Goal: Task Accomplishment & Management: Complete application form

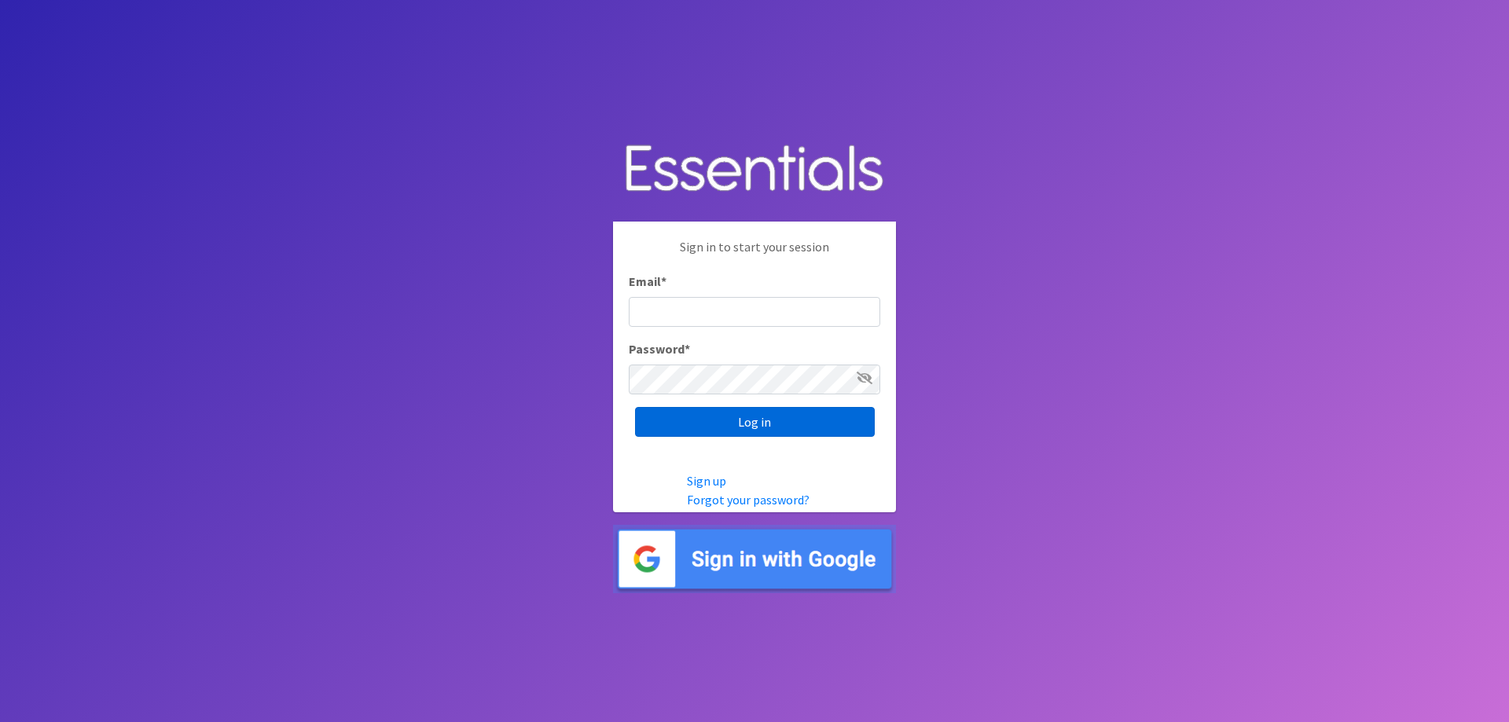
type input "hineyheroes@gmail.com"
click at [735, 421] on input "Log in" at bounding box center [755, 422] width 240 height 30
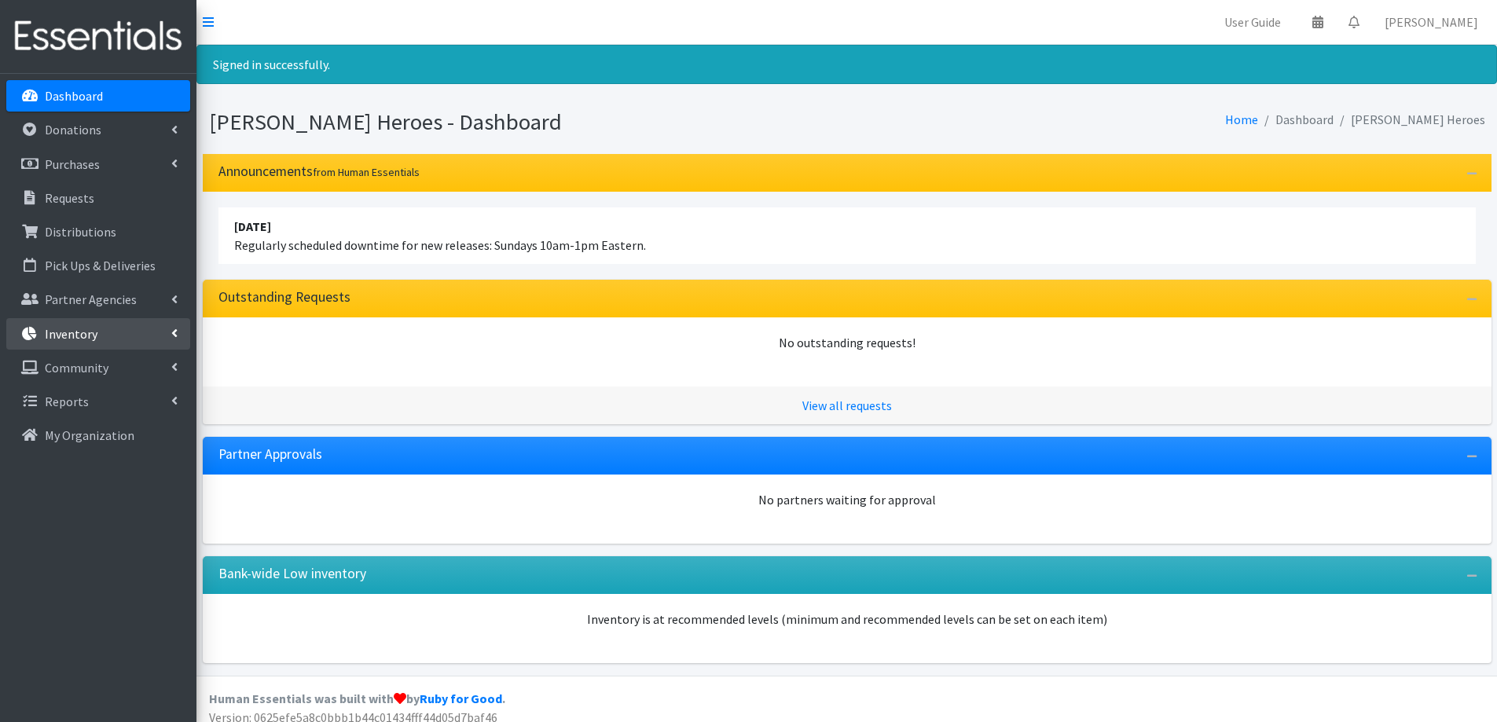
click at [73, 334] on p "Inventory" at bounding box center [71, 334] width 53 height 16
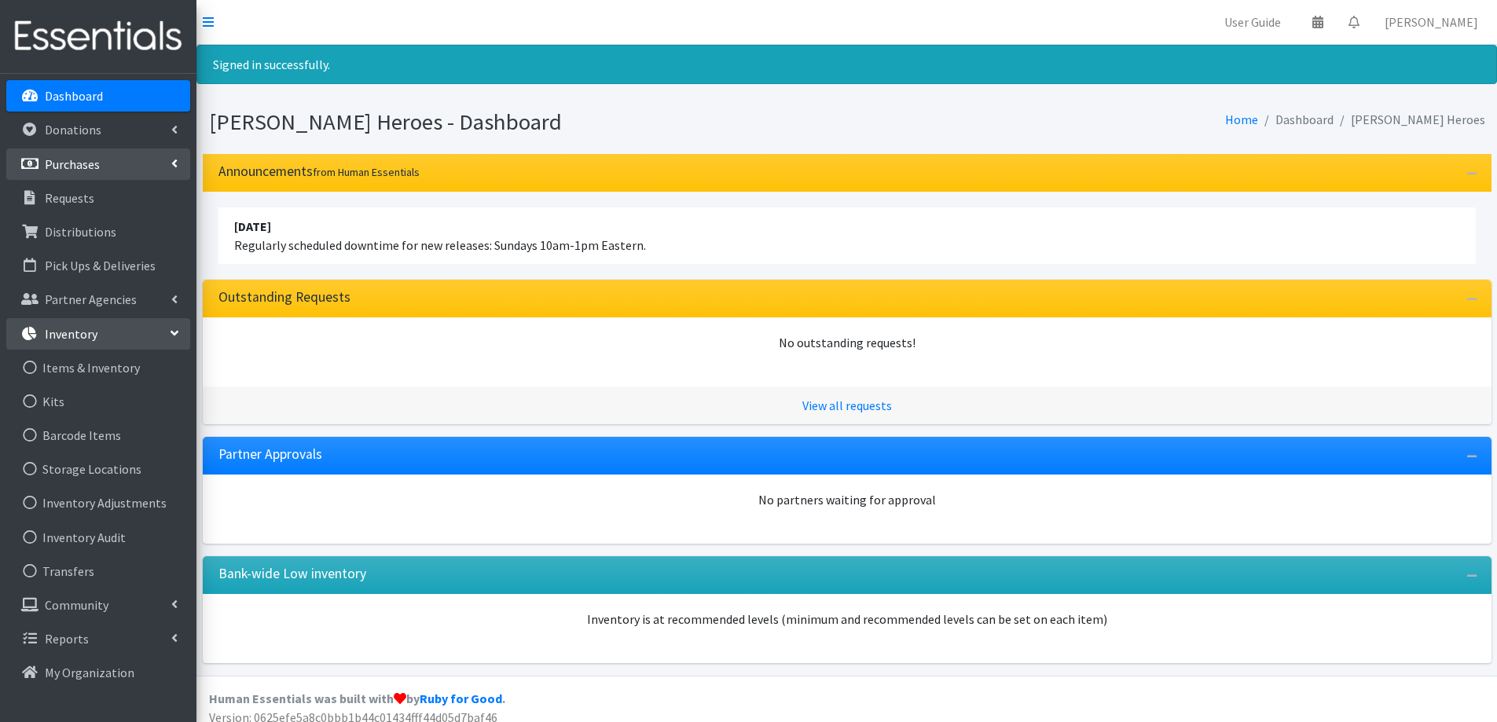
click at [66, 152] on link "Purchases" at bounding box center [98, 164] width 184 height 31
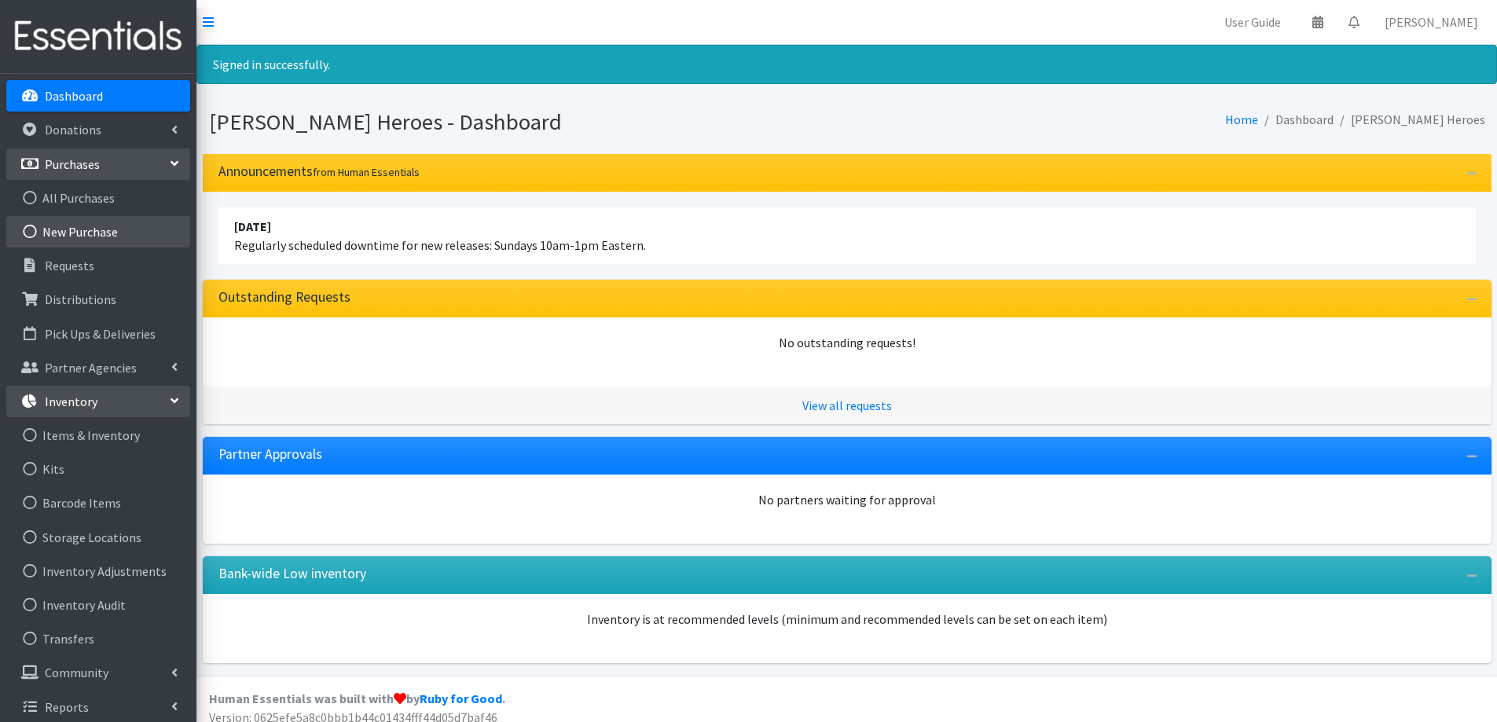
click at [94, 233] on link "New Purchase" at bounding box center [98, 231] width 184 height 31
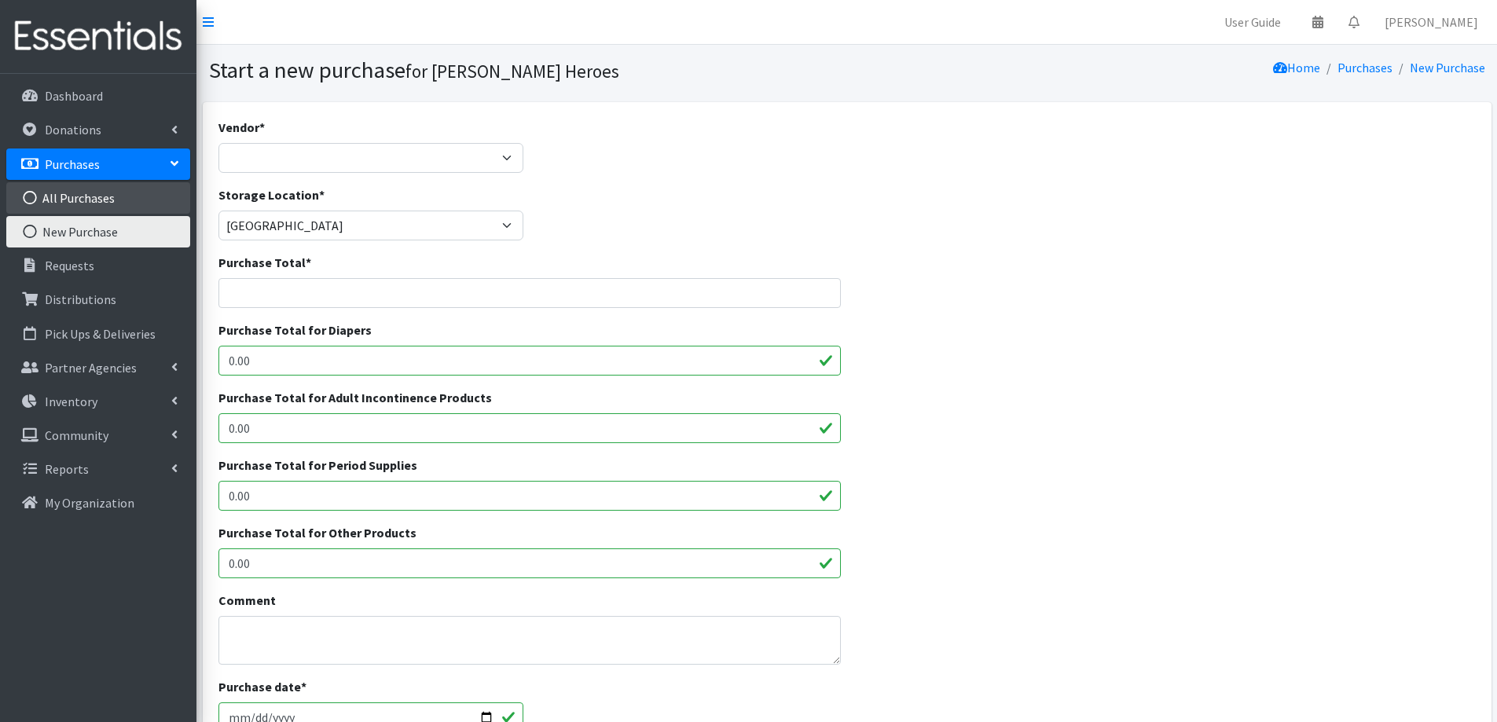
click at [101, 193] on link "All Purchases" at bounding box center [98, 197] width 184 height 31
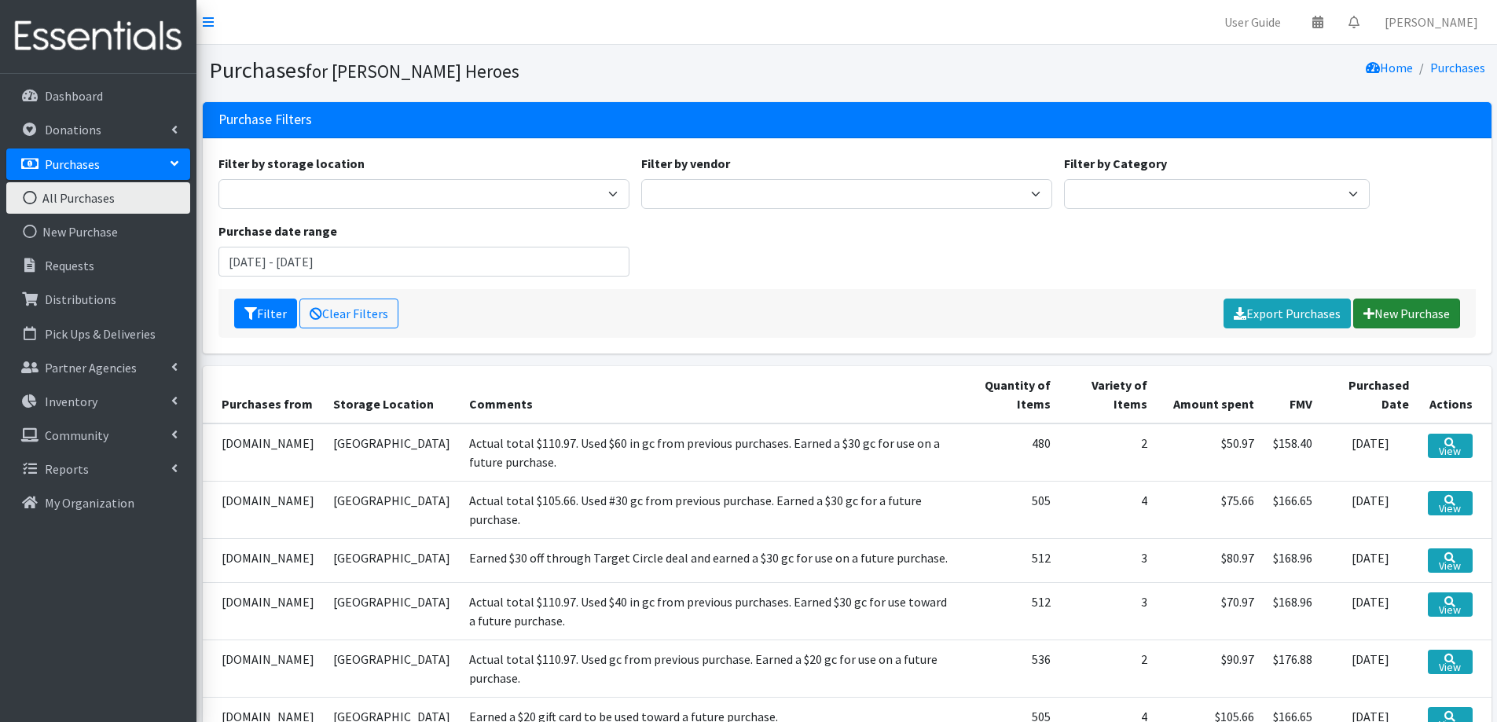
click at [1427, 307] on link "New Purchase" at bounding box center [1407, 314] width 107 height 30
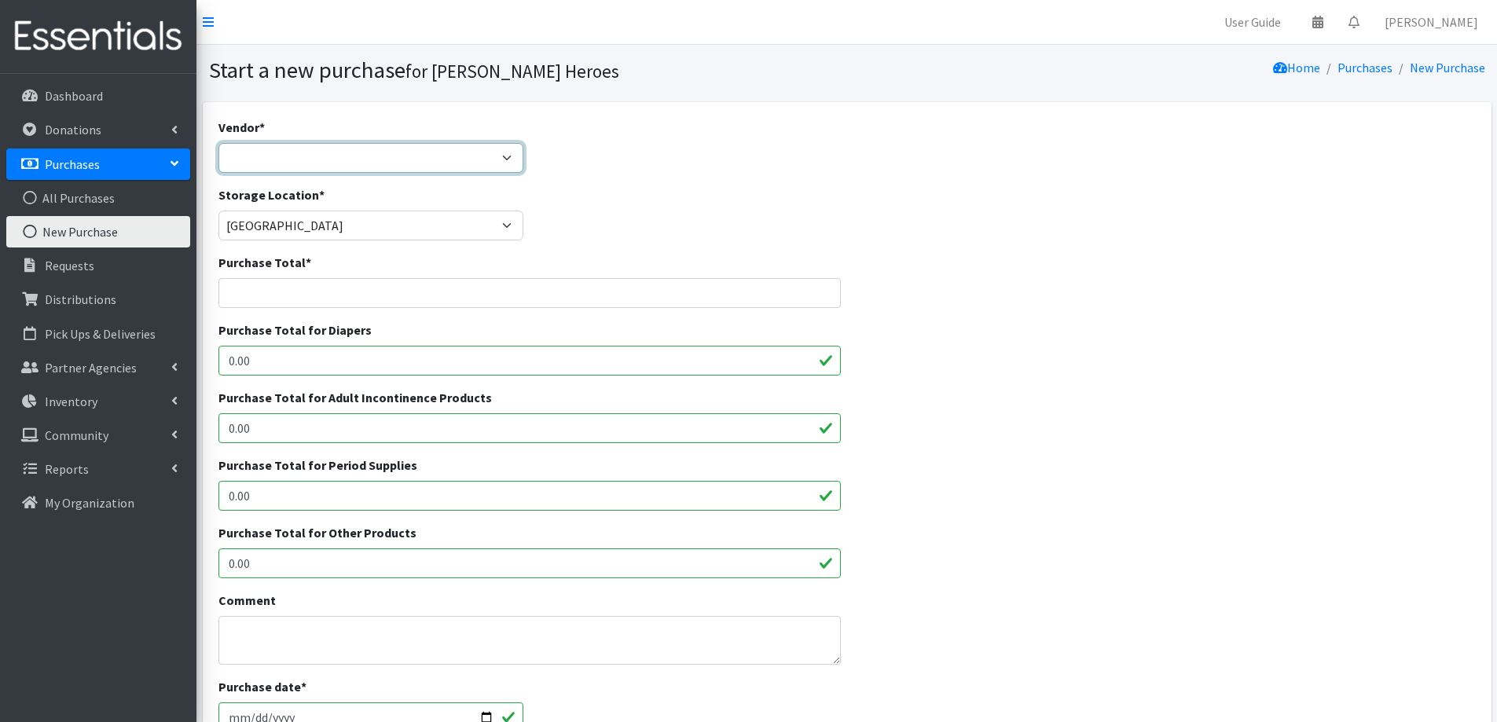
click at [252, 159] on select "Amazon.com Costco Jet.com JSL Partners Studio K Target.com Walgreens Walmart --…" at bounding box center [372, 158] width 306 height 30
select select "174"
click at [219, 143] on select "Amazon.com Costco Jet.com JSL Partners Studio K Target.com Walgreens Walmart --…" at bounding box center [372, 158] width 306 height 30
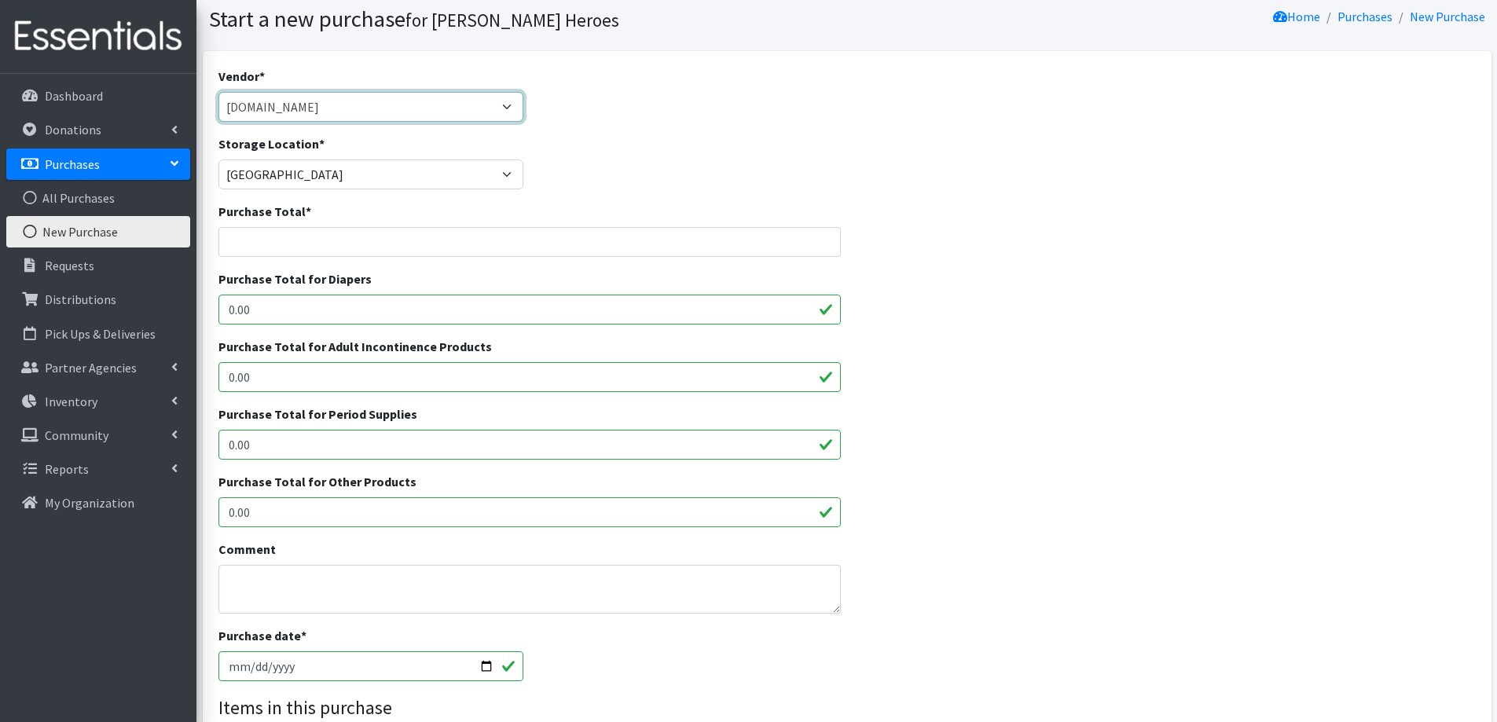
scroll to position [79, 0]
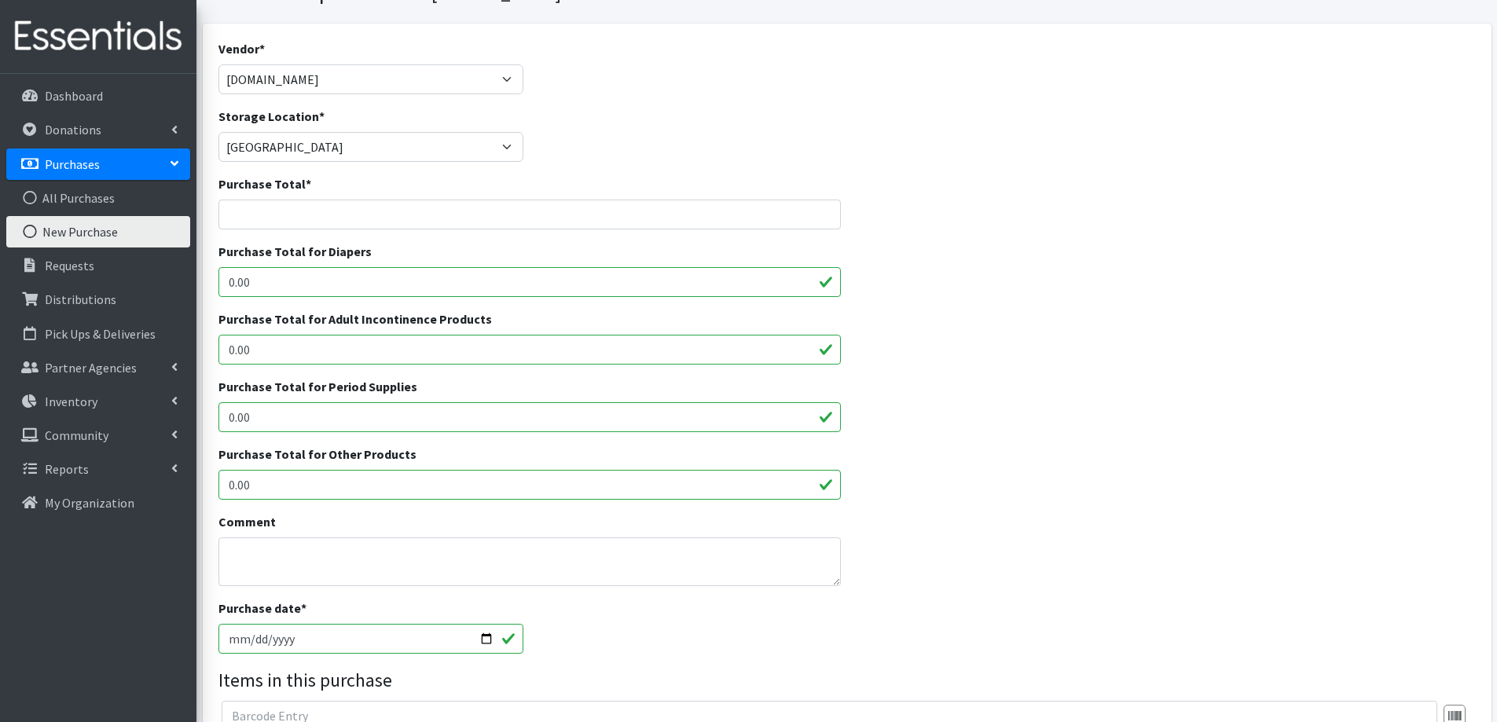
click at [487, 639] on input "2025-10-13" at bounding box center [372, 639] width 306 height 30
type input "2025-09-27"
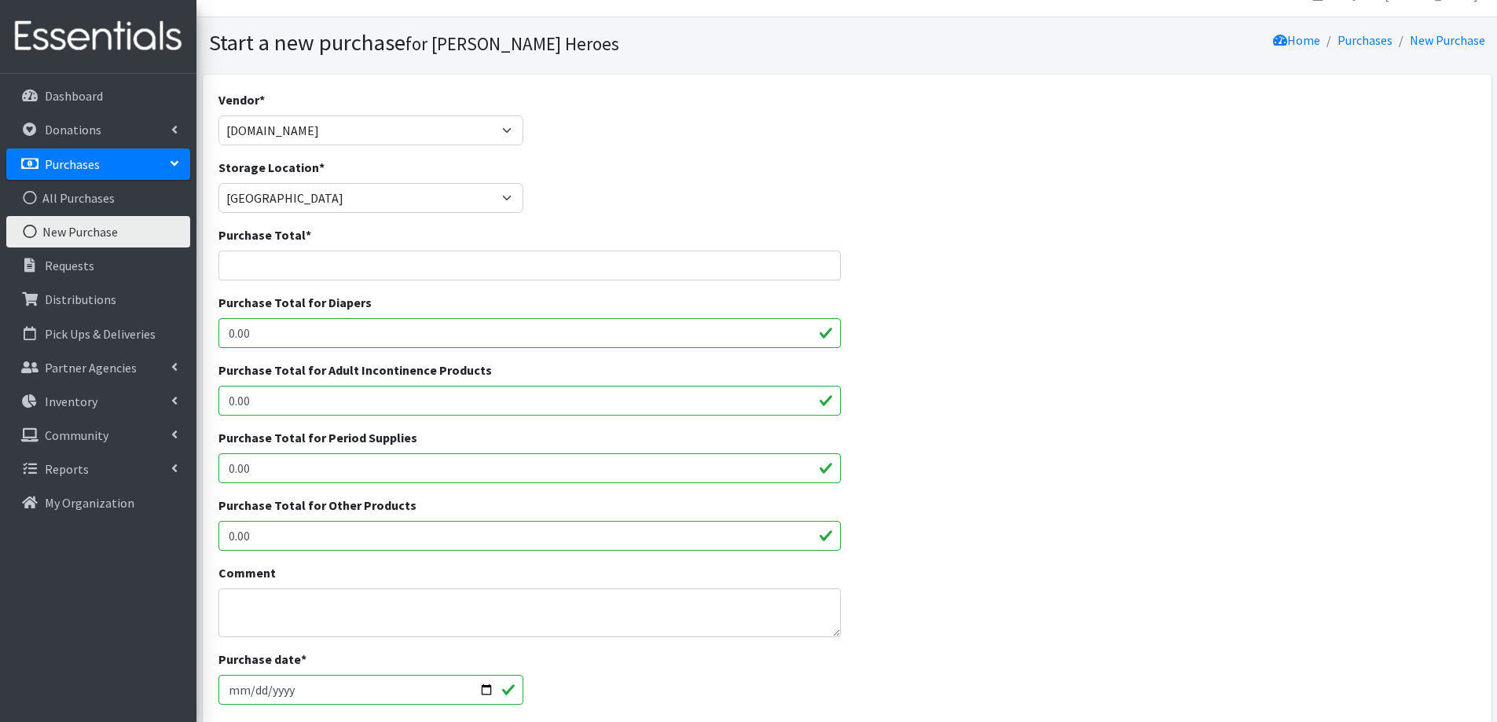
scroll to position [0, 0]
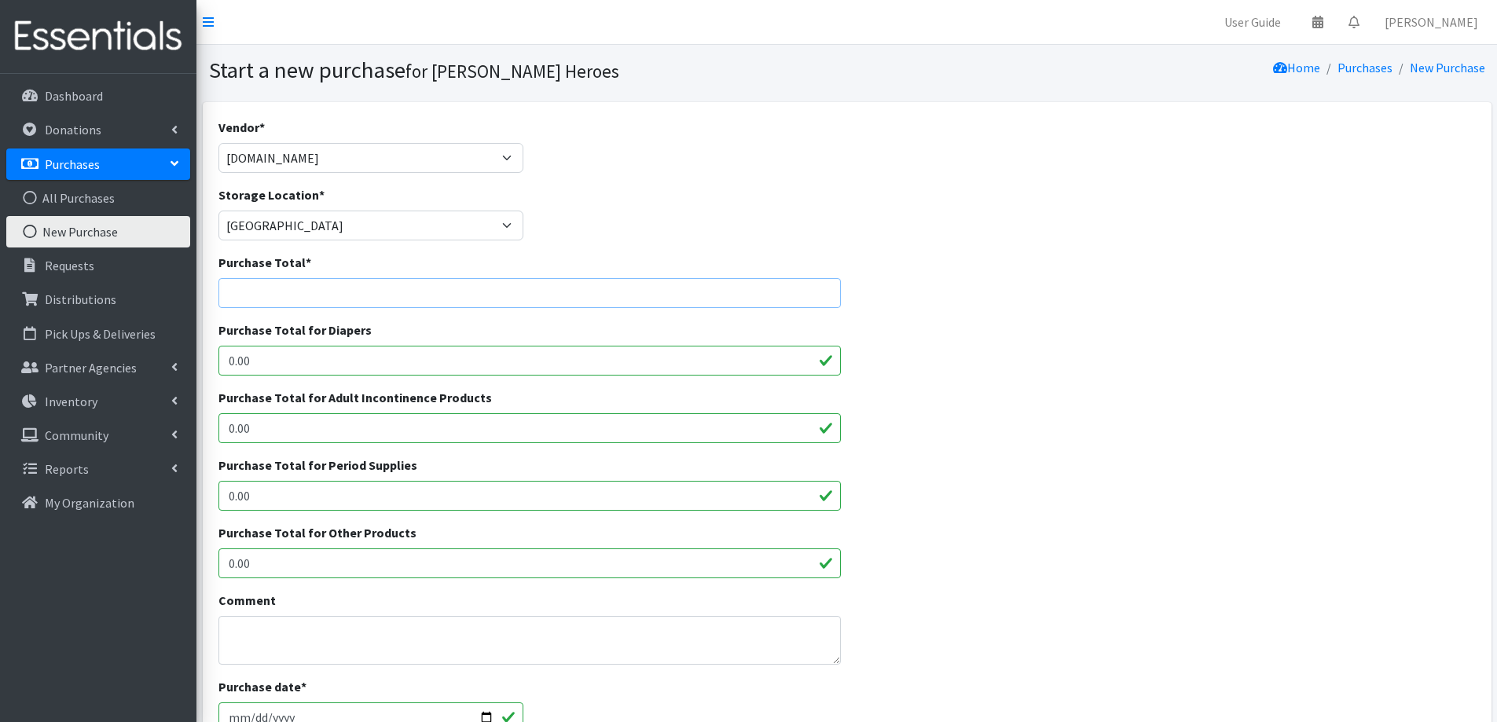
click at [244, 296] on input "Purchase Total *" at bounding box center [530, 293] width 623 height 30
type input "127.96"
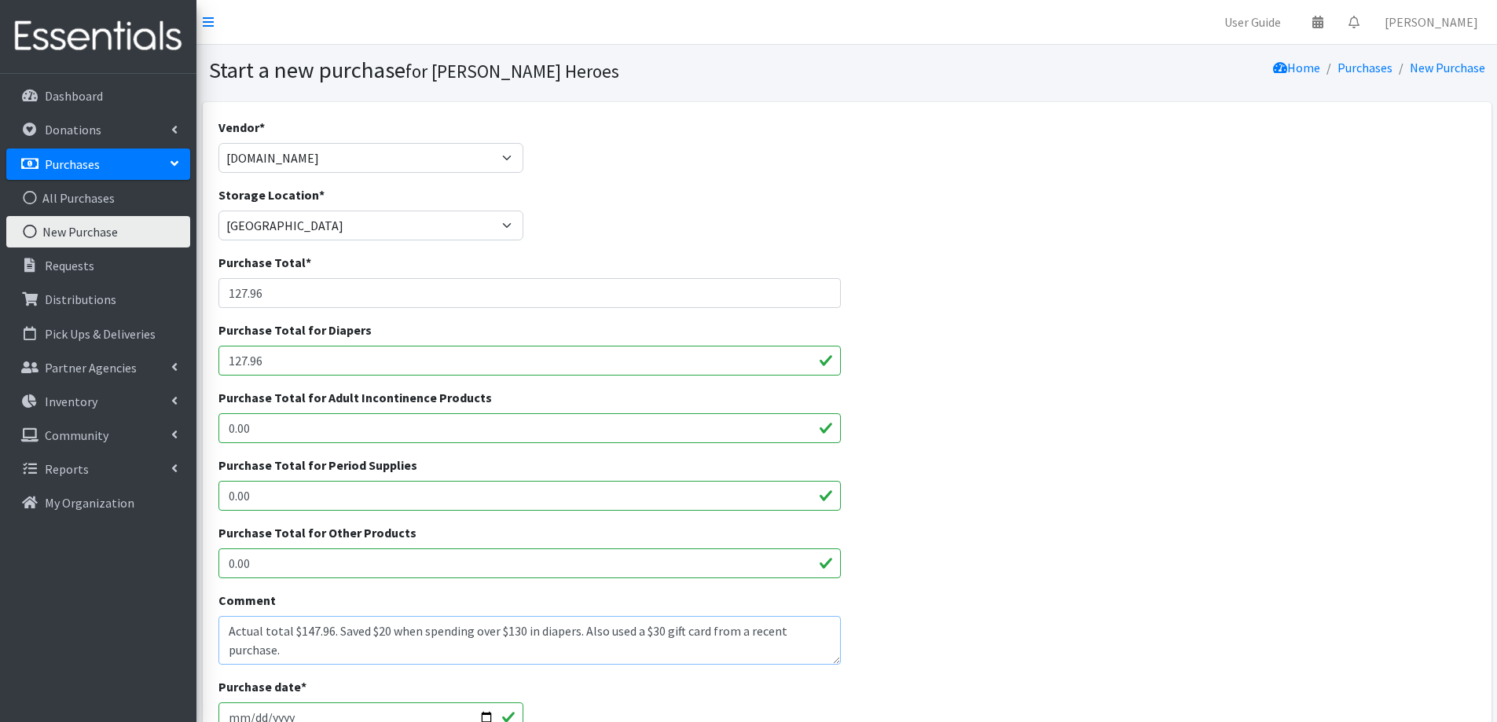
type textarea "Actual total $147.96. Saved $20 when spending over $130 in diapers. Also used a…"
click at [241, 366] on input "127.96" at bounding box center [530, 361] width 623 height 30
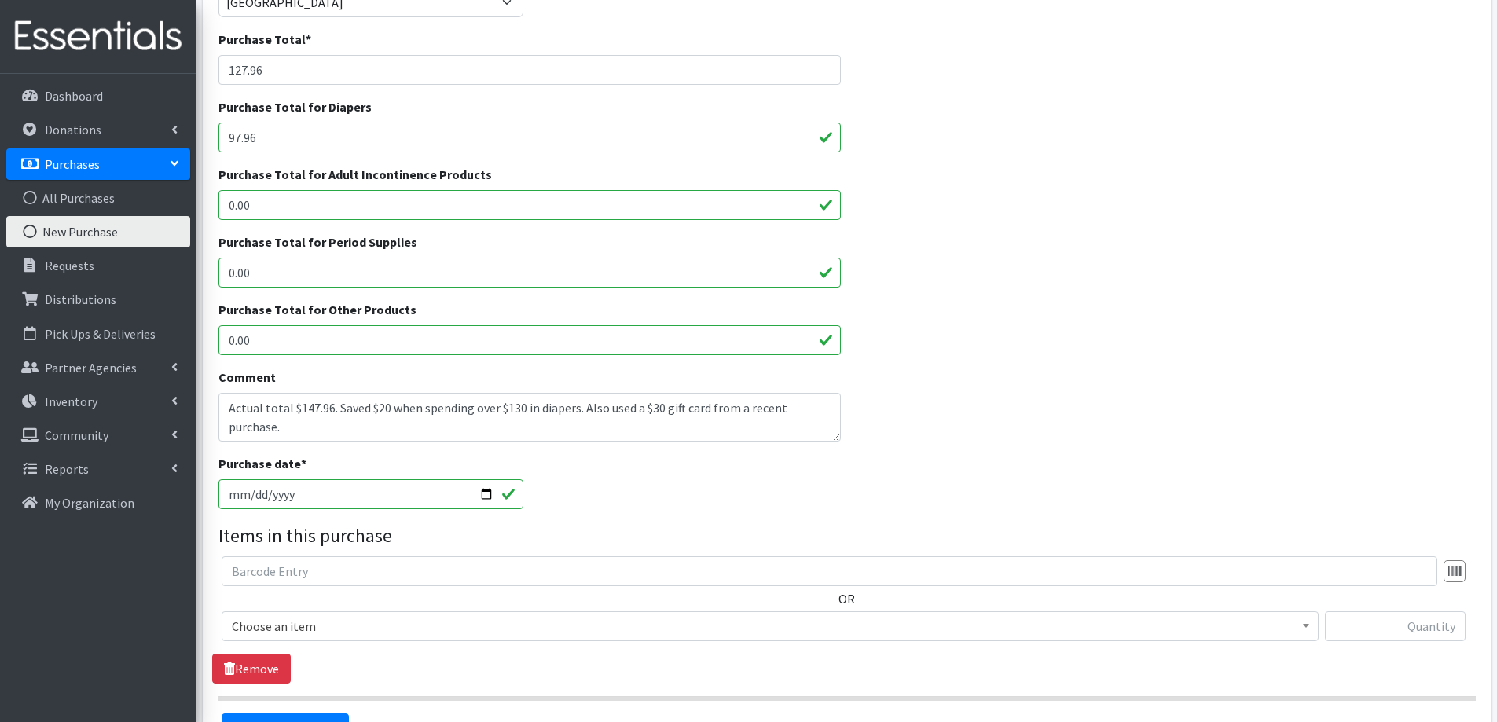
scroll to position [236, 0]
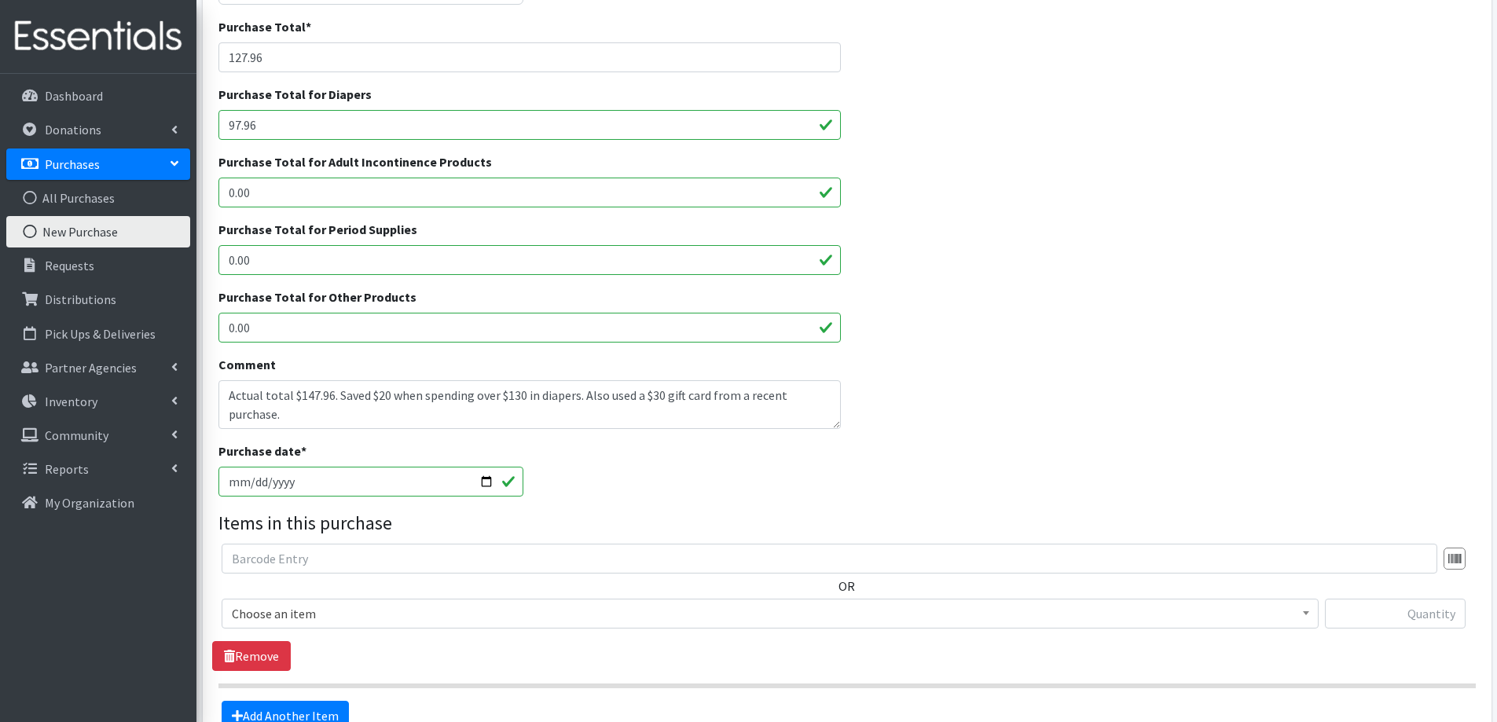
type input "97.96"
click at [321, 621] on span "Choose an item" at bounding box center [770, 614] width 1077 height 22
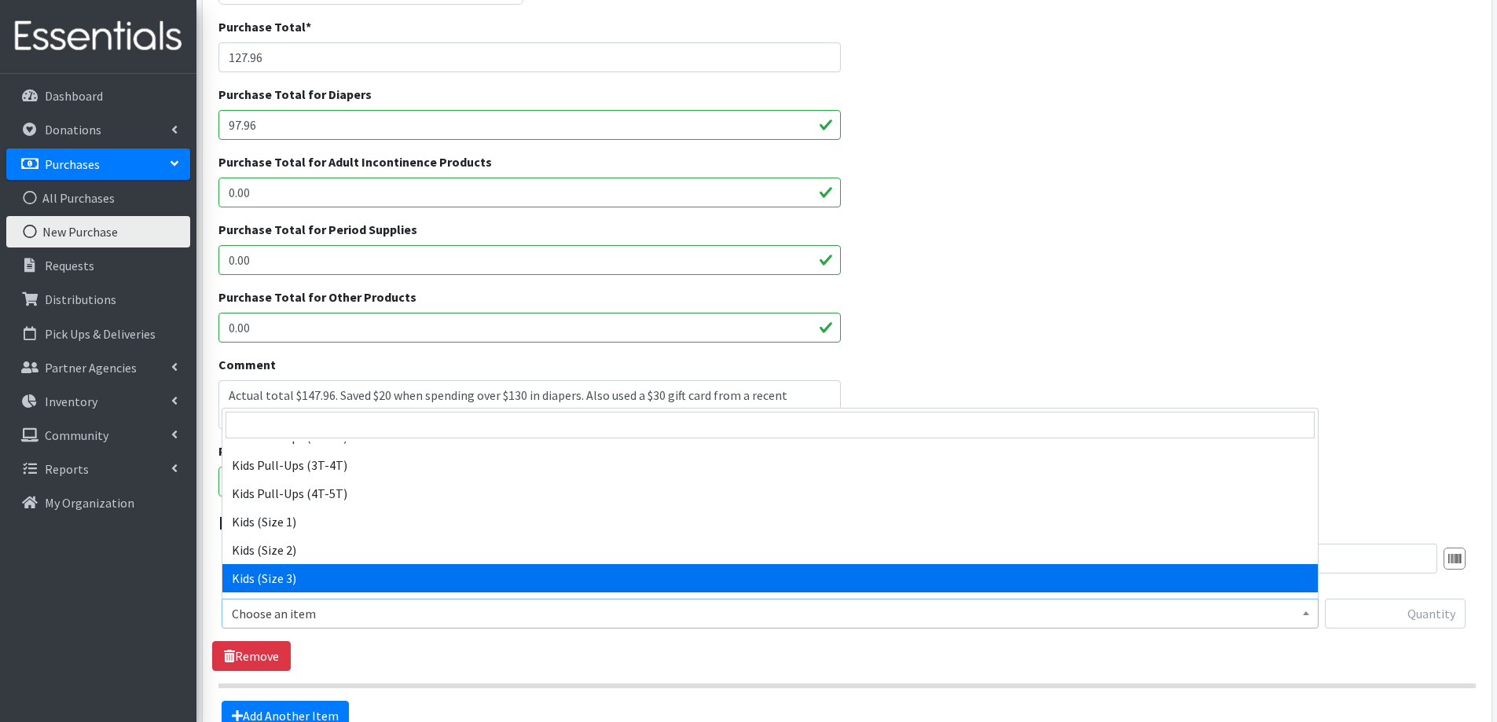
select select "2342"
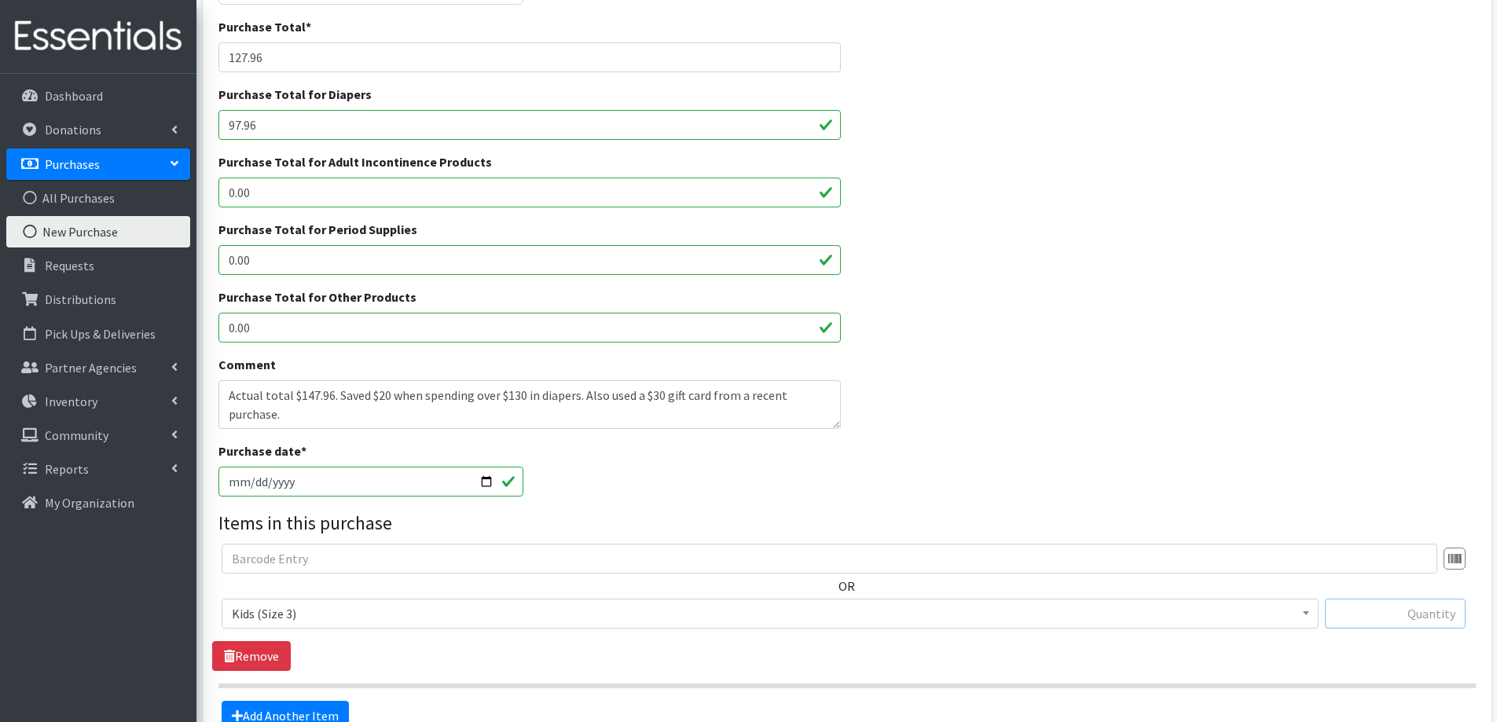
click at [1439, 620] on input "text" at bounding box center [1395, 614] width 141 height 30
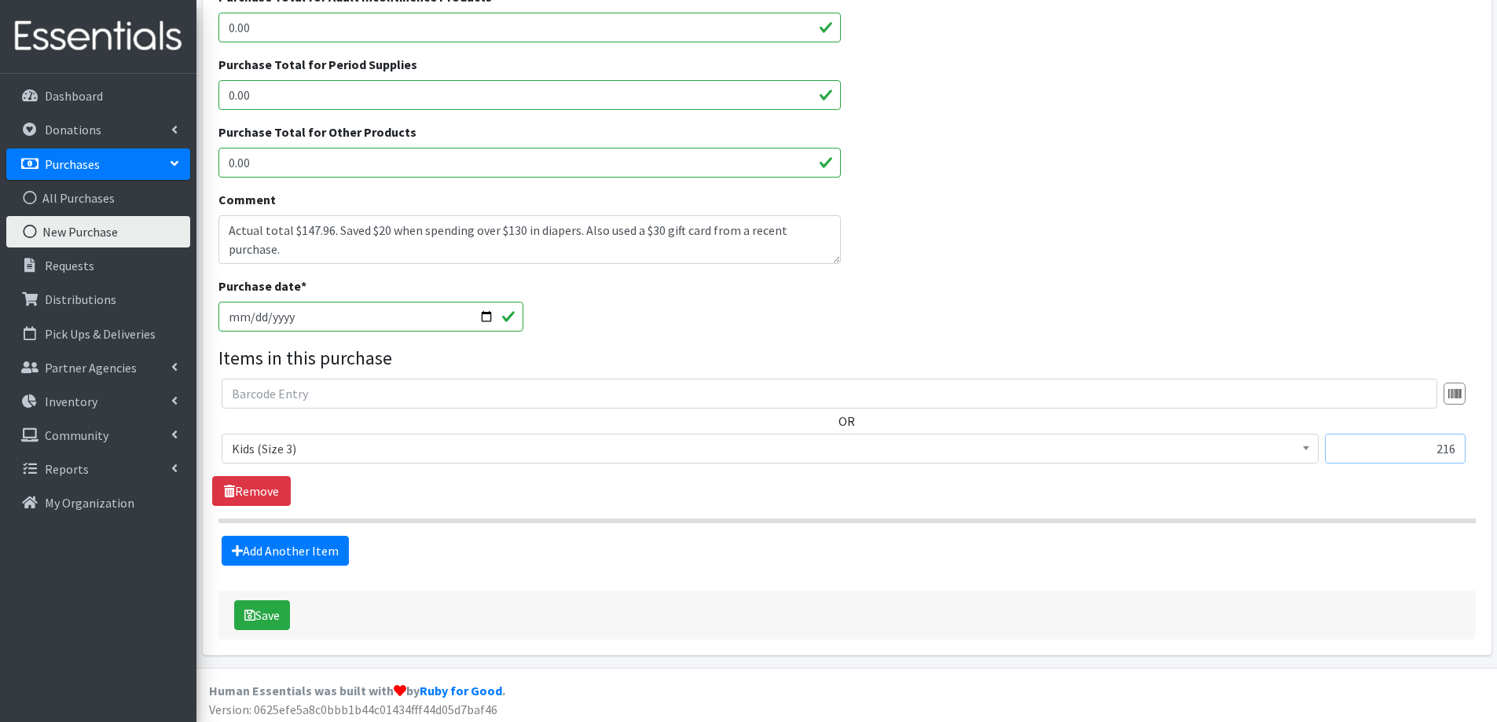
scroll to position [406, 0]
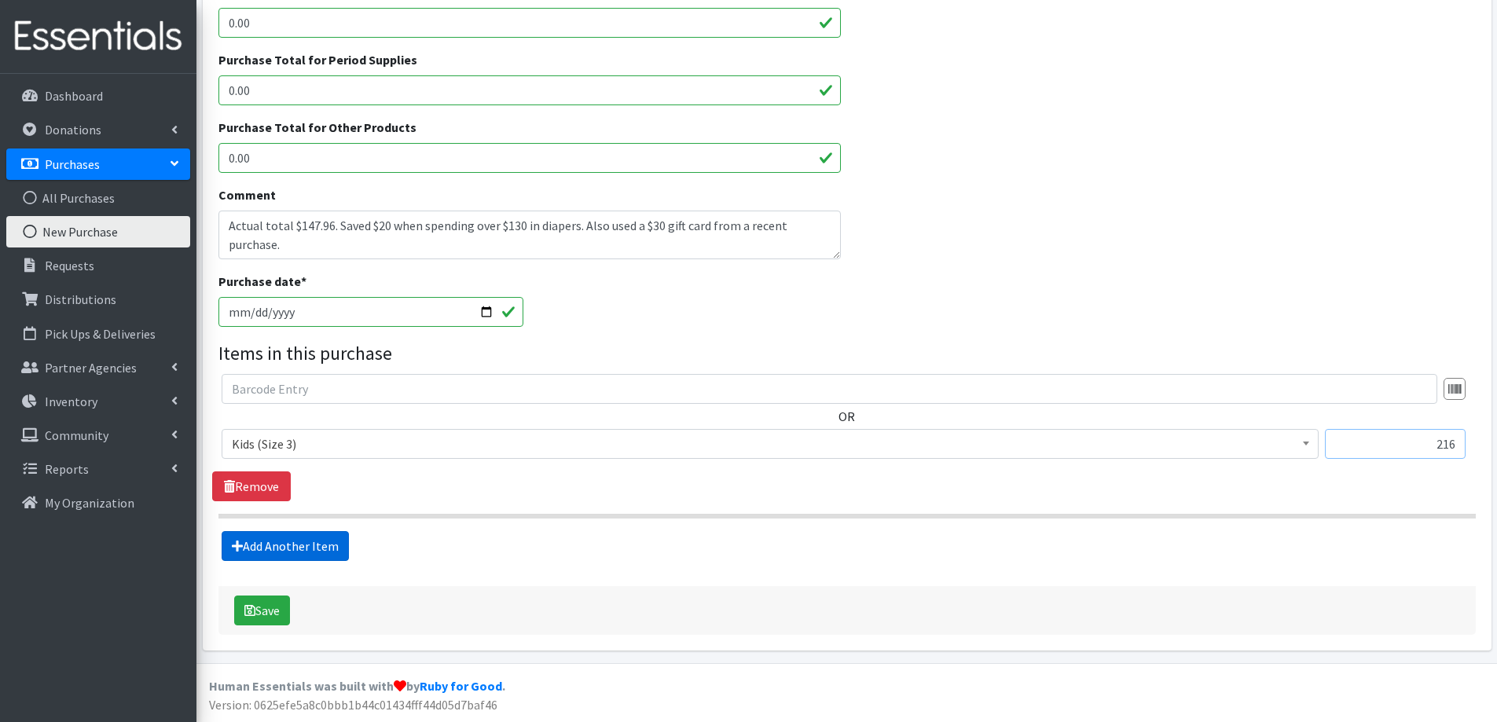
type input "216"
click at [273, 543] on link "Add Another Item" at bounding box center [285, 546] width 127 height 30
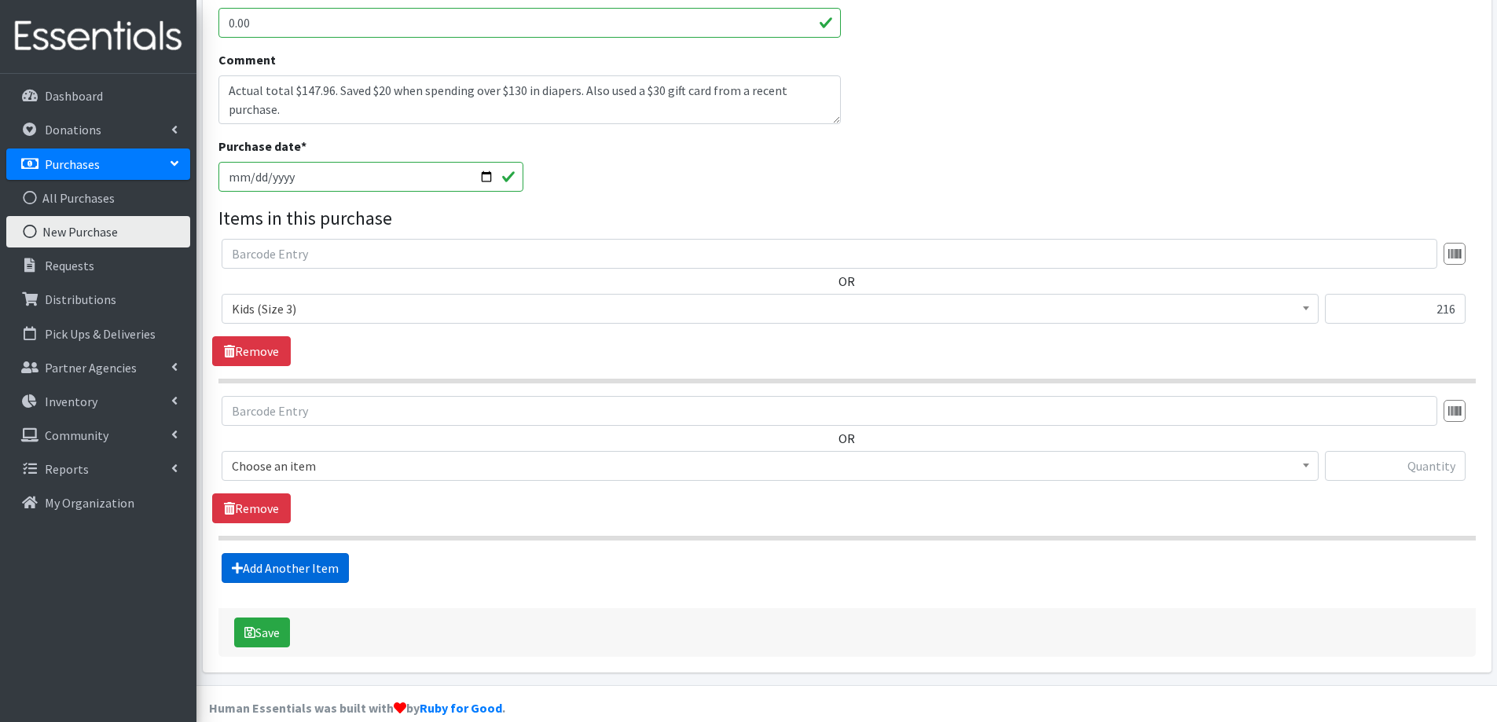
scroll to position [563, 0]
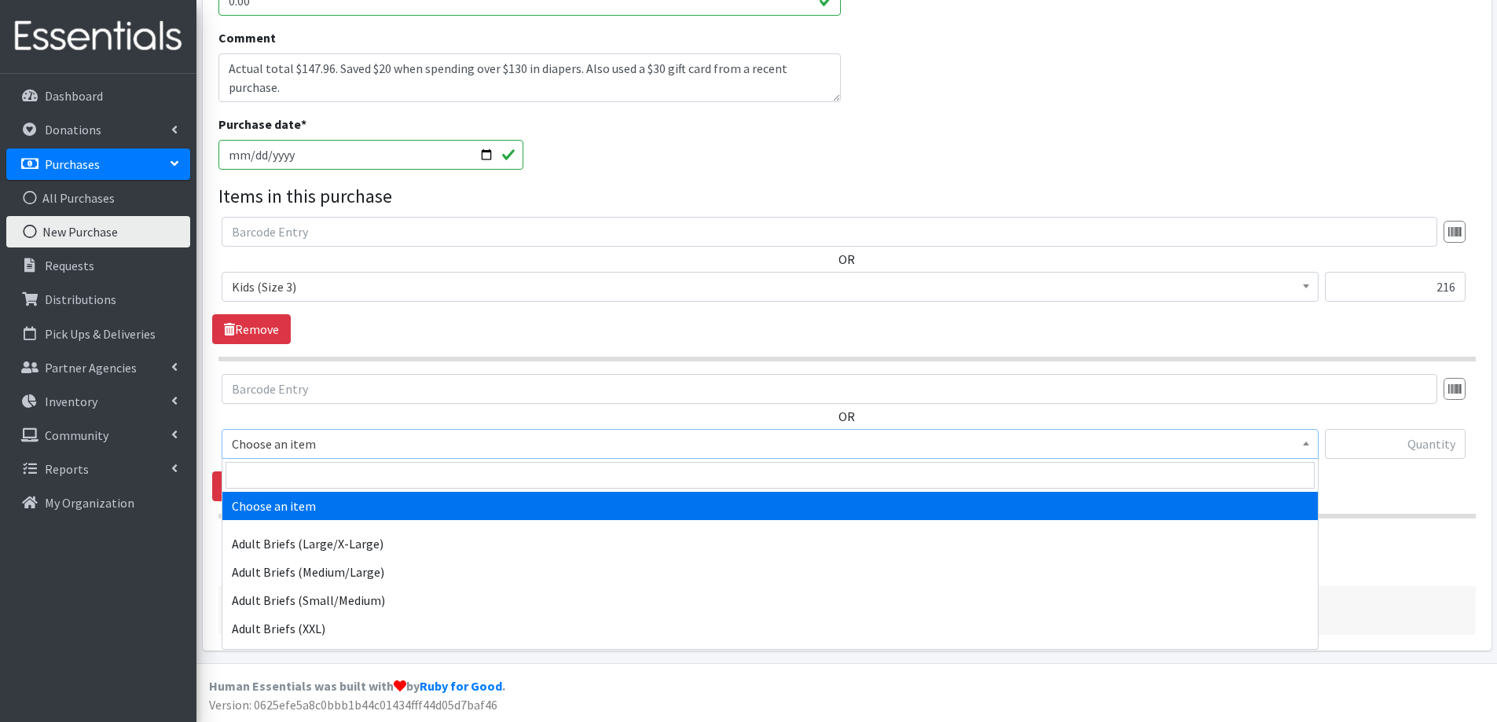
click at [322, 449] on span "Choose an item" at bounding box center [770, 444] width 1077 height 22
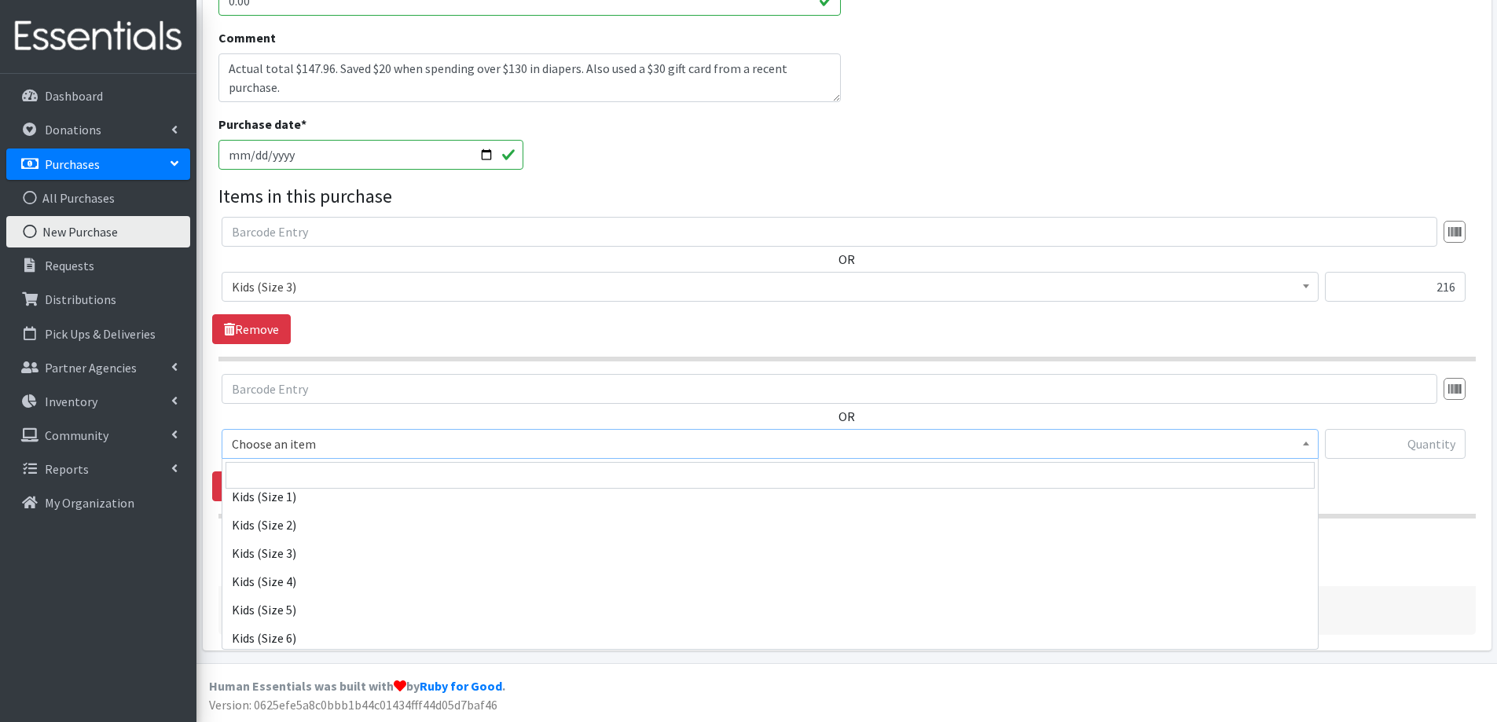
scroll to position [786, 0]
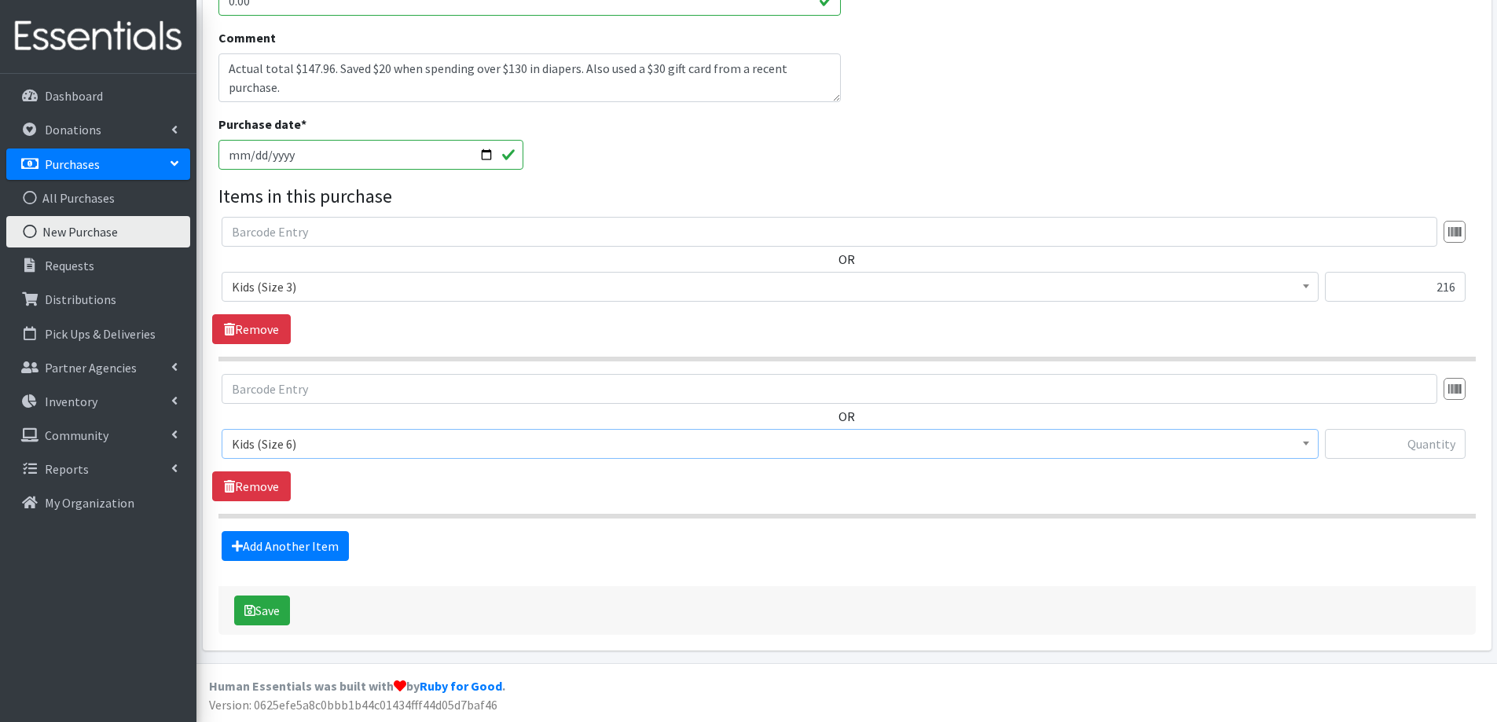
select select "2355"
click at [1414, 440] on input "text" at bounding box center [1395, 444] width 141 height 30
type input "432"
click at [259, 601] on button "Save" at bounding box center [262, 611] width 56 height 30
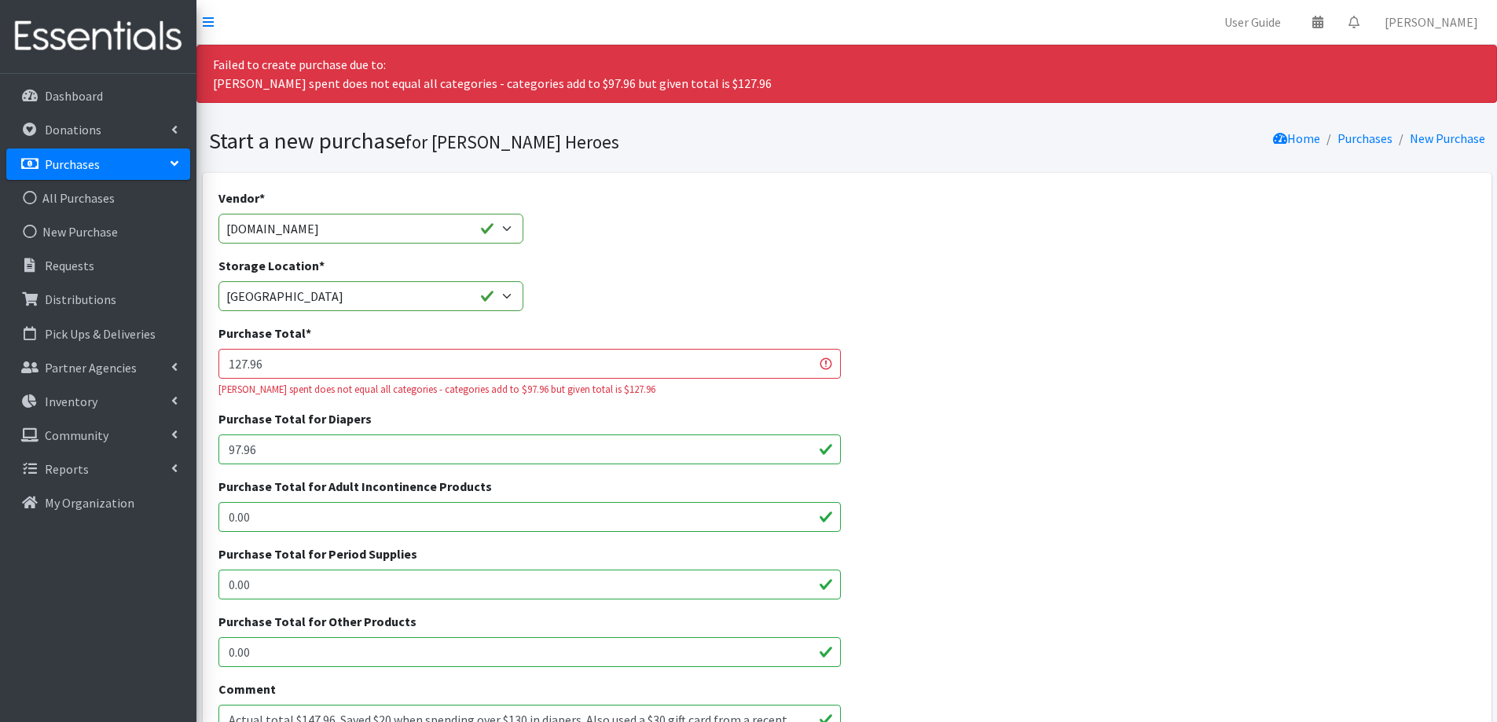
click at [241, 368] on input "127.96" at bounding box center [530, 364] width 623 height 30
type input "97.96"
click at [1144, 451] on div "Purchase Total for Diapers 97.96" at bounding box center [846, 444] width 1269 height 68
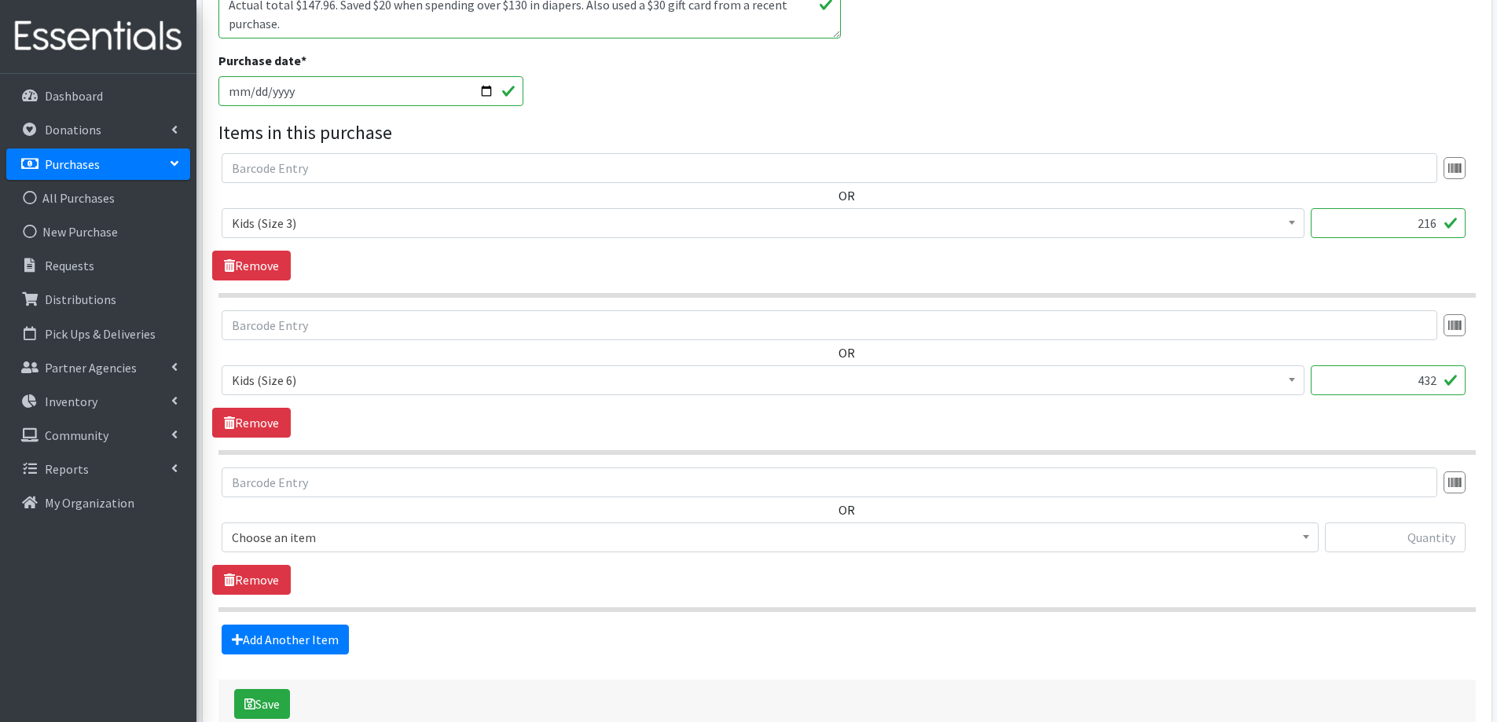
scroll to position [809, 0]
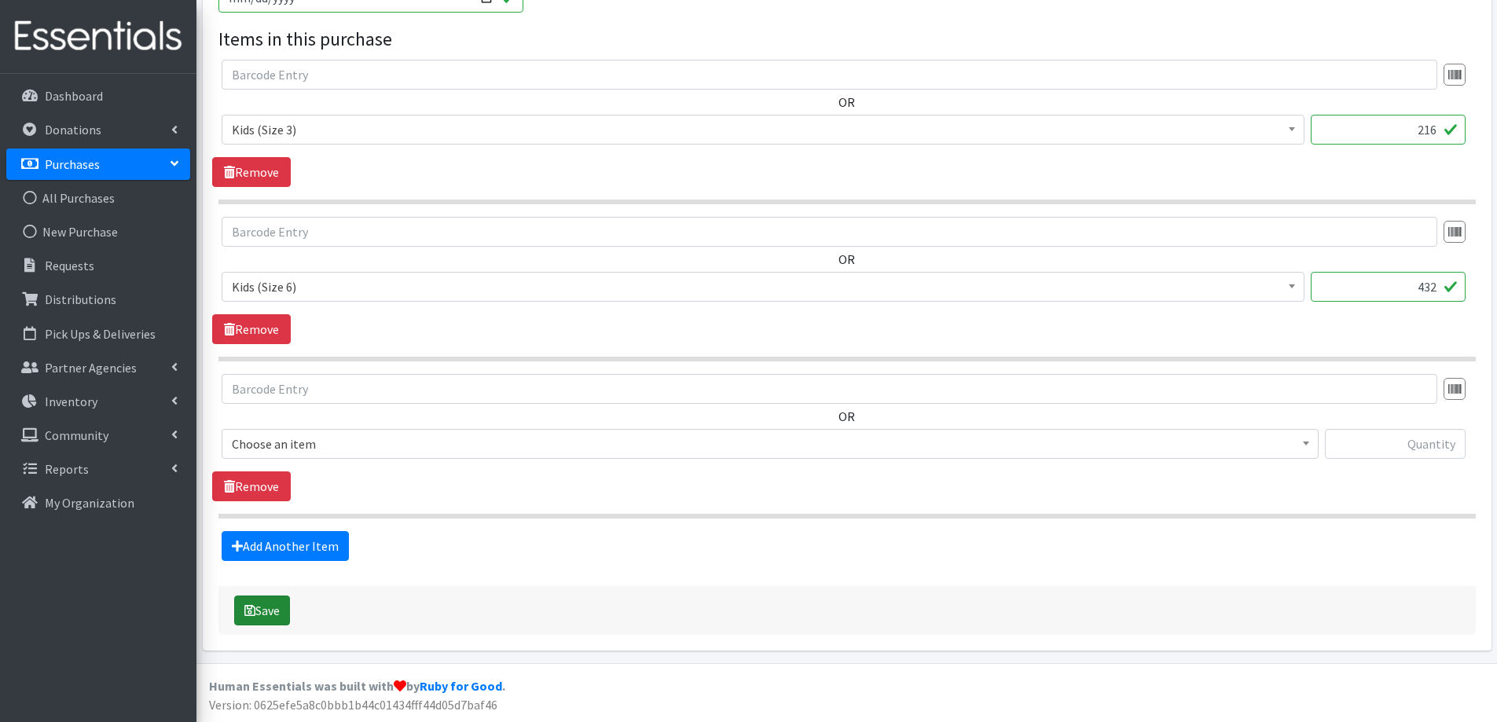
click at [270, 606] on button "Save" at bounding box center [262, 611] width 56 height 30
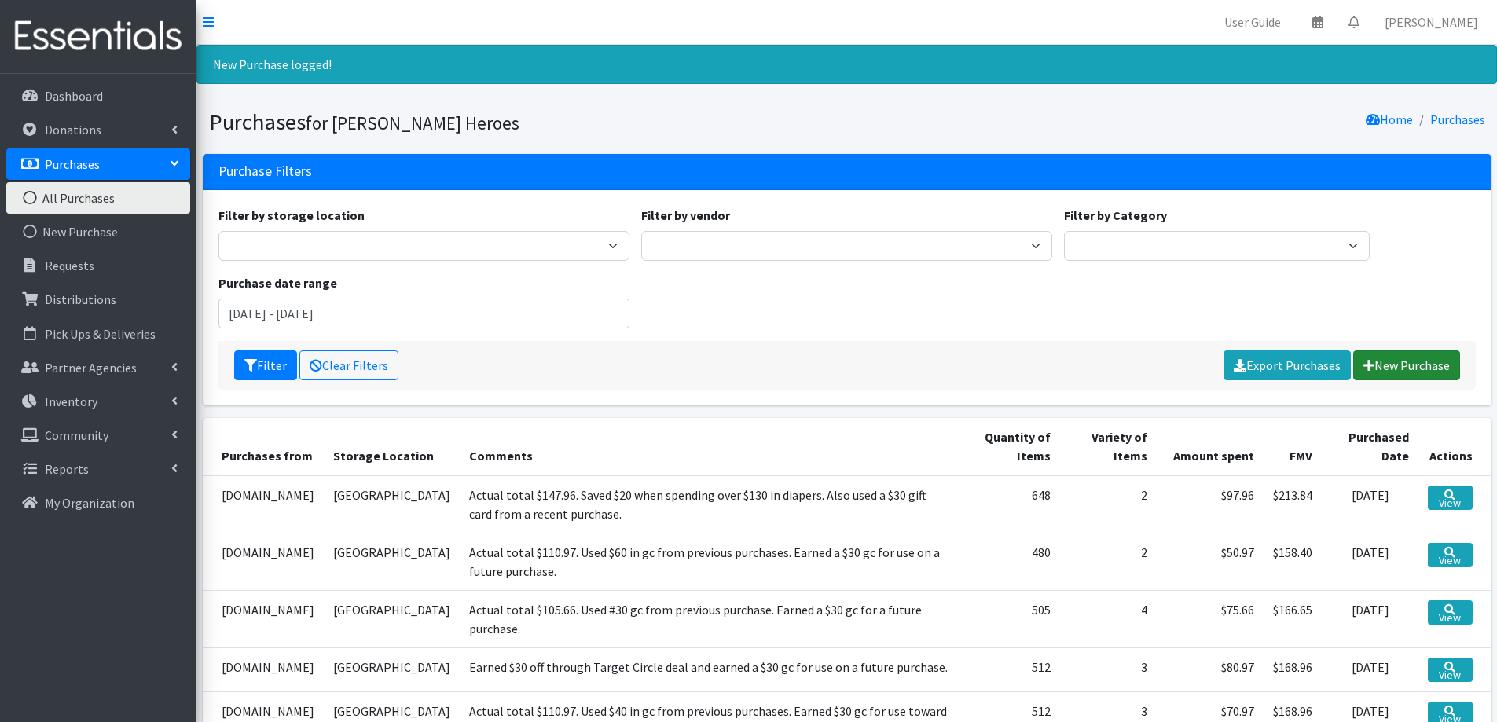
click at [1378, 364] on link "New Purchase" at bounding box center [1407, 366] width 107 height 30
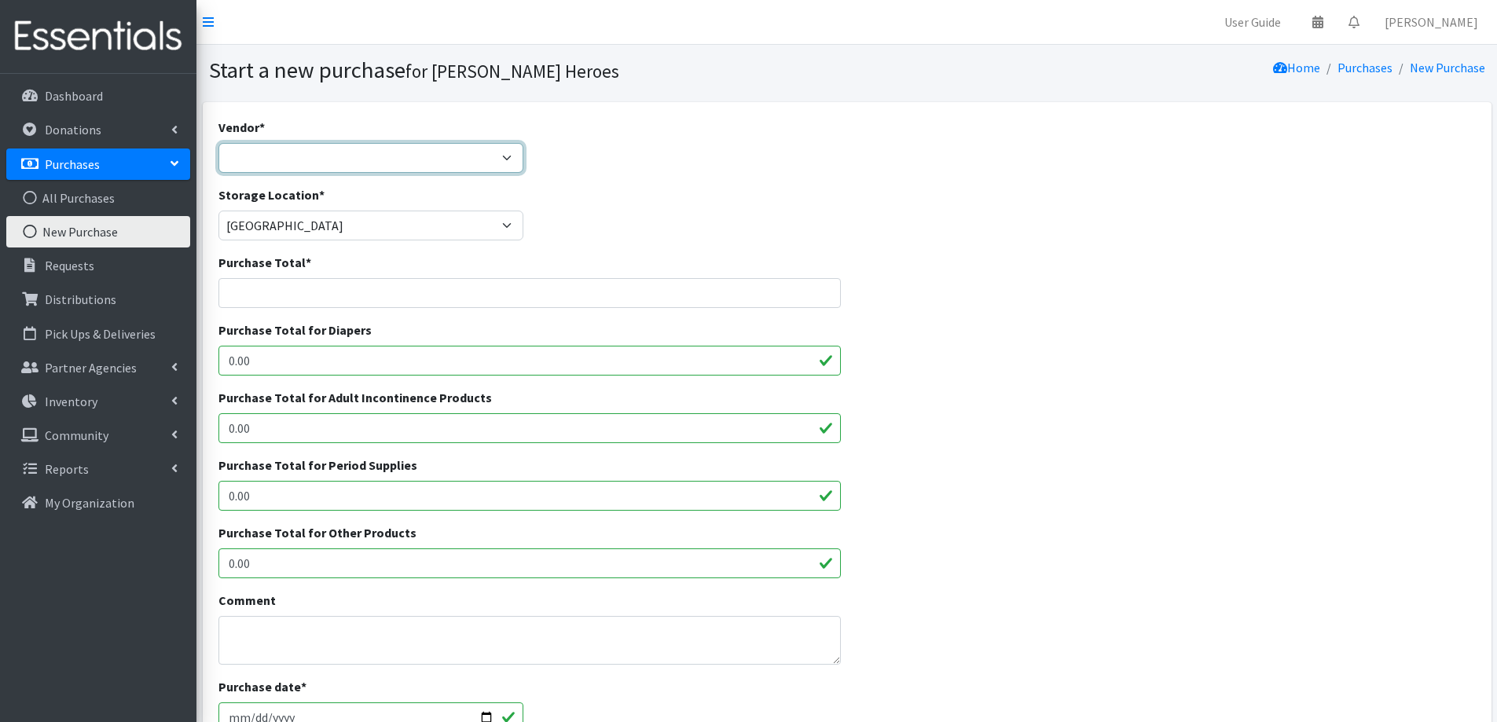
click at [250, 160] on select "[DOMAIN_NAME] Costco [DOMAIN_NAME] JSL Partners Studio K [DOMAIN_NAME] Walgreen…" at bounding box center [372, 158] width 306 height 30
select select "174"
click at [219, 143] on select "[DOMAIN_NAME] Costco [DOMAIN_NAME] JSL Partners Studio K [DOMAIN_NAME] Walgreen…" at bounding box center [372, 158] width 306 height 30
click at [248, 292] on input "Purchase Total *" at bounding box center [530, 293] width 623 height 30
type input "95.97"
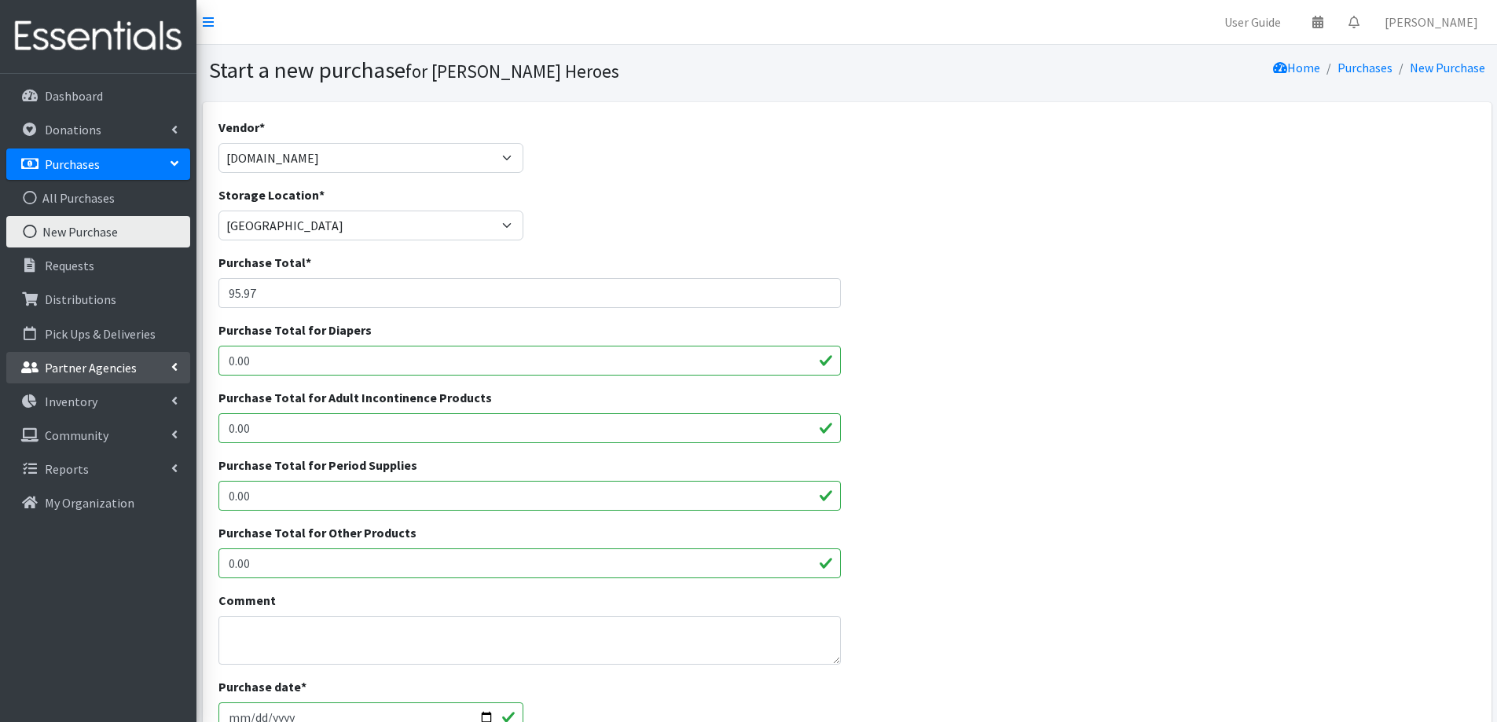
drag, startPoint x: 292, startPoint y: 362, endPoint x: 123, endPoint y: 363, distance: 168.2
click at [123, 363] on div "User Guide 0 Pick-ups remaining this week View Calendar 0 Requests 0 Partner Ag…" at bounding box center [748, 564] width 1497 height 1128
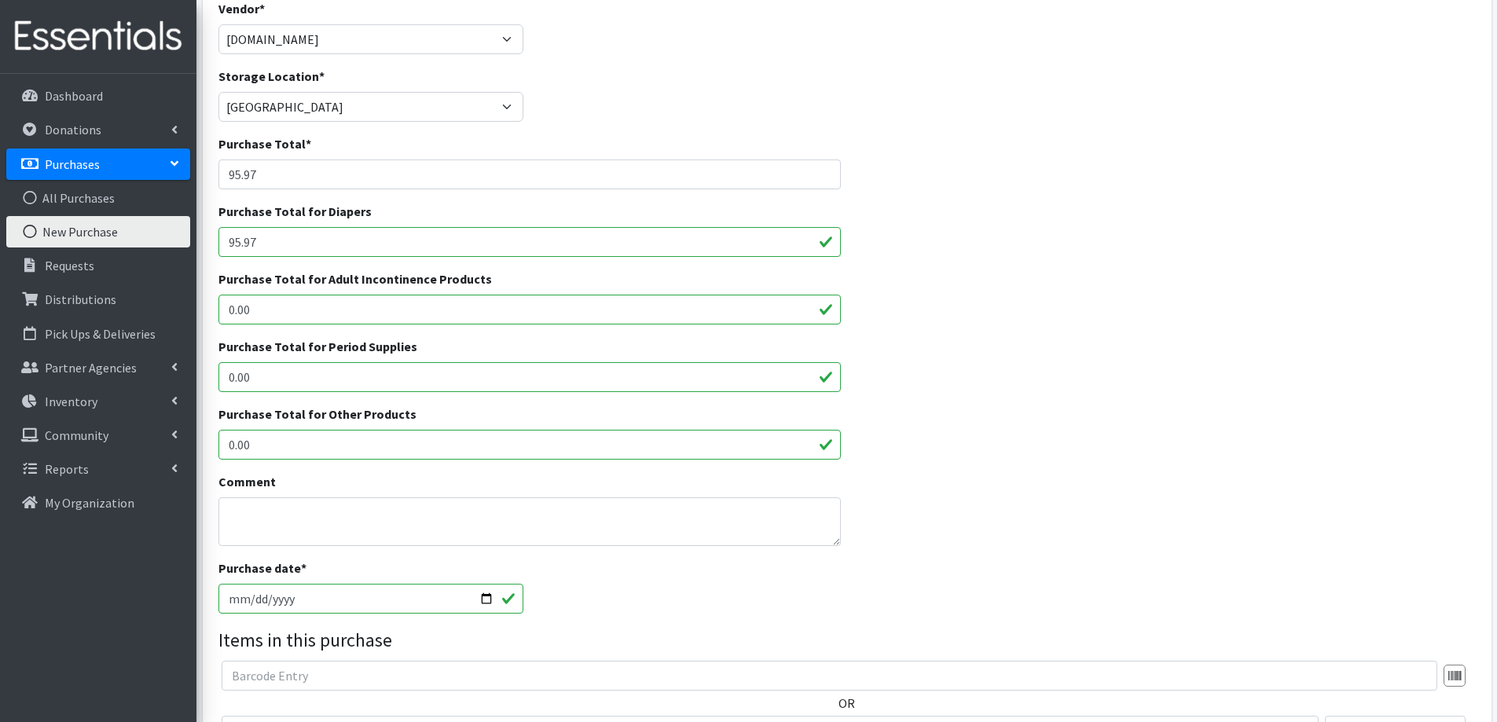
scroll to position [157, 0]
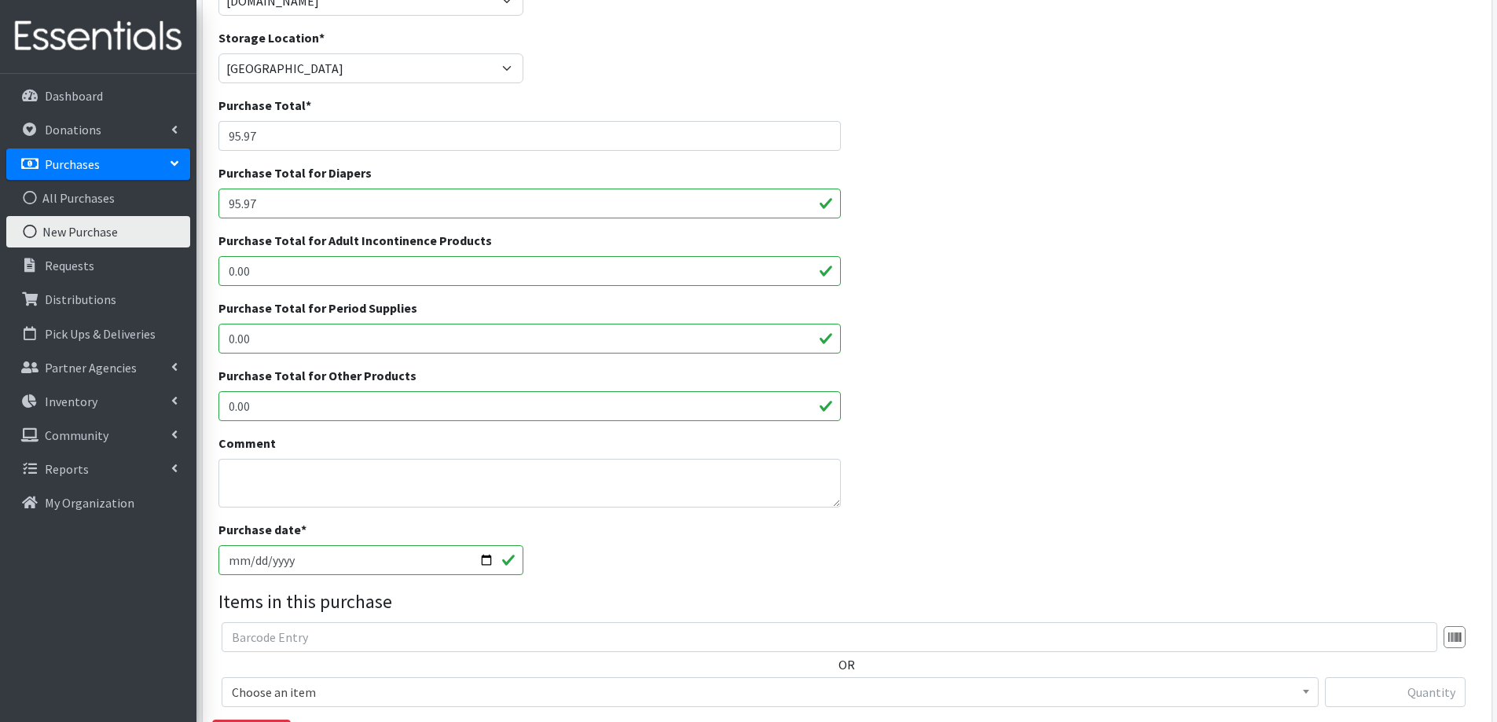
type input "95.97"
click at [259, 460] on textarea "Comment" at bounding box center [530, 483] width 623 height 49
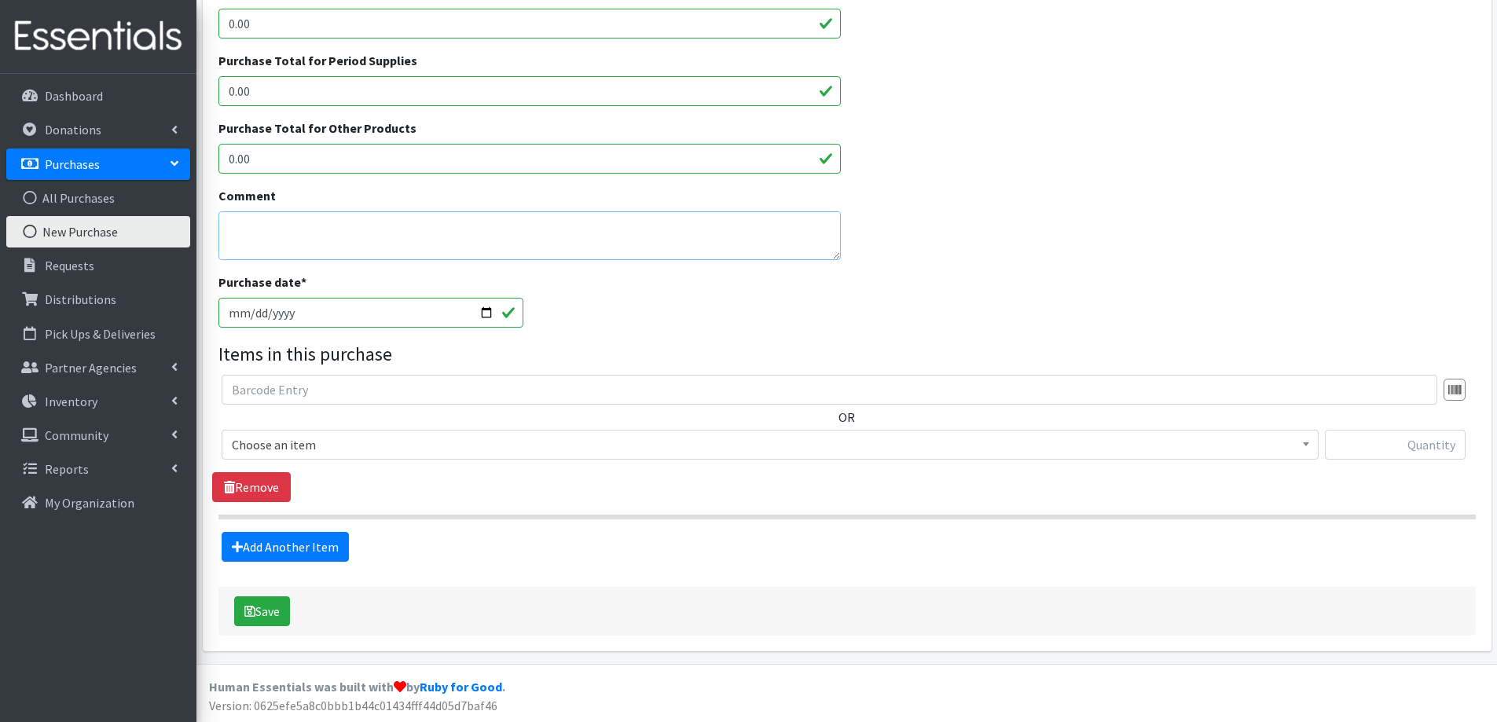
scroll to position [406, 0]
type textarea "Actual total $110.97. Used $15 gift card from a recent purchase."
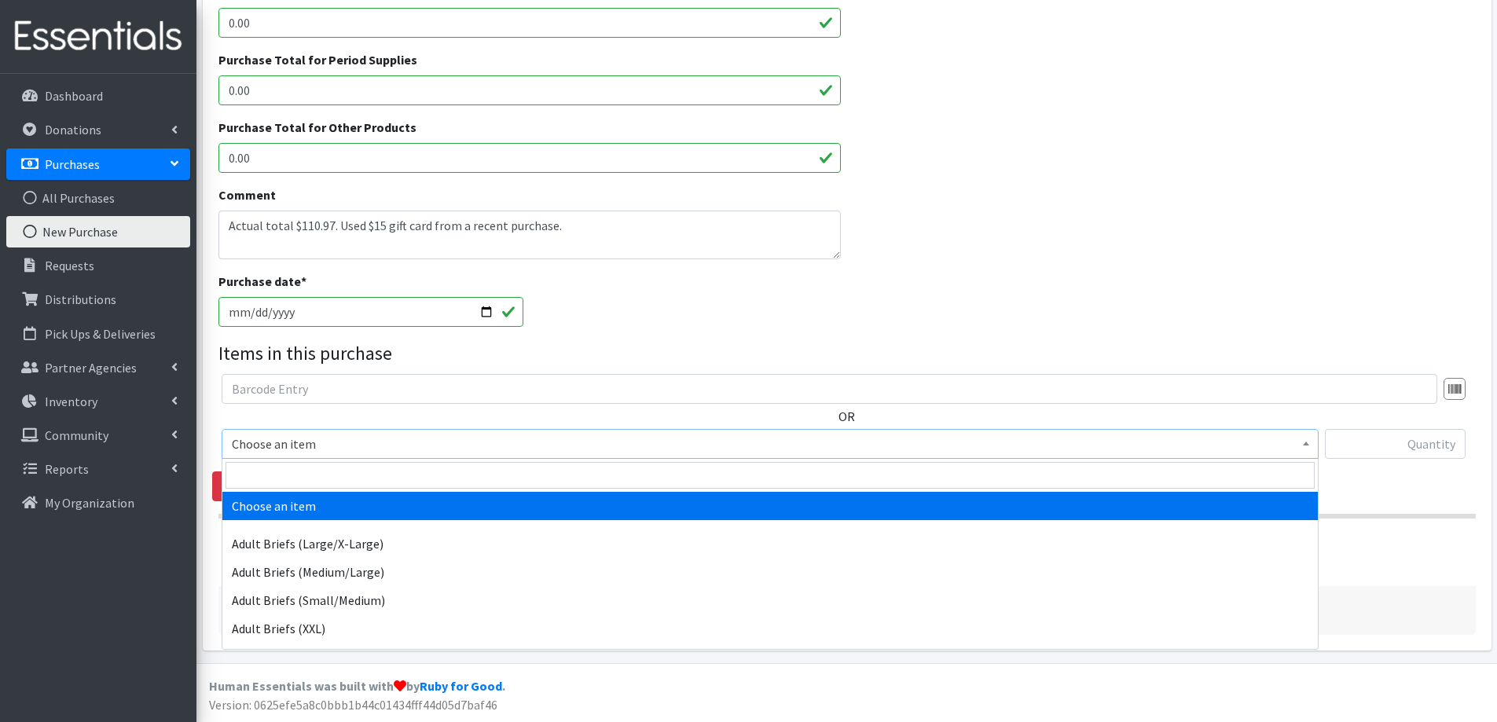
click at [452, 439] on span "Choose an item" at bounding box center [770, 444] width 1077 height 22
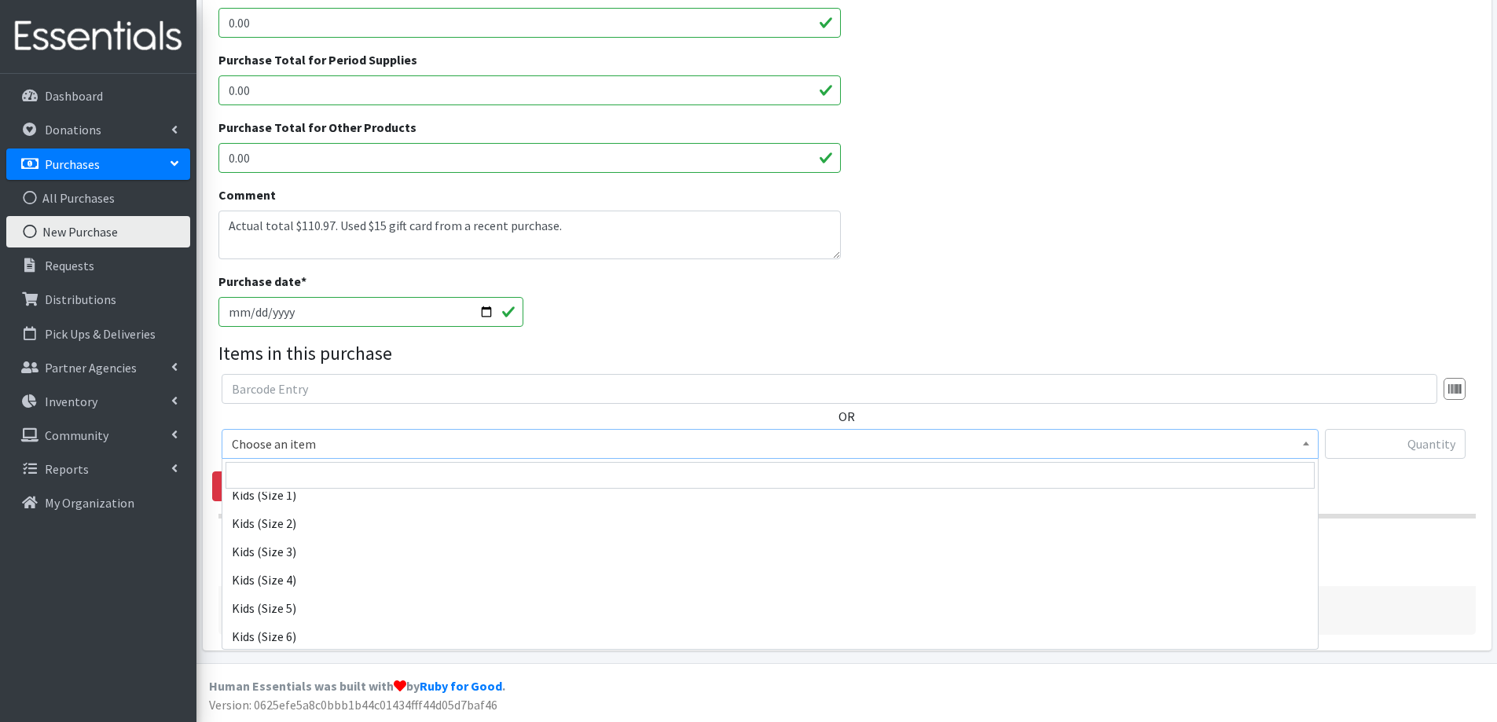
scroll to position [786, 0]
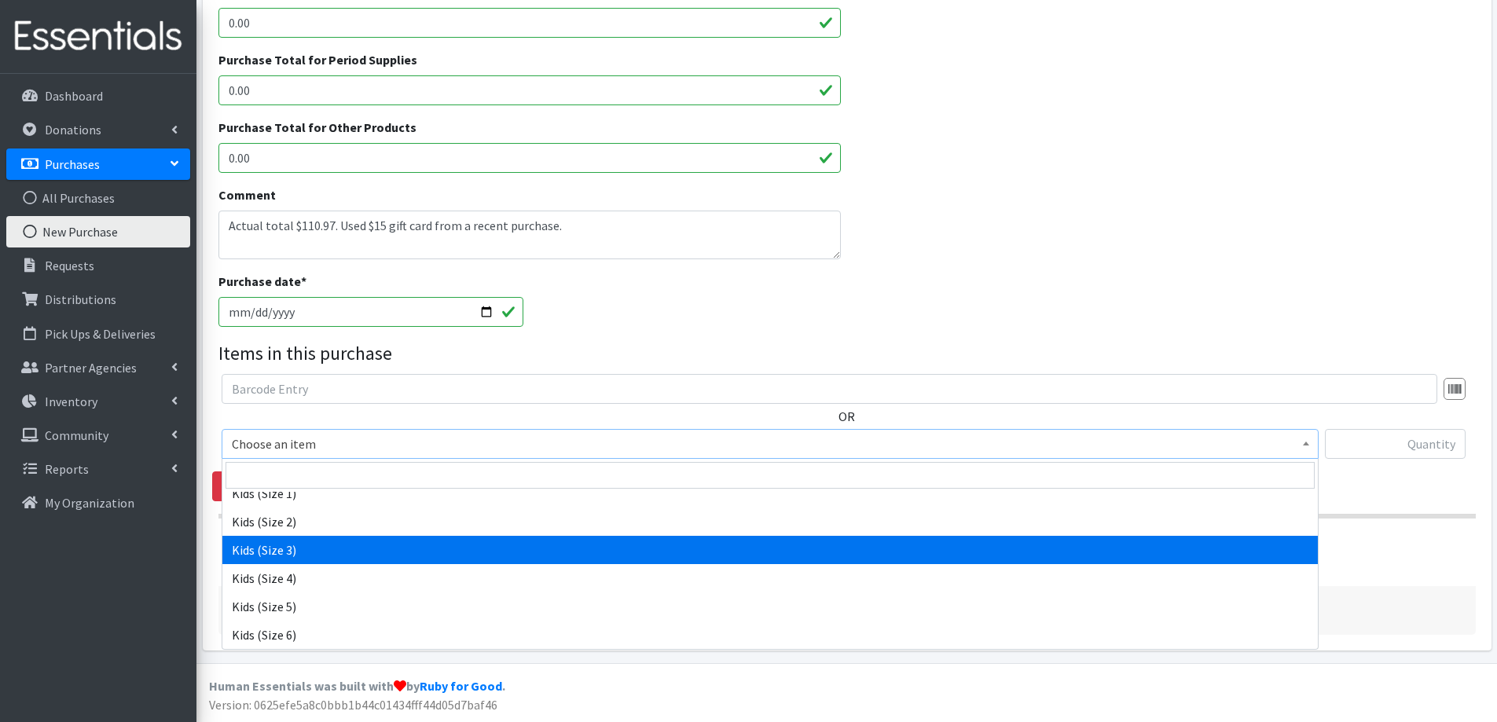
select select "2342"
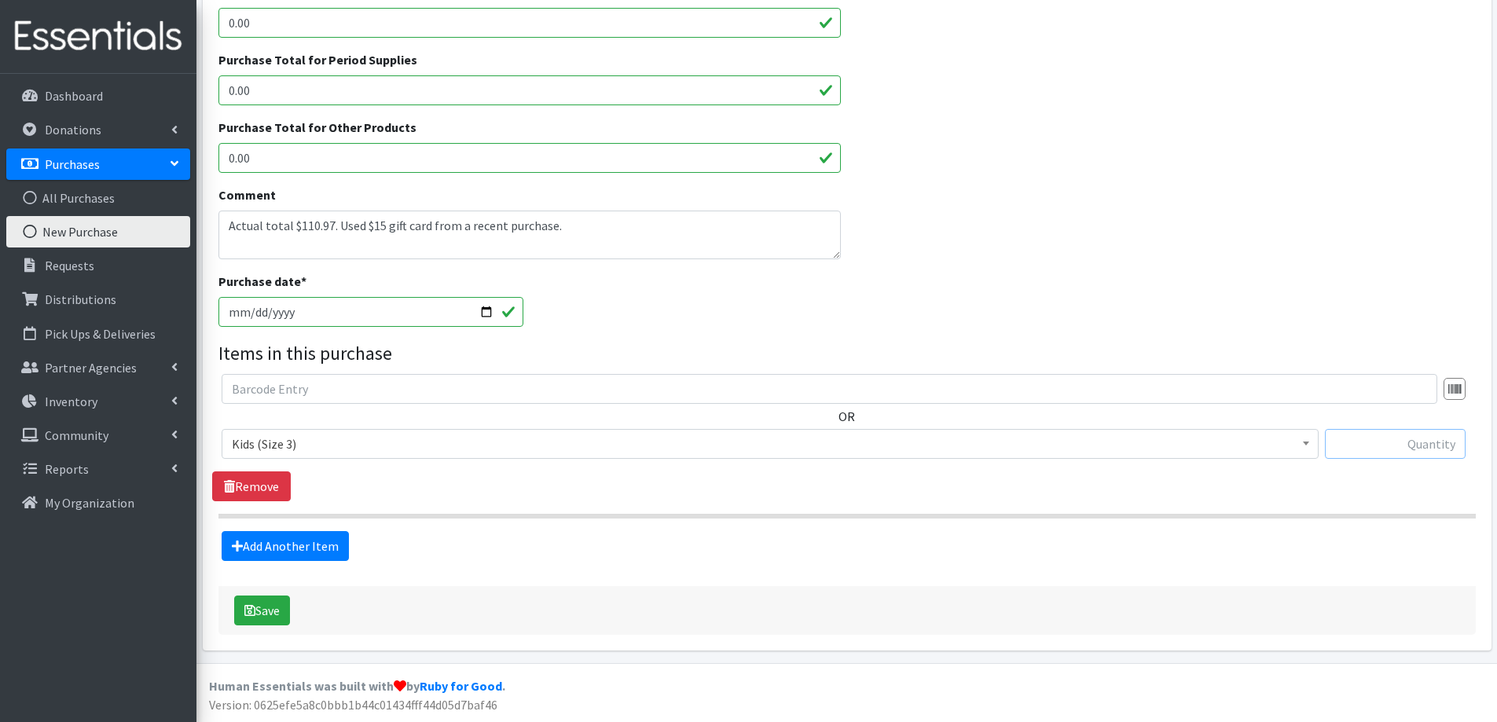
click at [1354, 442] on input "text" at bounding box center [1395, 444] width 141 height 30
type input "216"
click at [256, 539] on link "Add Another Item" at bounding box center [285, 546] width 127 height 30
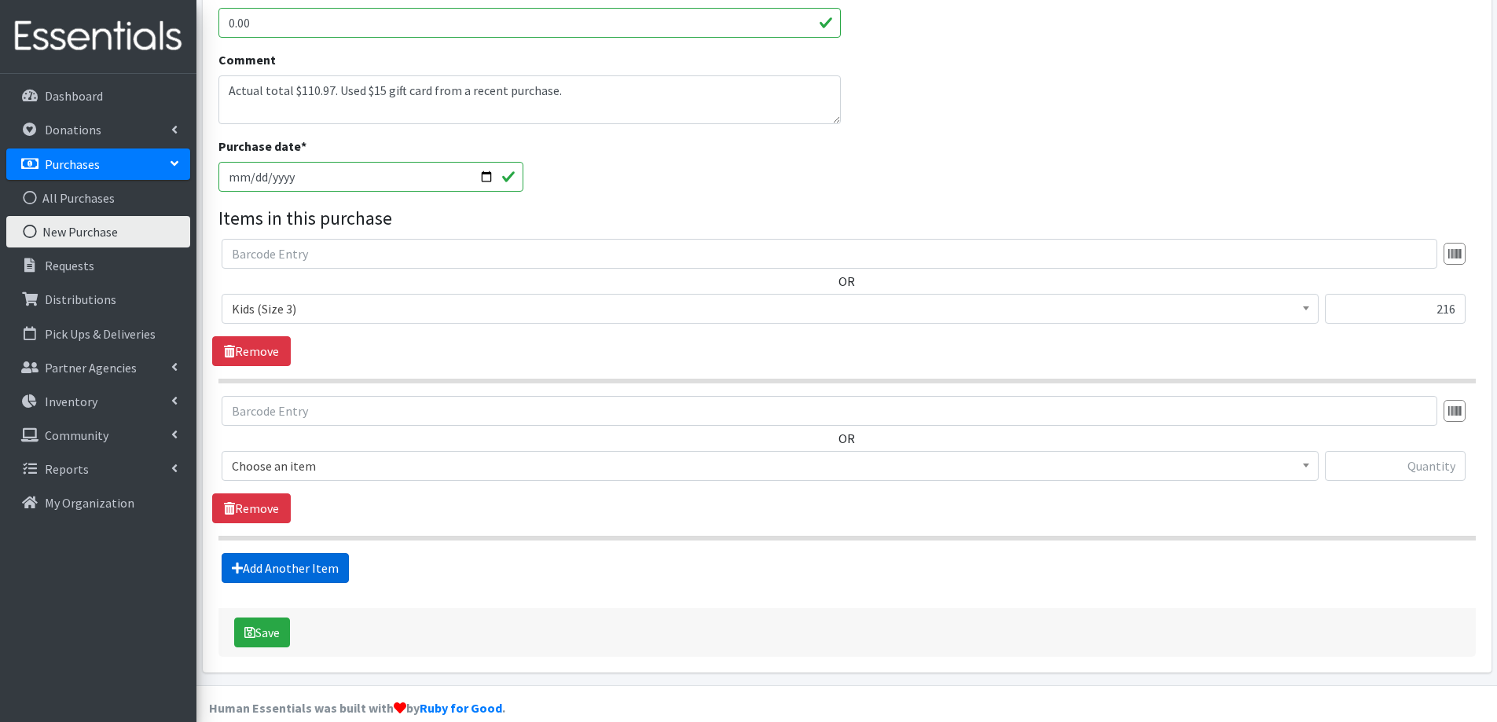
scroll to position [563, 0]
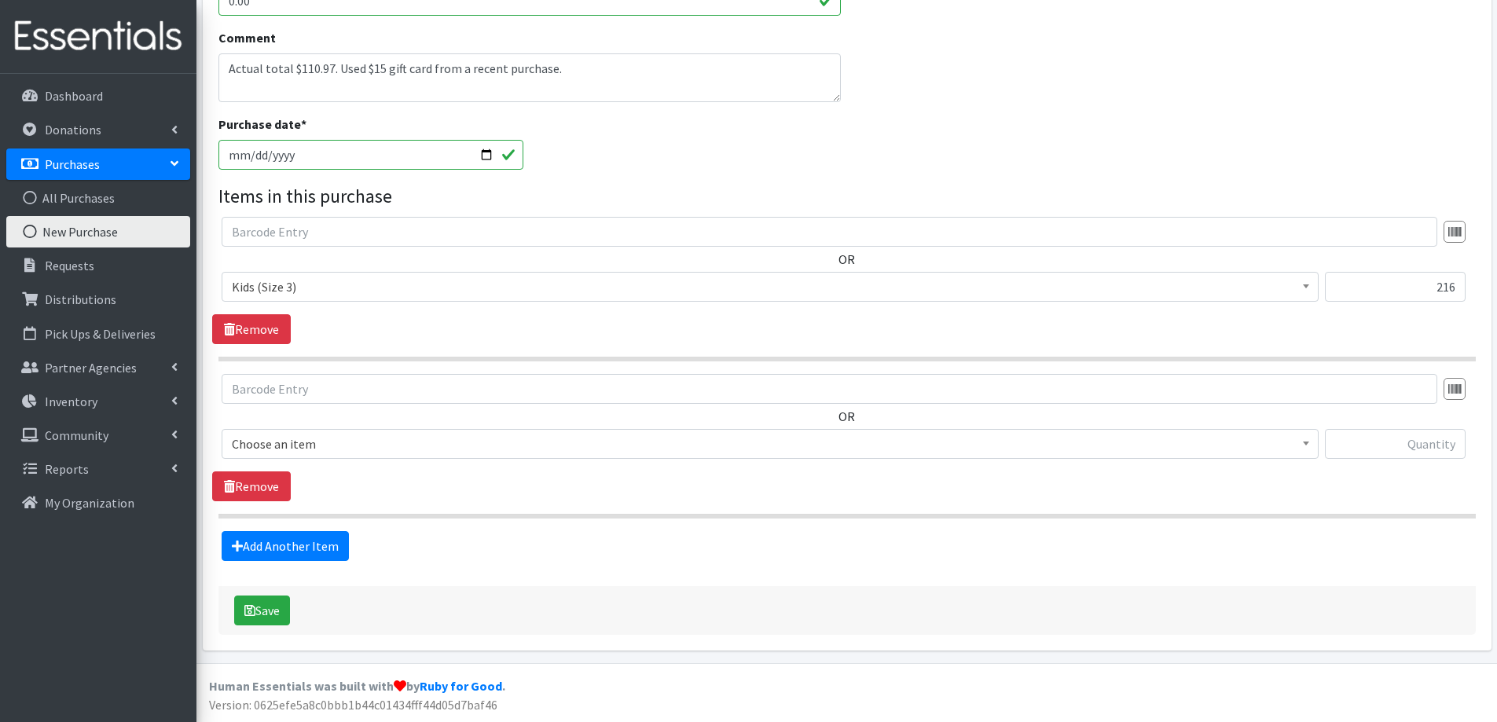
click at [325, 439] on span "Choose an item" at bounding box center [770, 444] width 1077 height 22
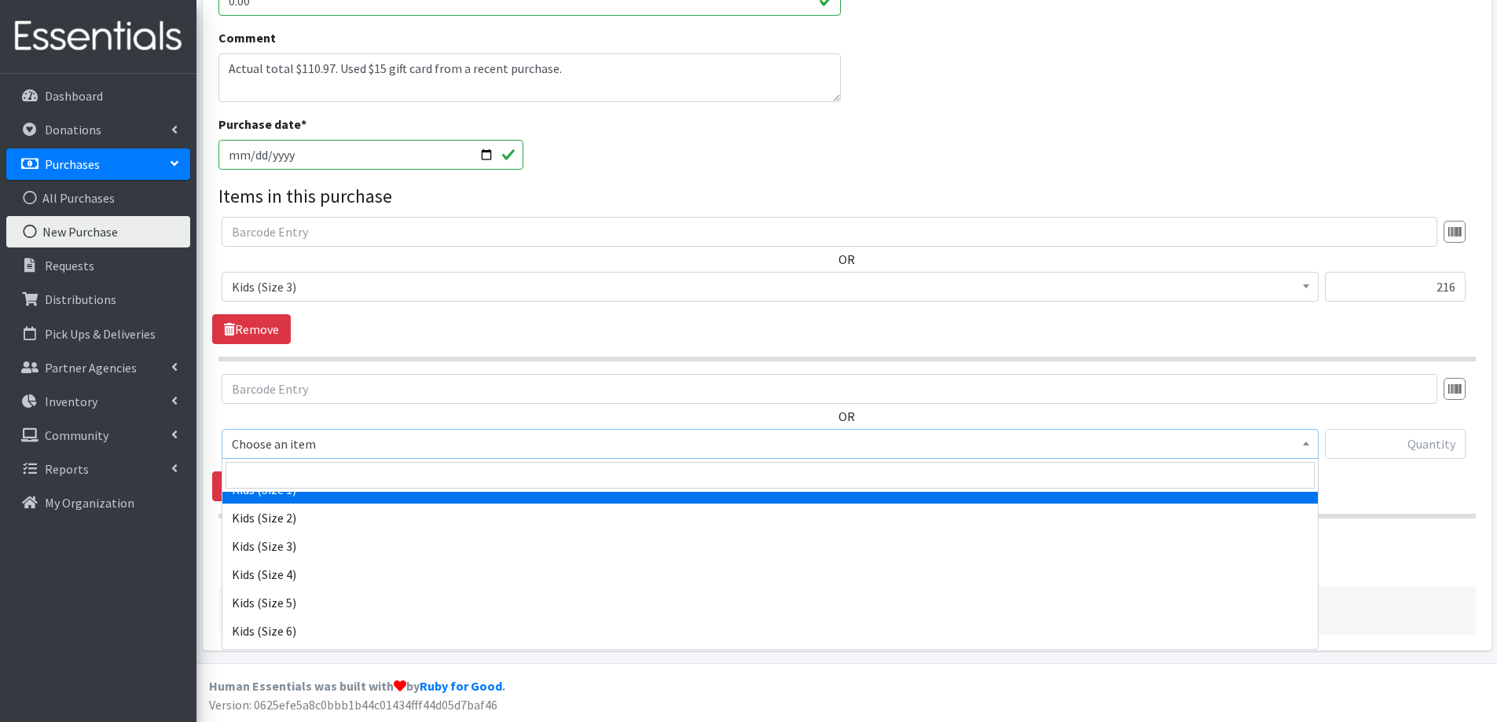
scroll to position [865, 0]
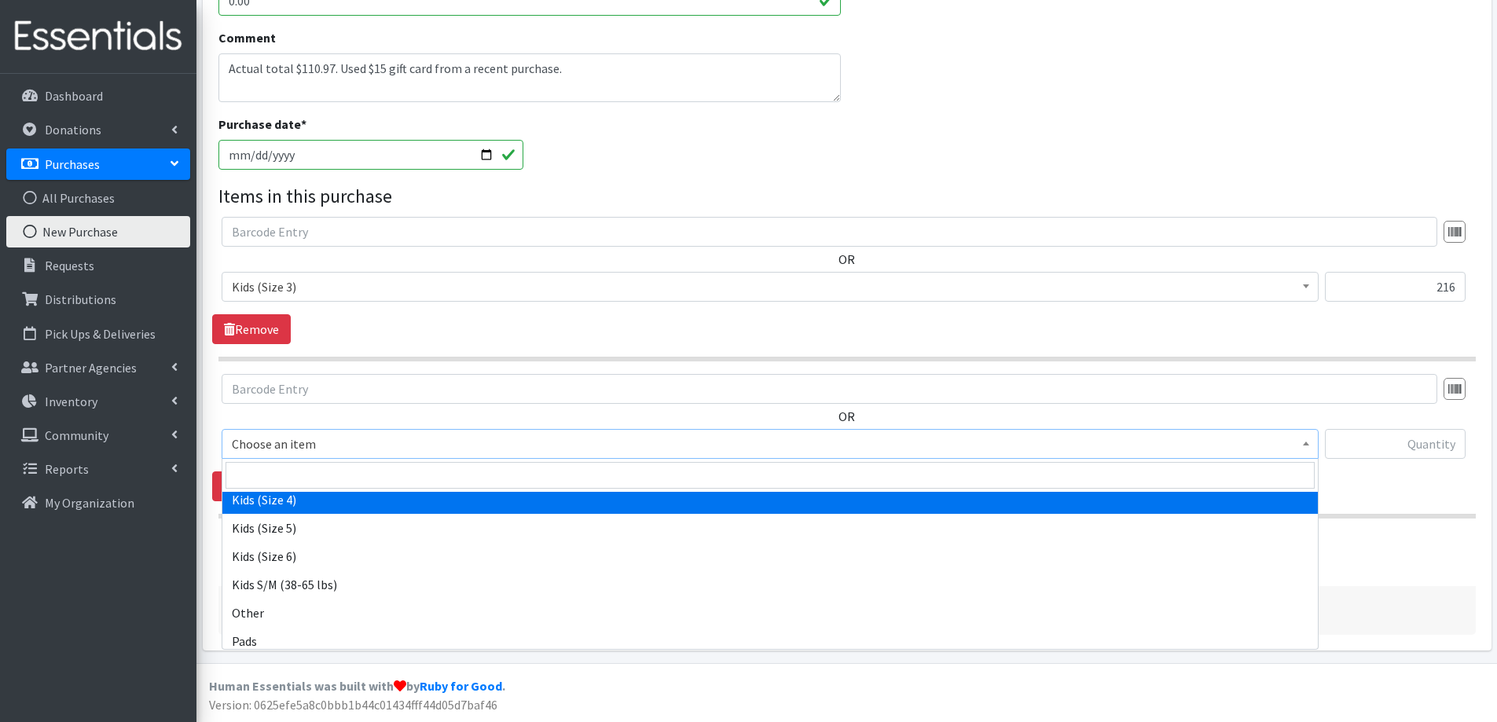
select select "2330"
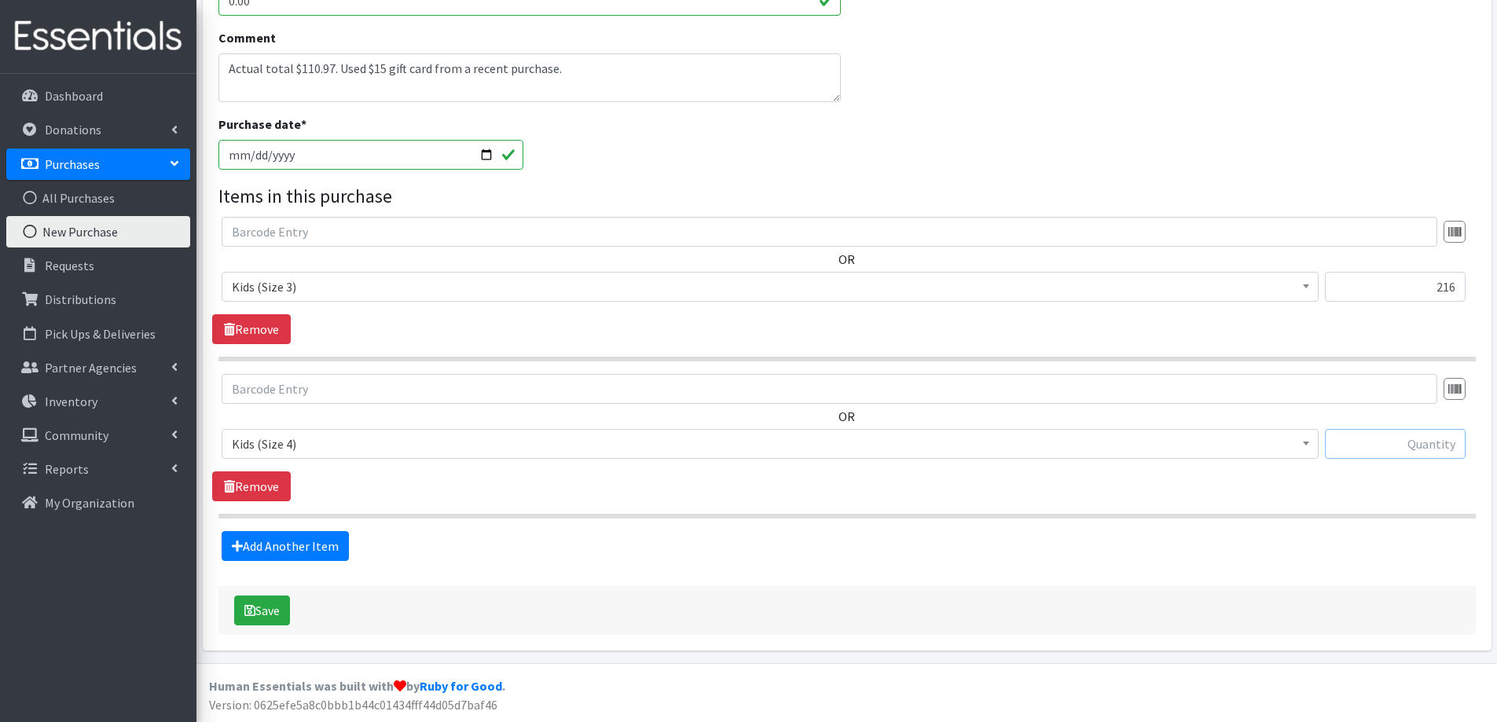
click at [1385, 442] on input "text" at bounding box center [1395, 444] width 141 height 30
type input "200"
click at [298, 538] on link "Add Another Item" at bounding box center [285, 546] width 127 height 30
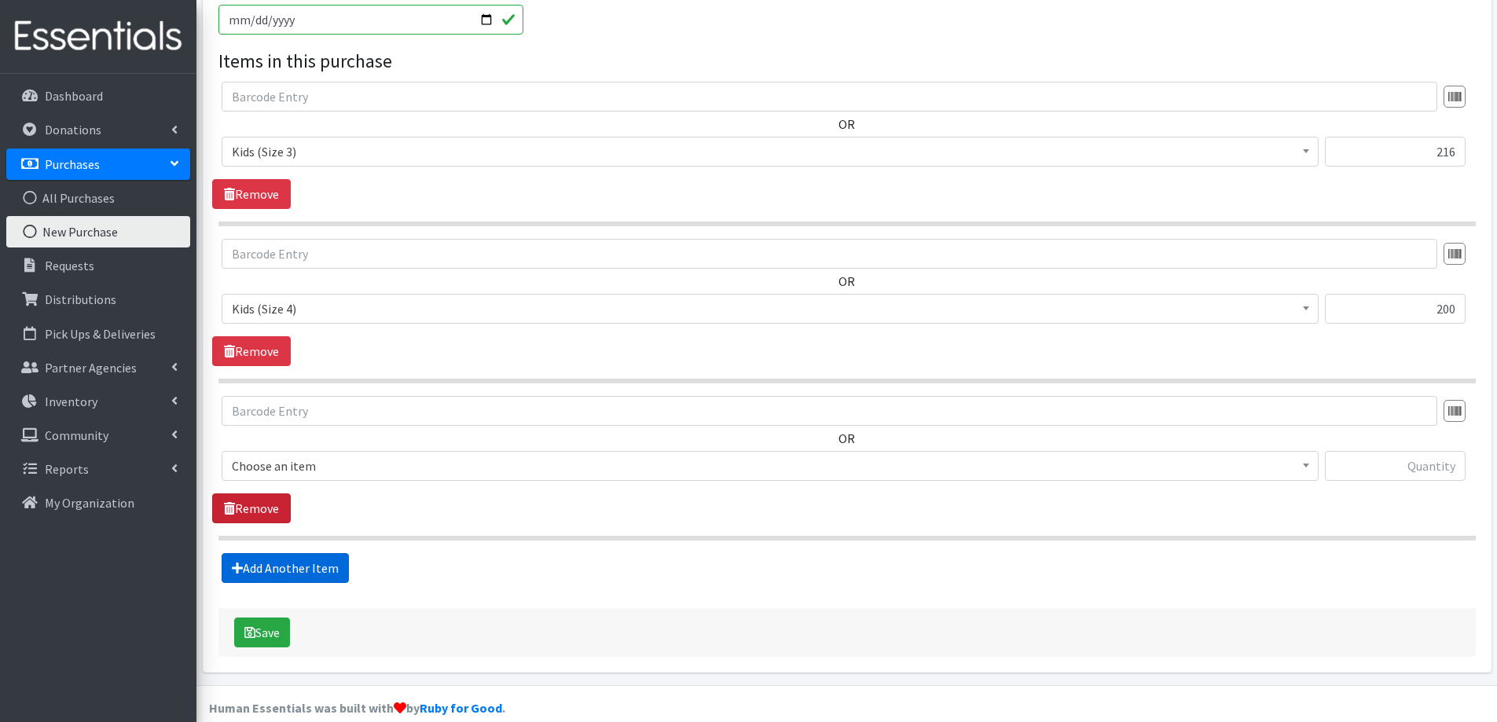
scroll to position [720, 0]
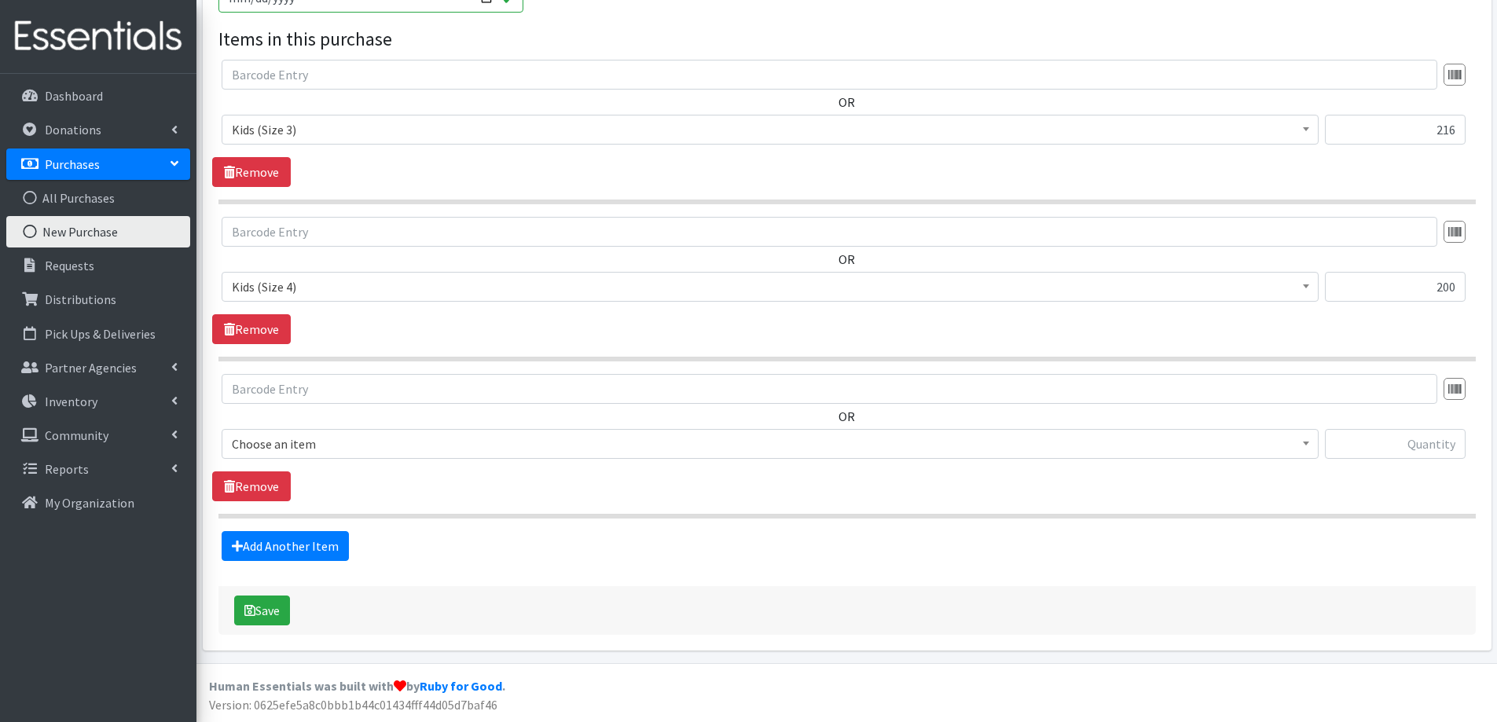
click at [273, 447] on span "Choose an item" at bounding box center [770, 444] width 1077 height 22
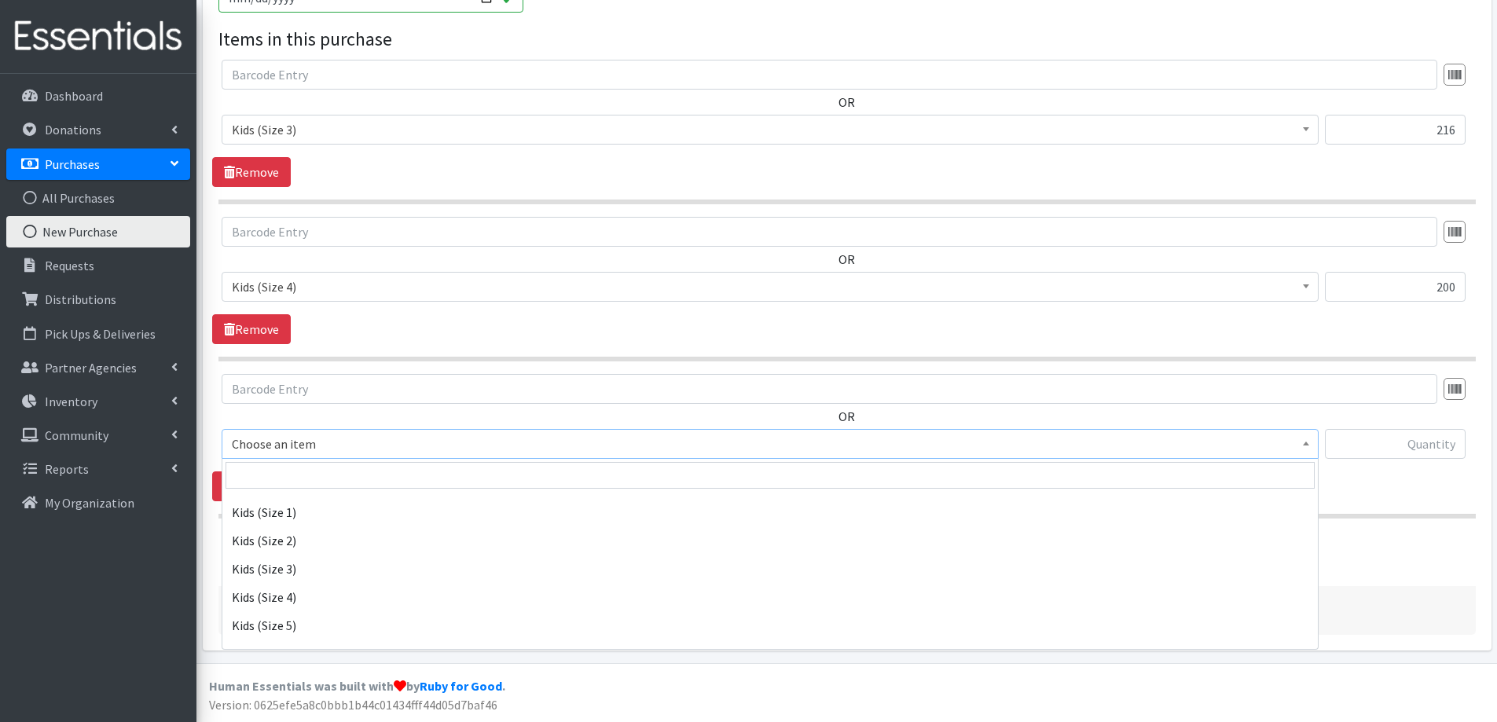
scroll to position [786, 0]
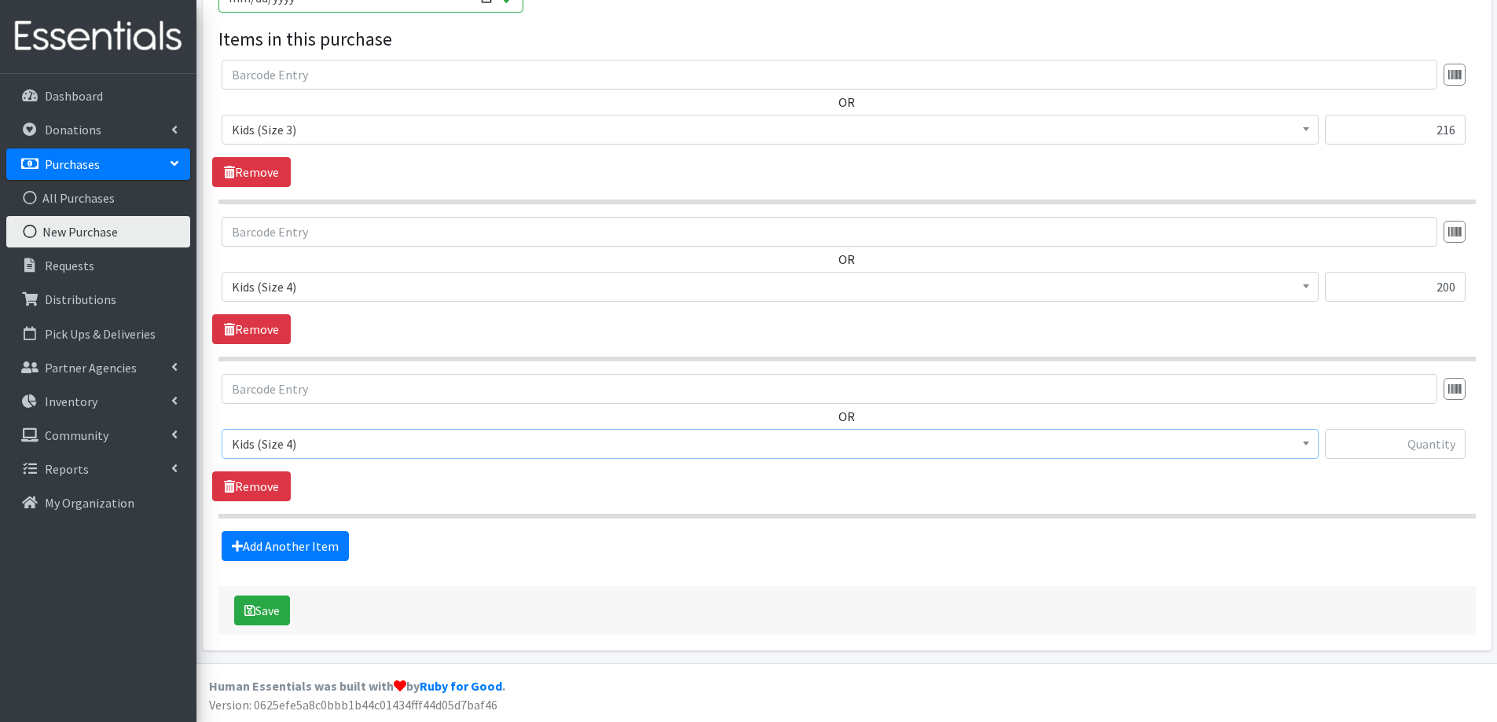
click at [312, 438] on span "Kids (Size 4)" at bounding box center [770, 444] width 1077 height 22
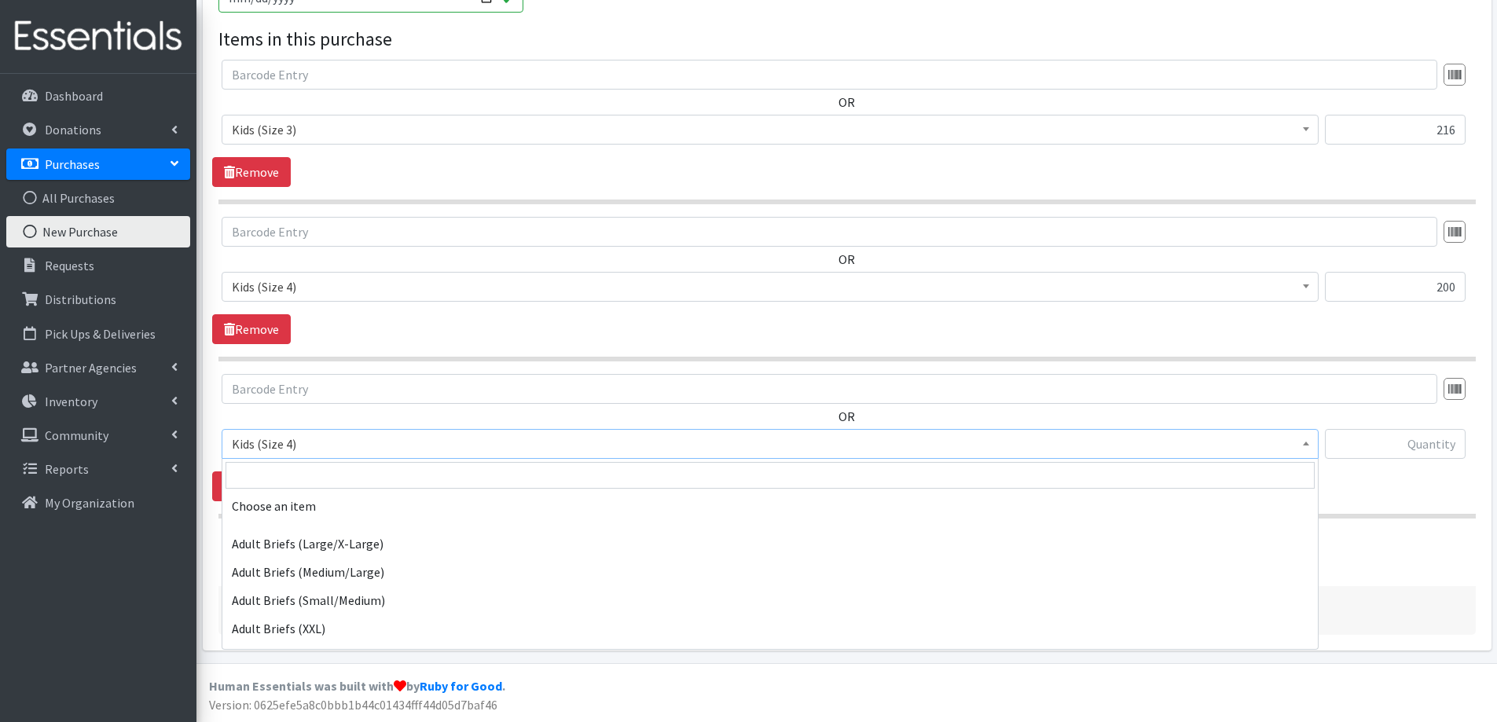
scroll to position [830, 0]
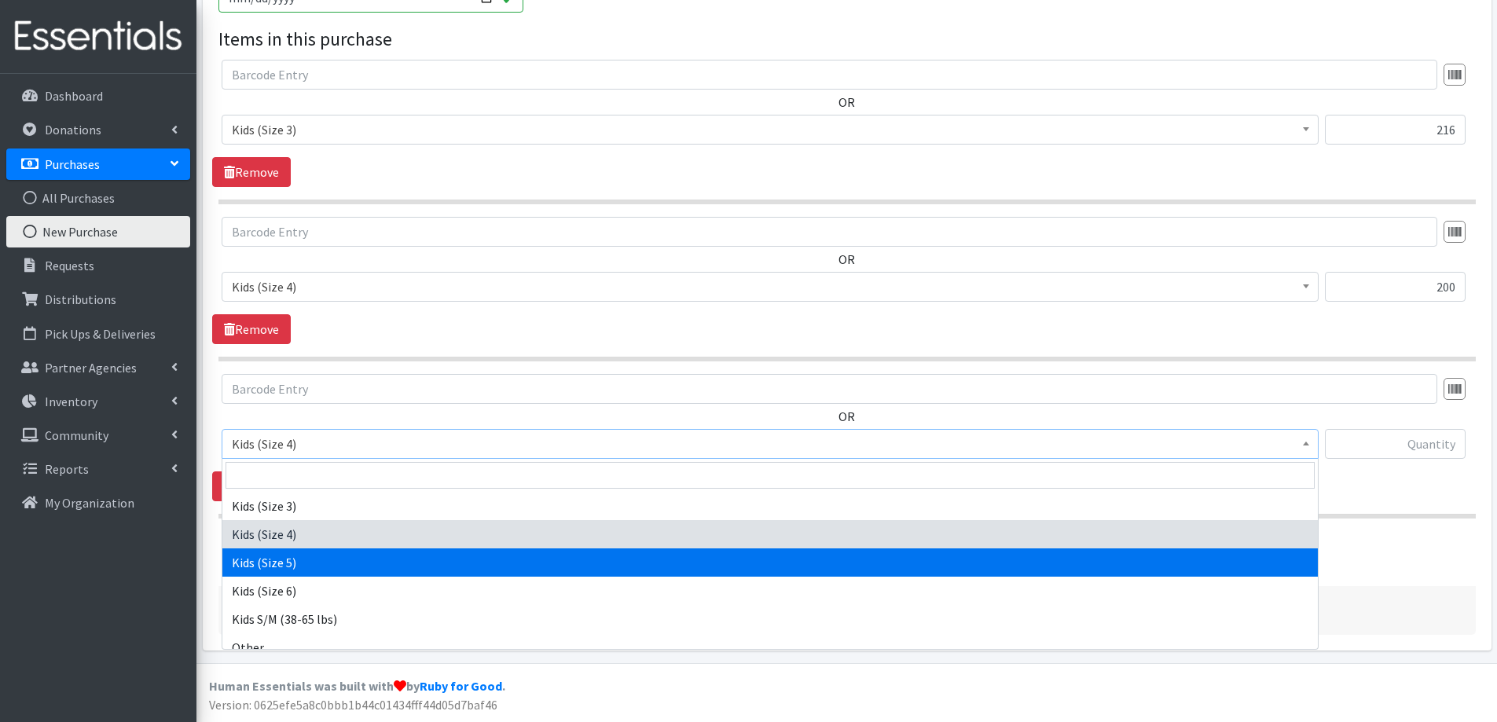
select select "2351"
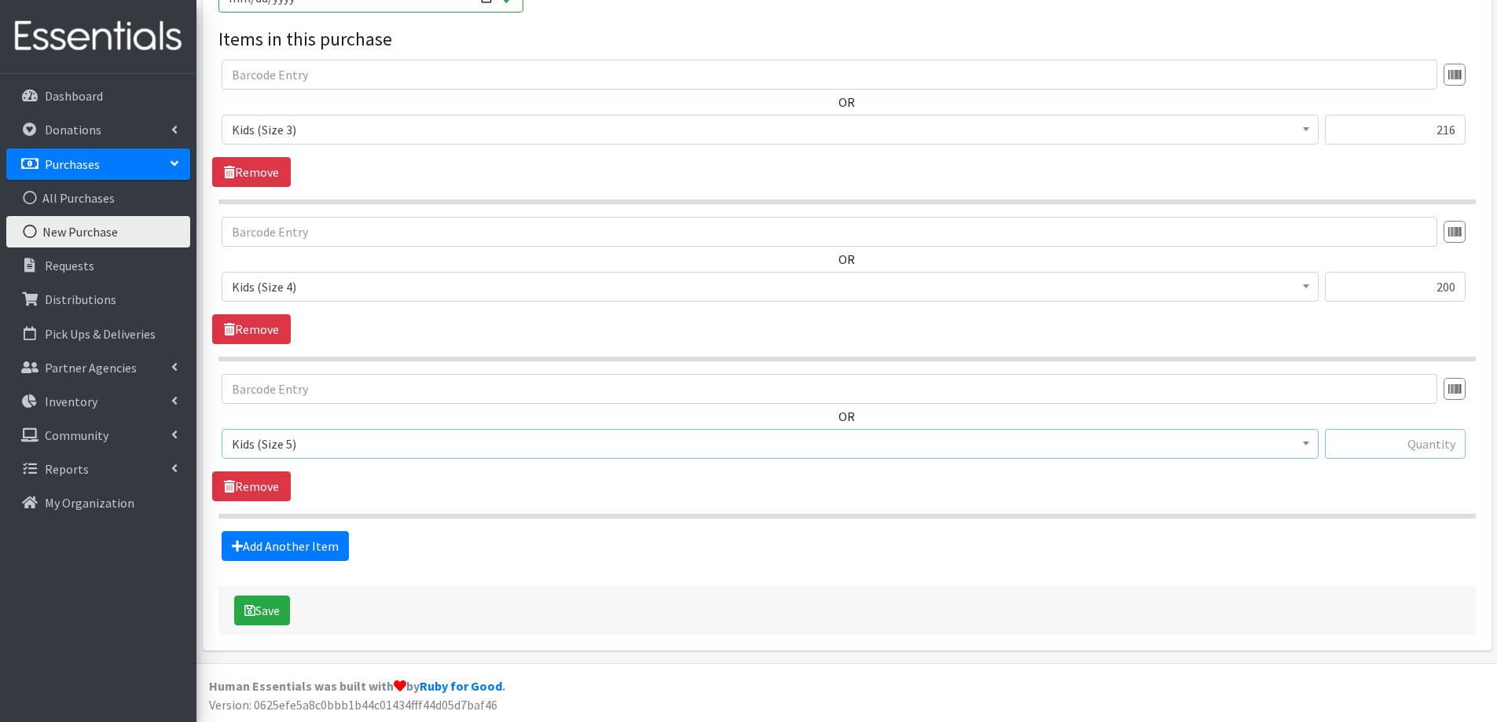
click at [1379, 448] on input "text" at bounding box center [1395, 444] width 141 height 30
type input "168"
click at [277, 603] on button "Save" at bounding box center [262, 611] width 56 height 30
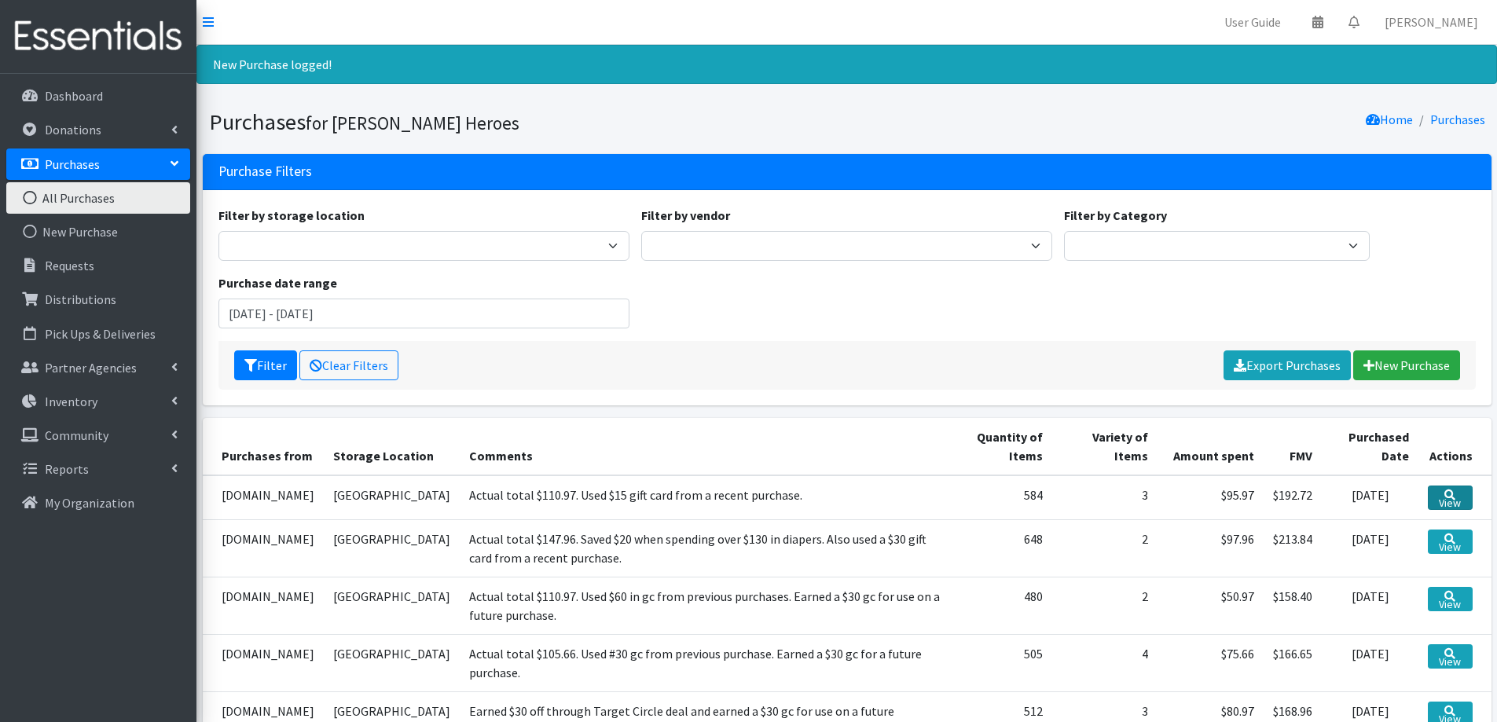
click at [1451, 495] on icon at bounding box center [1450, 495] width 11 height 11
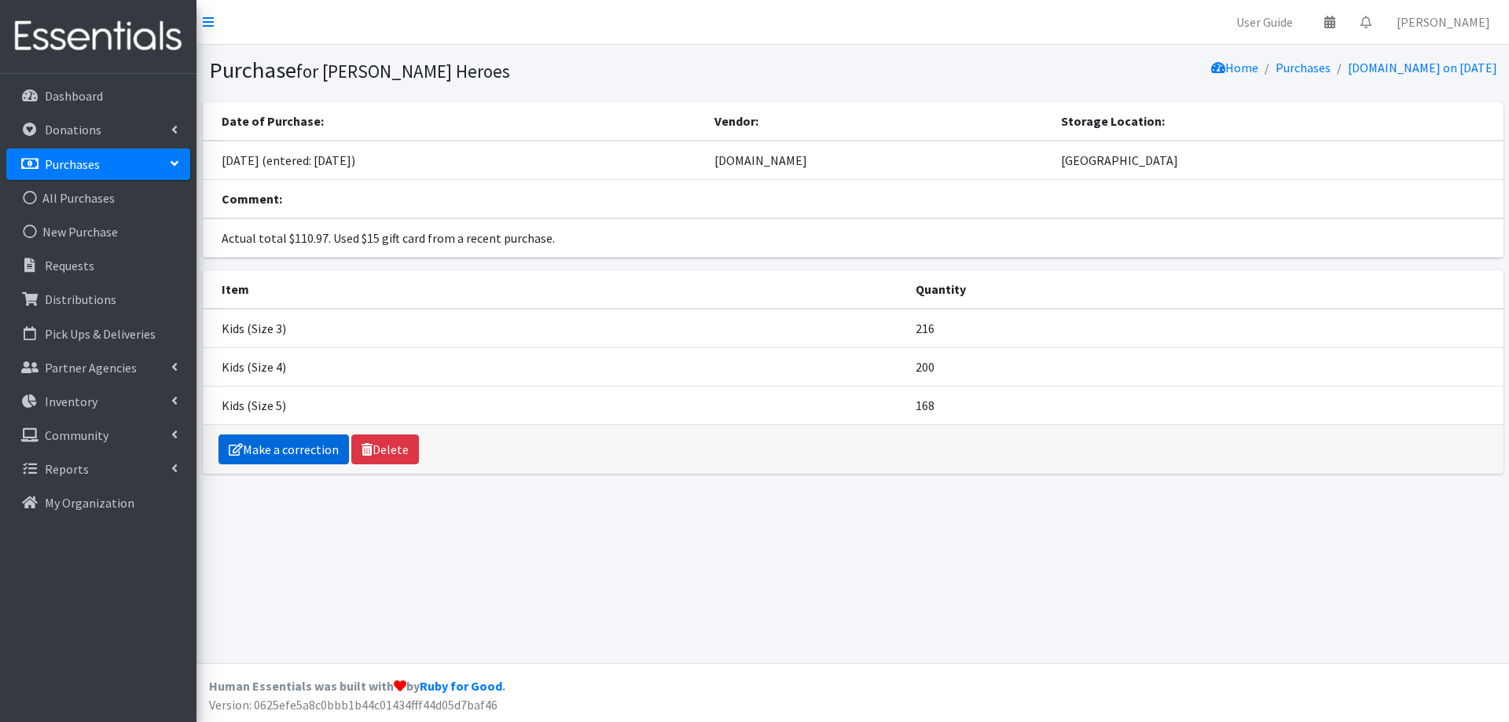
click at [310, 452] on link "Make a correction" at bounding box center [284, 450] width 130 height 30
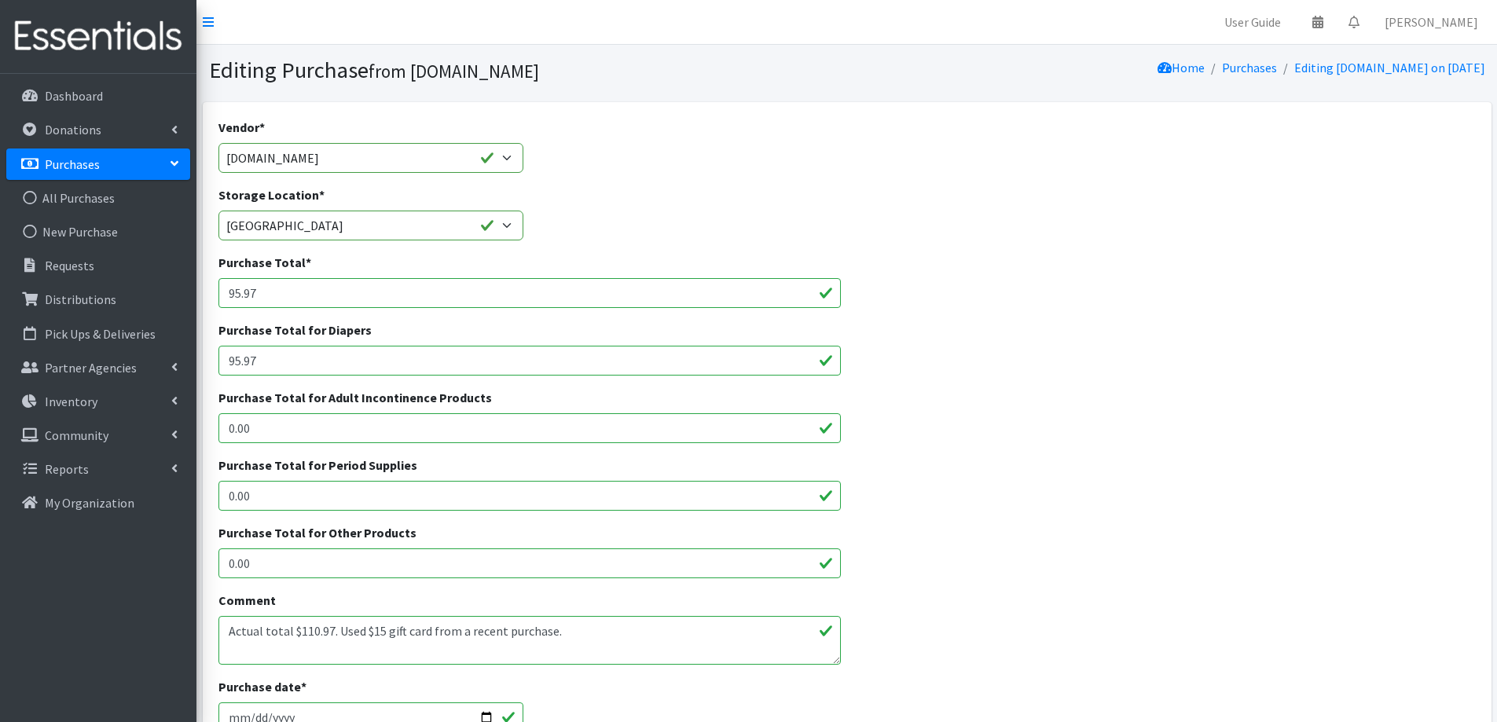
scroll to position [236, 0]
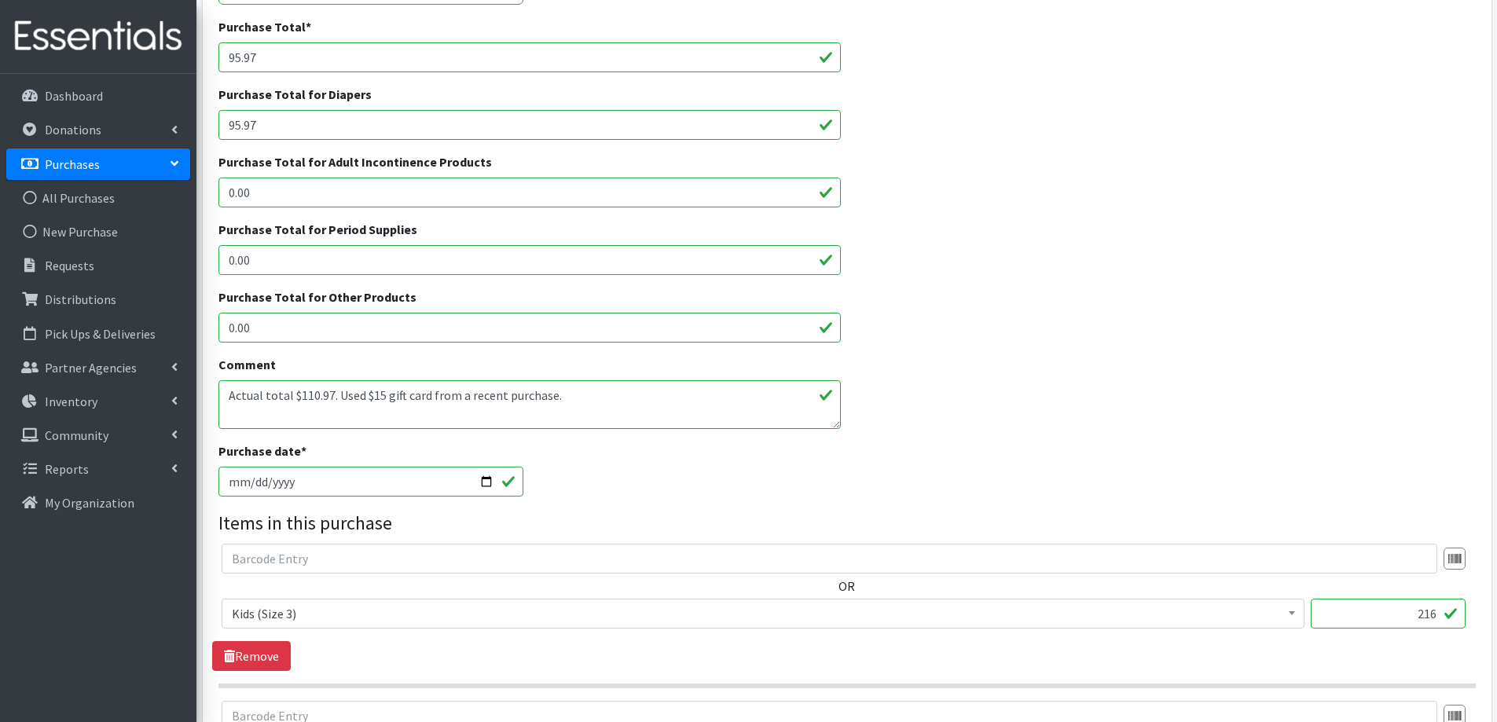
click at [486, 482] on input "[DATE]" at bounding box center [372, 482] width 306 height 30
type input "[DATE]"
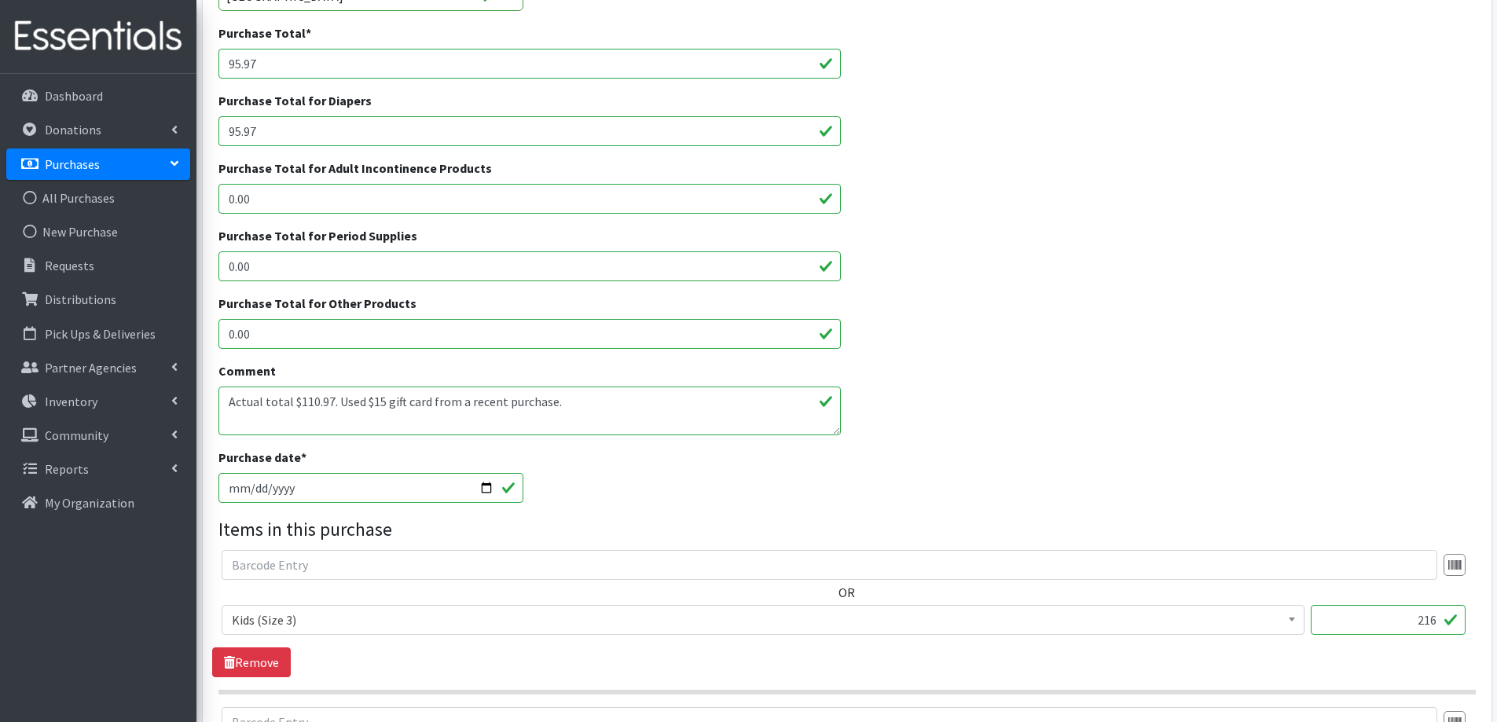
scroll to position [170, 0]
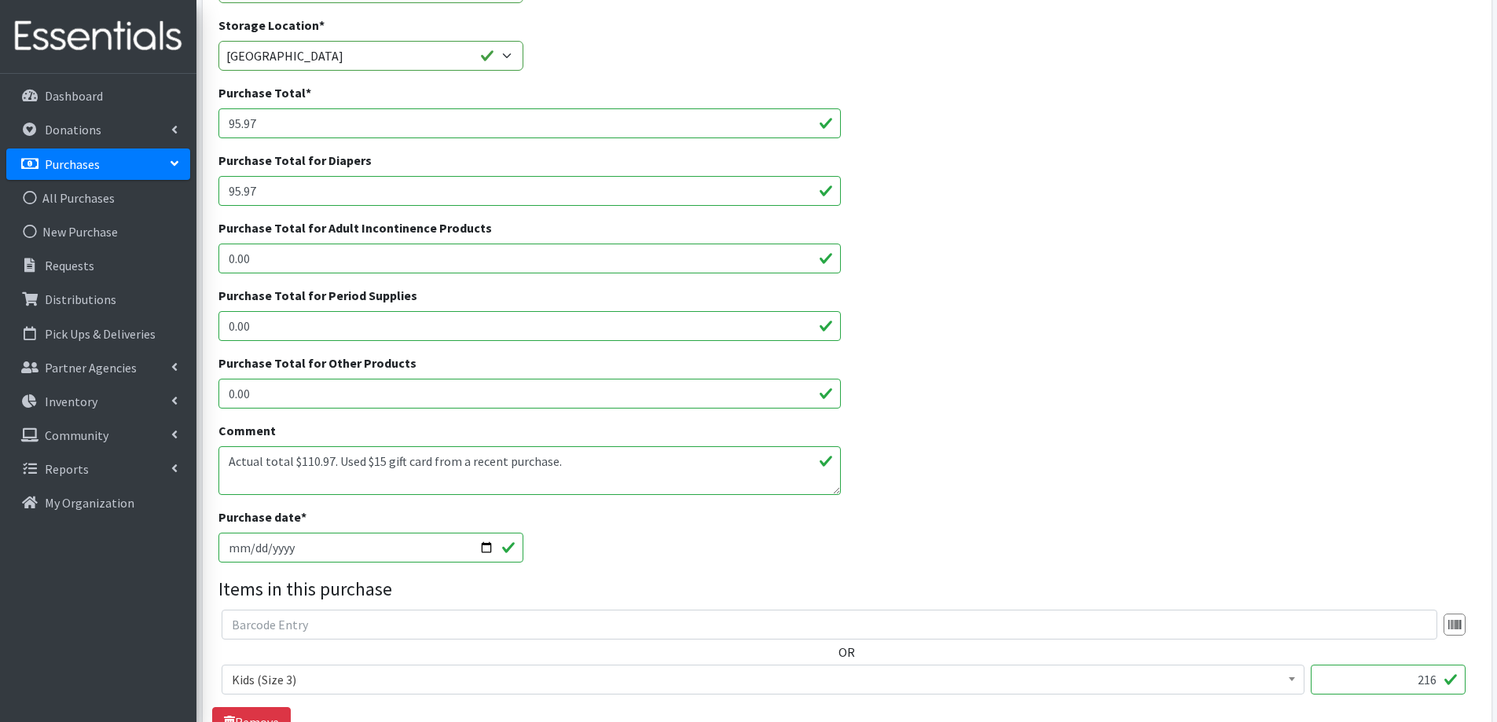
click at [623, 462] on textarea "Actual total $110.97. Used $15 gift card from a recent purchase." at bounding box center [530, 470] width 623 height 49
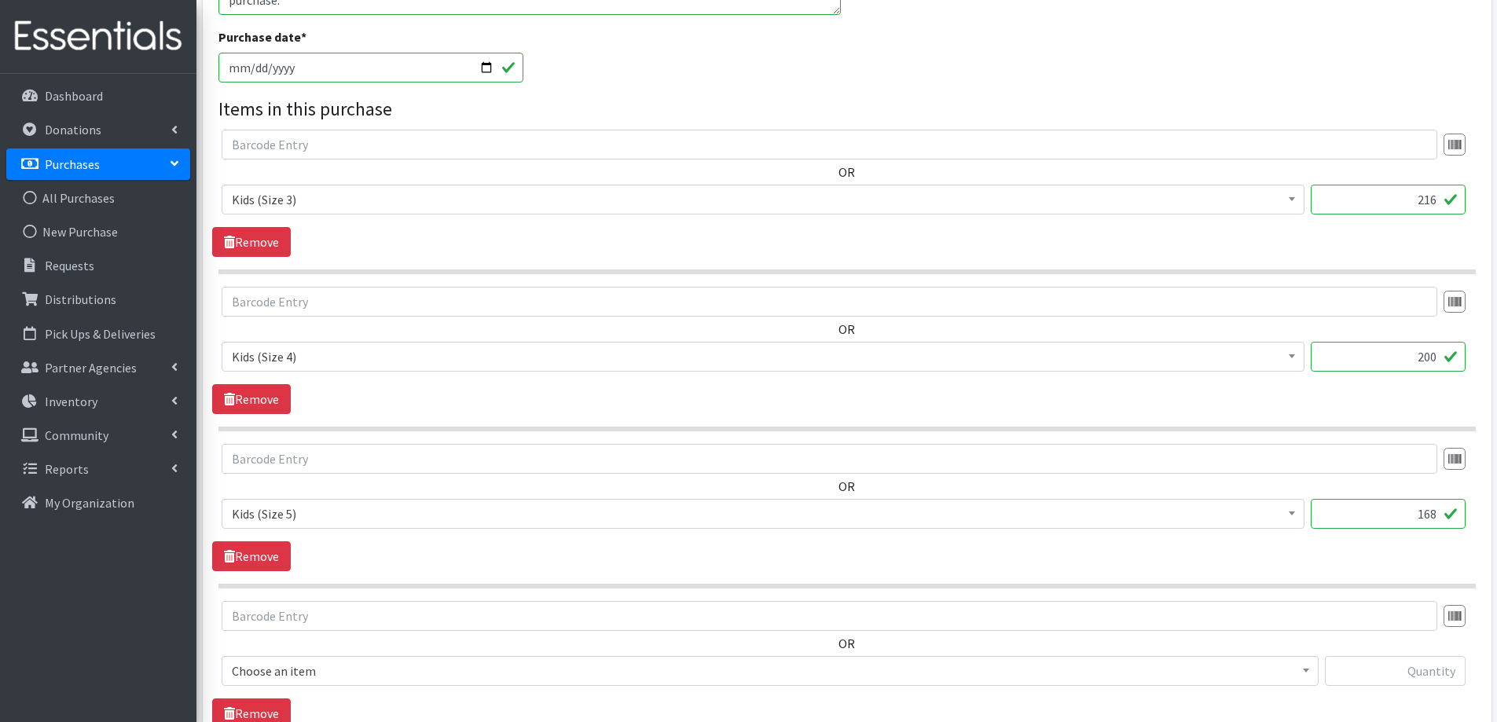
scroll to position [877, 0]
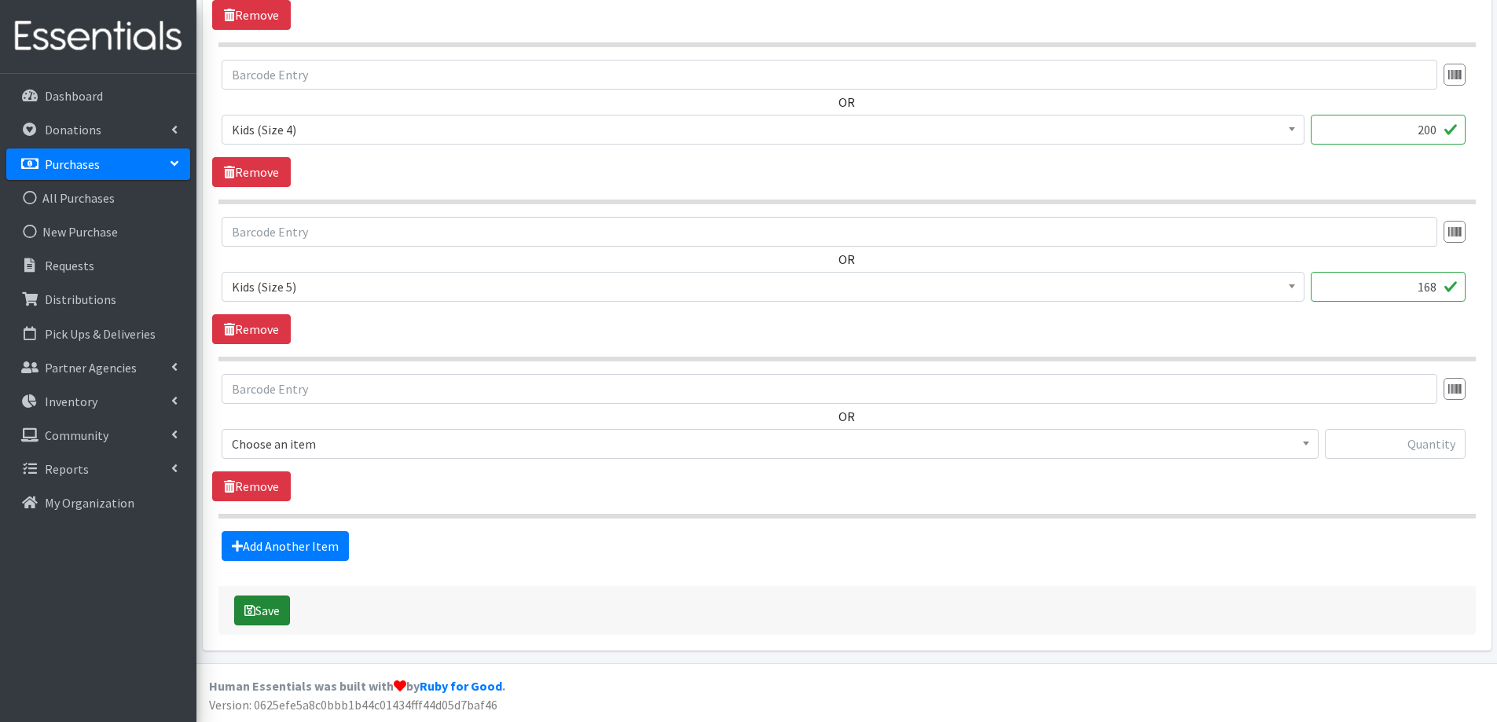
type textarea "Actual total $110.97. Used $15 gift card from a recent purchase. Earned $20 gif…"
click at [251, 608] on icon "submit" at bounding box center [249, 610] width 11 height 13
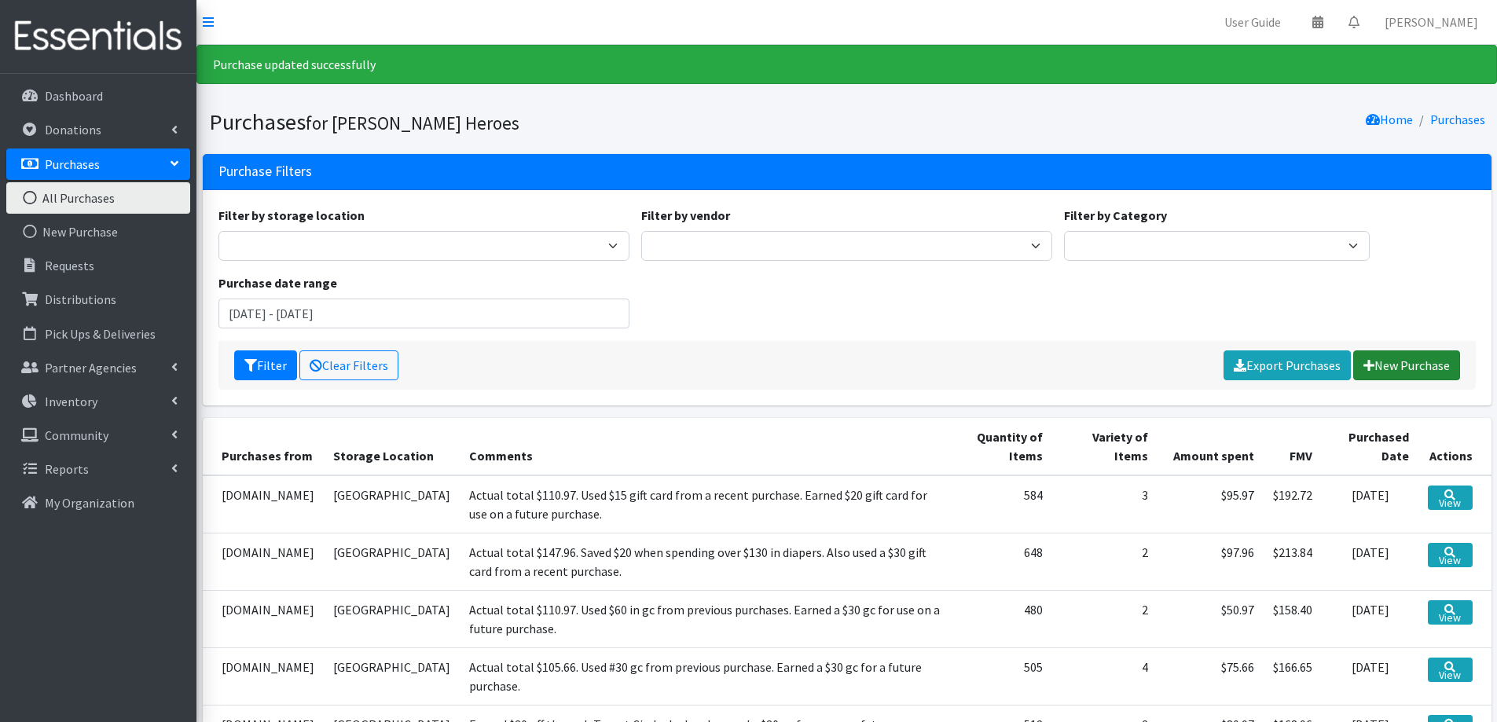
click at [1413, 358] on link "New Purchase" at bounding box center [1407, 366] width 107 height 30
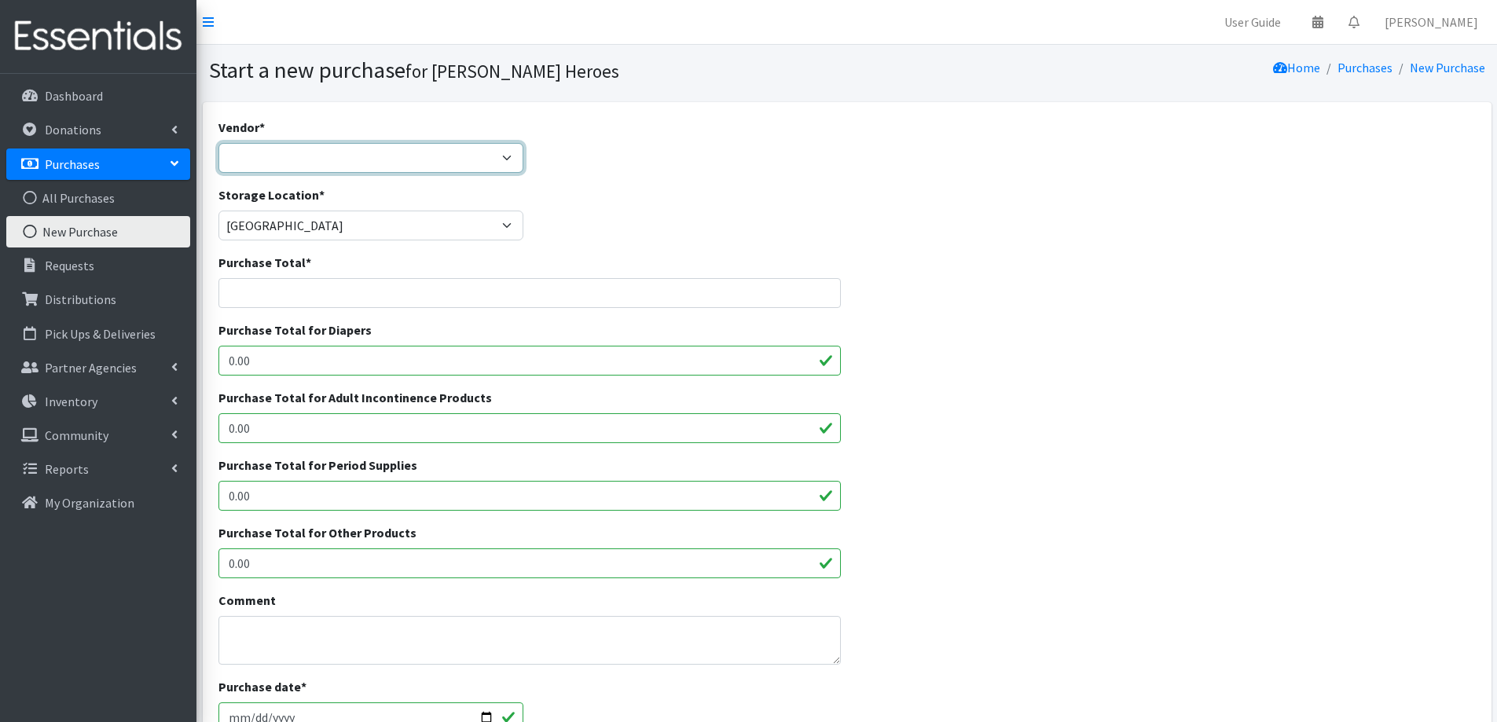
click at [335, 158] on select "[DOMAIN_NAME] Costco [DOMAIN_NAME] JSL Partners Studio K [DOMAIN_NAME] Walgreen…" at bounding box center [372, 158] width 306 height 30
select select "174"
click at [219, 143] on select "Amazon.com Costco Jet.com JSL Partners Studio K Target.com Walgreens Walmart --…" at bounding box center [372, 158] width 306 height 30
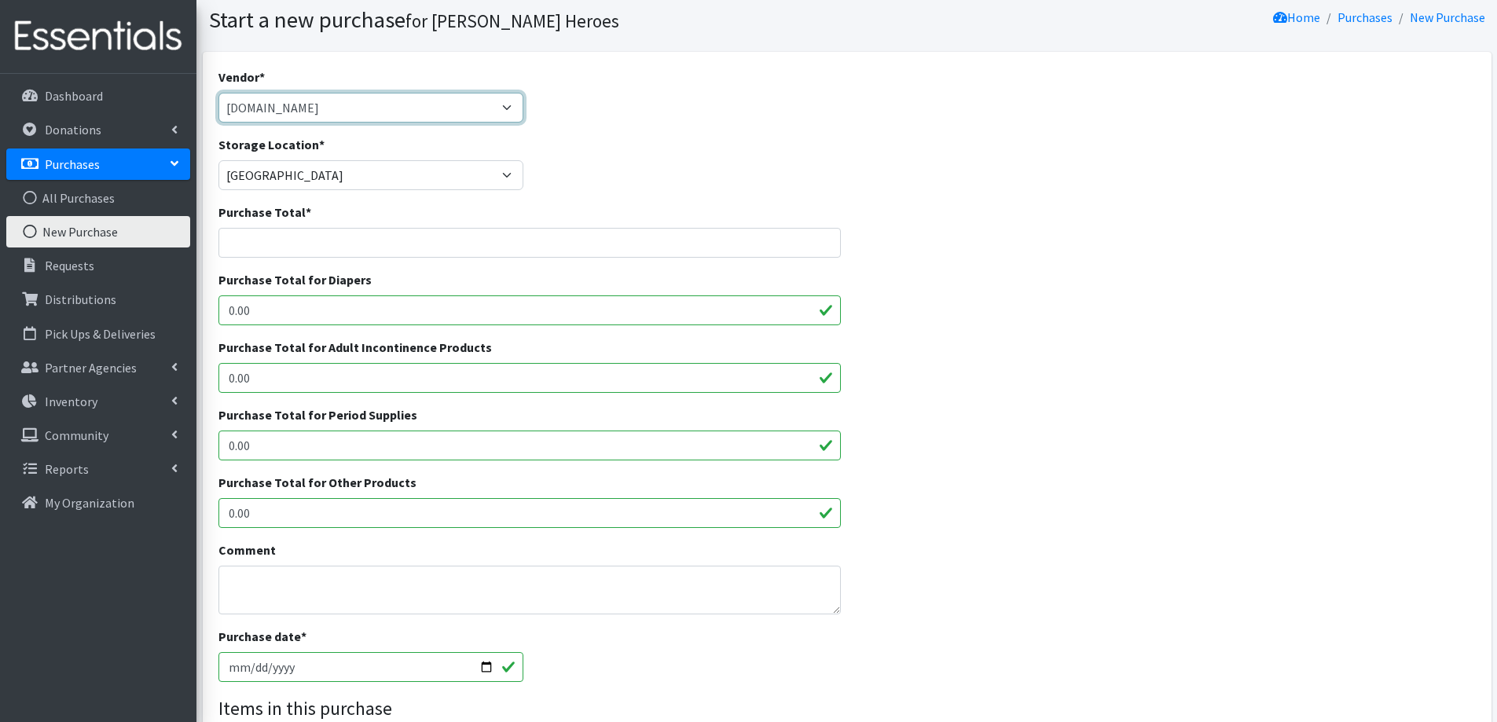
scroll to position [79, 0]
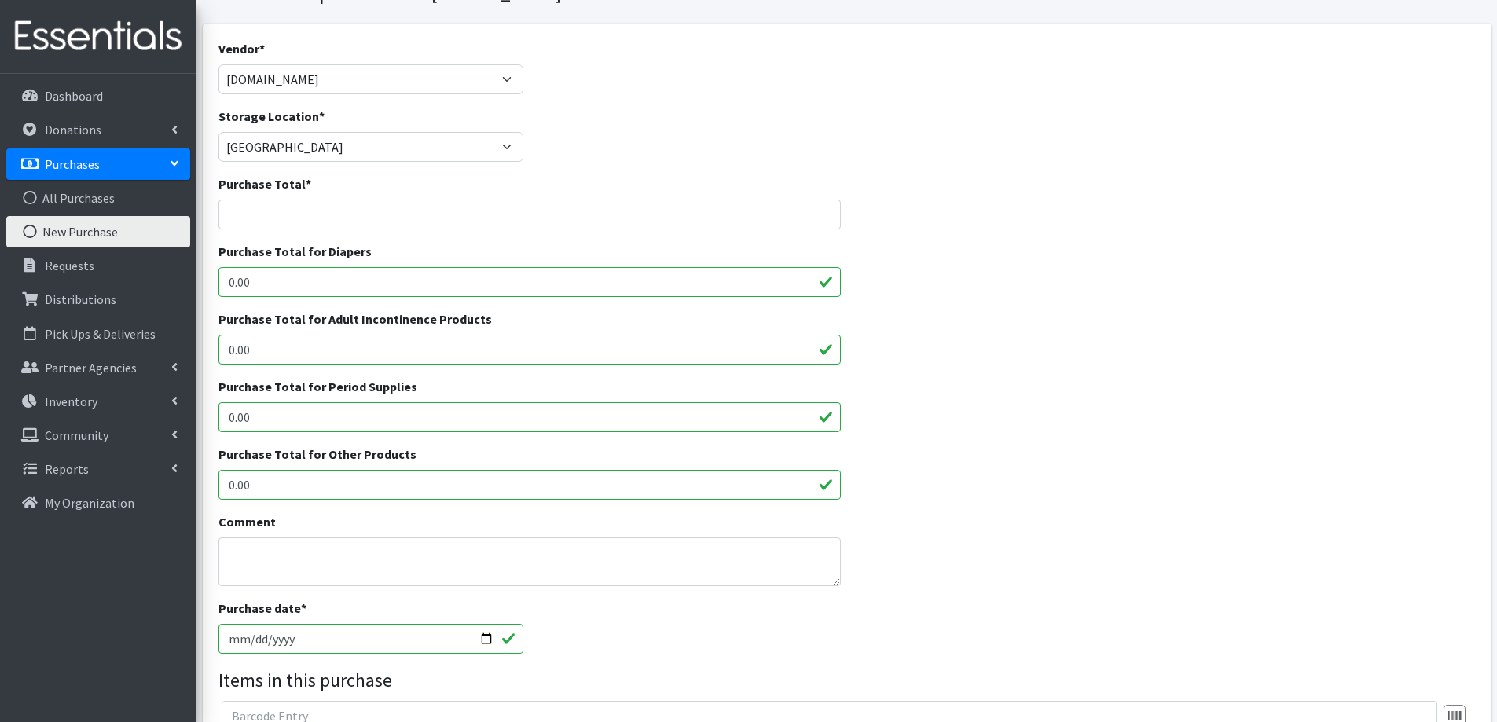
click at [251, 641] on input "2025-10-13" at bounding box center [372, 639] width 306 height 30
type input "[DATE]"
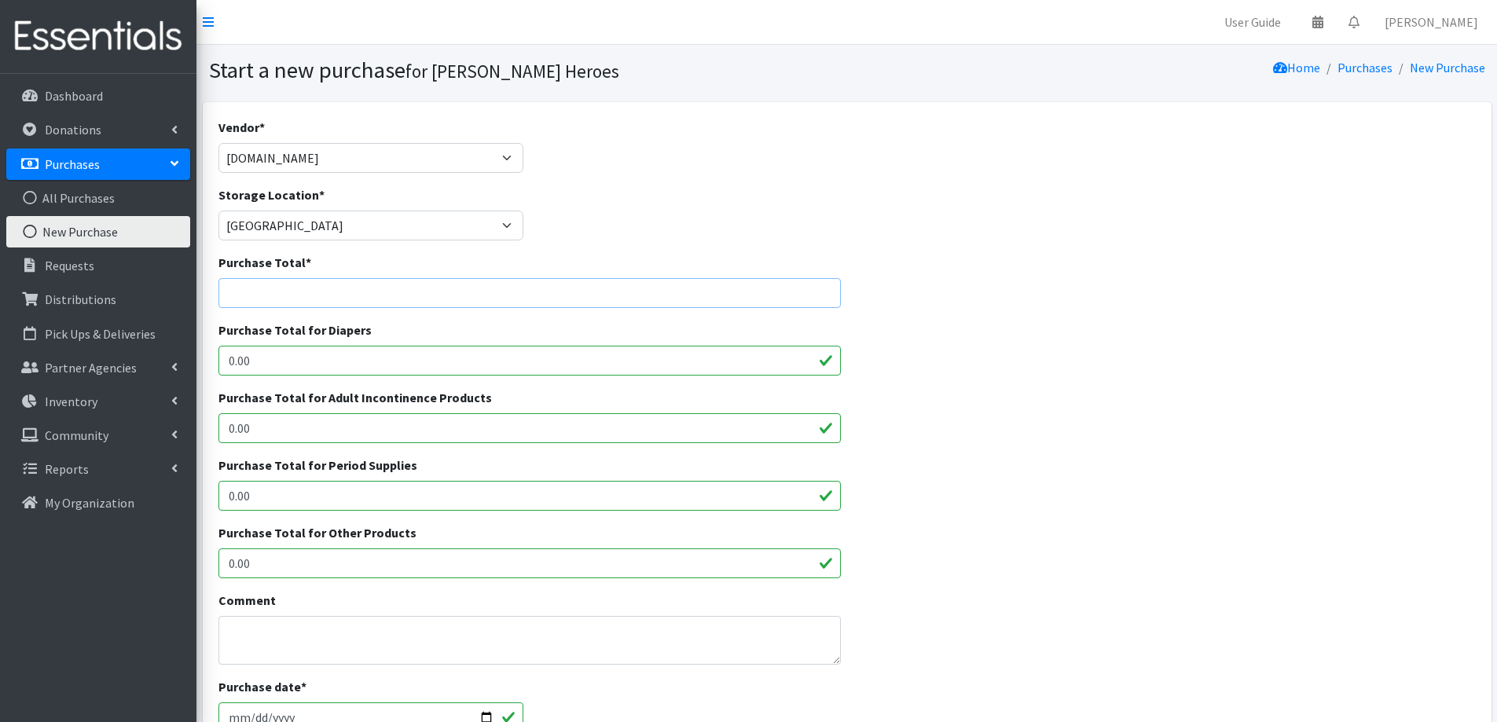
click at [285, 287] on input "Purchase Total *" at bounding box center [530, 293] width 623 height 30
click at [241, 297] on input "129.48" at bounding box center [530, 293] width 623 height 30
type input "109.48"
drag, startPoint x: 278, startPoint y: 353, endPoint x: 195, endPoint y: 347, distance: 83.5
click at [195, 347] on div "User Guide 0 Pick-ups remaining this week View Calendar 0 Requests 0 Partner Ag…" at bounding box center [748, 564] width 1497 height 1128
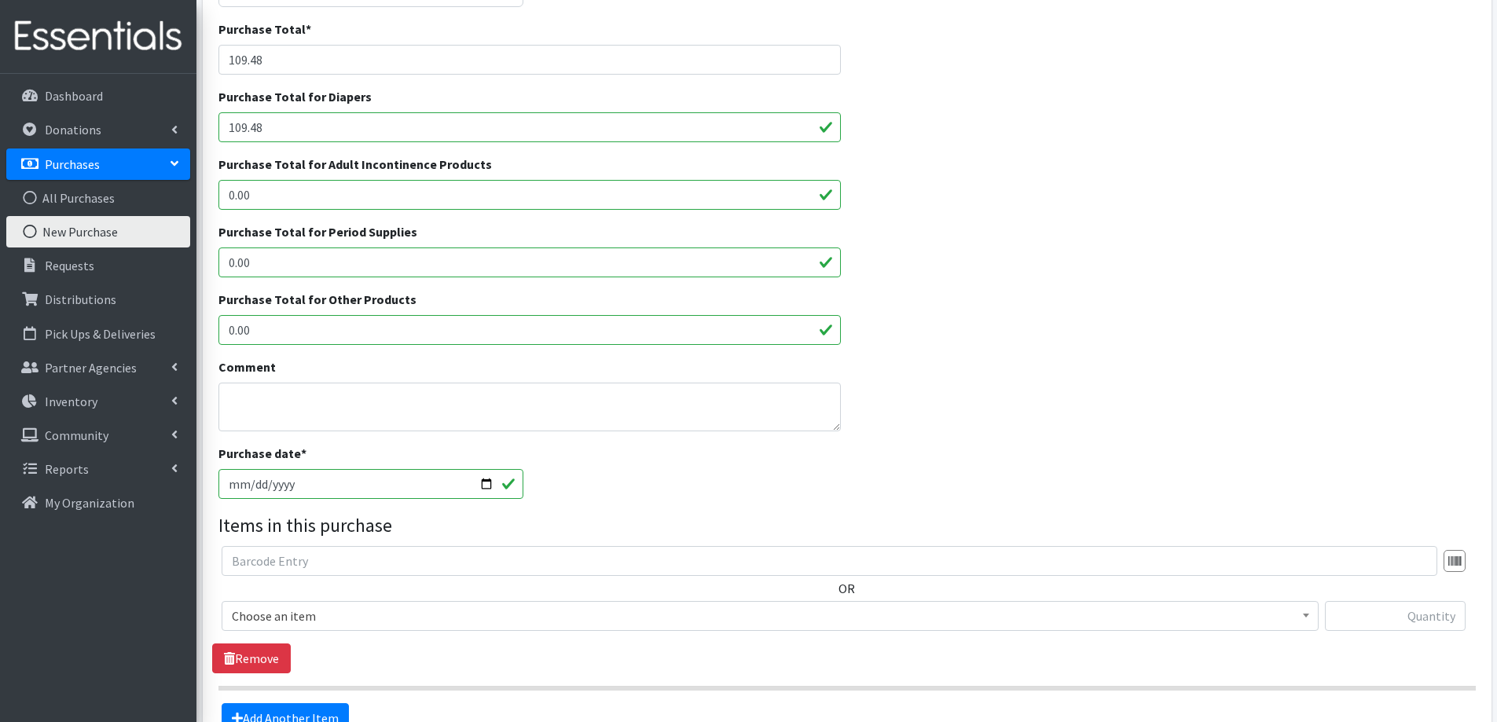
scroll to position [236, 0]
type input "109.48"
click at [352, 404] on textarea "Comment" at bounding box center [530, 404] width 623 height 49
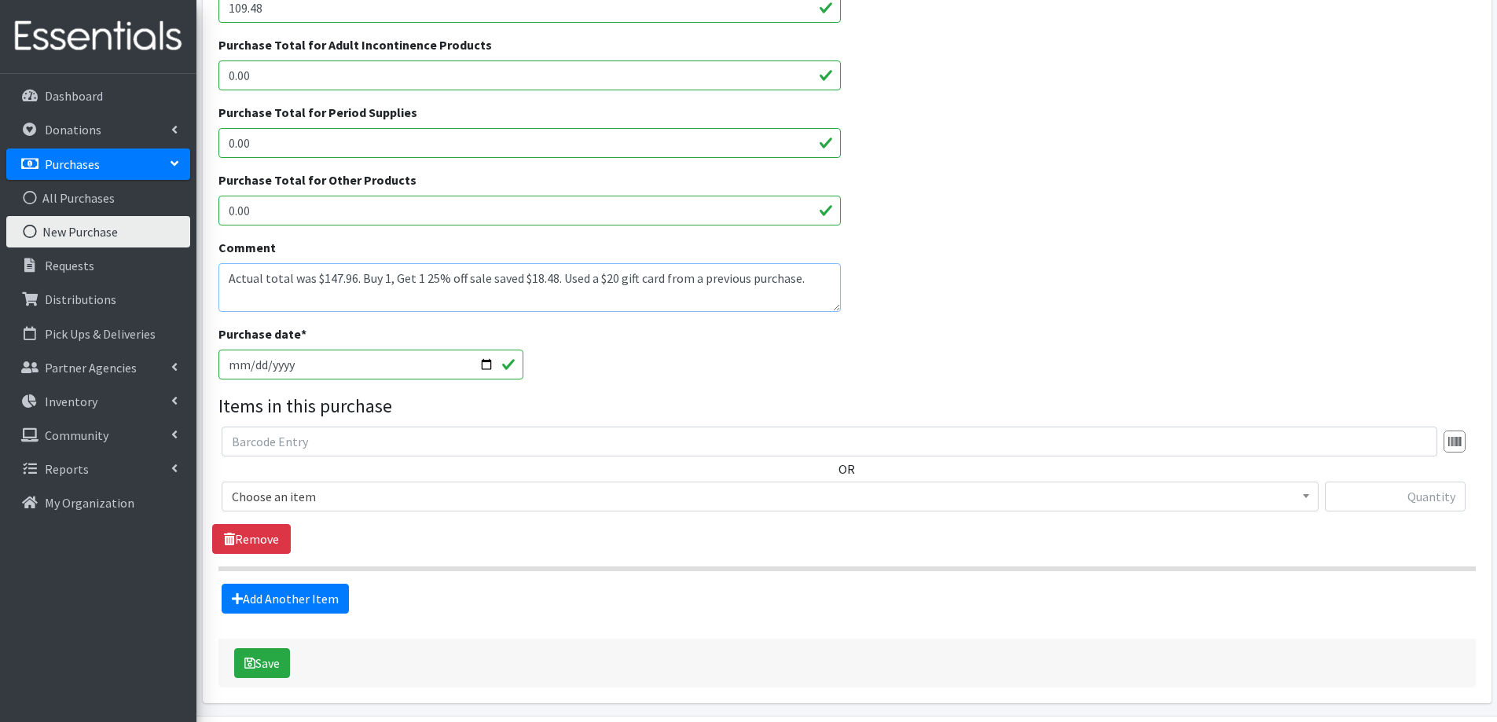
scroll to position [406, 0]
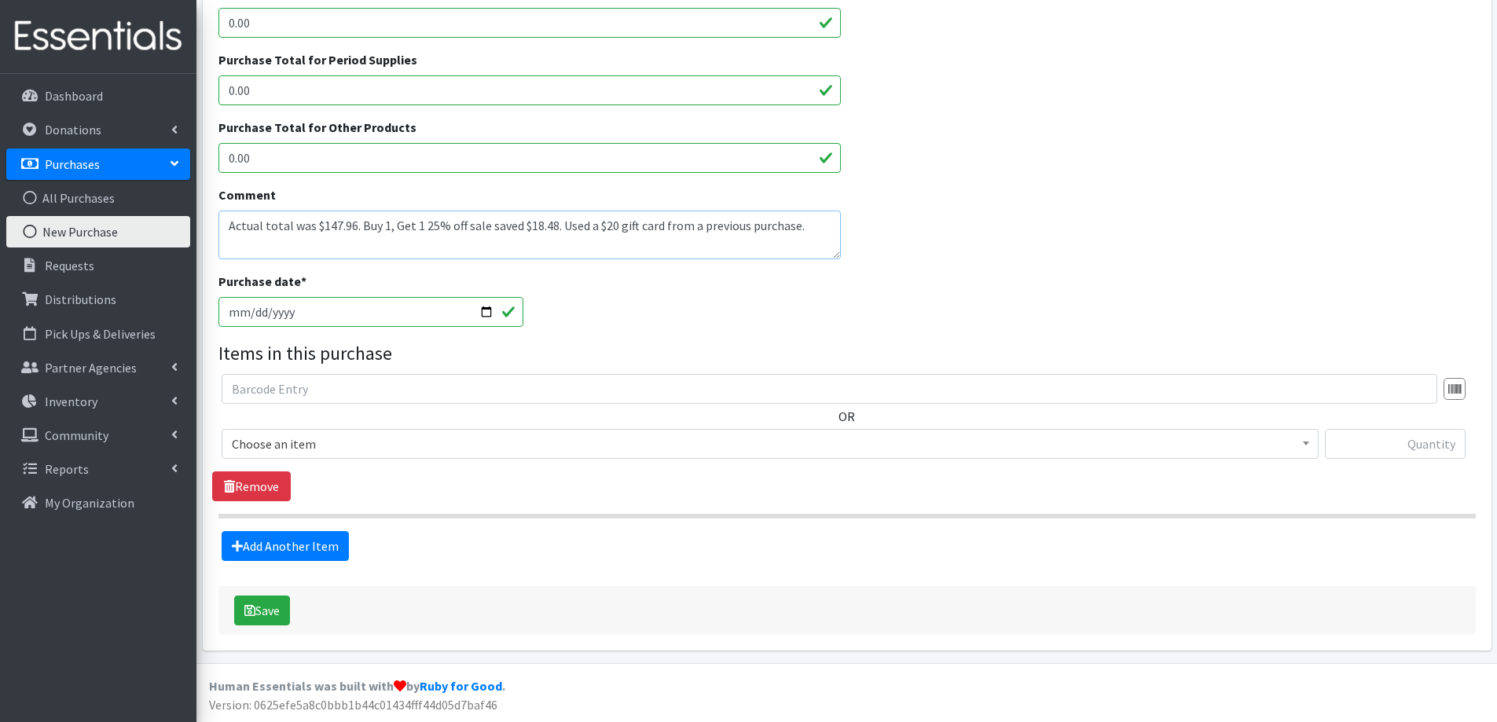
type textarea "Actual total was $147.96. Buy 1, Get 1 25% off sale saved $18.48. Used a $20 gi…"
click at [351, 455] on span "Choose an item" at bounding box center [770, 444] width 1077 height 22
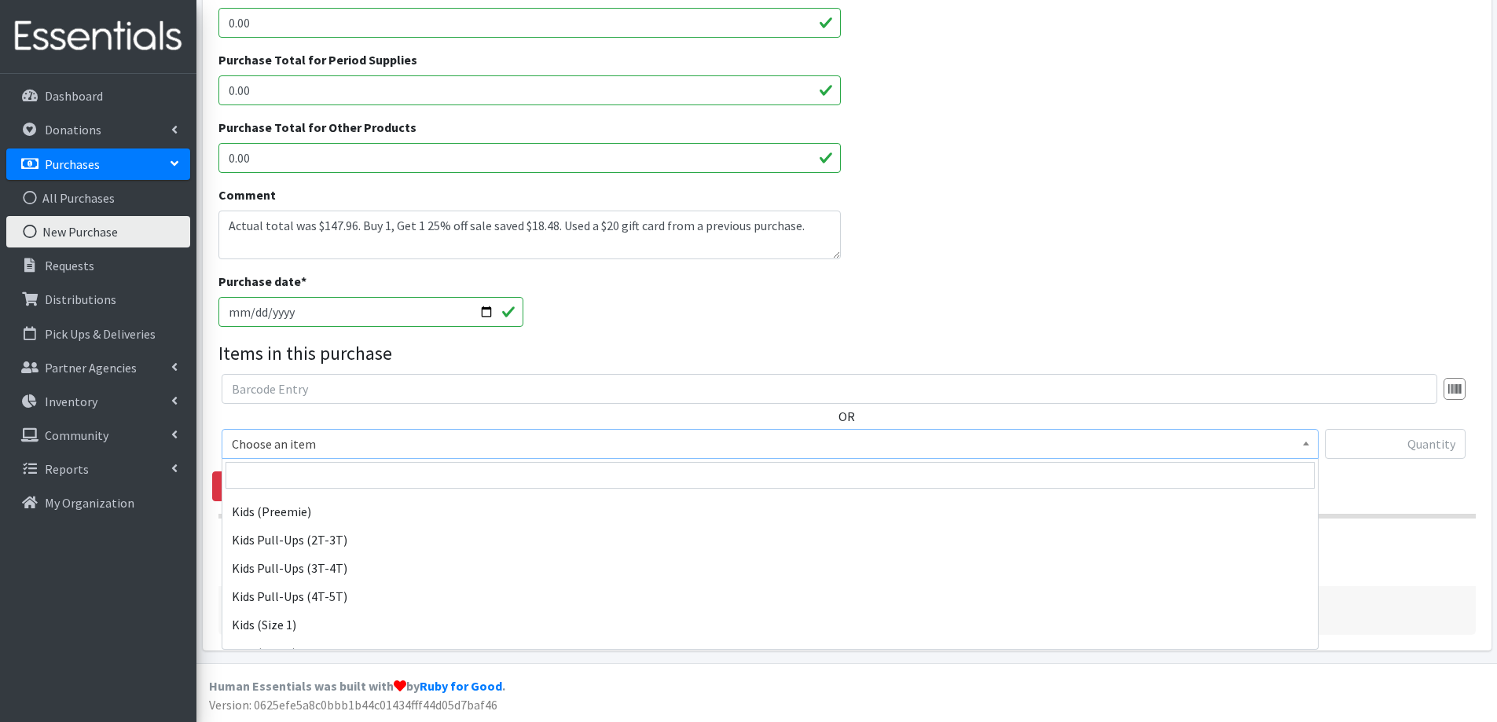
scroll to position [707, 0]
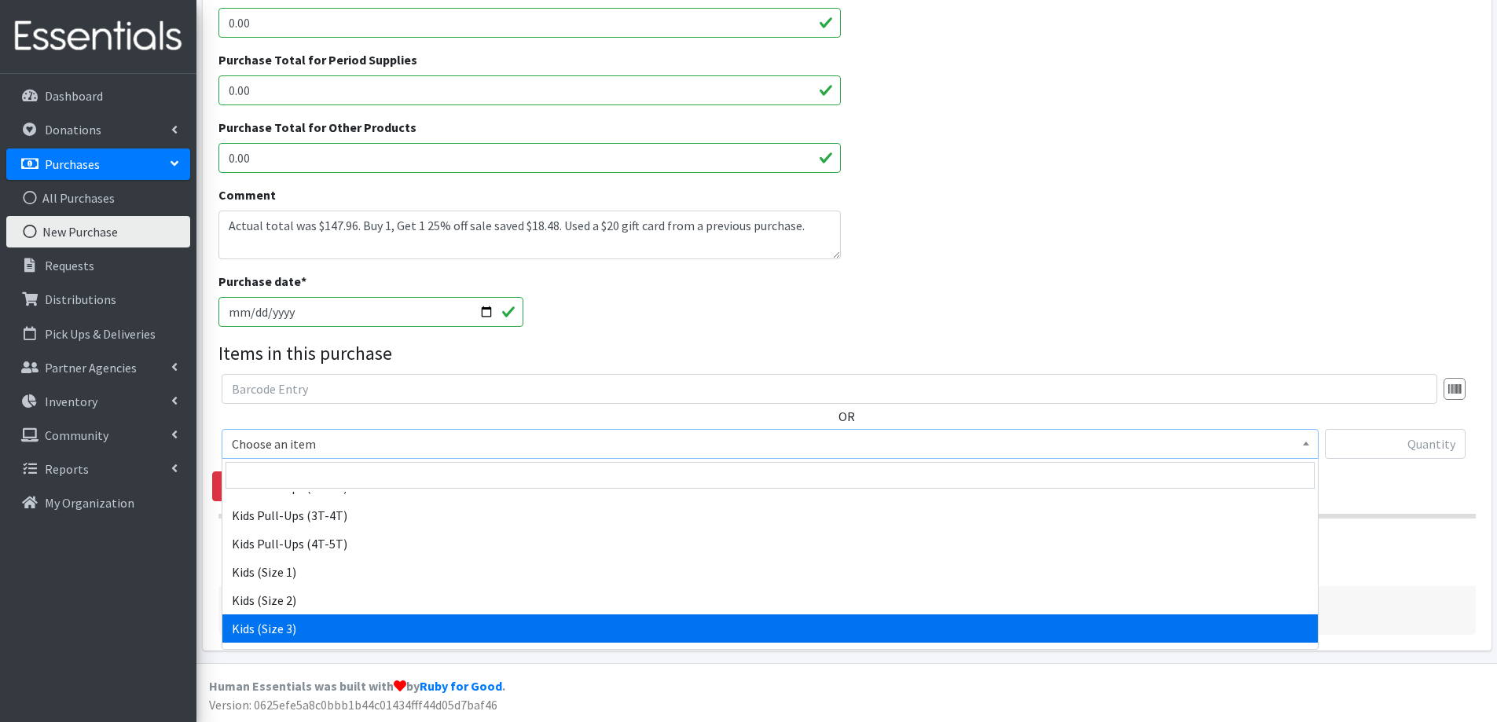
select select "2342"
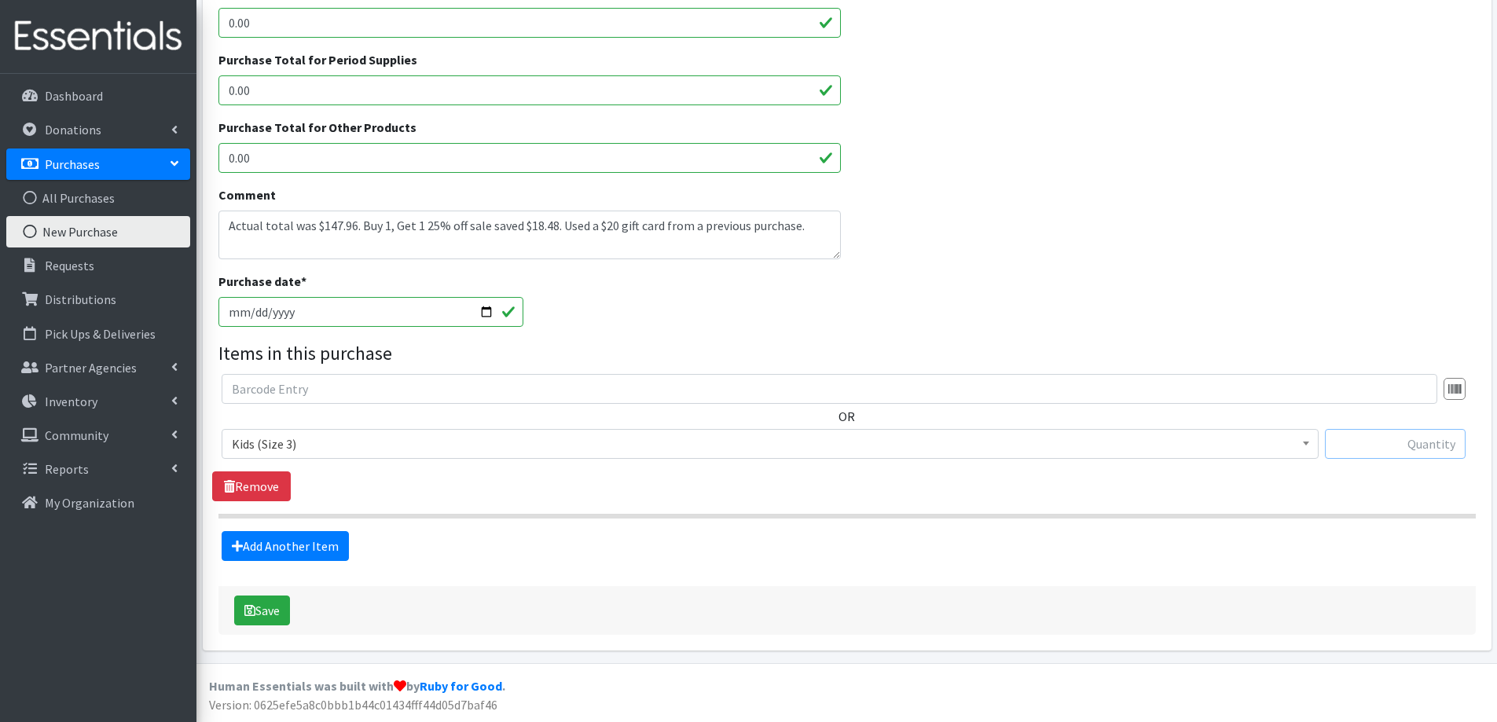
click at [1355, 444] on input "text" at bounding box center [1395, 444] width 141 height 30
type input "216"
click at [321, 551] on link "Add Another Item" at bounding box center [285, 546] width 127 height 30
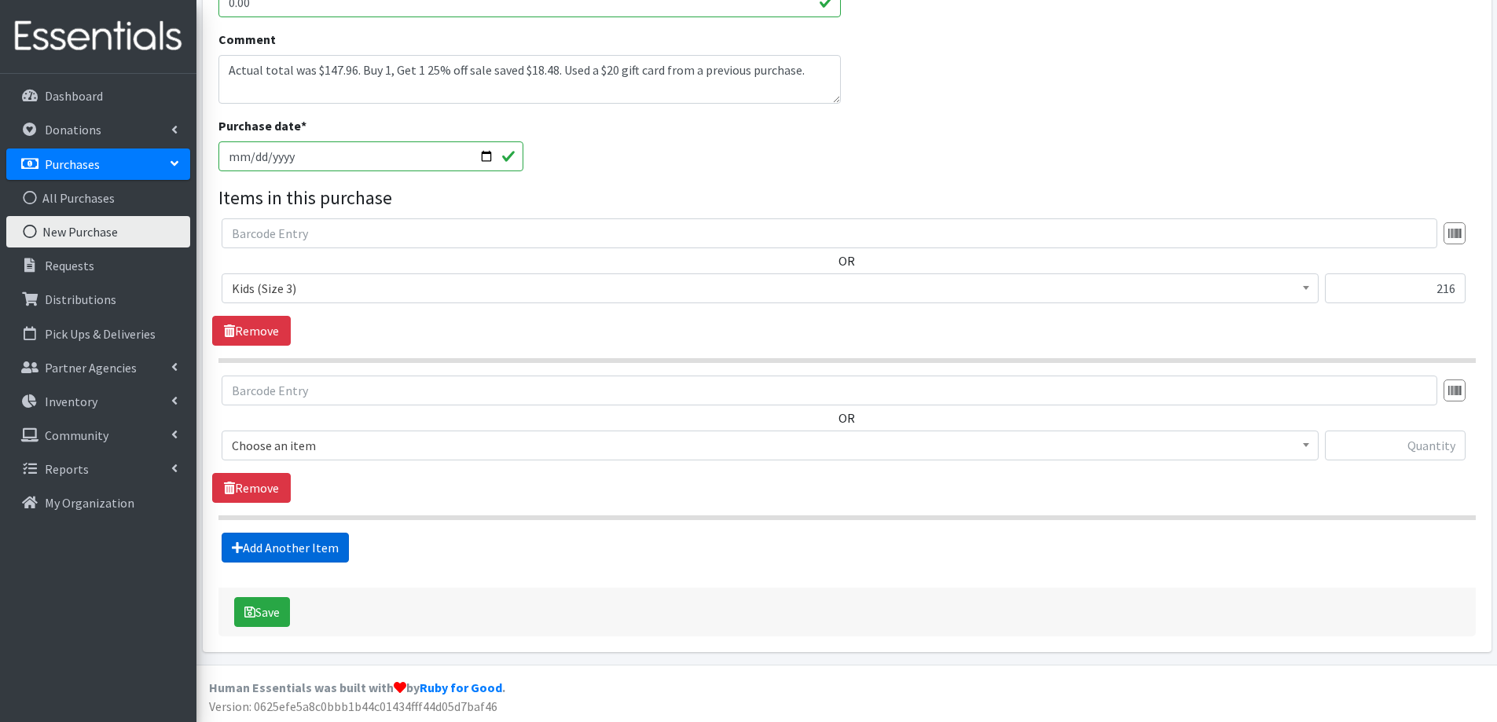
scroll to position [563, 0]
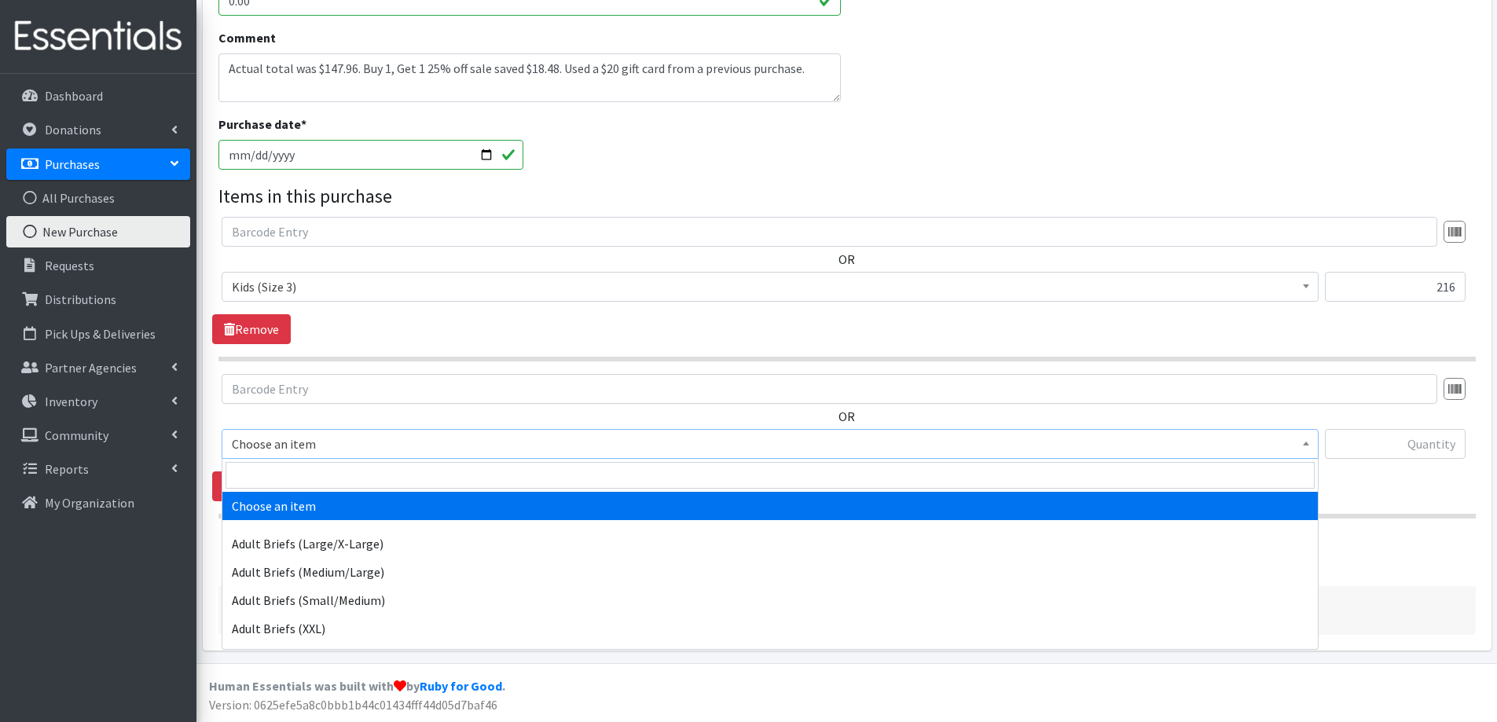
click at [295, 445] on span "Choose an item" at bounding box center [770, 444] width 1077 height 22
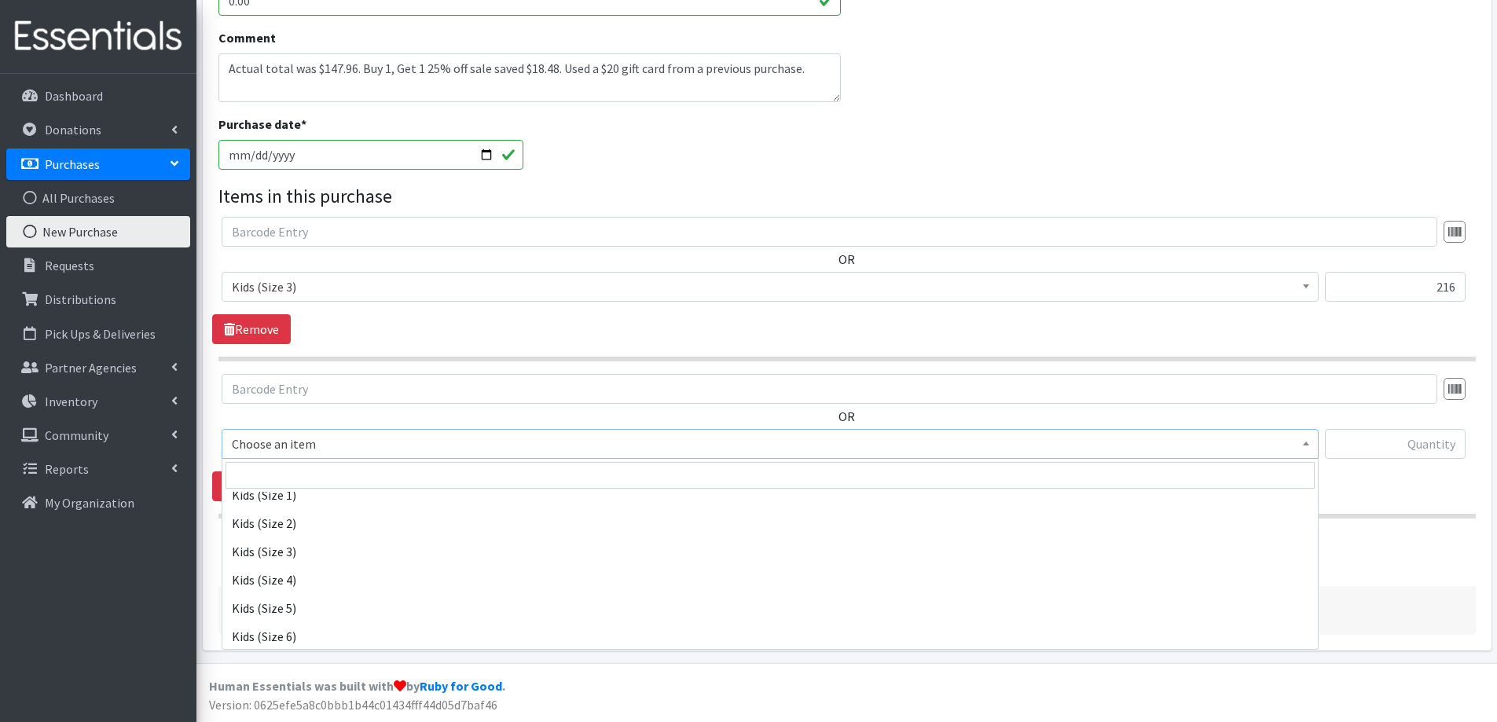
scroll to position [786, 0]
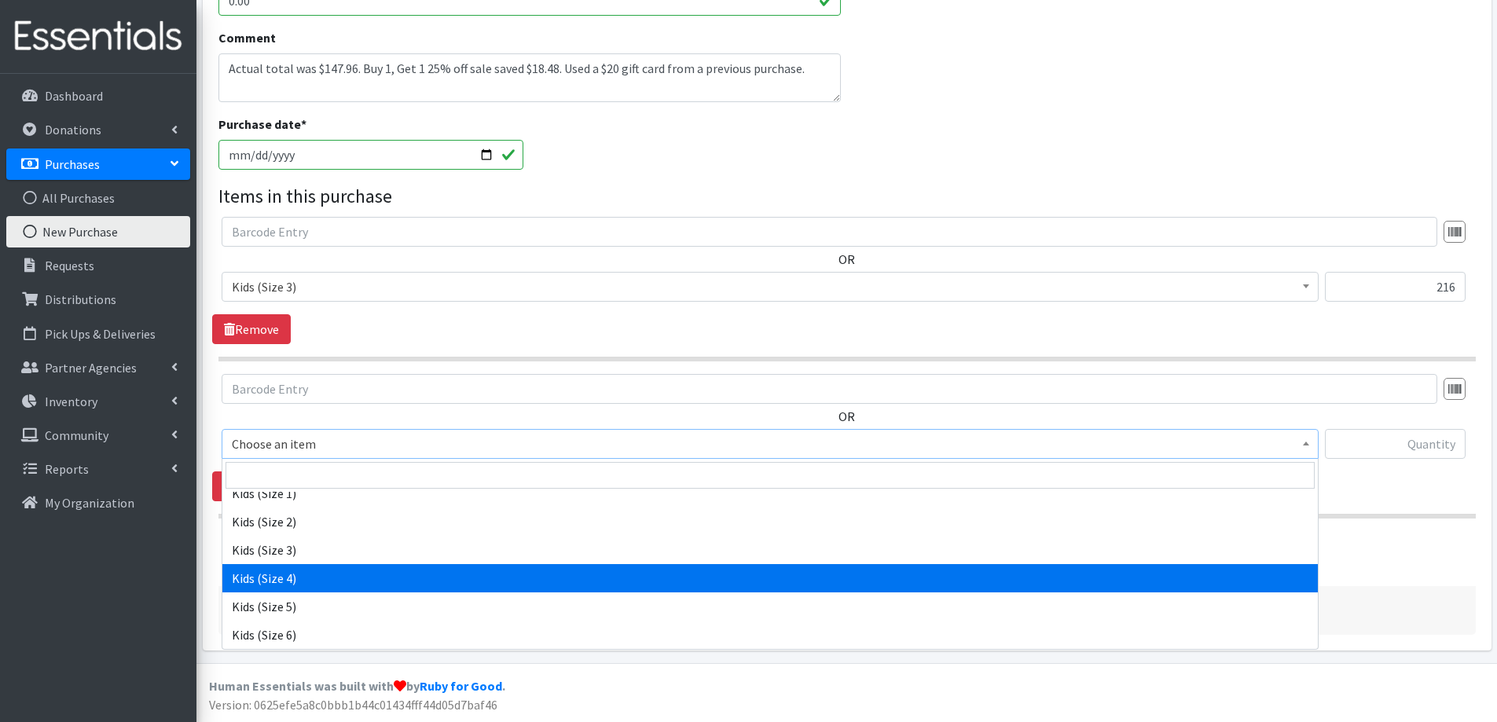
select select "2330"
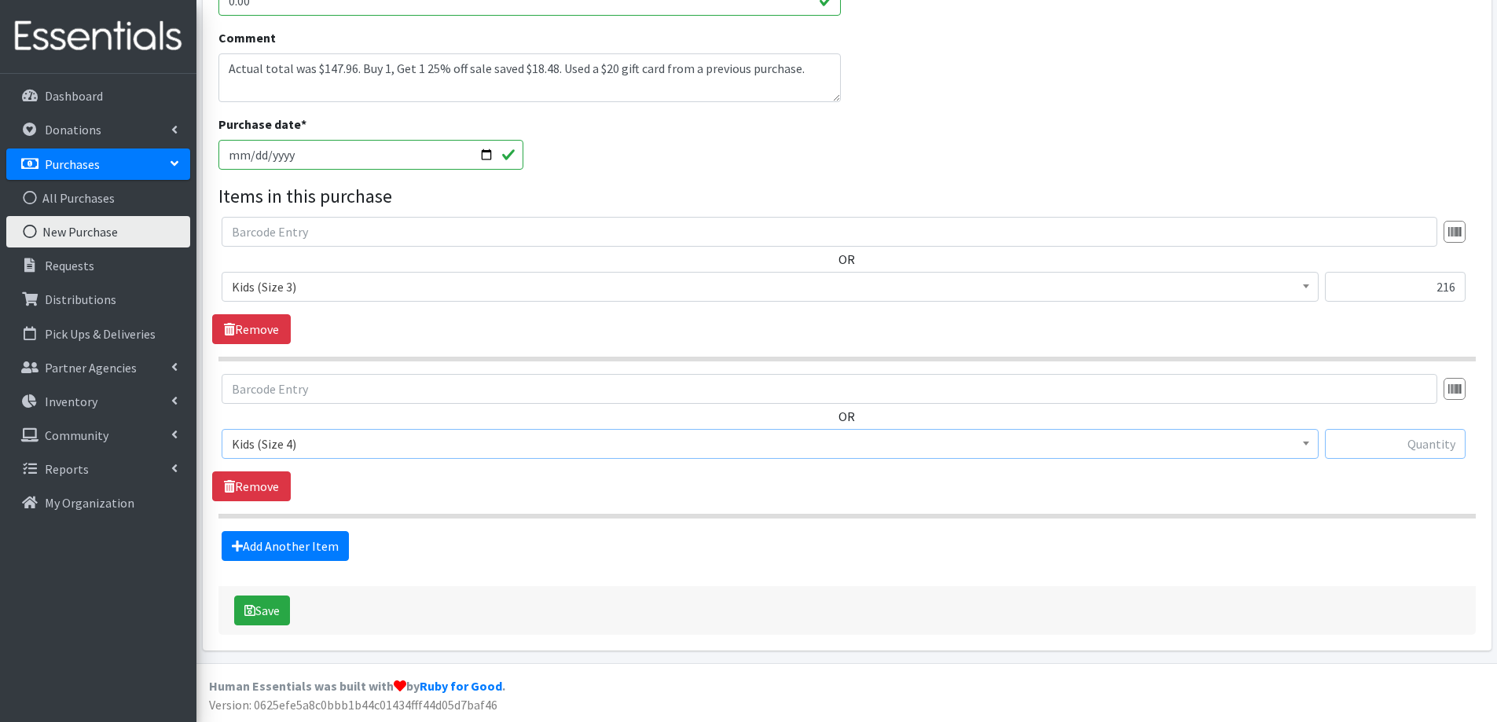
click at [1377, 432] on input "text" at bounding box center [1395, 444] width 141 height 30
type input "200"
click at [291, 547] on link "Add Another Item" at bounding box center [285, 546] width 127 height 30
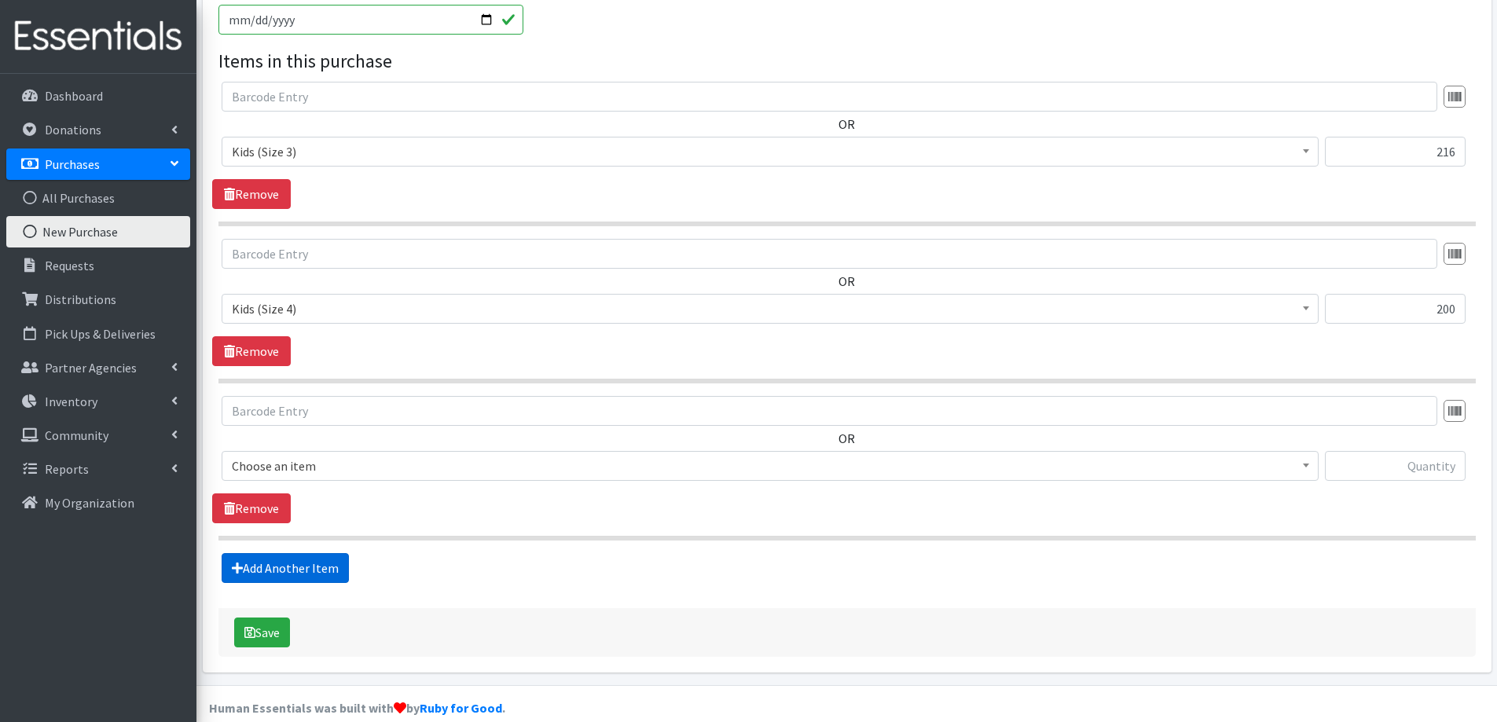
scroll to position [720, 0]
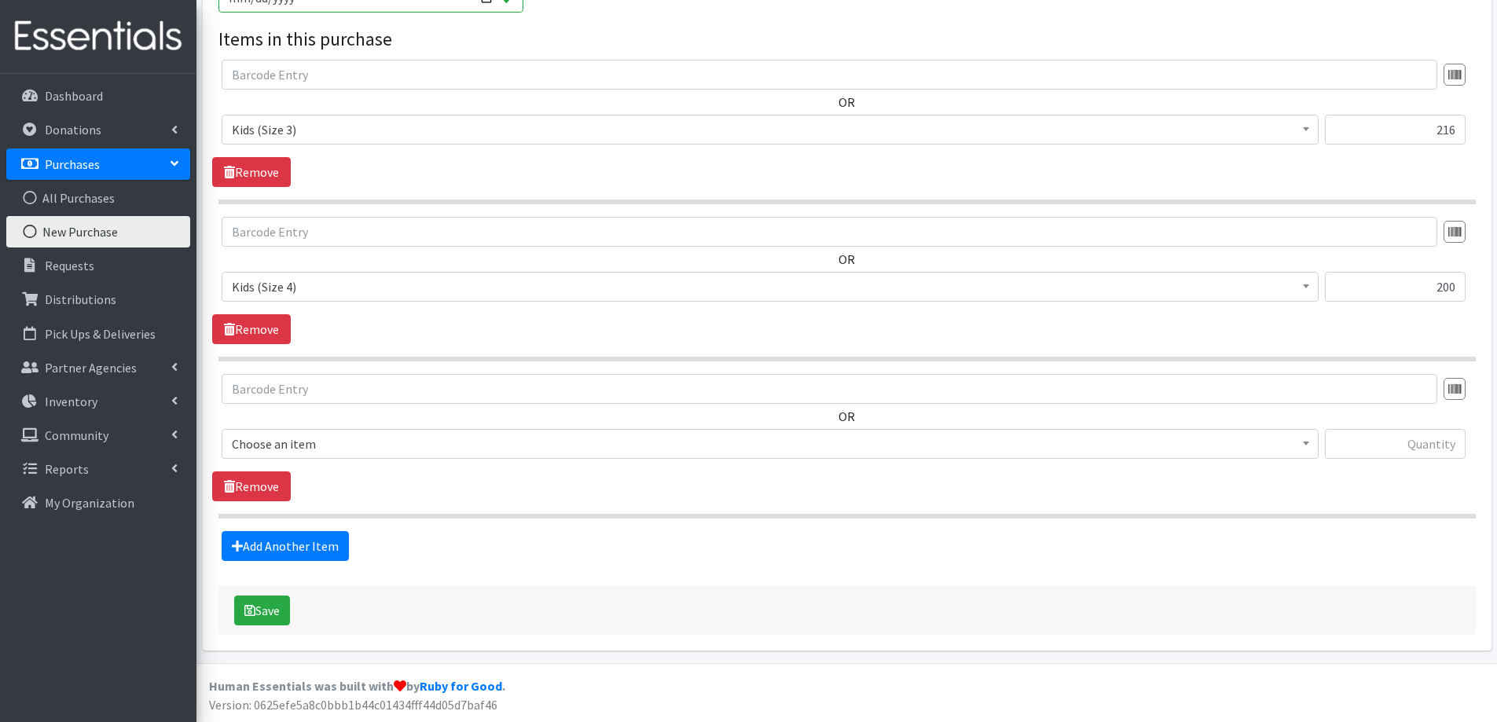
click at [309, 447] on span "Choose an item" at bounding box center [770, 444] width 1077 height 22
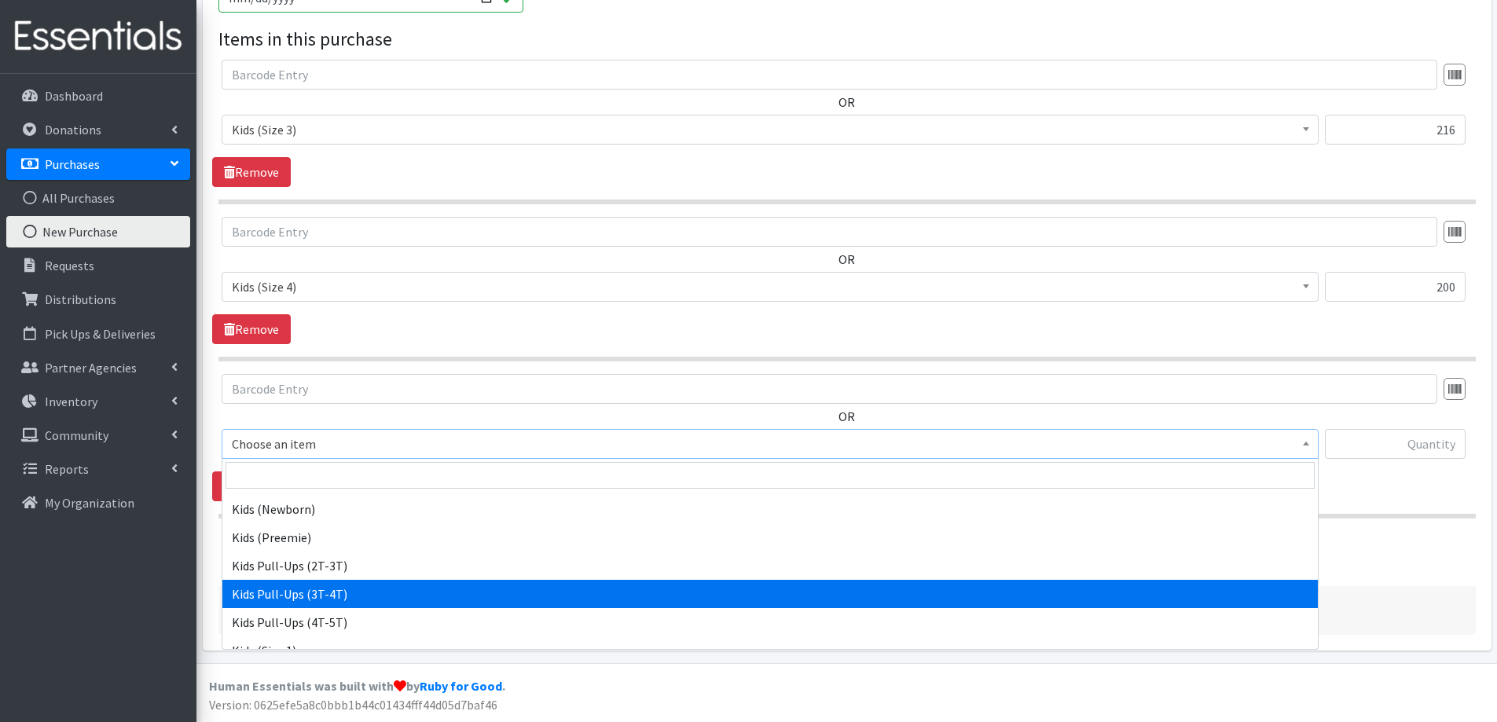
scroll to position [786, 0]
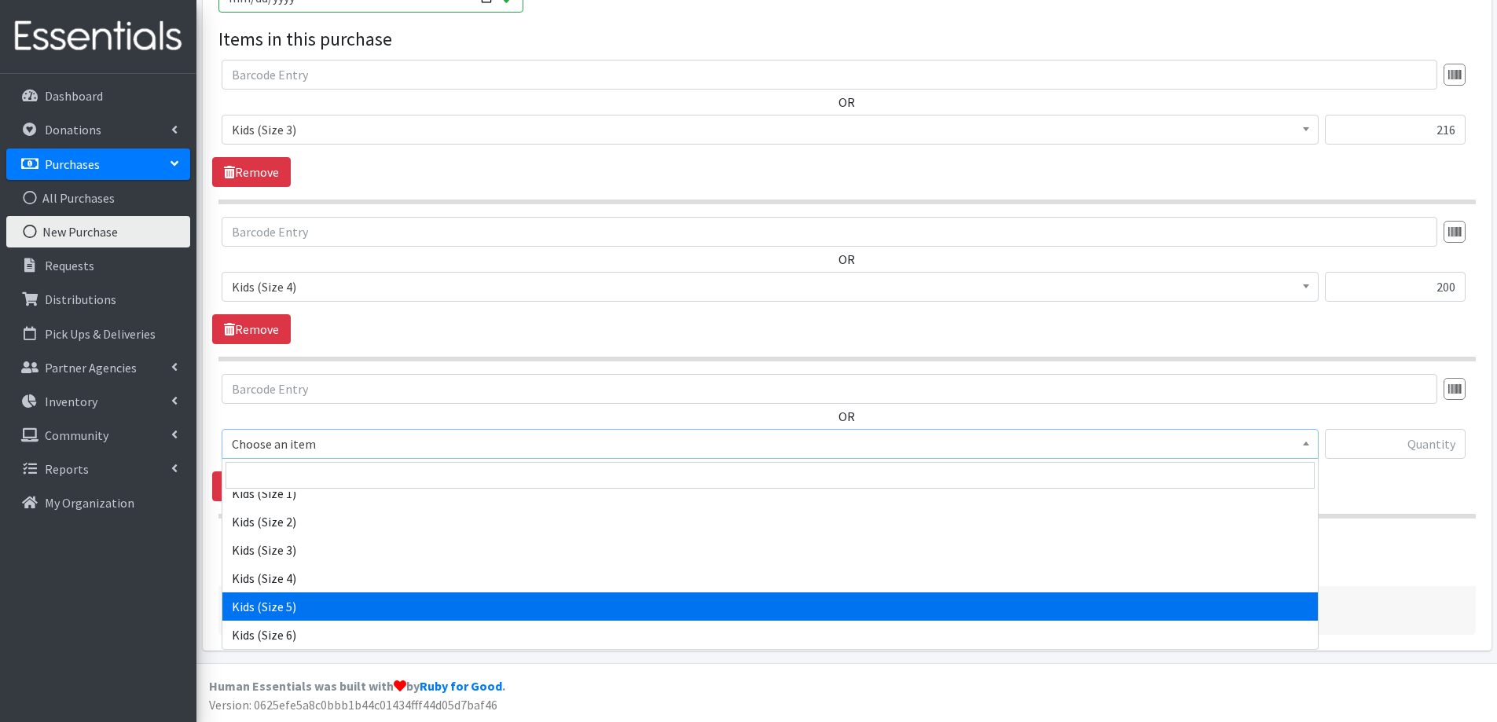
select select "2351"
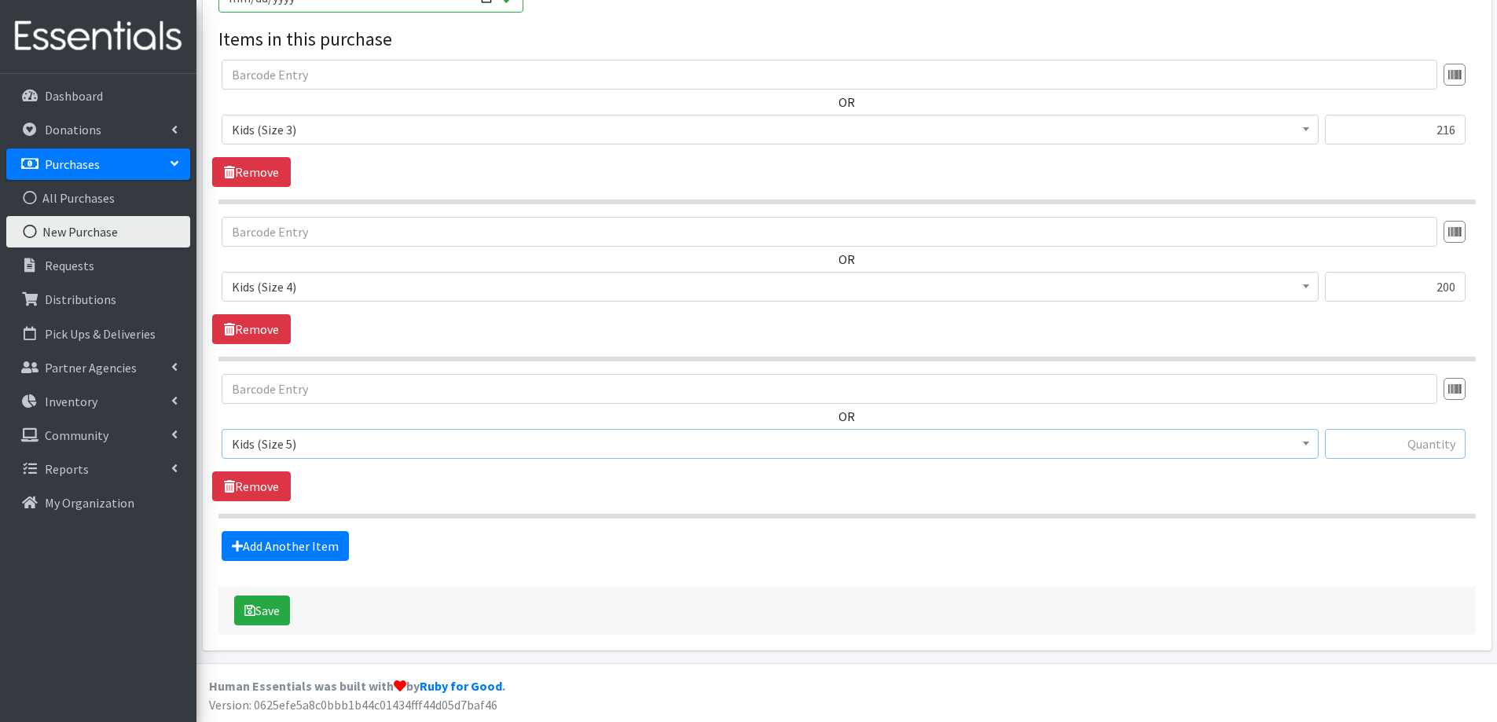
click at [1430, 445] on input "text" at bounding box center [1395, 444] width 141 height 30
type input "168"
click at [314, 545] on link "Add Another Item" at bounding box center [285, 546] width 127 height 30
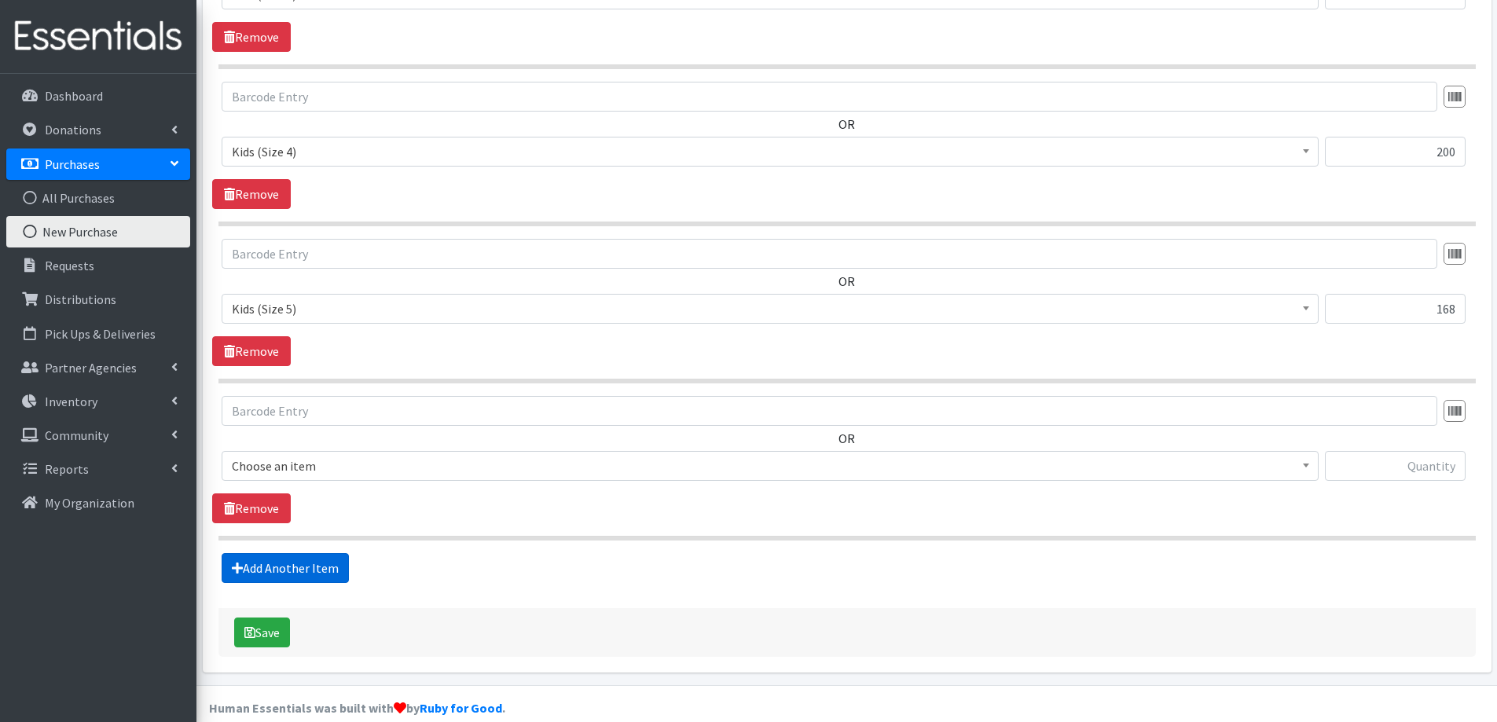
scroll to position [877, 0]
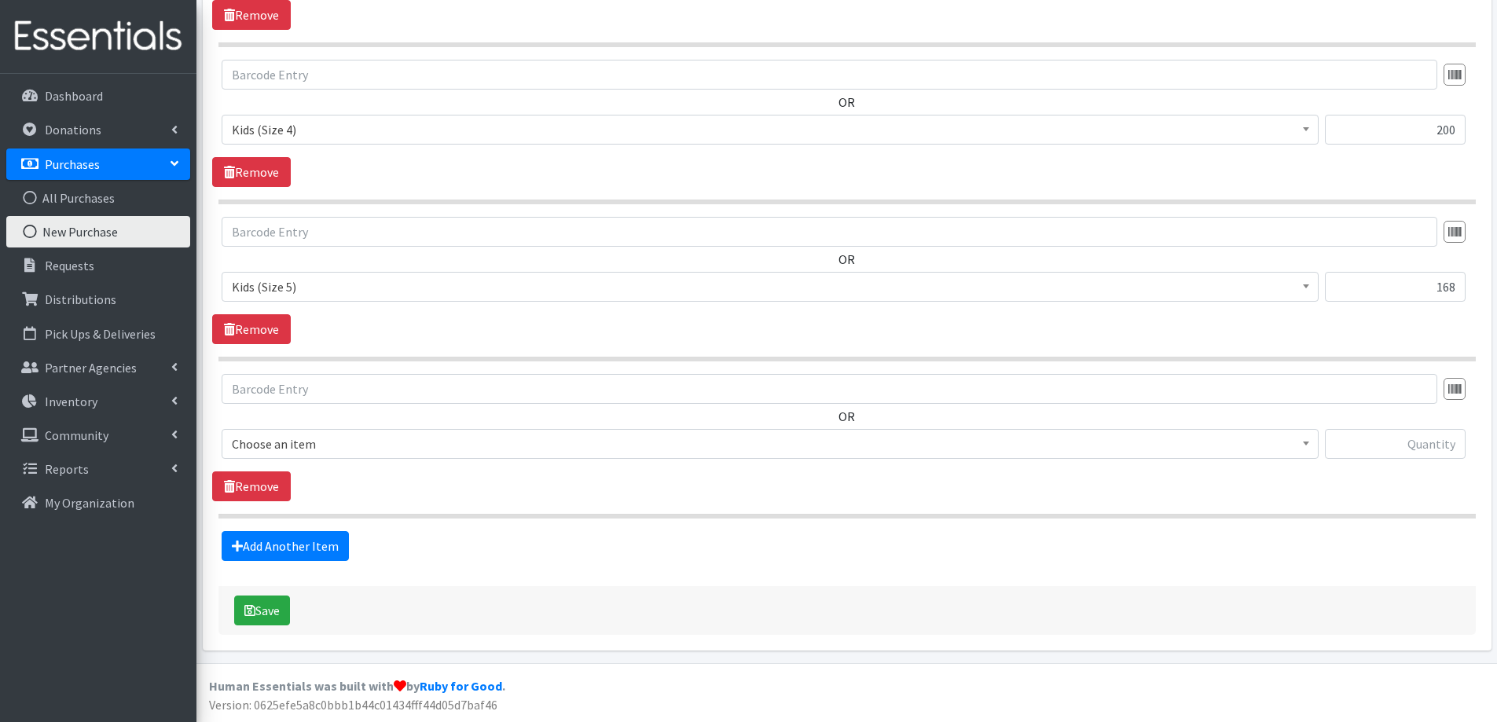
click at [278, 438] on span "Choose an item" at bounding box center [770, 444] width 1077 height 22
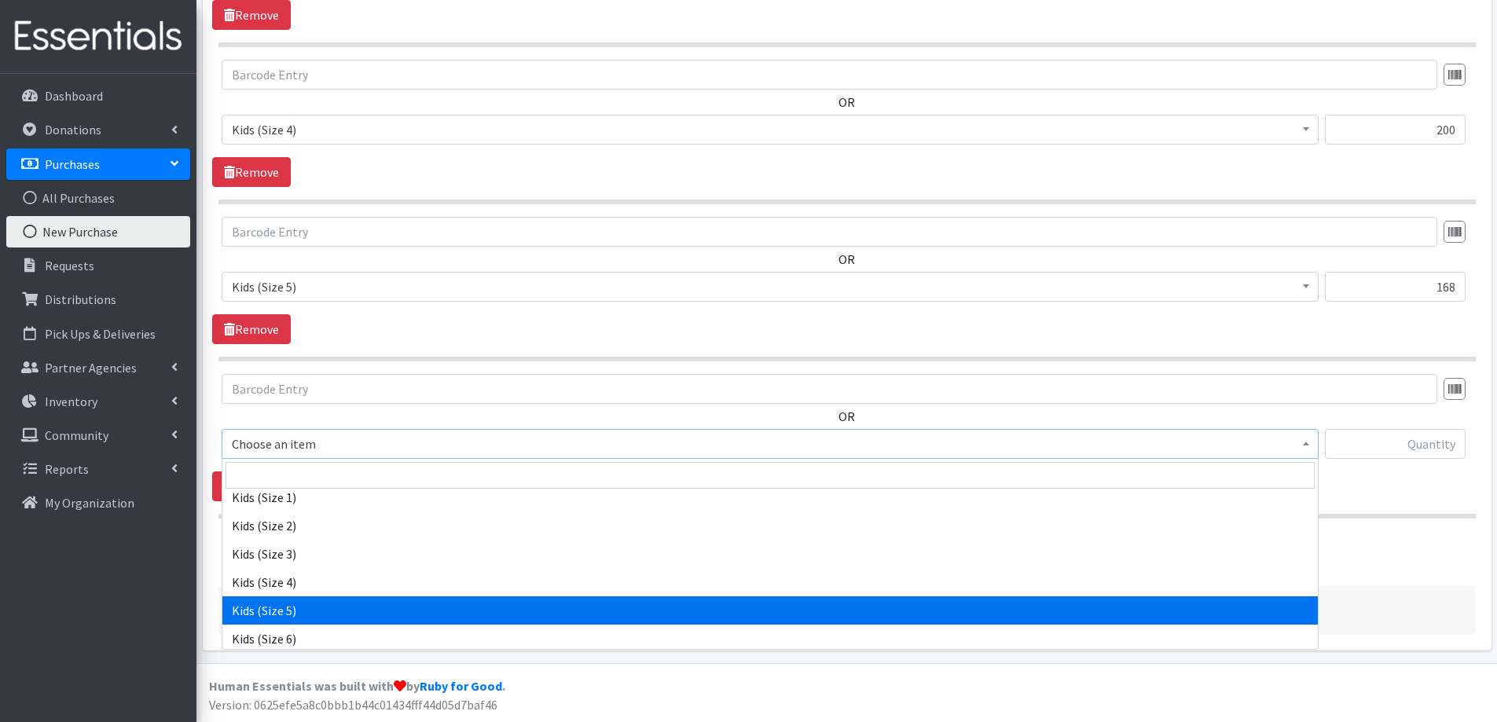
scroll to position [786, 0]
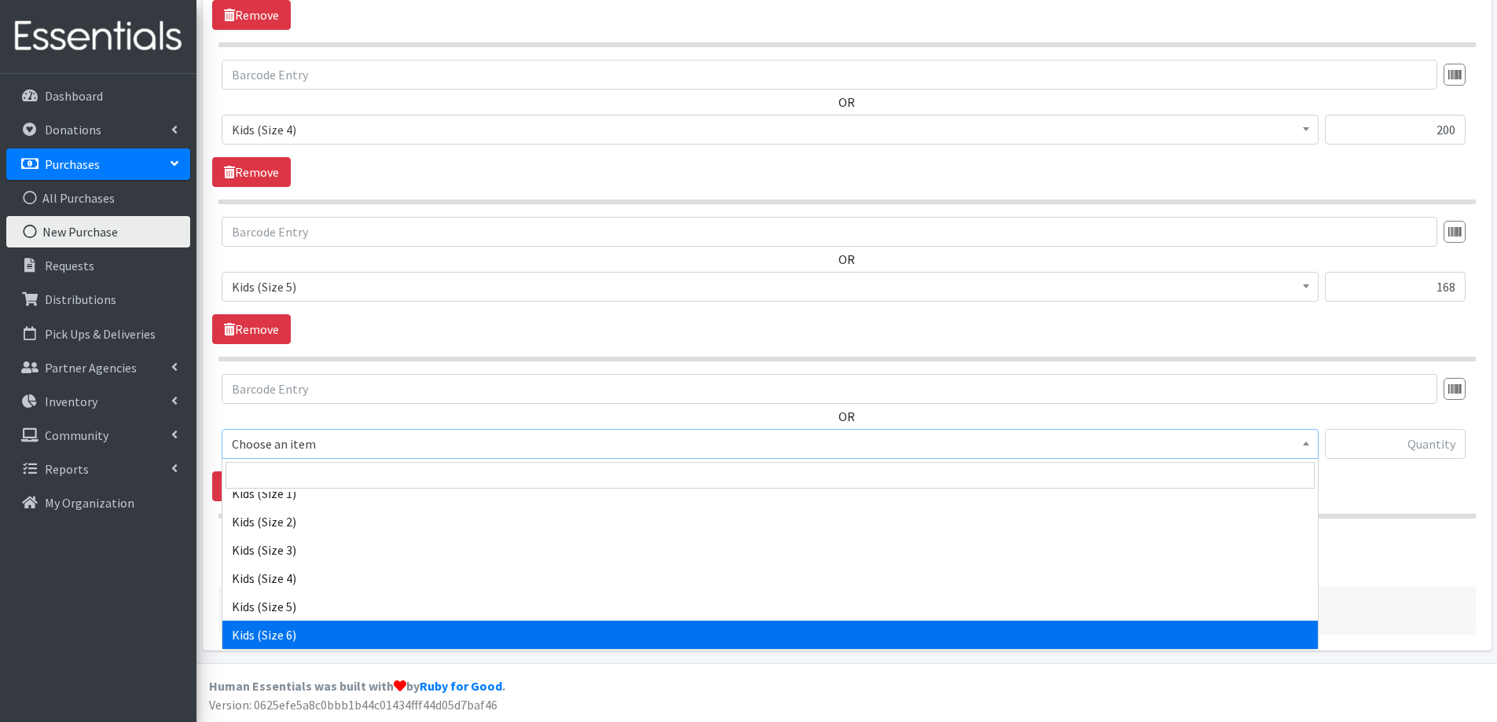
select select "2355"
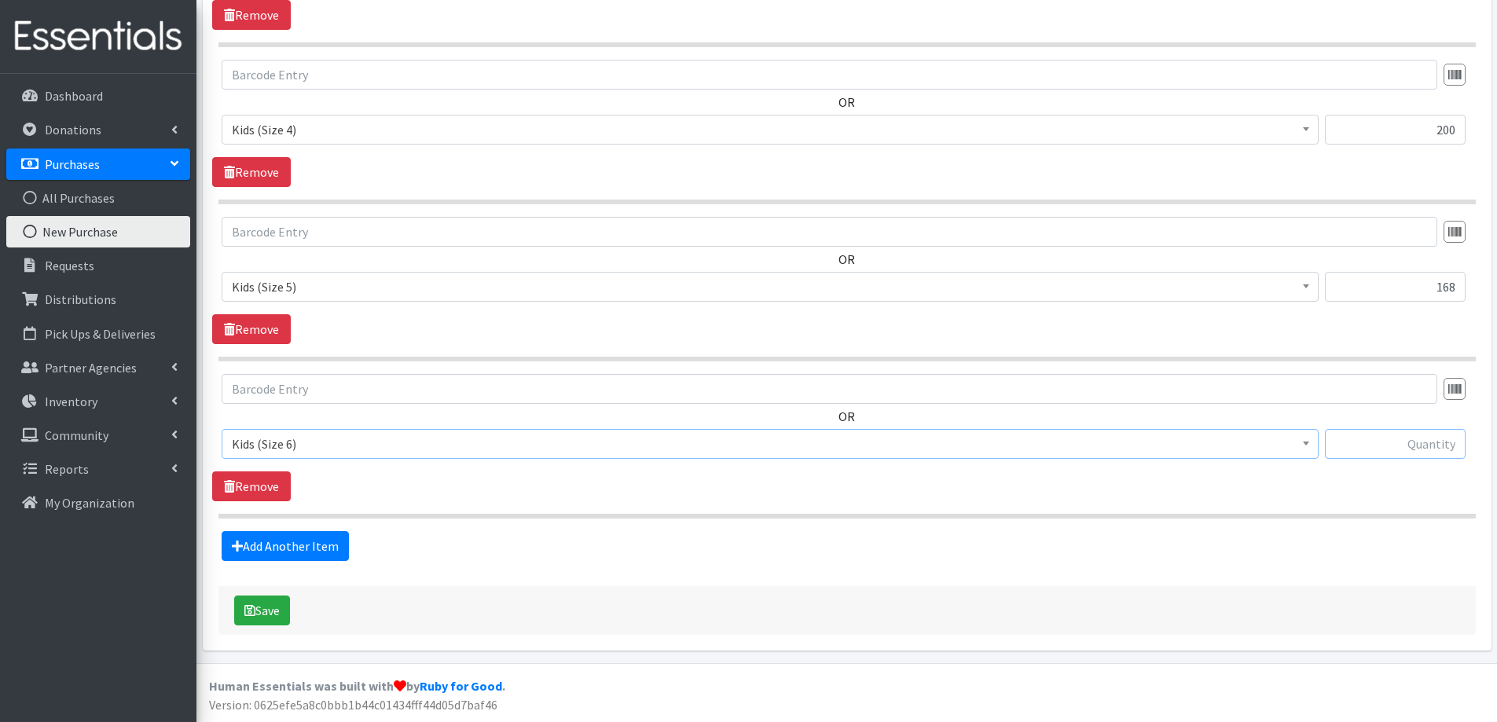
click at [1386, 446] on input "text" at bounding box center [1395, 444] width 141 height 30
type input "144"
click at [270, 615] on button "Save" at bounding box center [262, 611] width 56 height 30
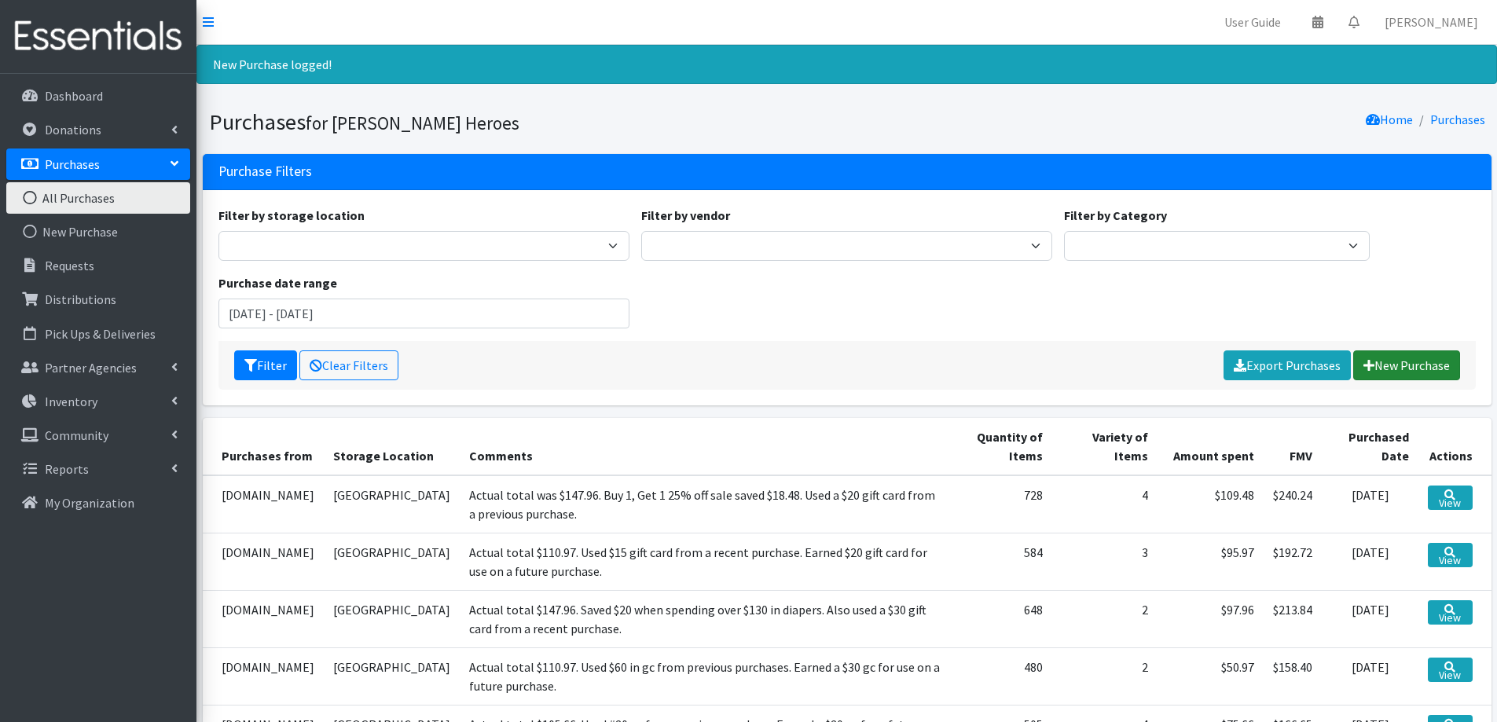
click at [1399, 366] on link "New Purchase" at bounding box center [1407, 366] width 107 height 30
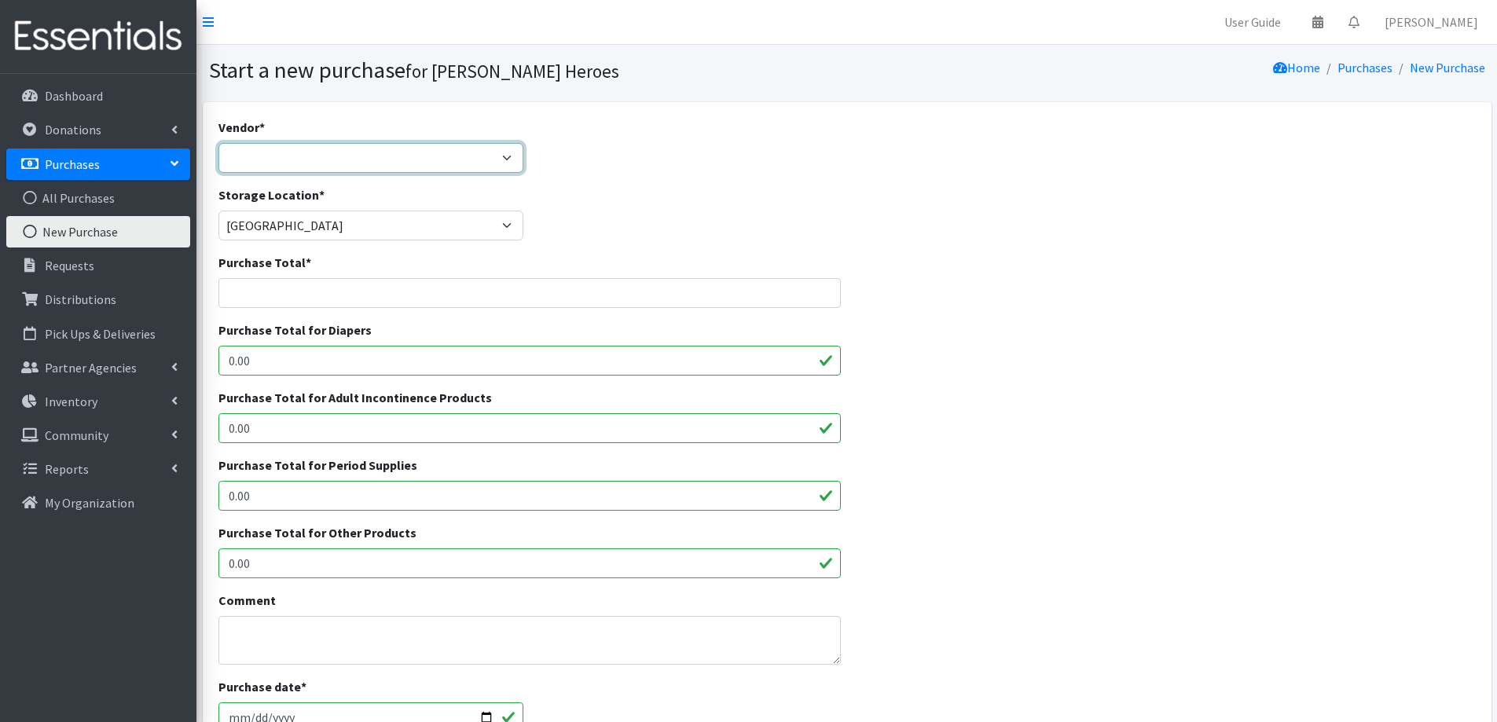
click at [244, 149] on select "[DOMAIN_NAME] Costco [DOMAIN_NAME] JSL Partners Studio K [DOMAIN_NAME] Walgreen…" at bounding box center [372, 158] width 306 height 30
select select "174"
click at [219, 143] on select "[DOMAIN_NAME] Costco [DOMAIN_NAME] JSL Partners Studio K [DOMAIN_NAME] Walgreen…" at bounding box center [372, 158] width 306 height 30
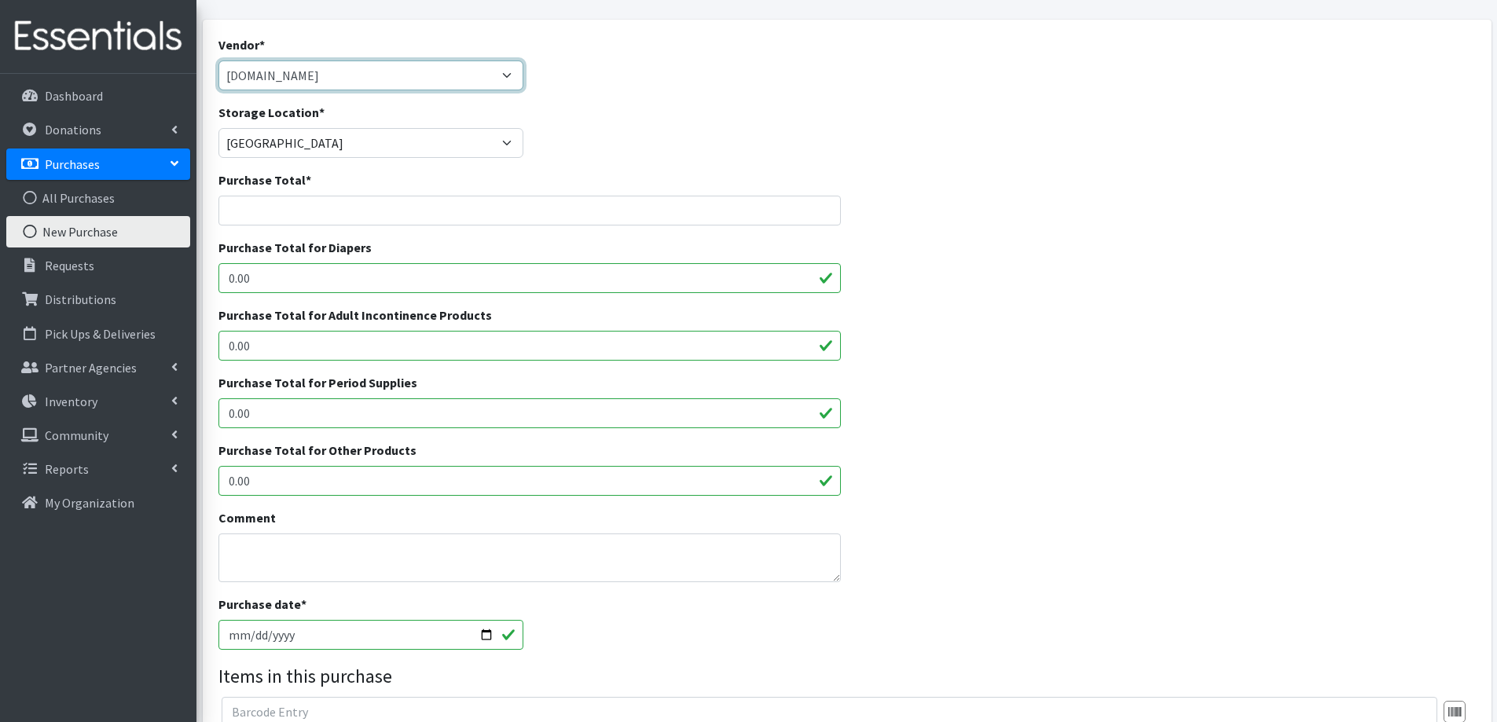
scroll to position [157, 0]
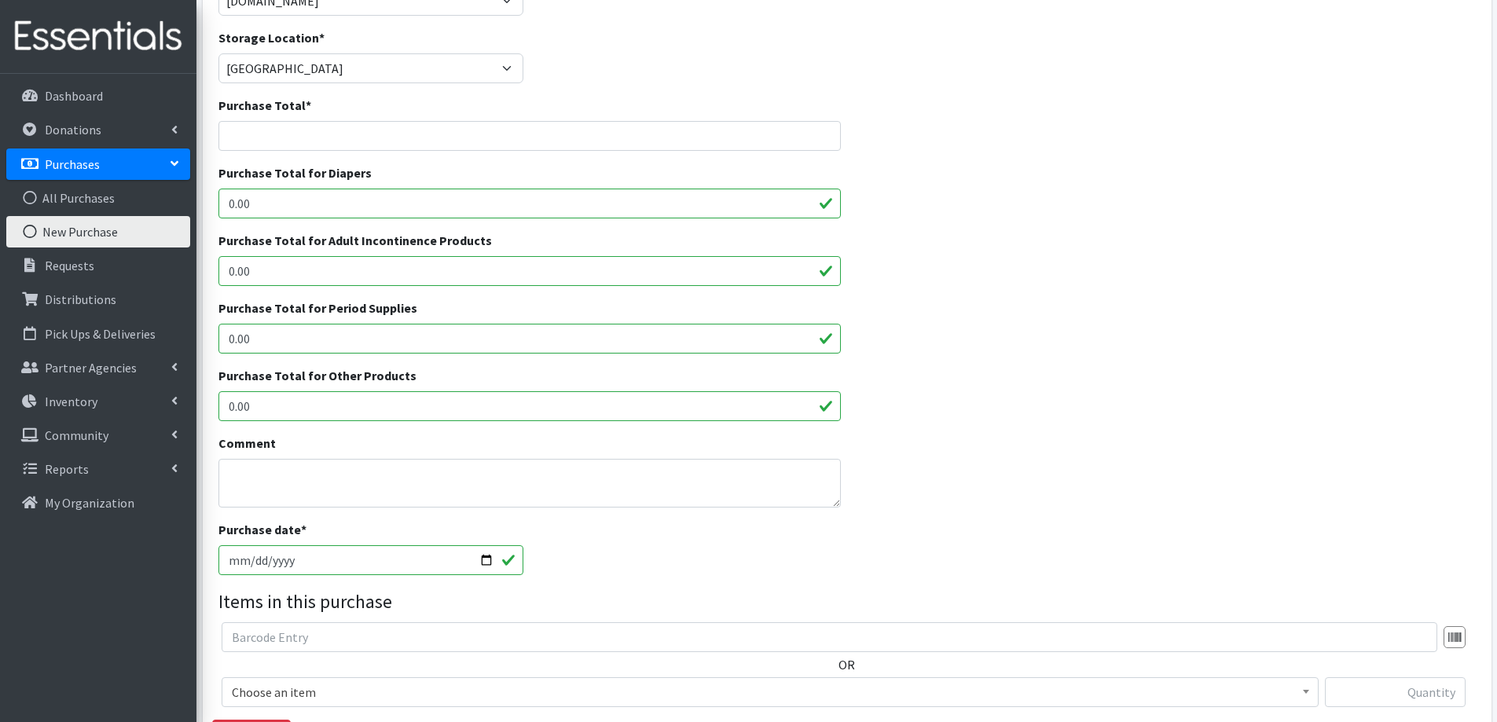
click at [487, 568] on input "[DATE]" at bounding box center [372, 561] width 306 height 30
type input "[DATE]"
click at [601, 545] on div "Purchase date * 2025-10-07" at bounding box center [846, 554] width 1269 height 68
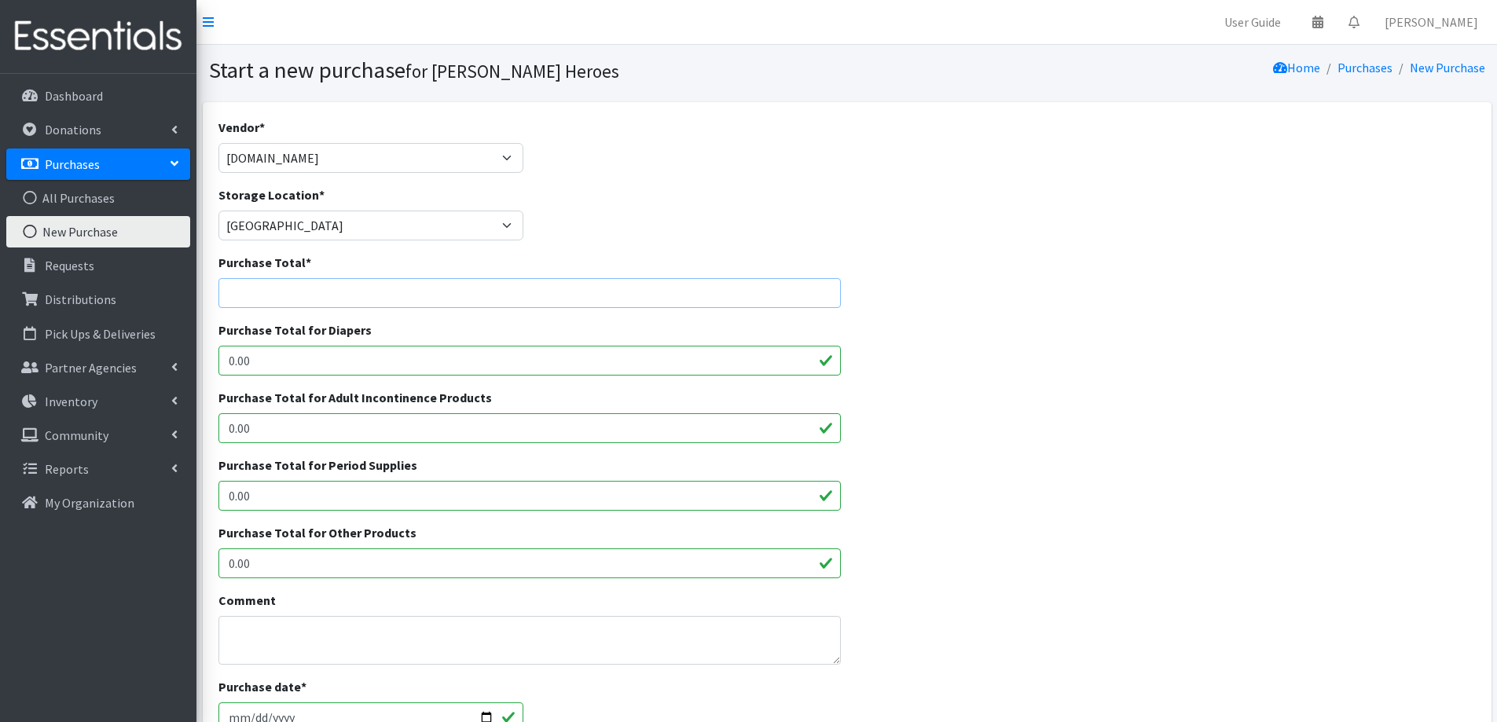
click at [252, 291] on input "Purchase Total *" at bounding box center [530, 293] width 623 height 30
type input "109.48"
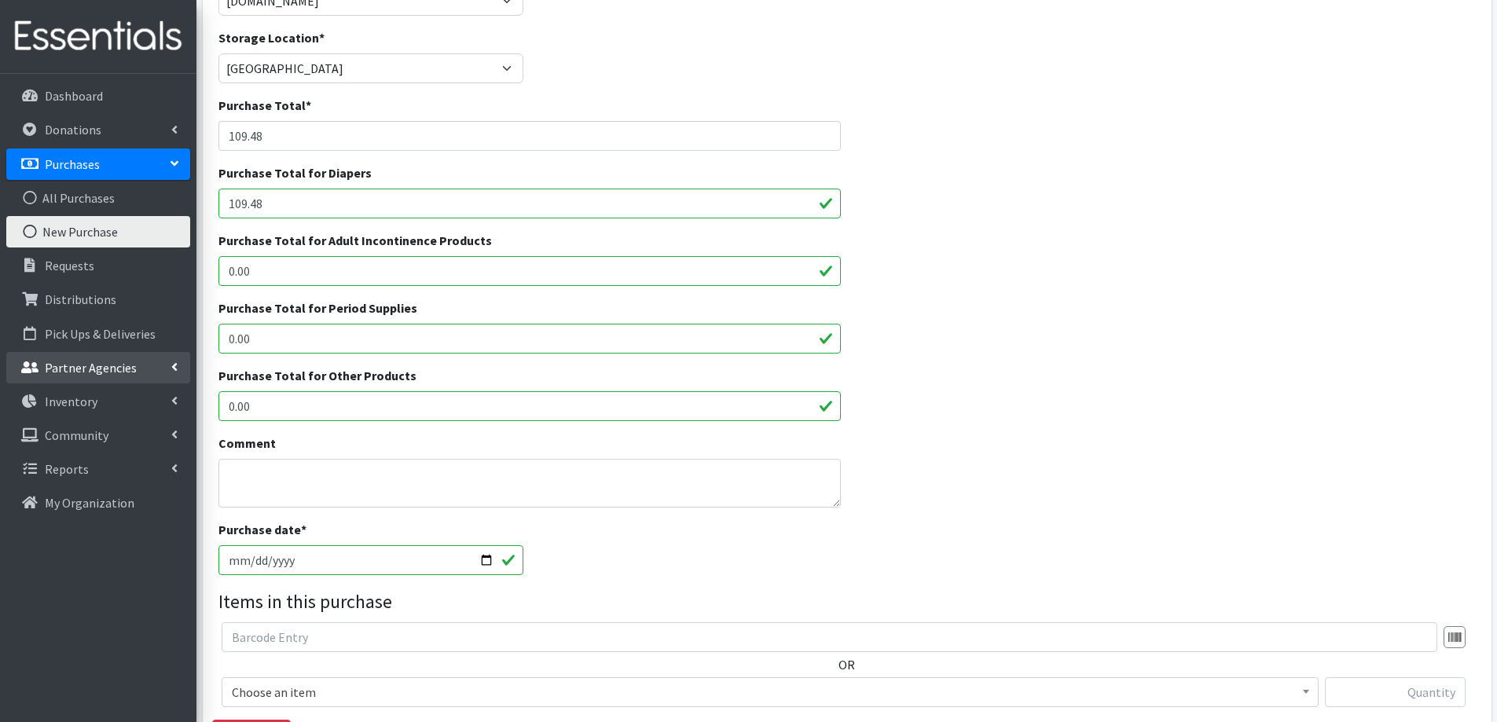
scroll to position [236, 0]
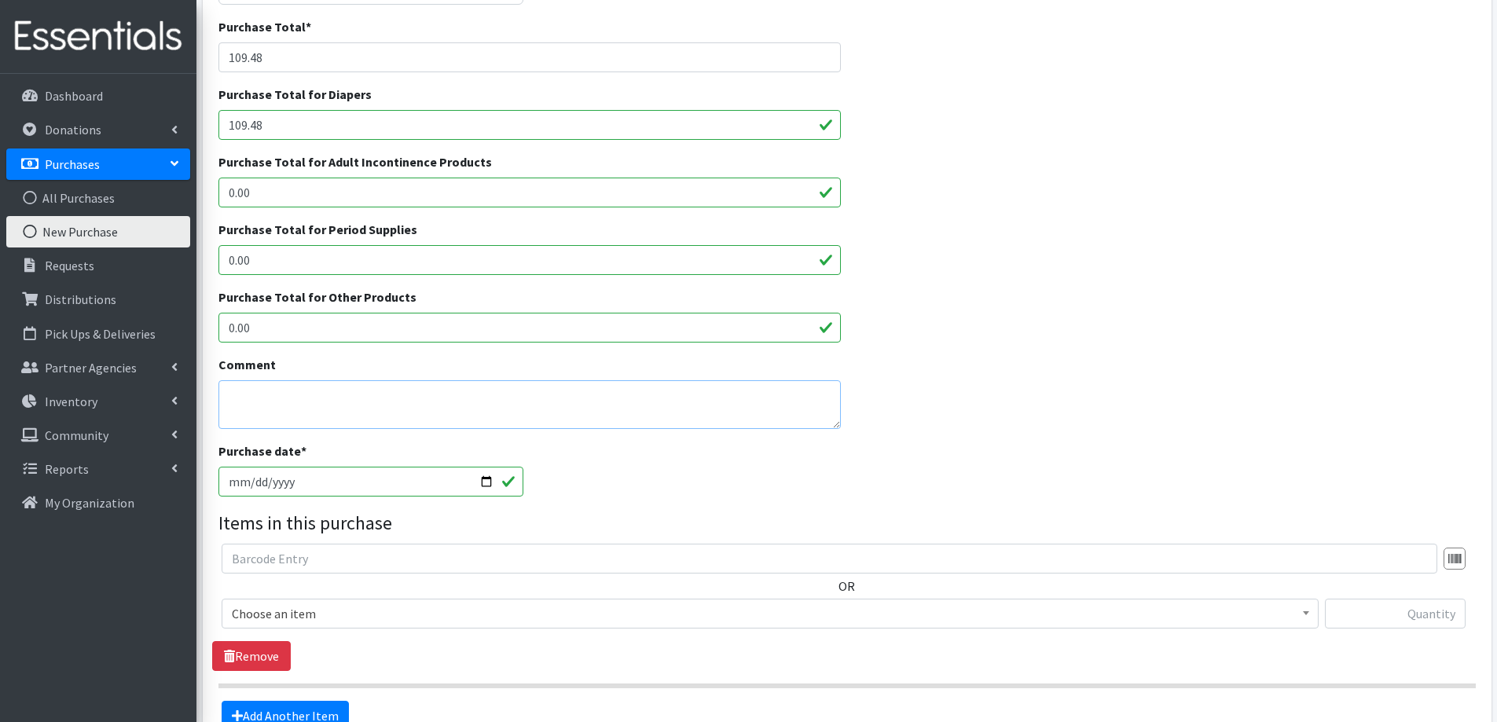
click at [372, 417] on textarea "Comment" at bounding box center [530, 404] width 623 height 49
type textarea "Actual total $147.96. Buy 1 get 1 25% off saved us $18.48. Used $20 Target Circ…"
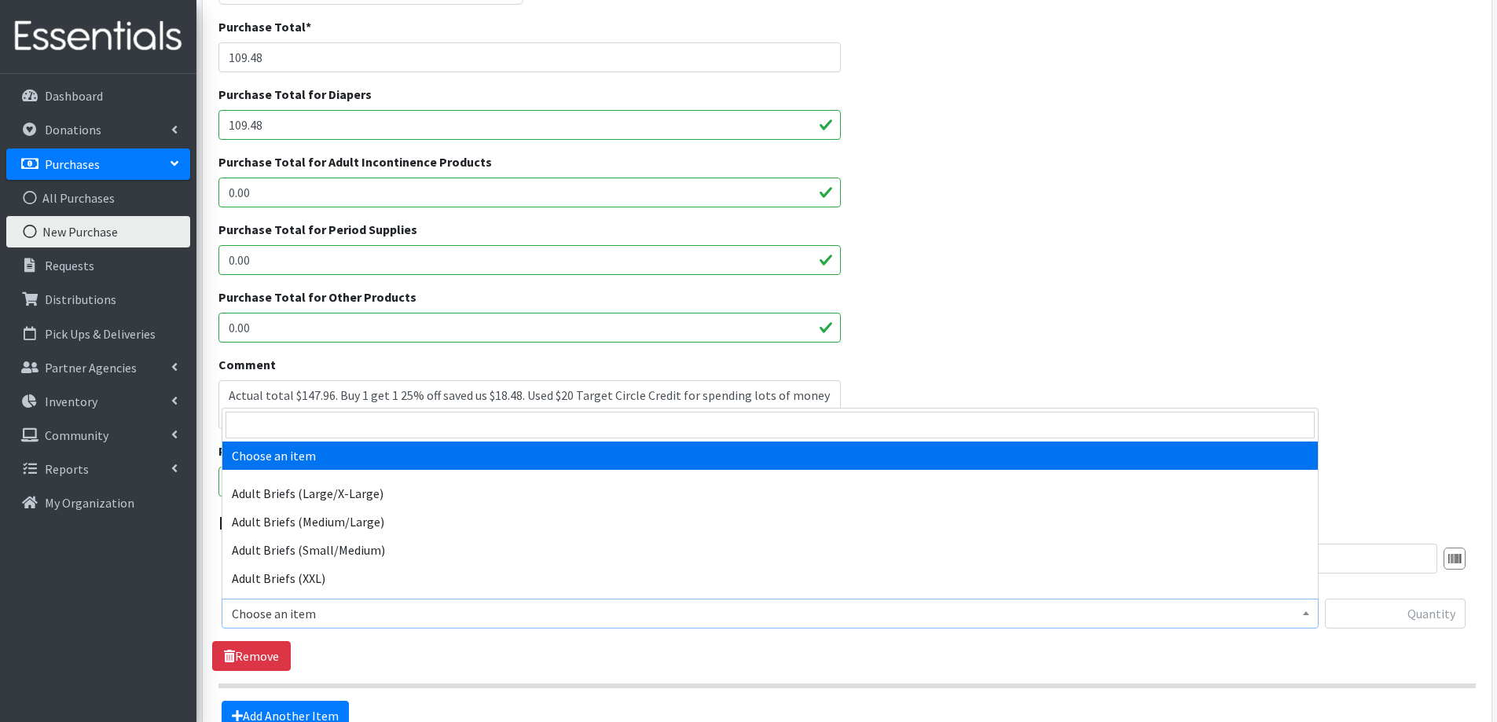
click at [306, 622] on span "Choose an item" at bounding box center [770, 614] width 1077 height 22
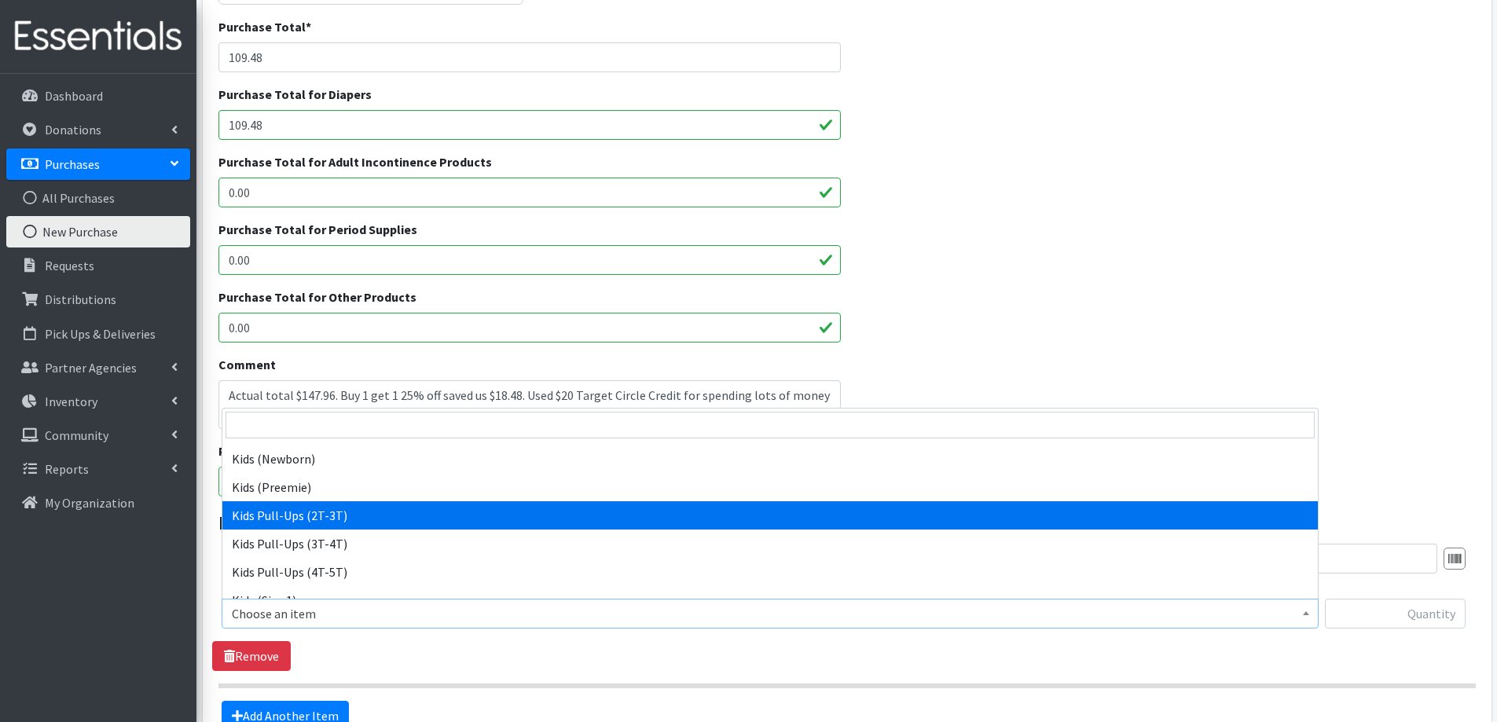
scroll to position [786, 0]
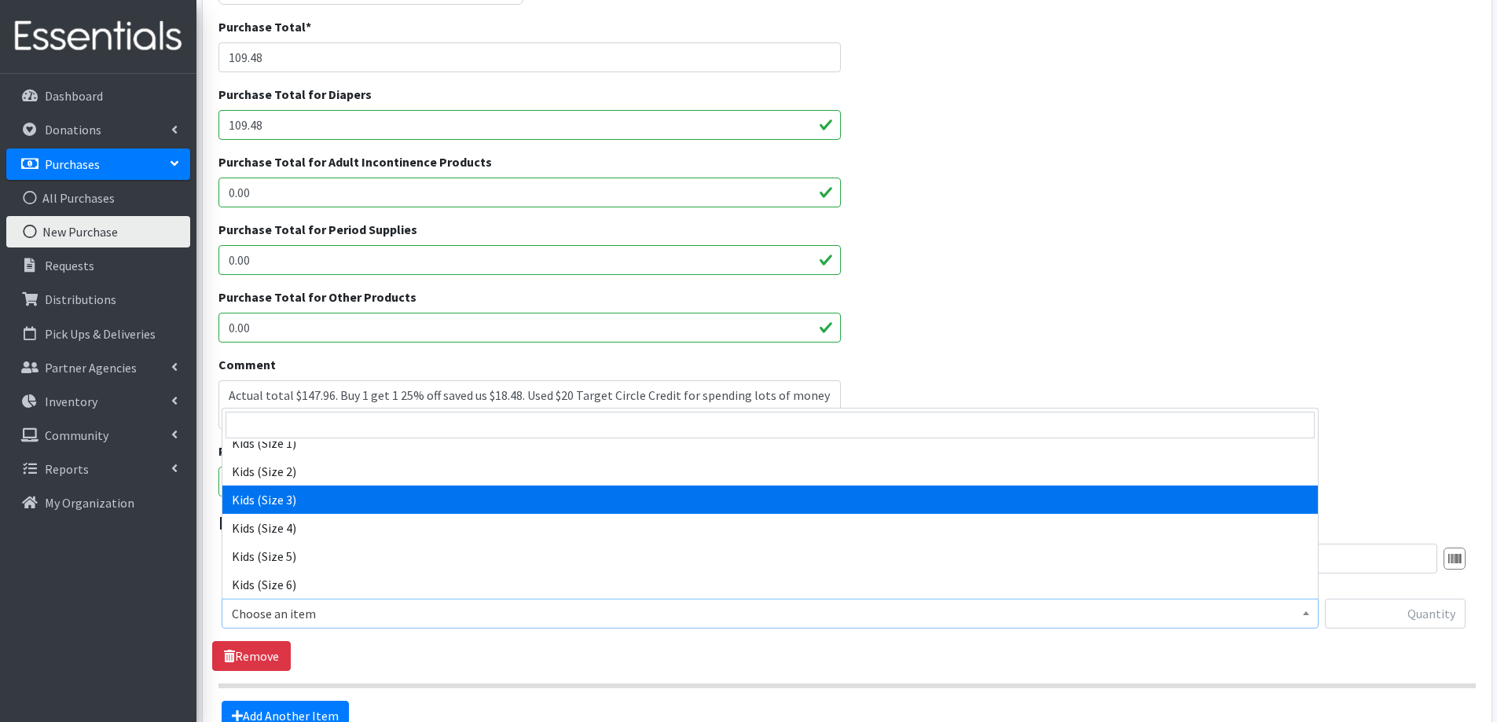
select select "2342"
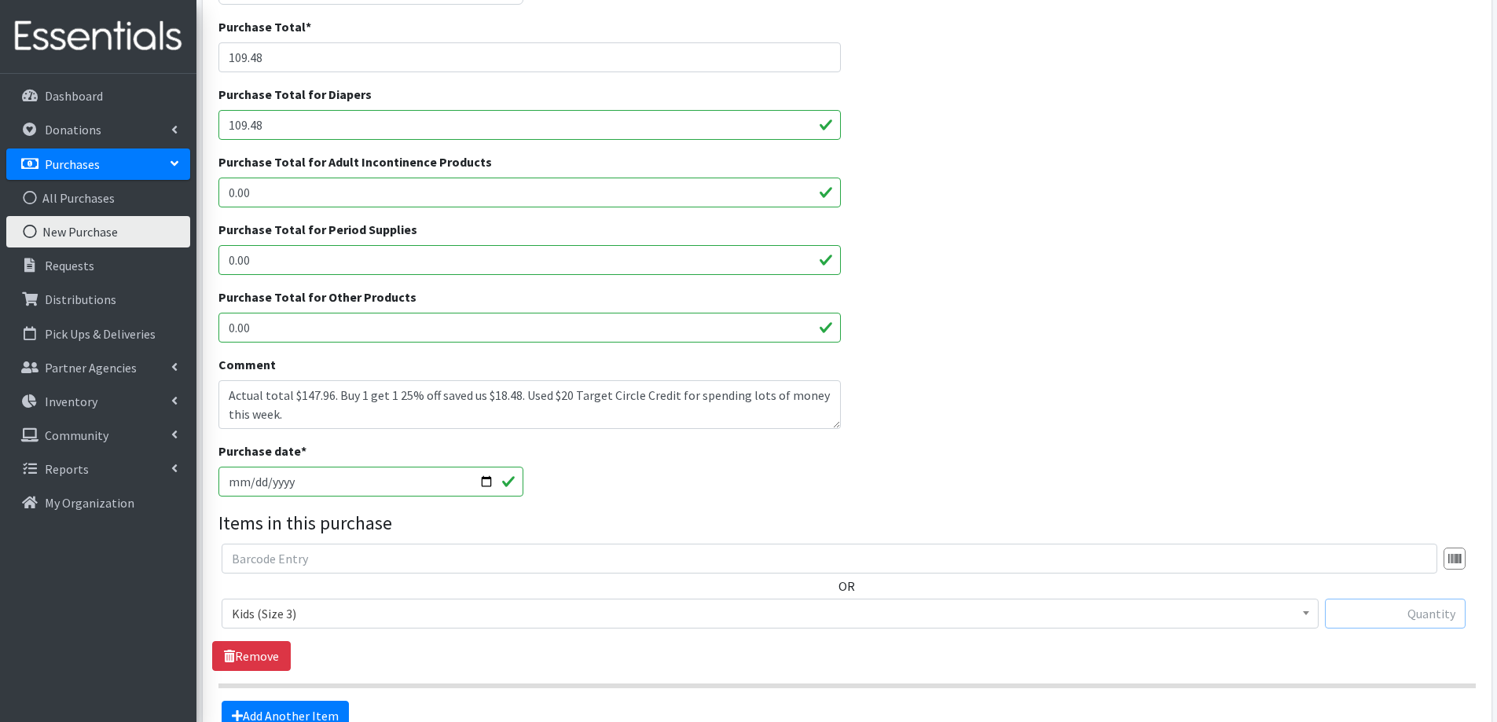
click at [1401, 615] on input "text" at bounding box center [1395, 614] width 141 height 30
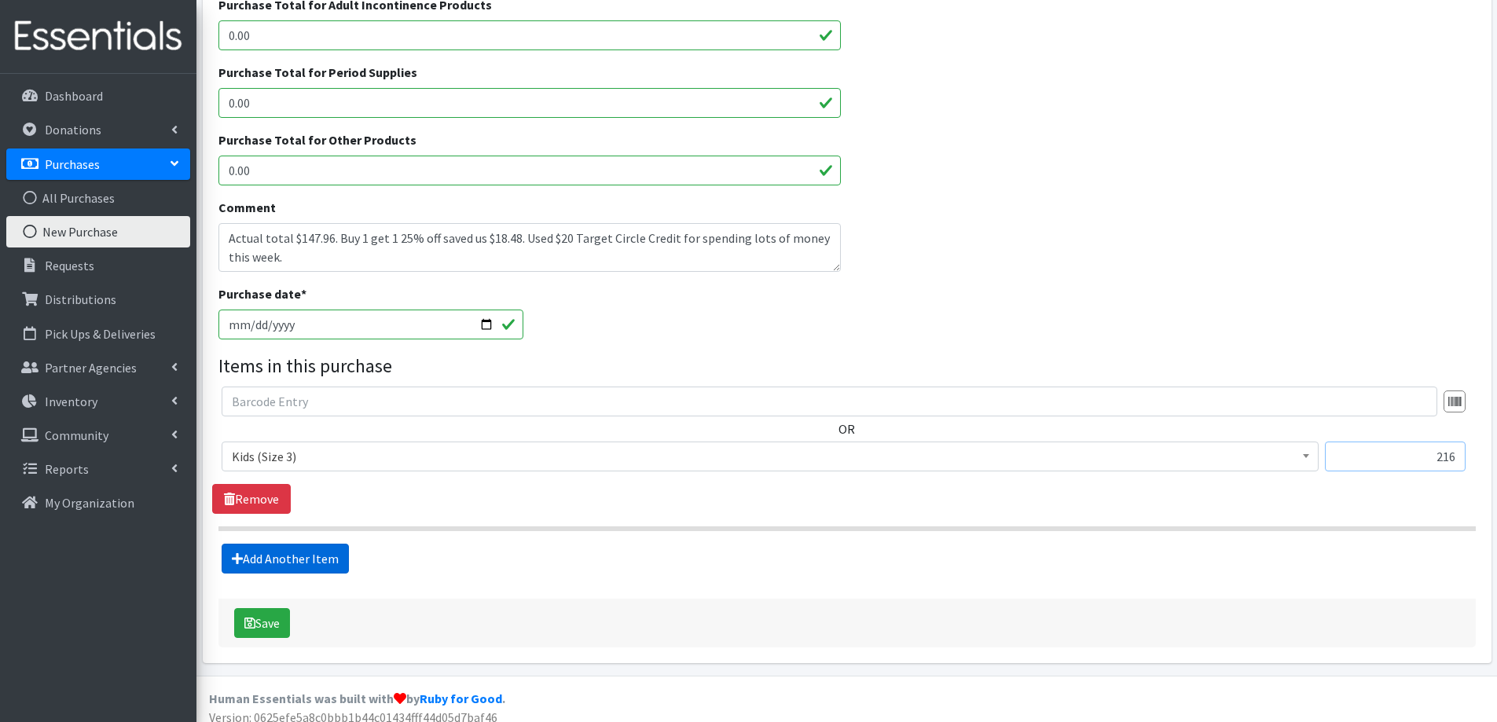
type input "216"
click at [289, 561] on link "Add Another Item" at bounding box center [285, 559] width 127 height 30
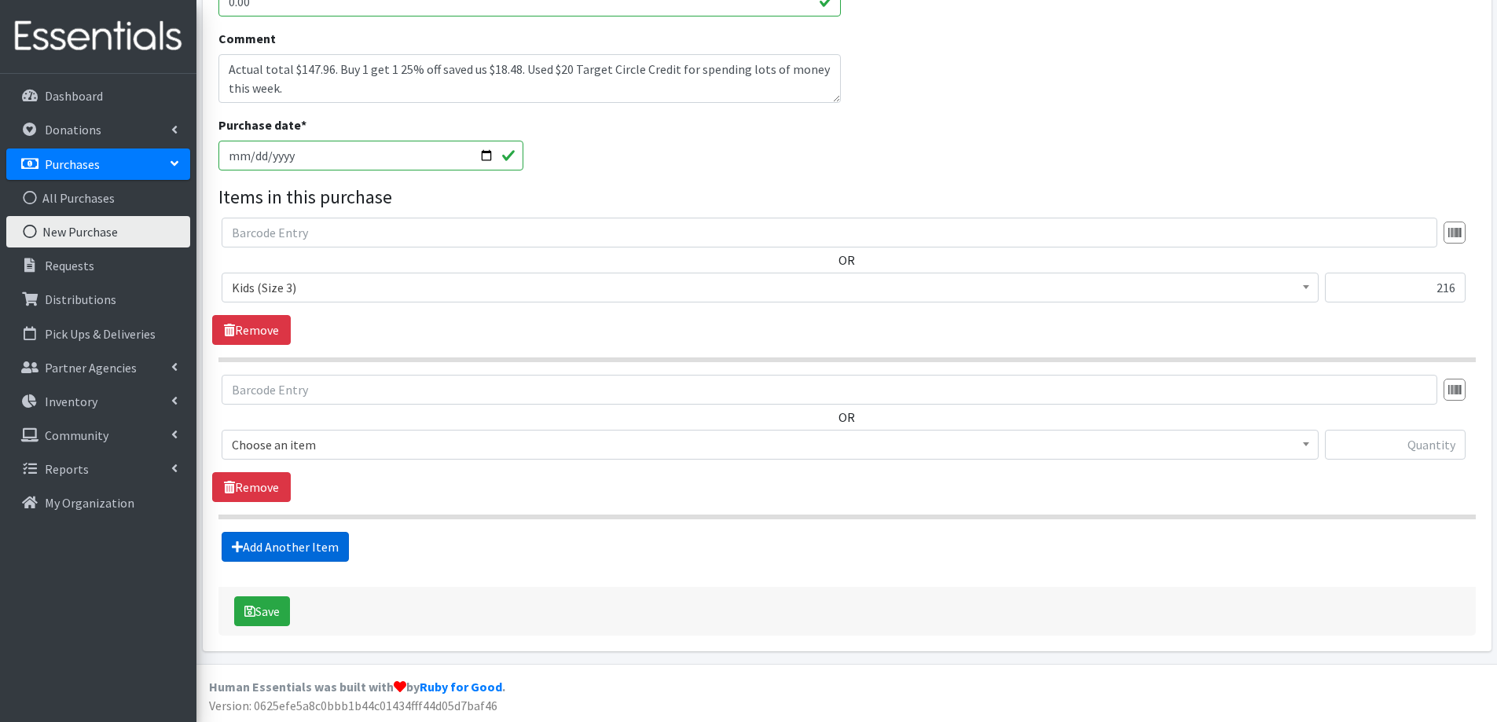
scroll to position [563, 0]
click at [374, 443] on span "Choose an item" at bounding box center [770, 444] width 1077 height 22
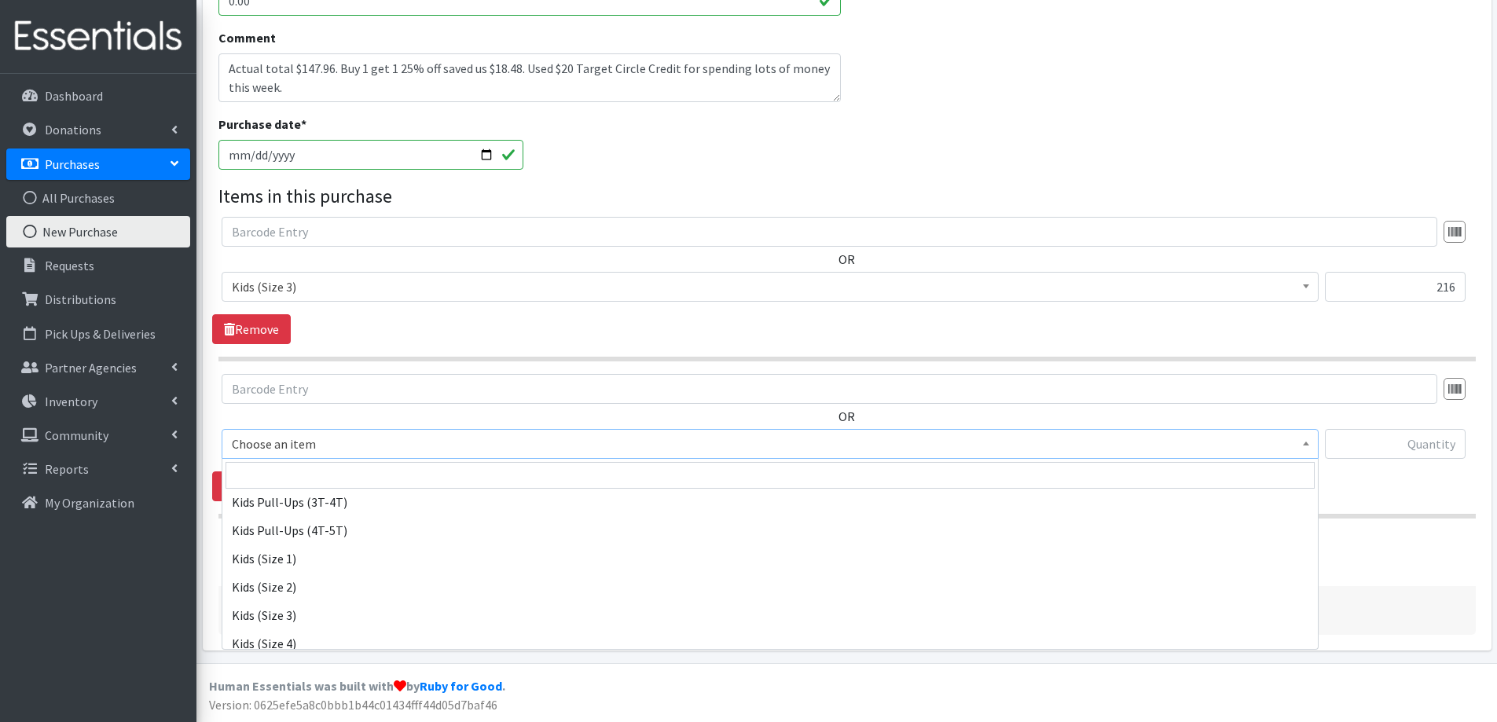
scroll to position [786, 0]
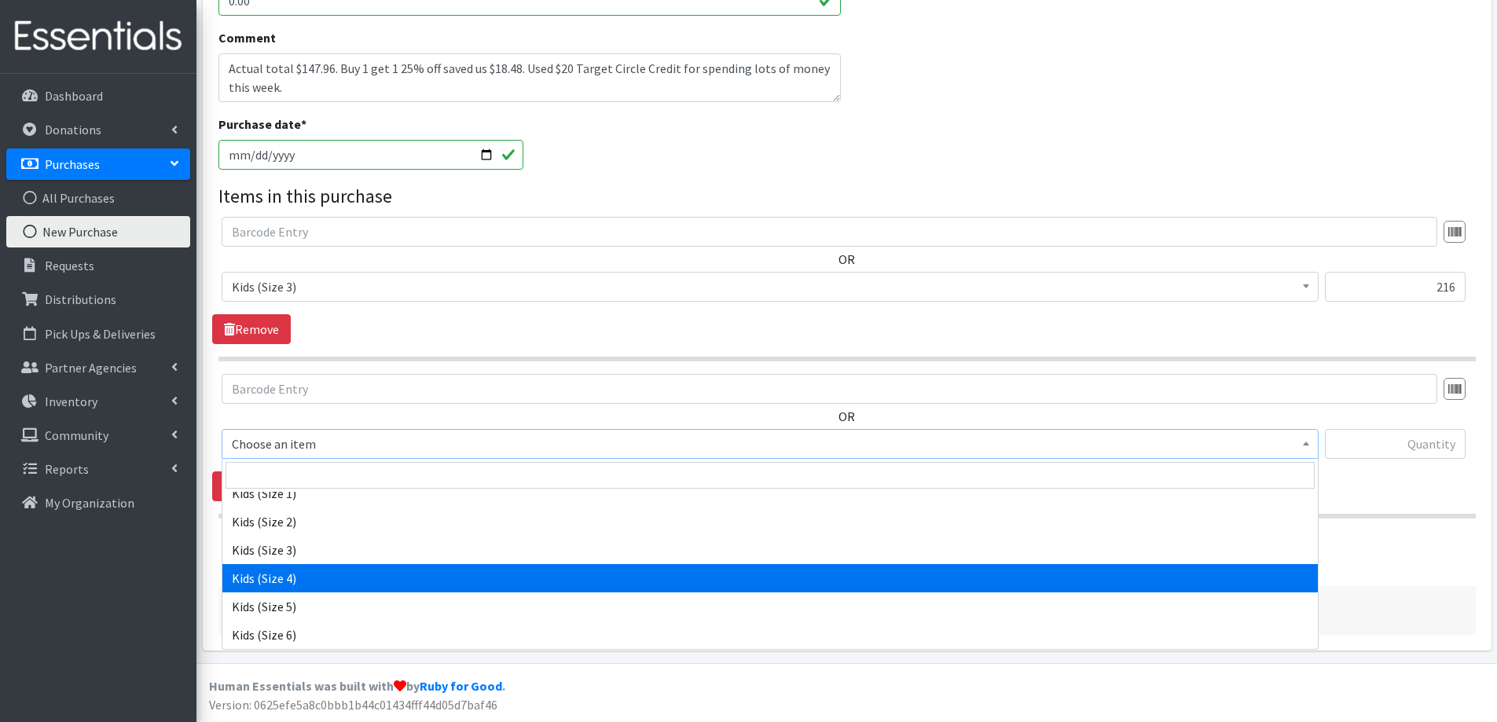
select select "2330"
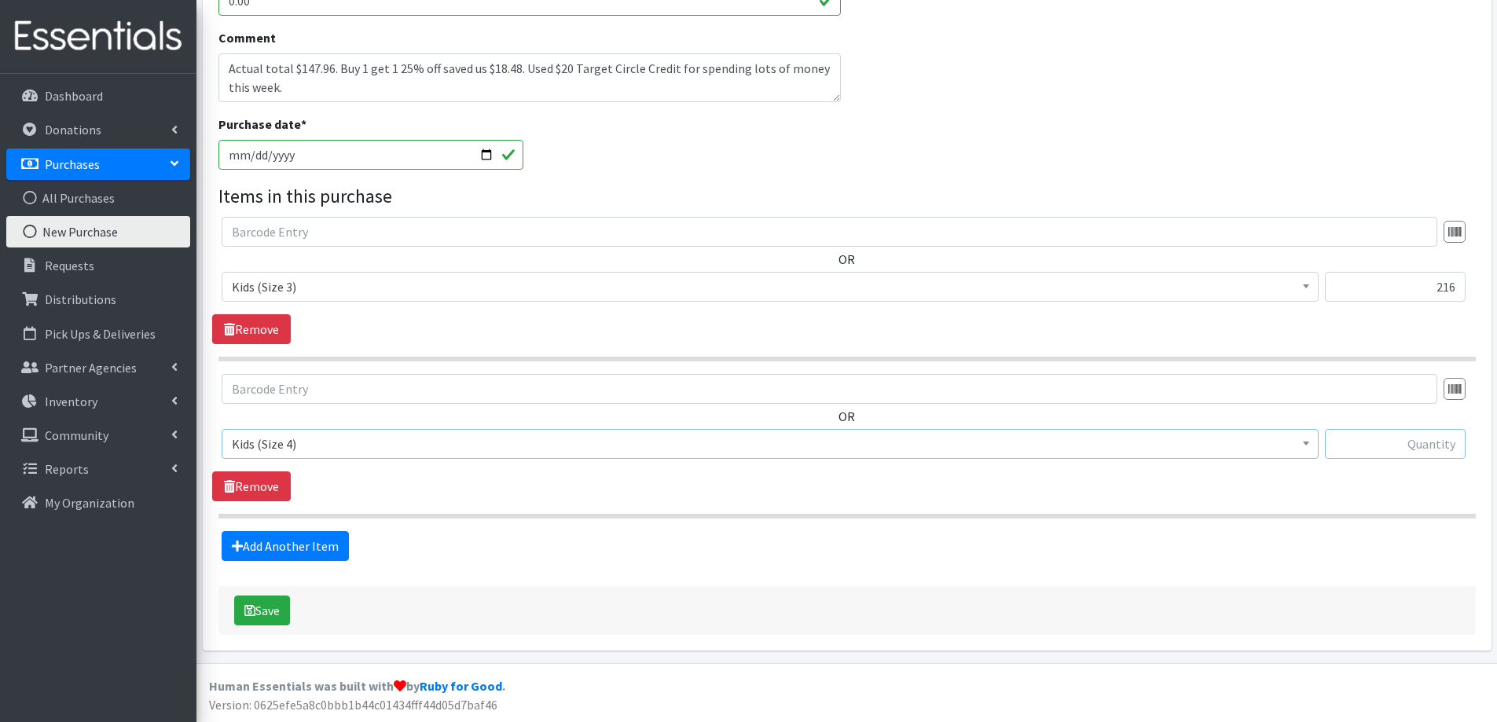
click at [1368, 432] on input "text" at bounding box center [1395, 444] width 141 height 30
type input "200"
click at [292, 542] on link "Add Another Item" at bounding box center [285, 546] width 127 height 30
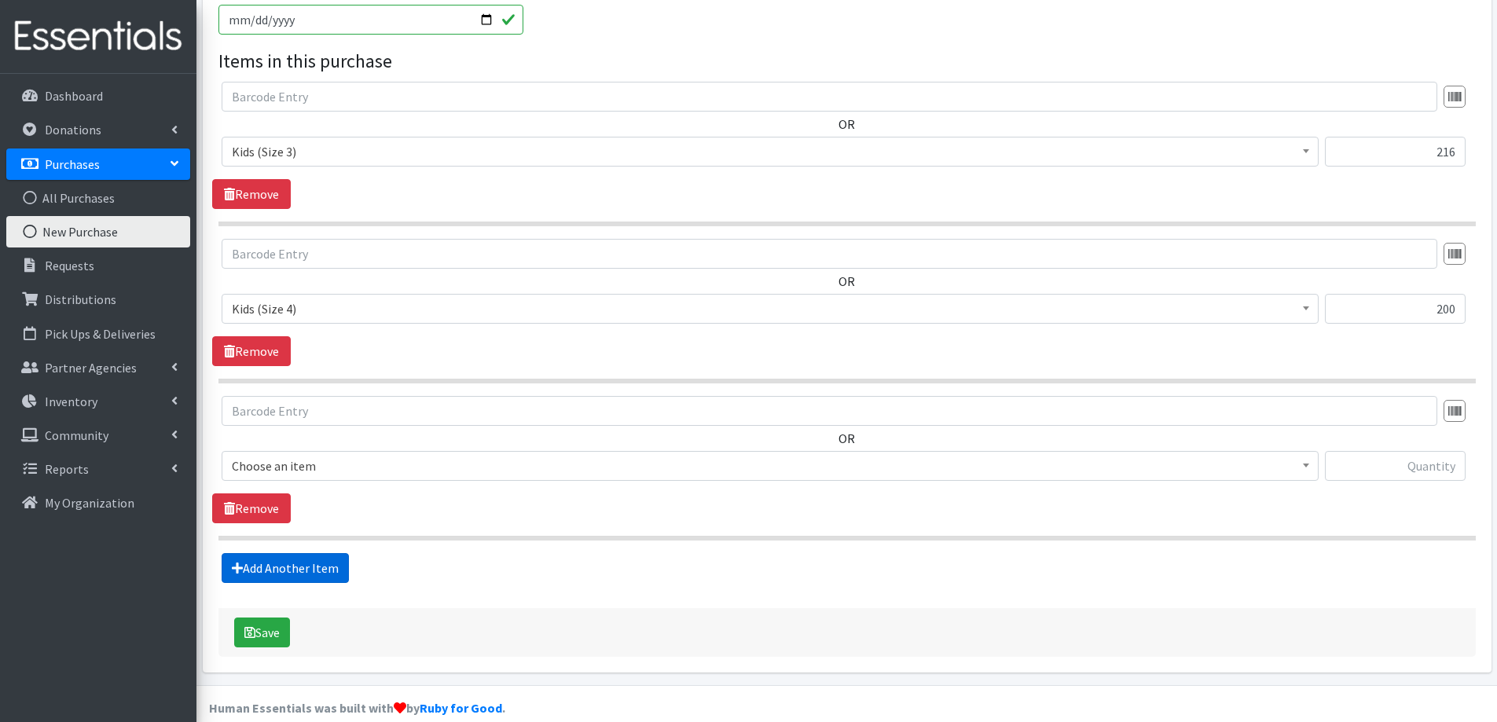
scroll to position [720, 0]
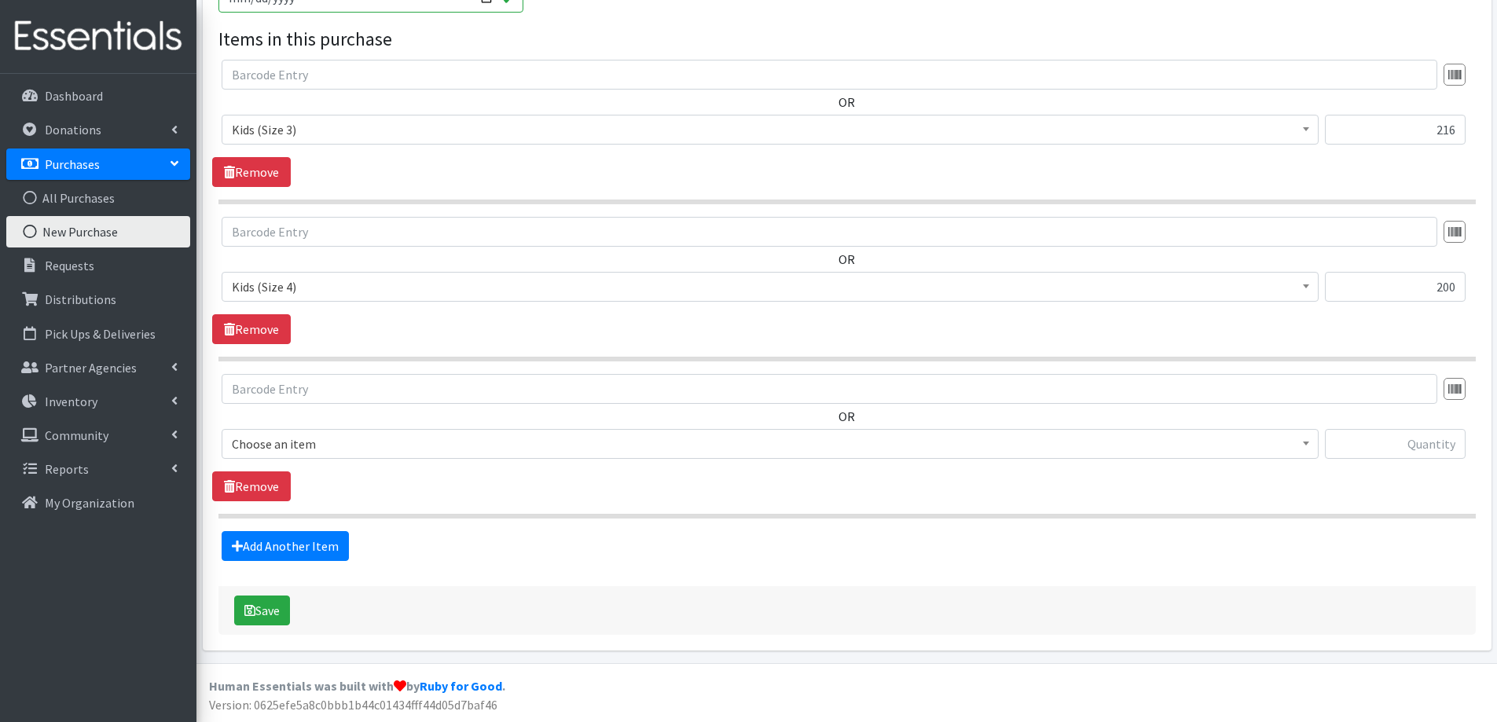
click at [384, 436] on span "Choose an item" at bounding box center [770, 444] width 1077 height 22
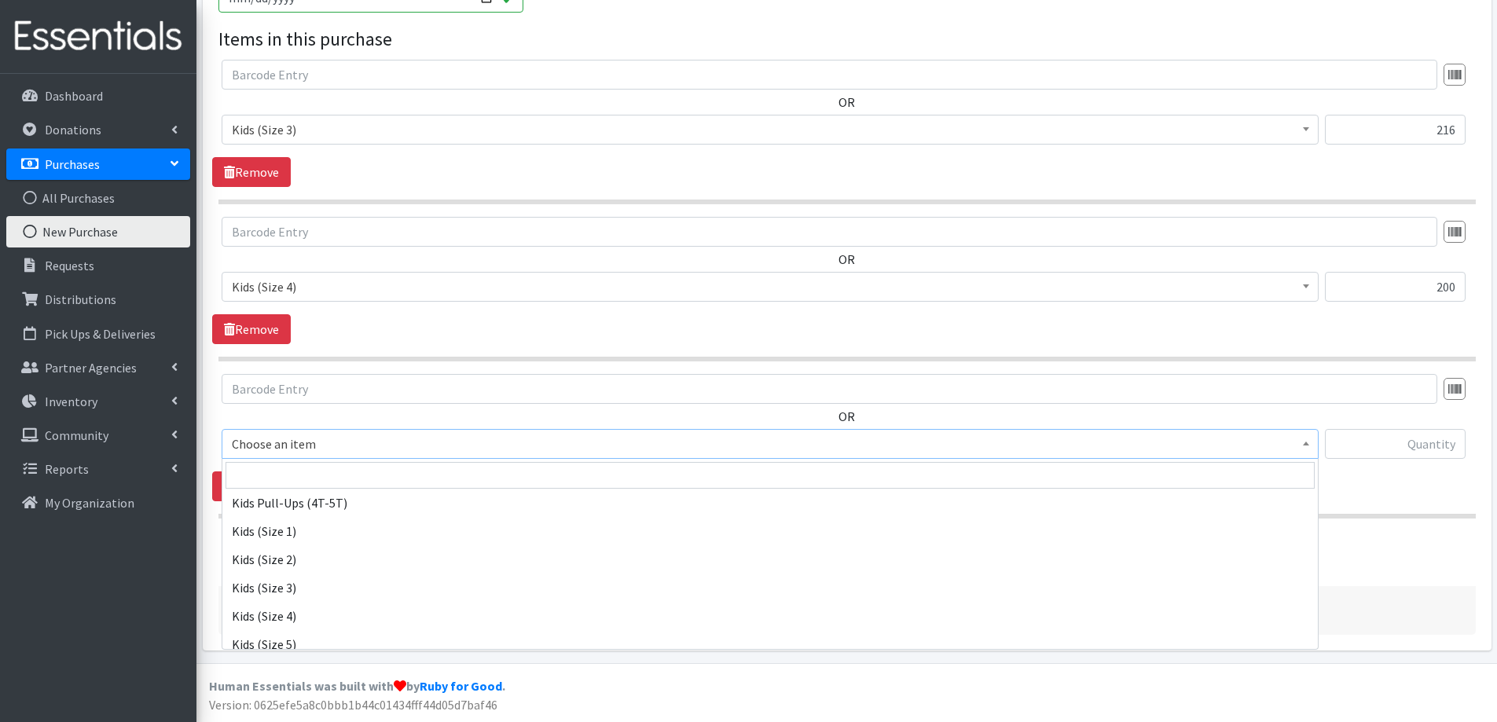
scroll to position [786, 0]
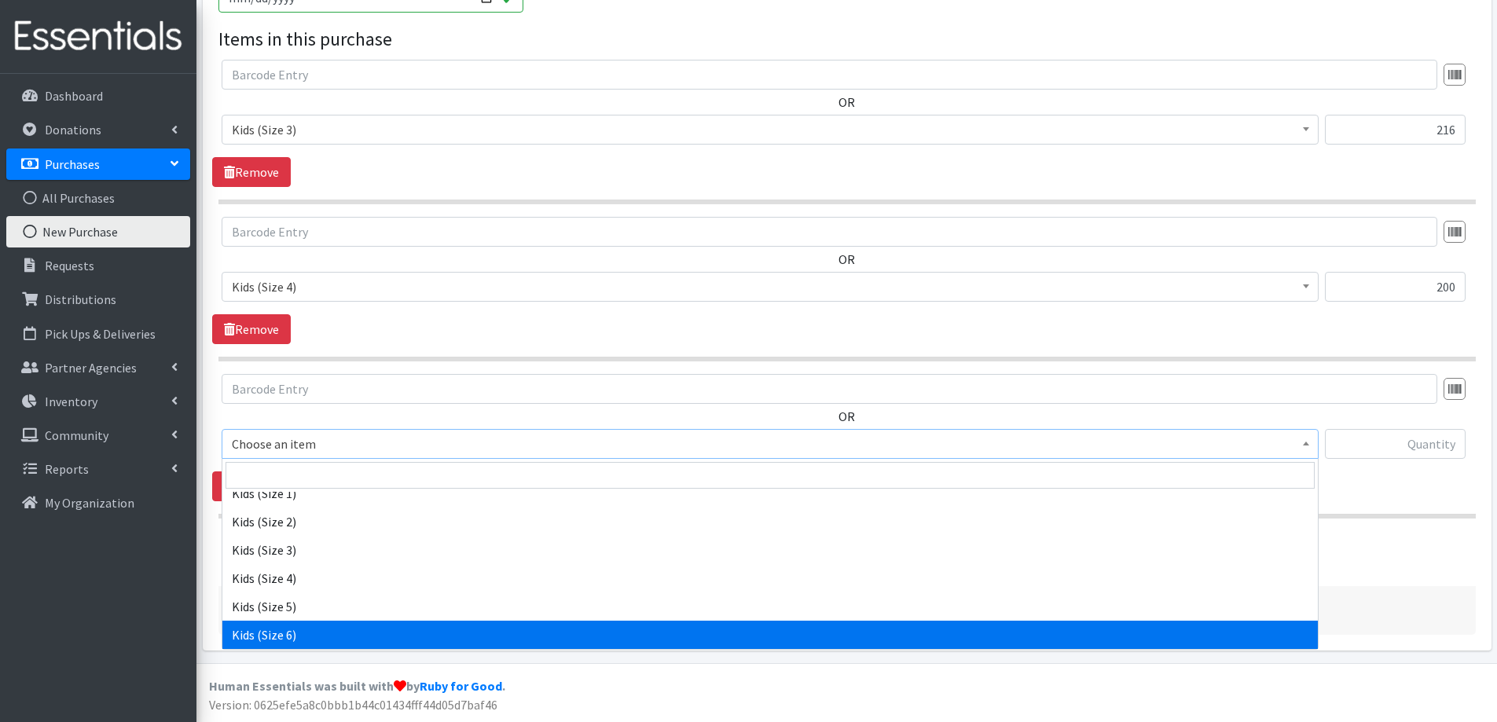
select select "2355"
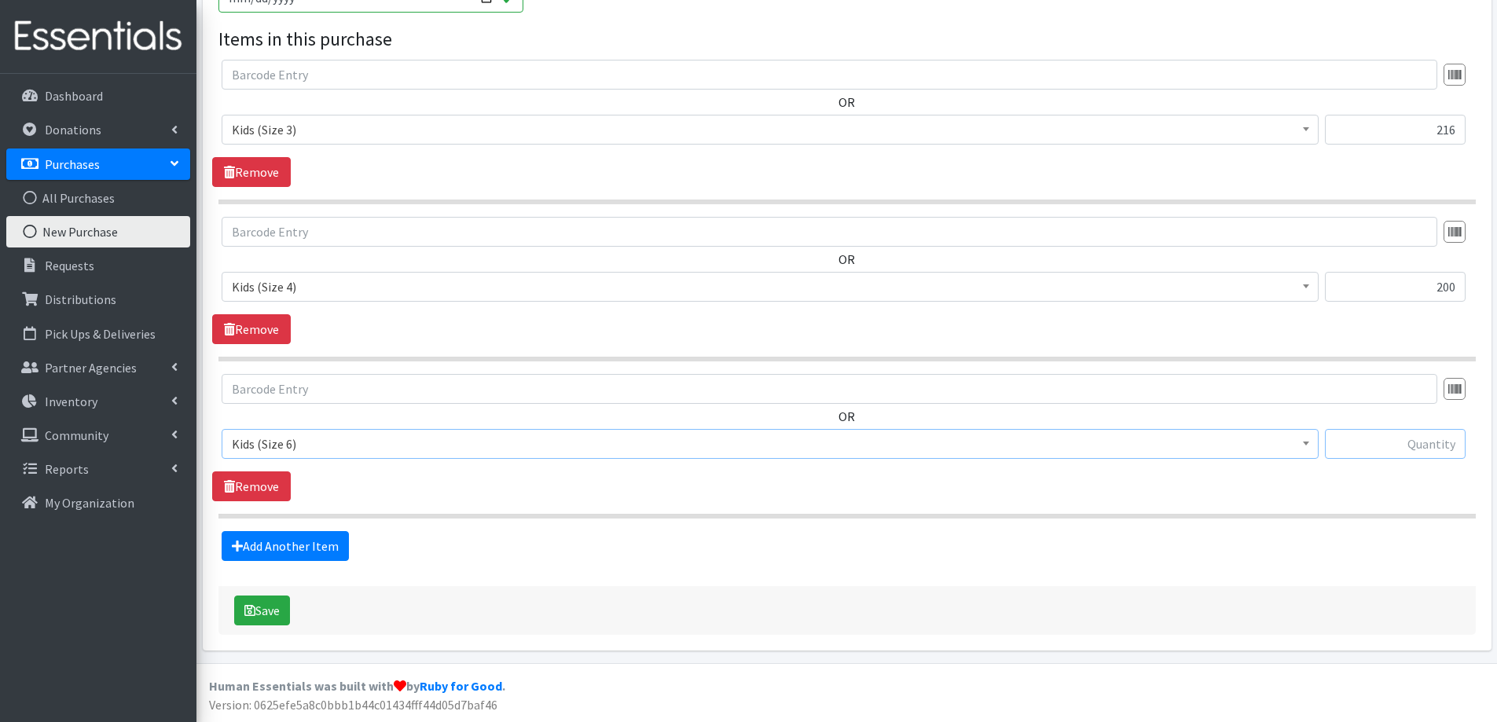
click at [1361, 436] on input "text" at bounding box center [1395, 444] width 141 height 30
type input "288"
click at [260, 608] on button "Save" at bounding box center [262, 611] width 56 height 30
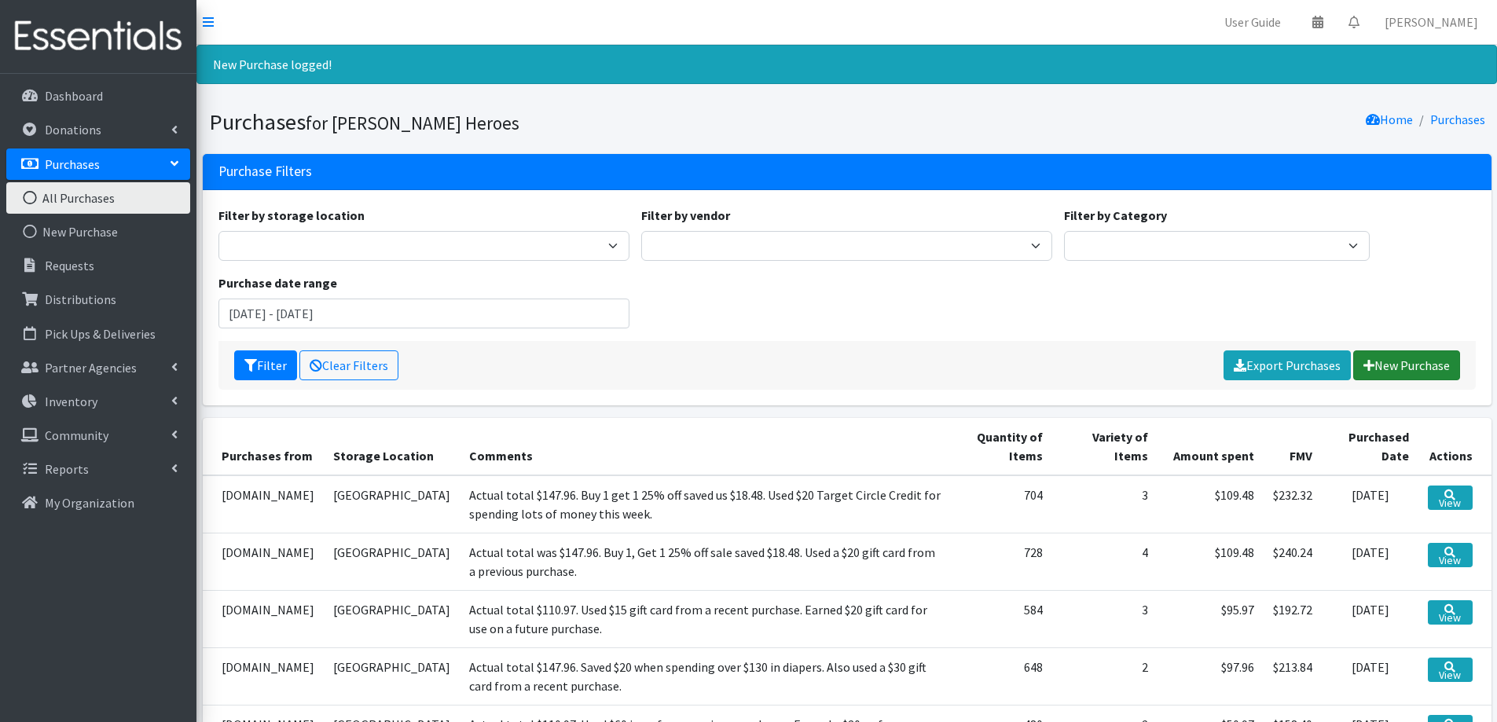
click at [1420, 366] on link "New Purchase" at bounding box center [1407, 366] width 107 height 30
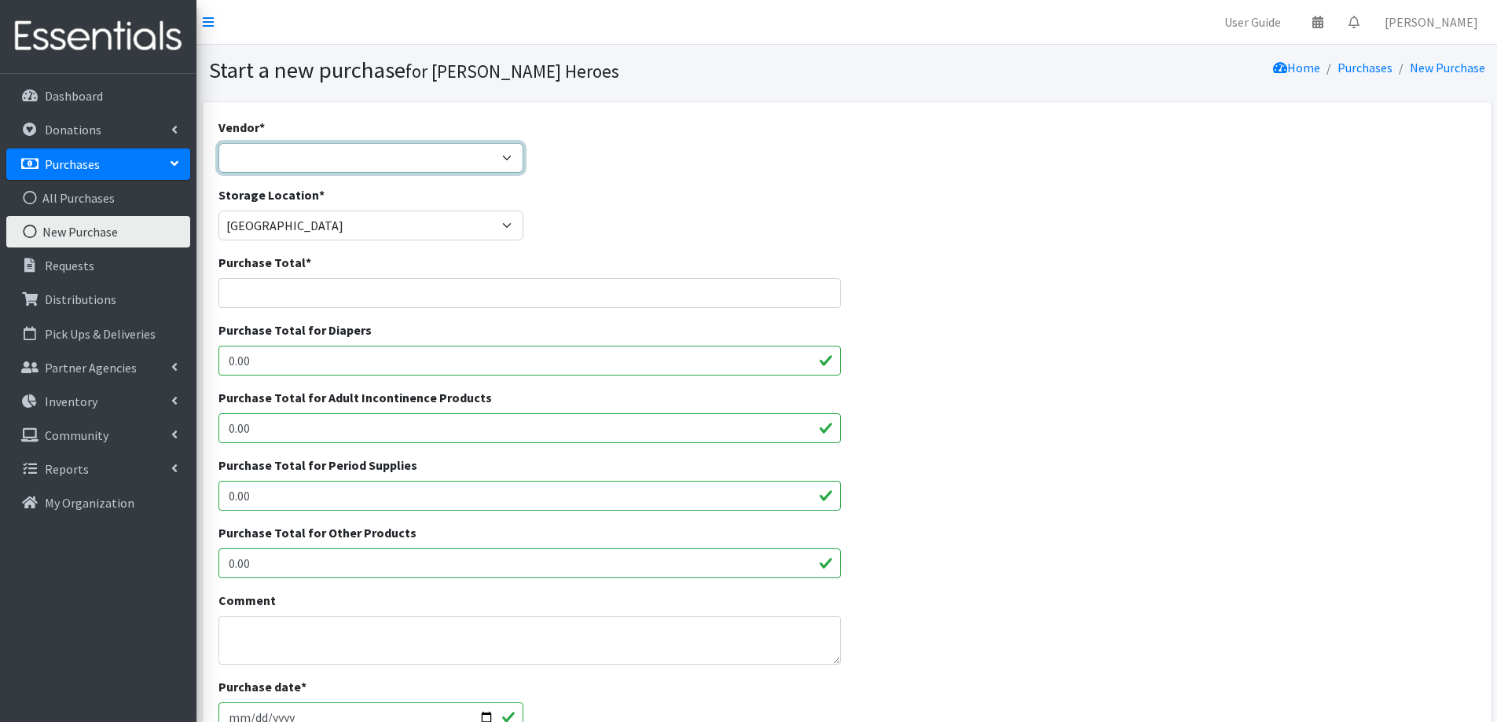
click at [295, 156] on select "[DOMAIN_NAME] Costco [DOMAIN_NAME] JSL Partners Studio K [DOMAIN_NAME] Walgreen…" at bounding box center [372, 158] width 306 height 30
select select "174"
click at [219, 143] on select "[DOMAIN_NAME] Costco [DOMAIN_NAME] JSL Partners Studio K [DOMAIN_NAME] Walgreen…" at bounding box center [372, 158] width 306 height 30
click at [255, 310] on div "Purchase Total *" at bounding box center [529, 287] width 635 height 68
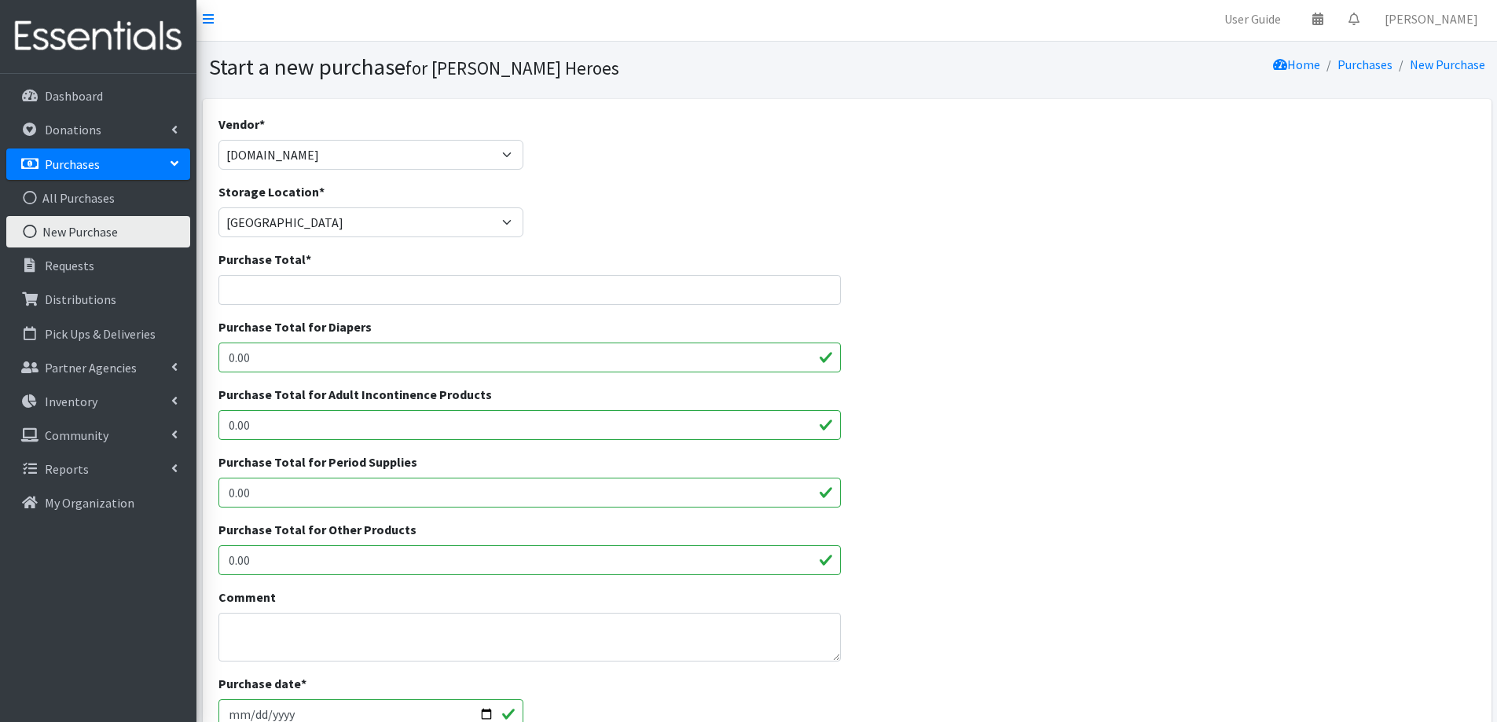
click at [258, 709] on input "[DATE]" at bounding box center [372, 715] width 306 height 30
click at [252, 721] on input "[DATE]" at bounding box center [372, 715] width 306 height 30
type input "[DATE]"
click at [285, 286] on input "Purchase Total *" at bounding box center [530, 290] width 623 height 30
type input "1"
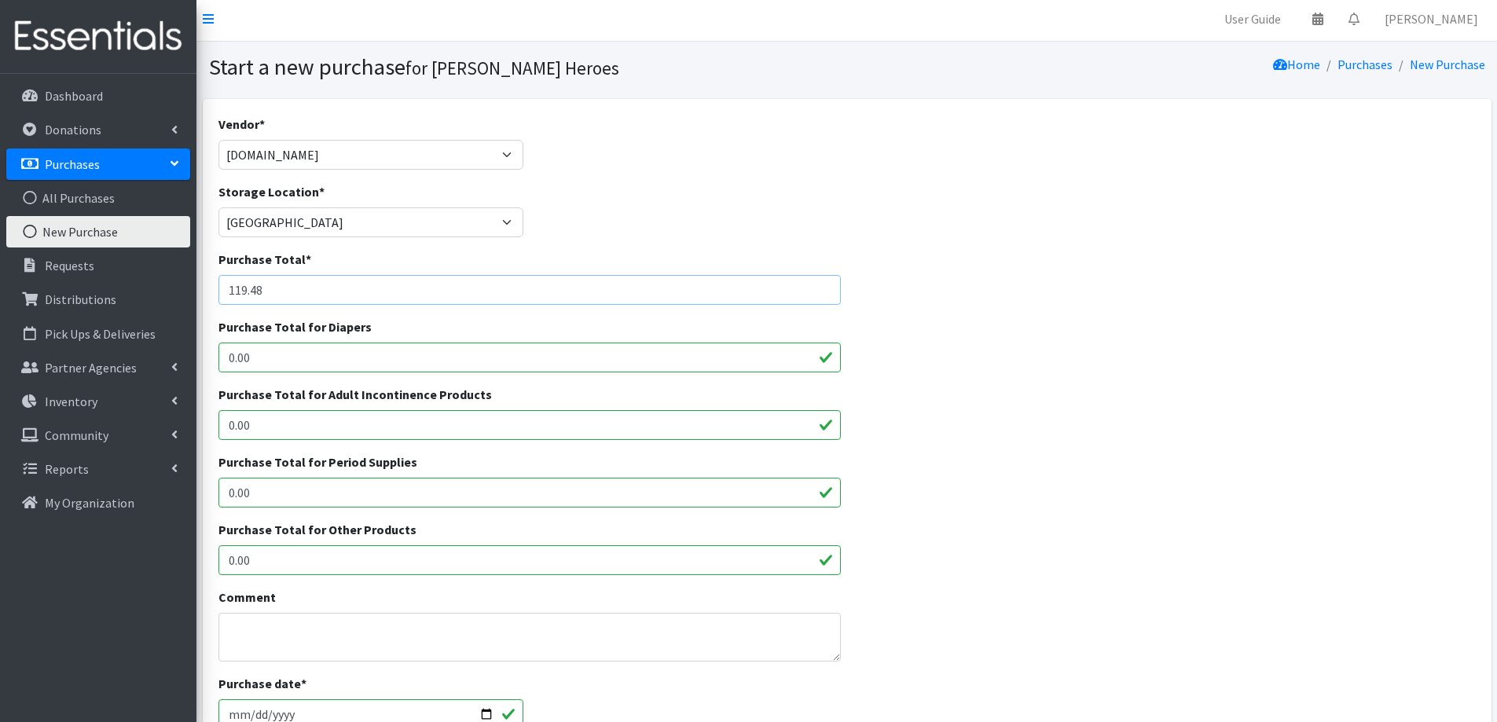
type input "119.48"
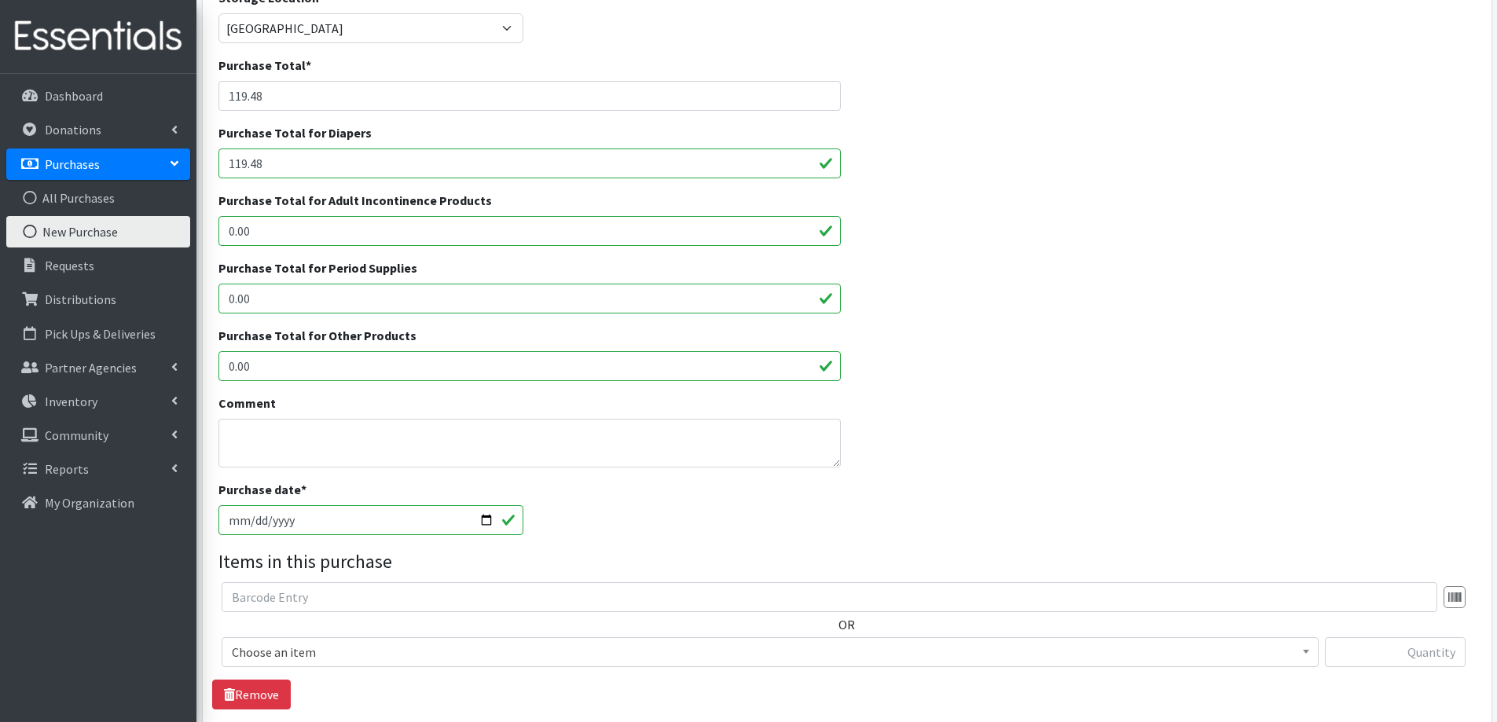
scroll to position [318, 0]
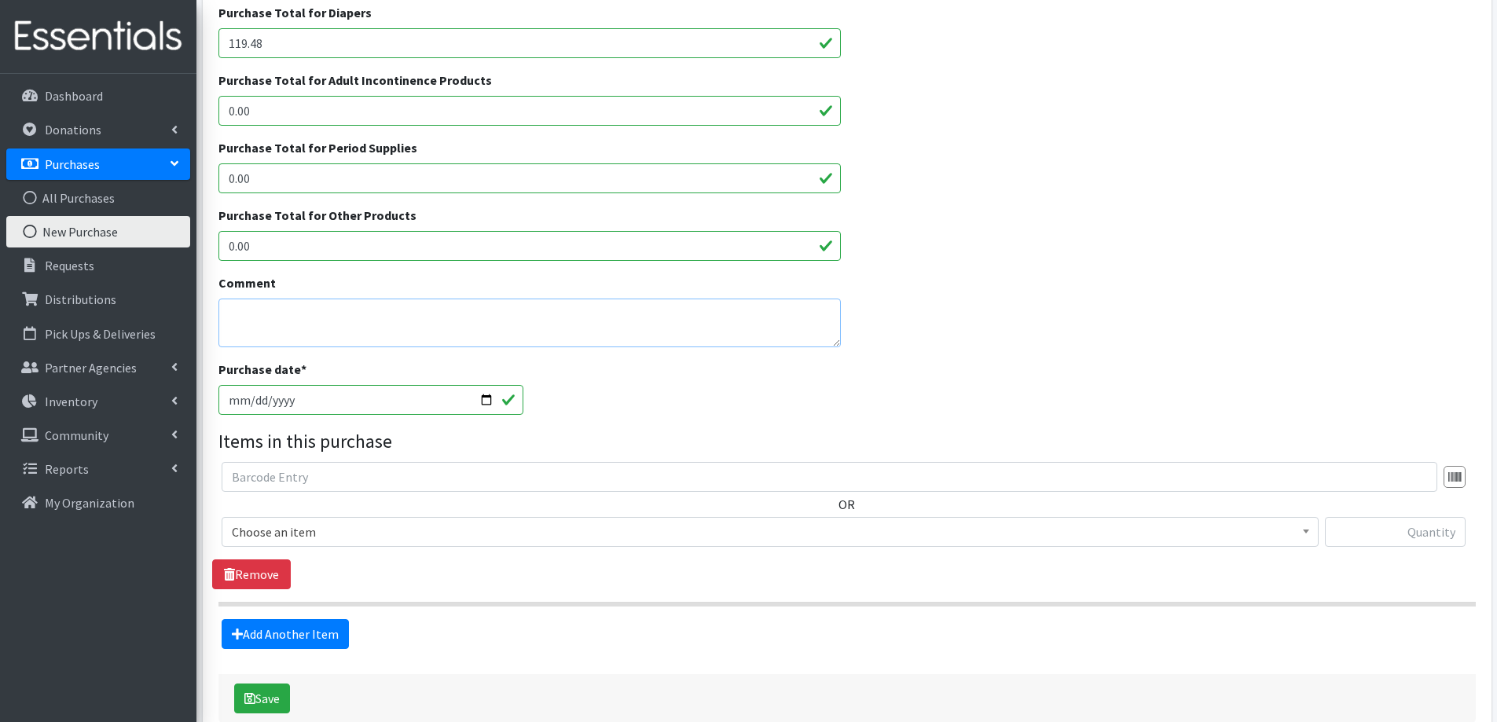
click at [343, 301] on textarea "Comment" at bounding box center [530, 323] width 623 height 49
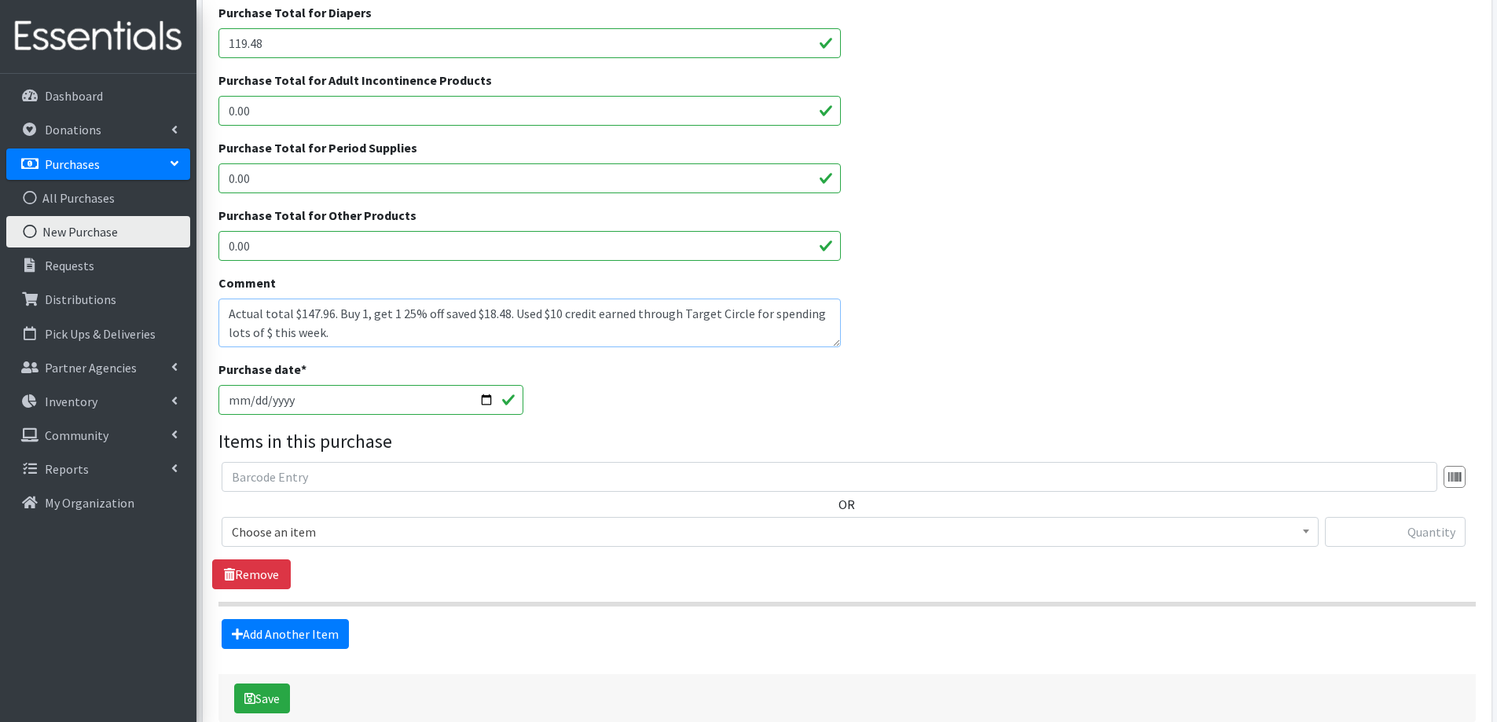
scroll to position [406, 0]
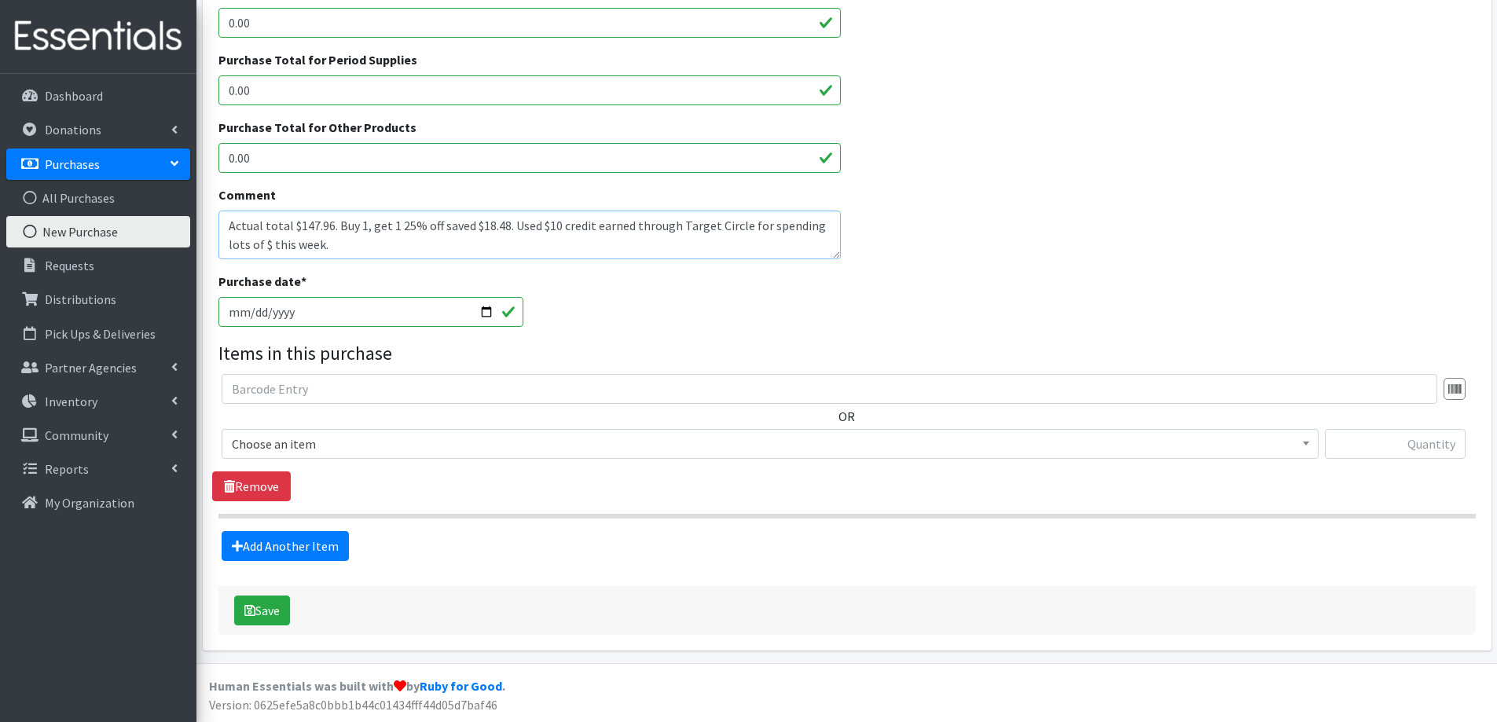
type textarea "Actual total $147.96. Buy 1, get 1 25% off saved $18.48. Used $10 credit earned…"
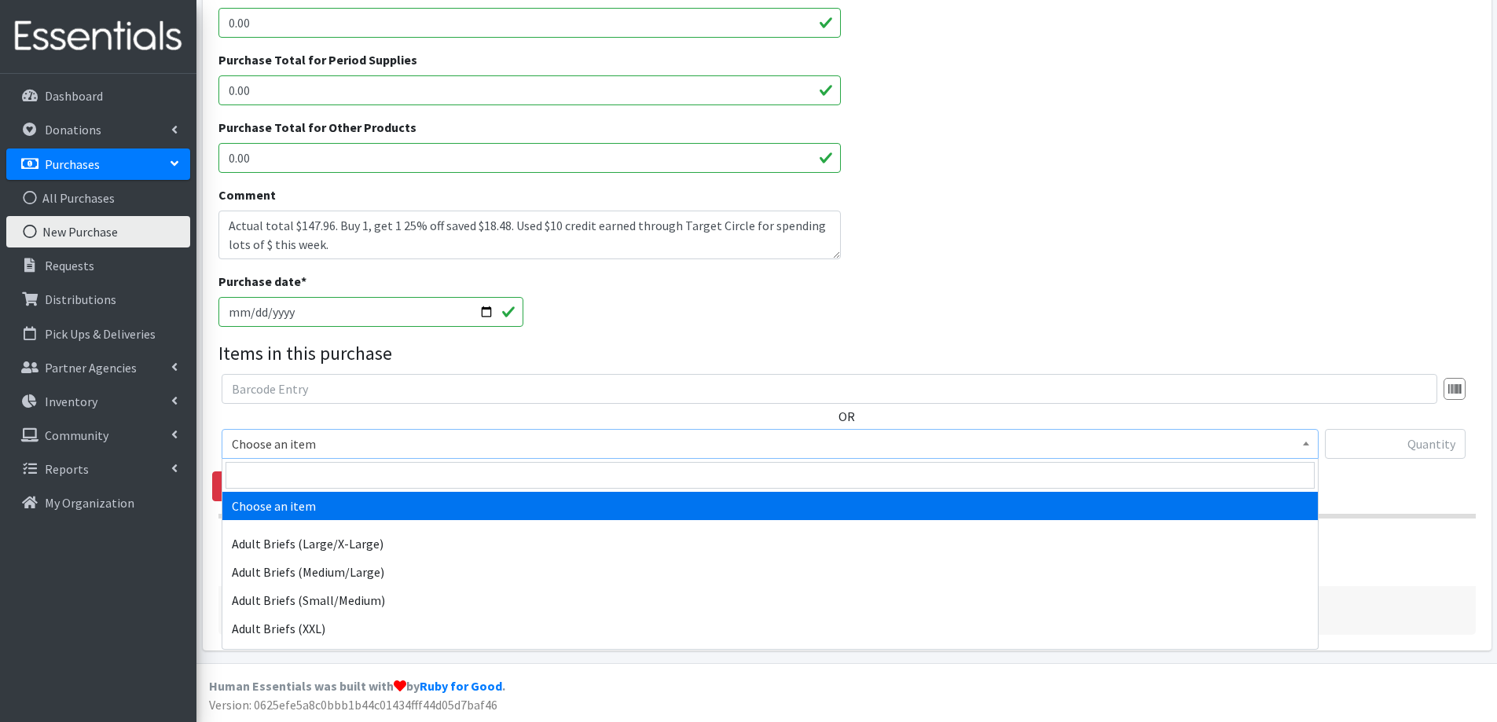
click at [288, 438] on span "Choose an item" at bounding box center [770, 444] width 1077 height 22
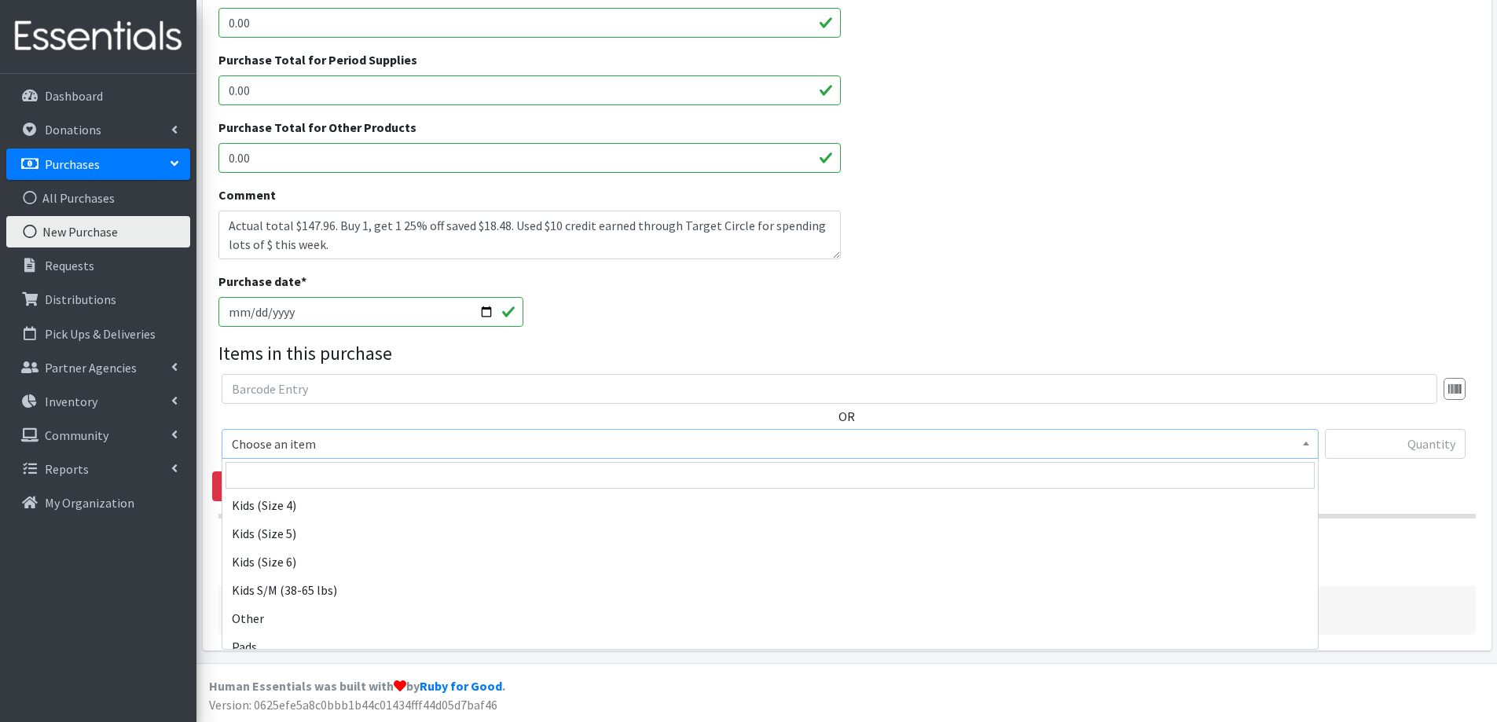
scroll to position [865, 0]
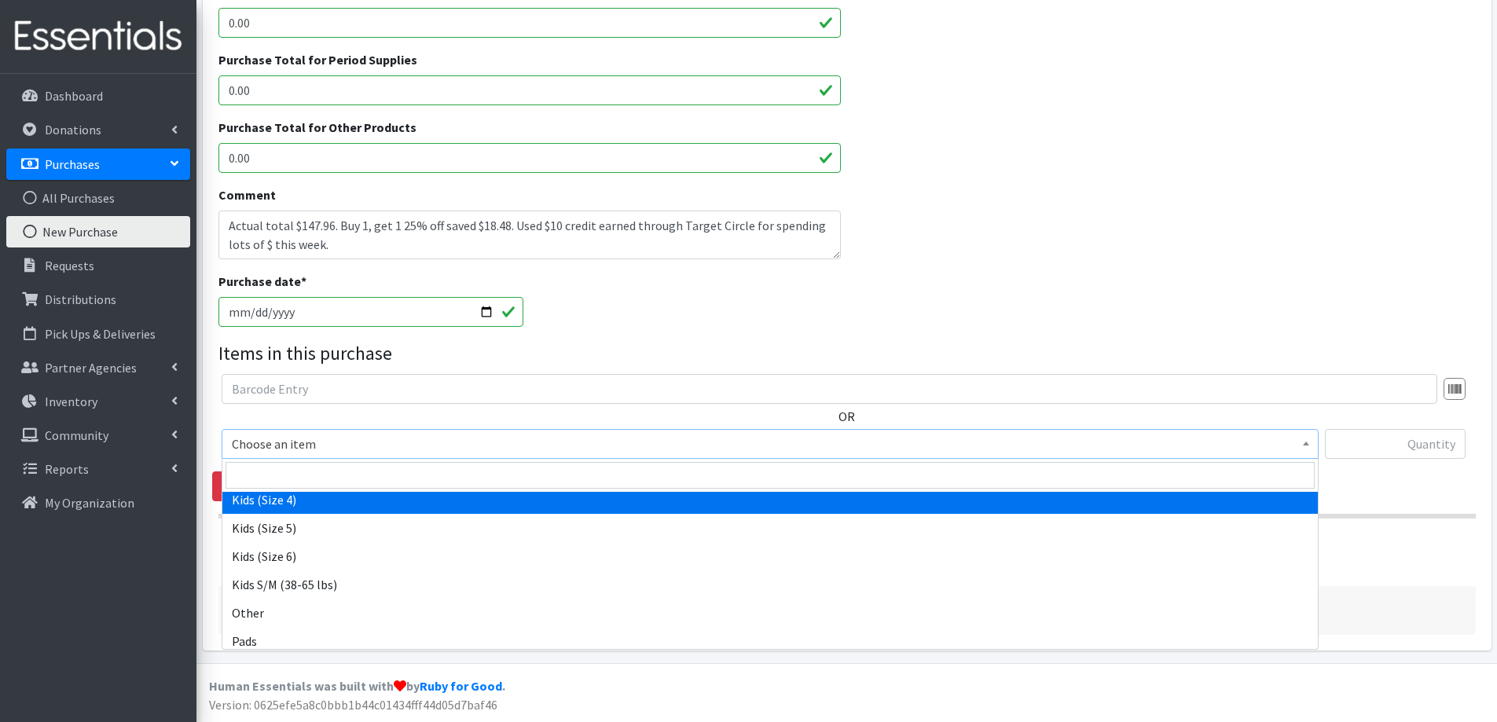
select select "2330"
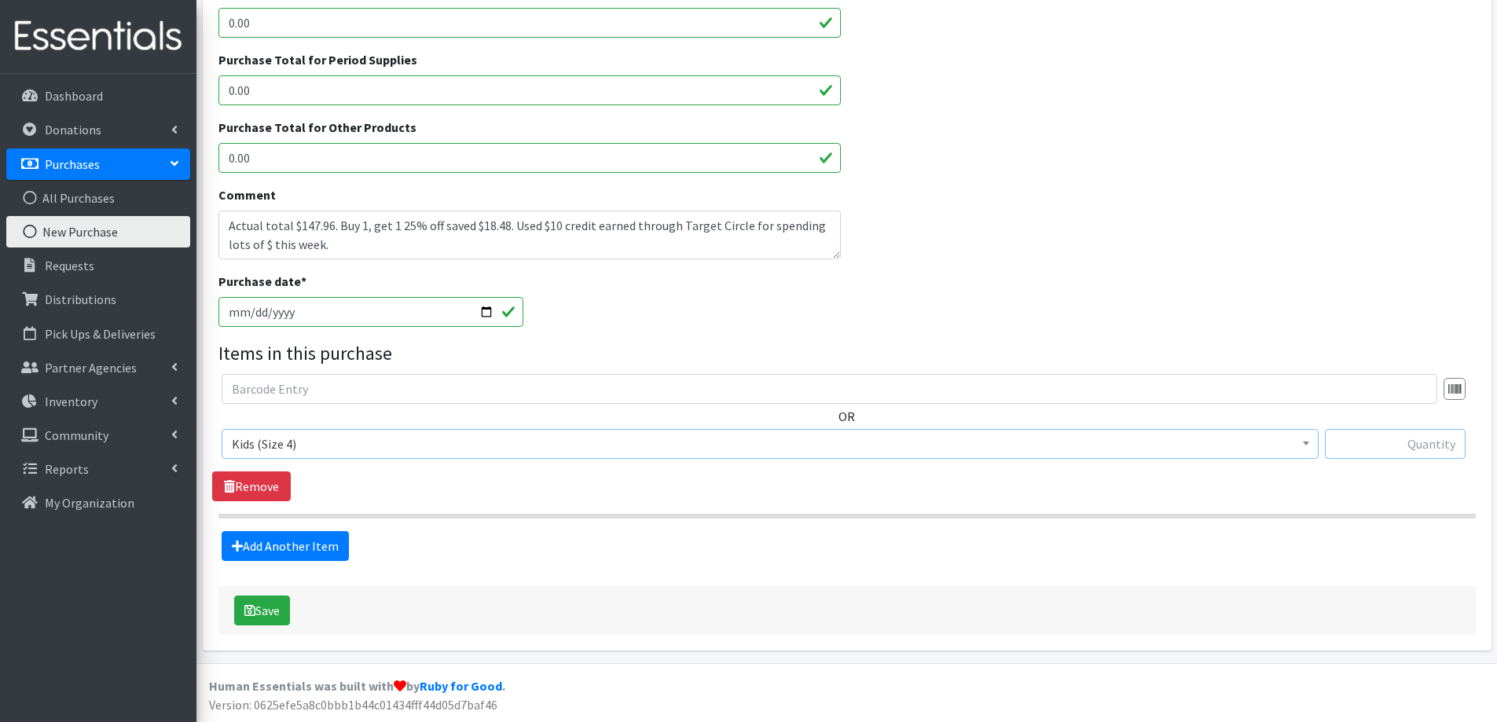
click at [1427, 454] on input "text" at bounding box center [1395, 444] width 141 height 30
type input "200"
click at [300, 535] on link "Add Another Item" at bounding box center [285, 546] width 127 height 30
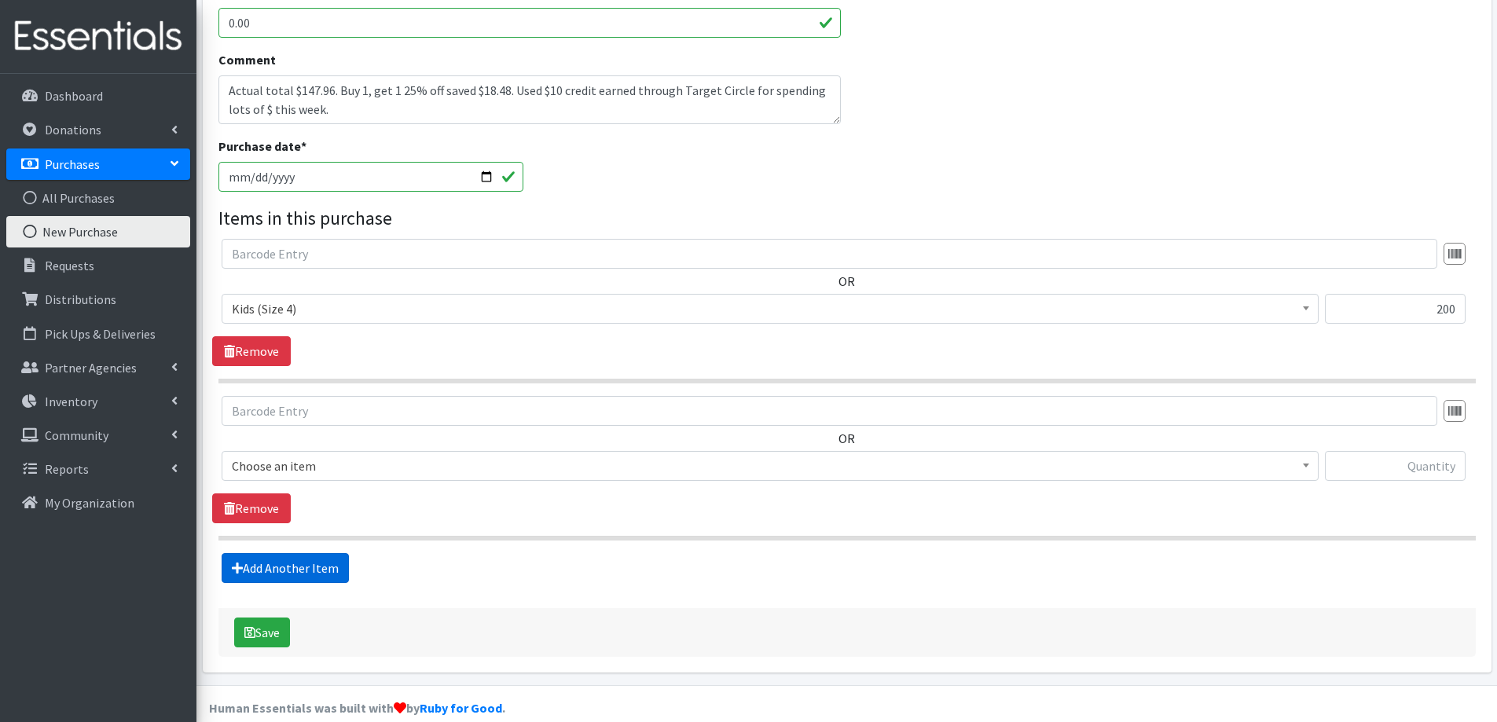
scroll to position [563, 0]
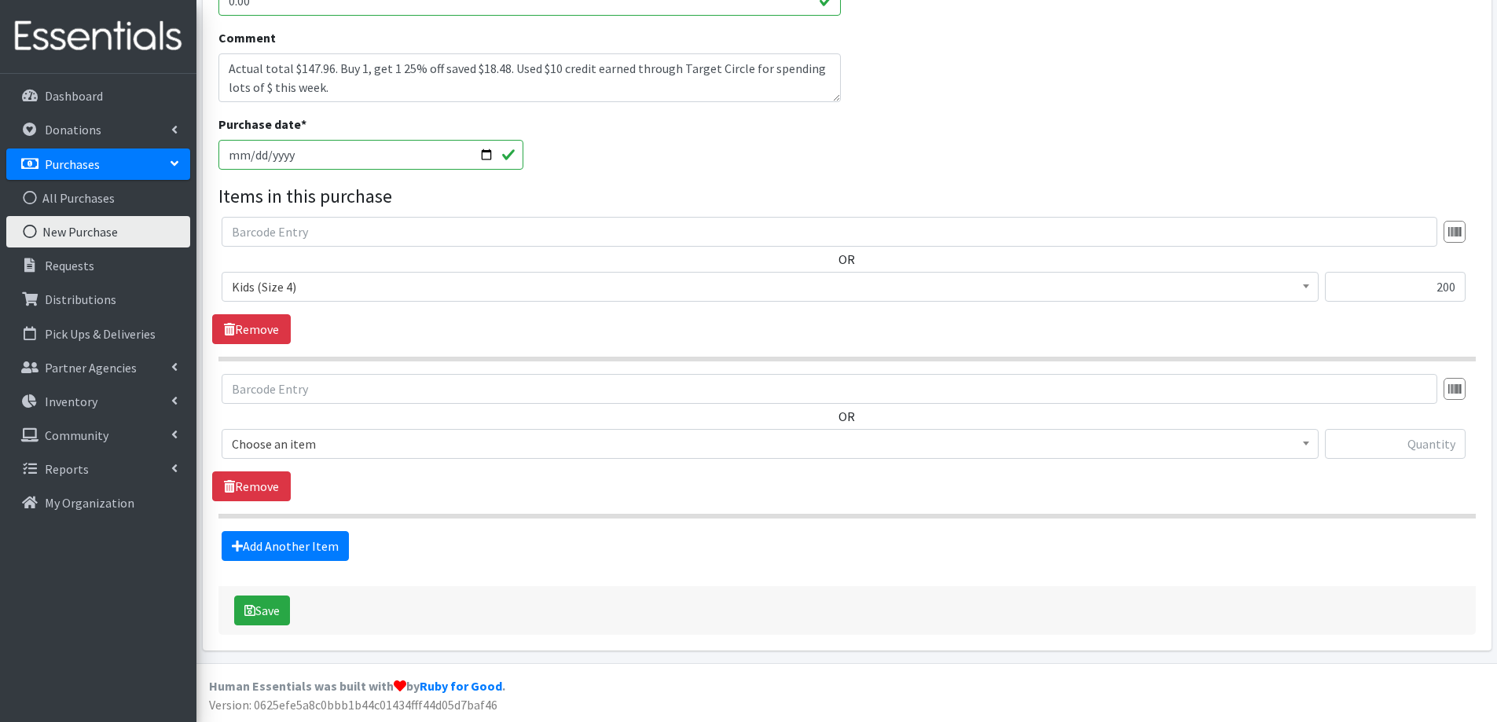
click at [314, 435] on span "Choose an item" at bounding box center [770, 444] width 1077 height 22
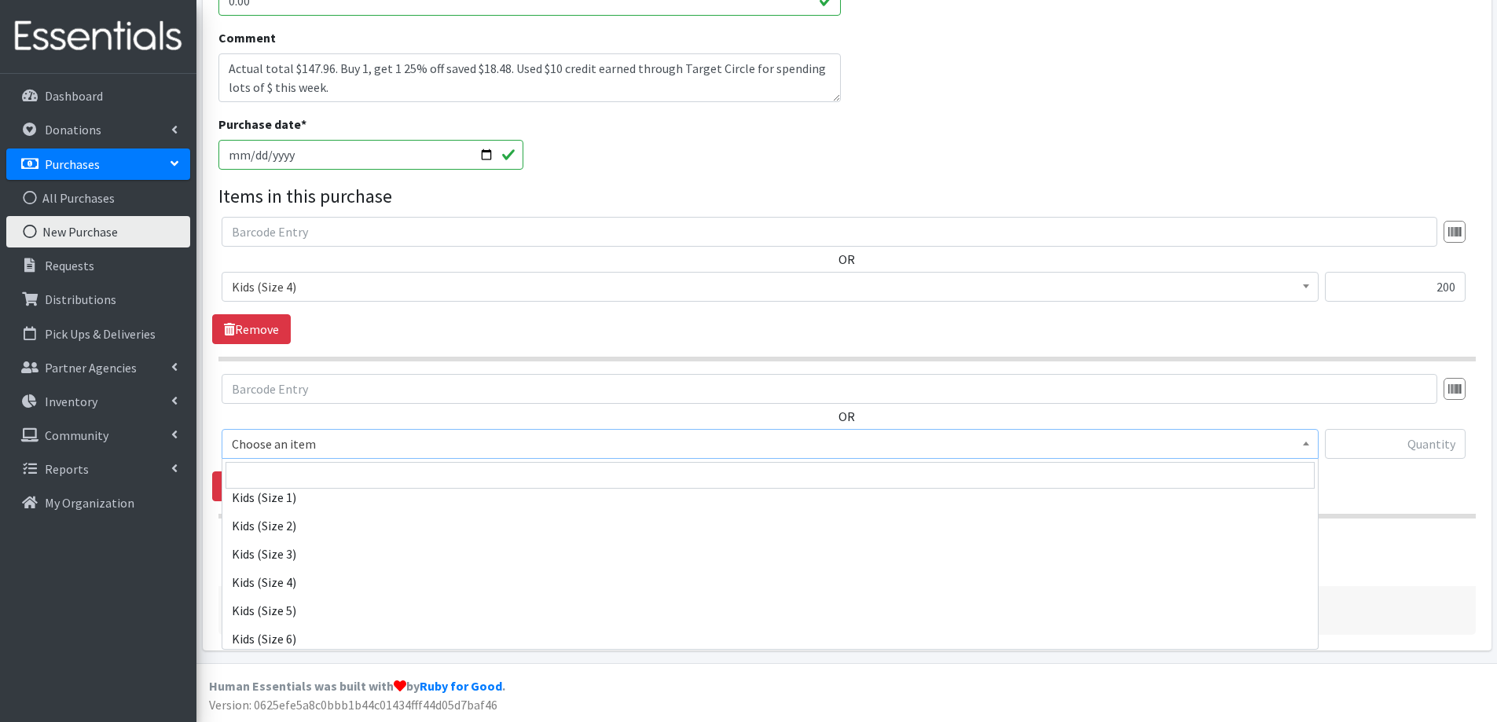
scroll to position [786, 0]
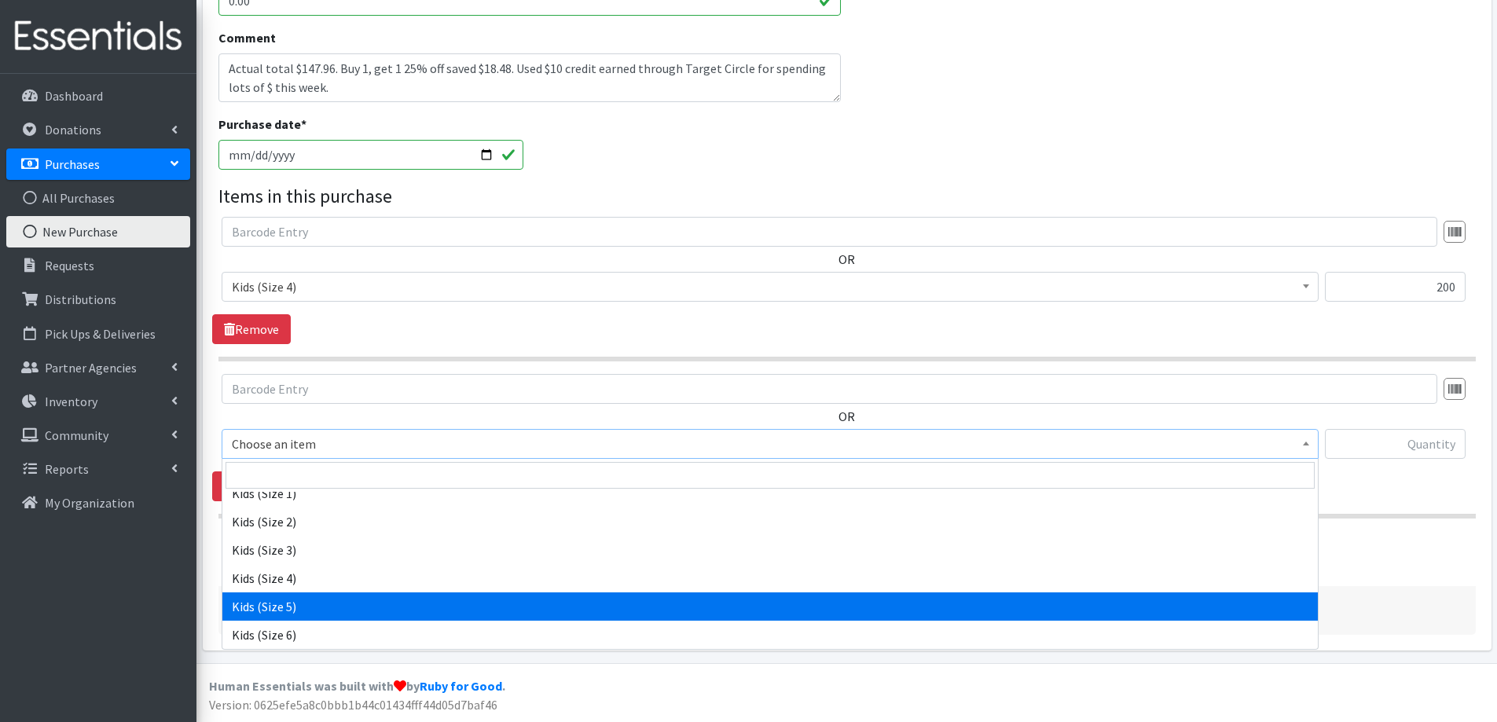
select select "2351"
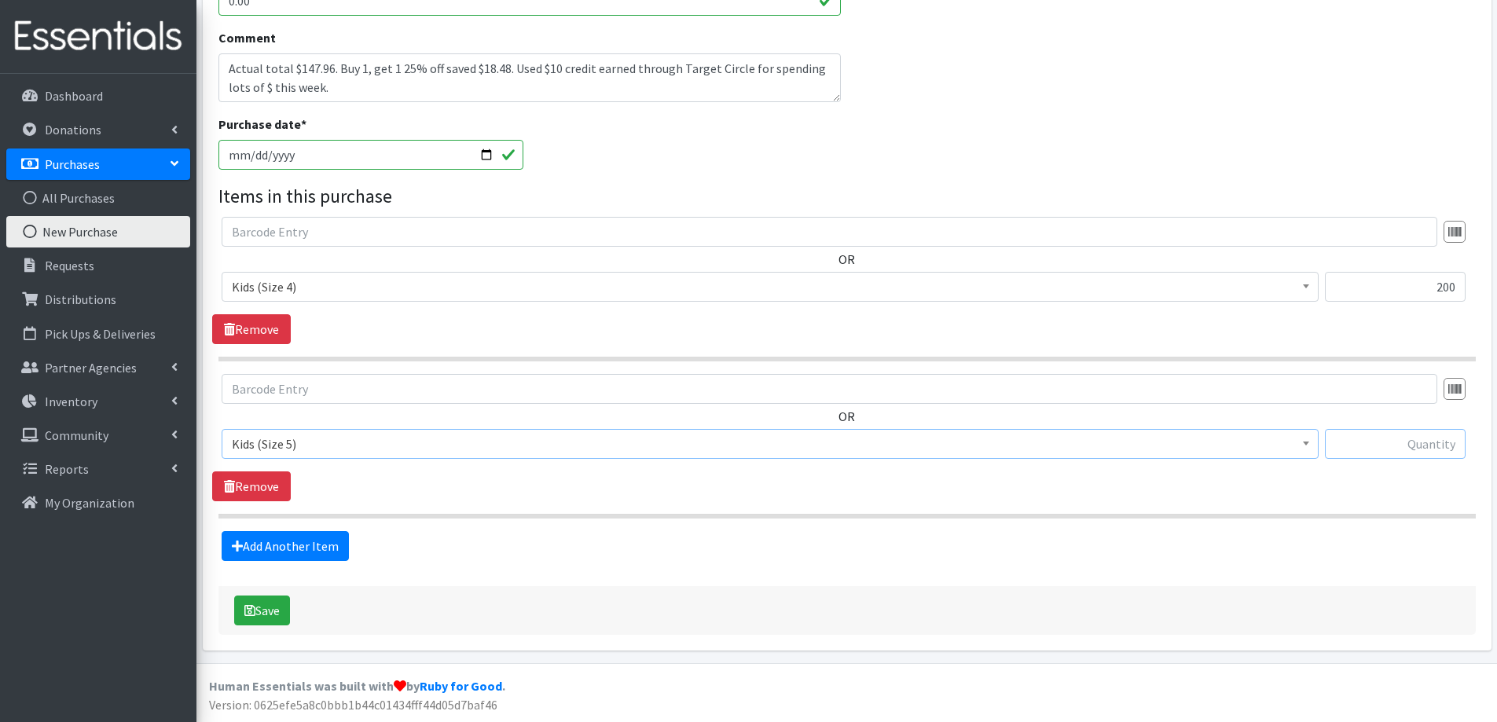
click at [1376, 449] on input "text" at bounding box center [1395, 444] width 141 height 30
type input "168"
click at [259, 538] on link "Add Another Item" at bounding box center [285, 546] width 127 height 30
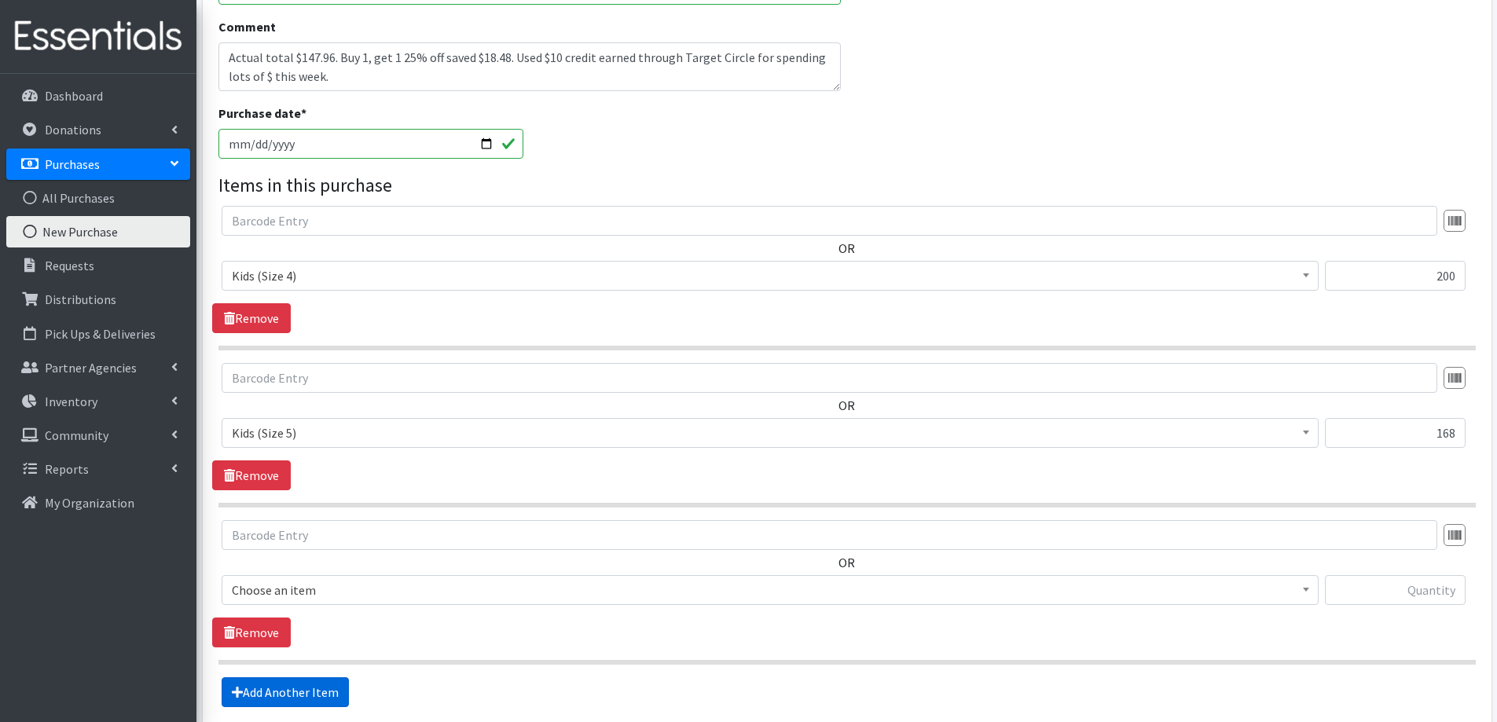
scroll to position [720, 0]
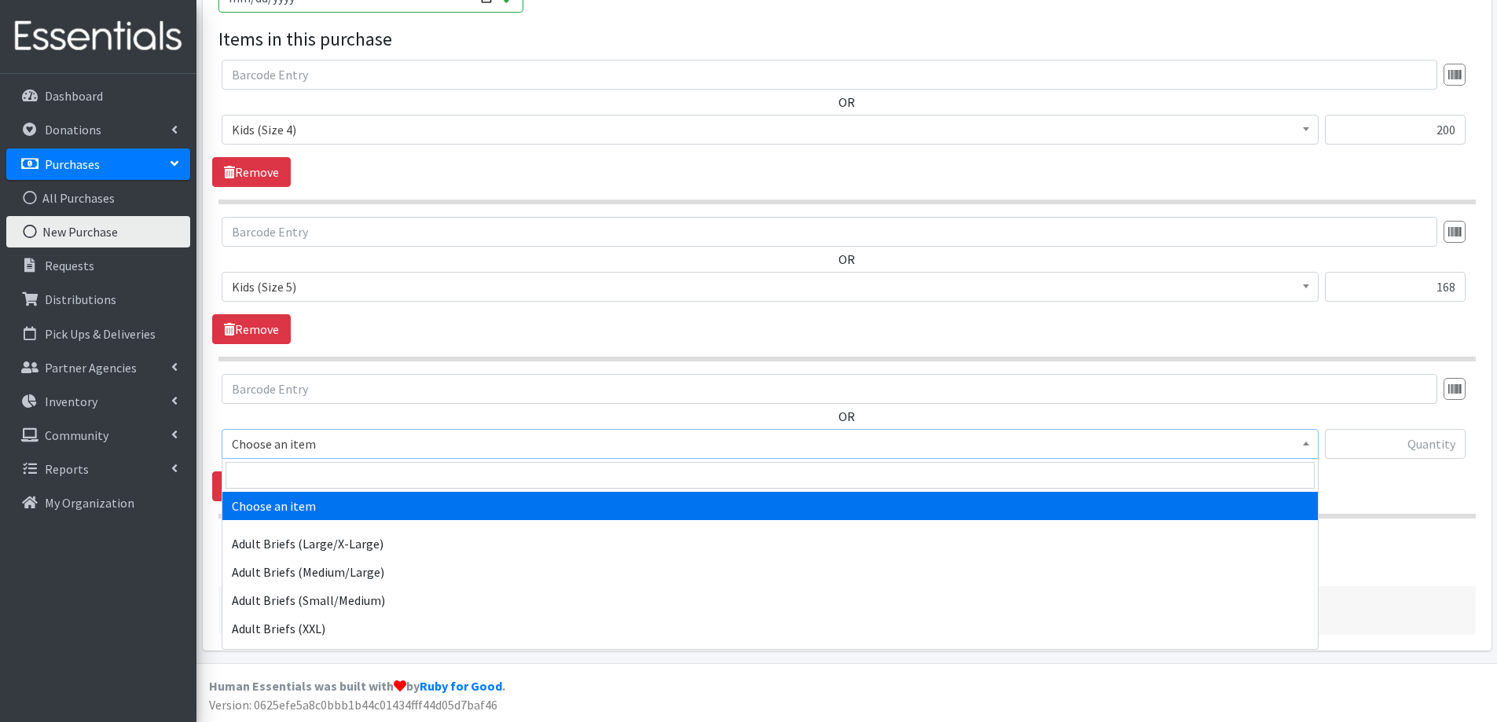
click at [349, 446] on span "Choose an item" at bounding box center [770, 444] width 1077 height 22
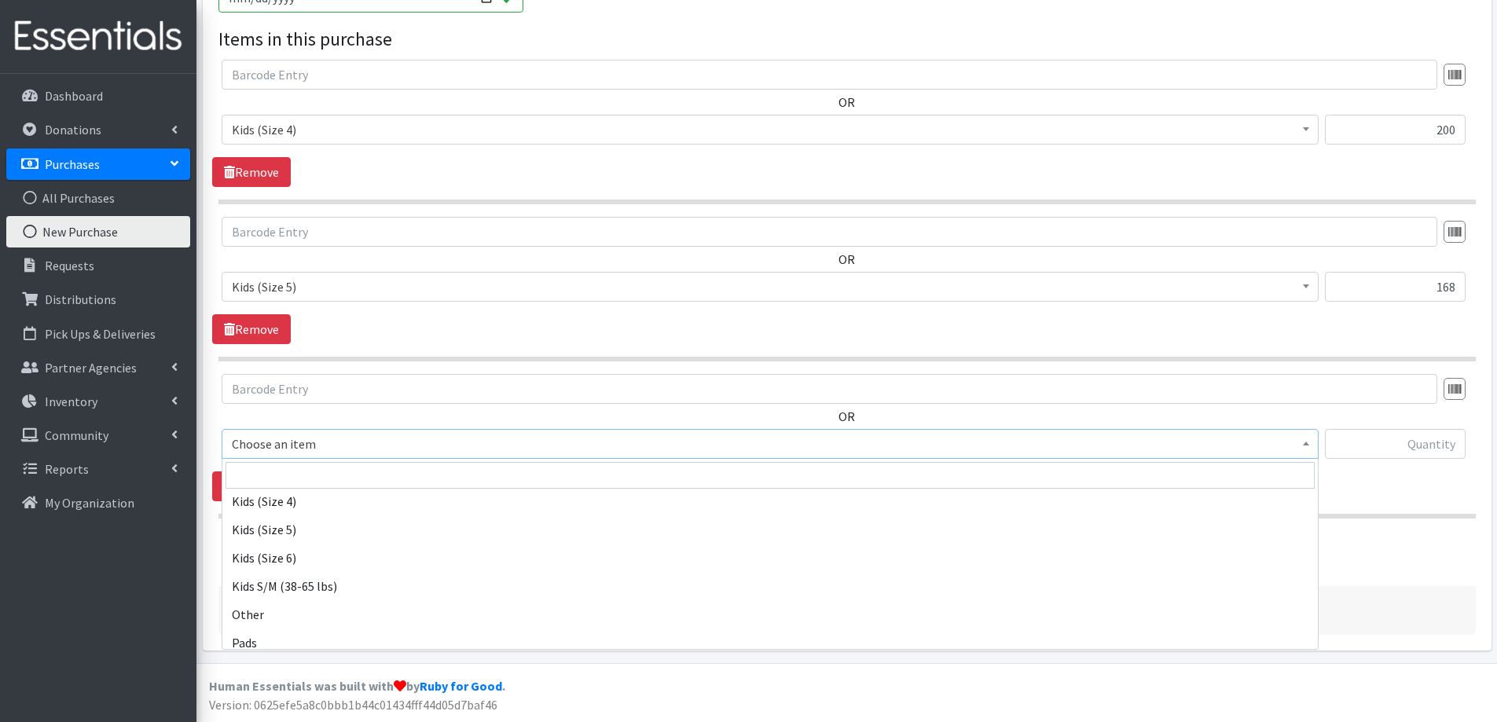
scroll to position [865, 0]
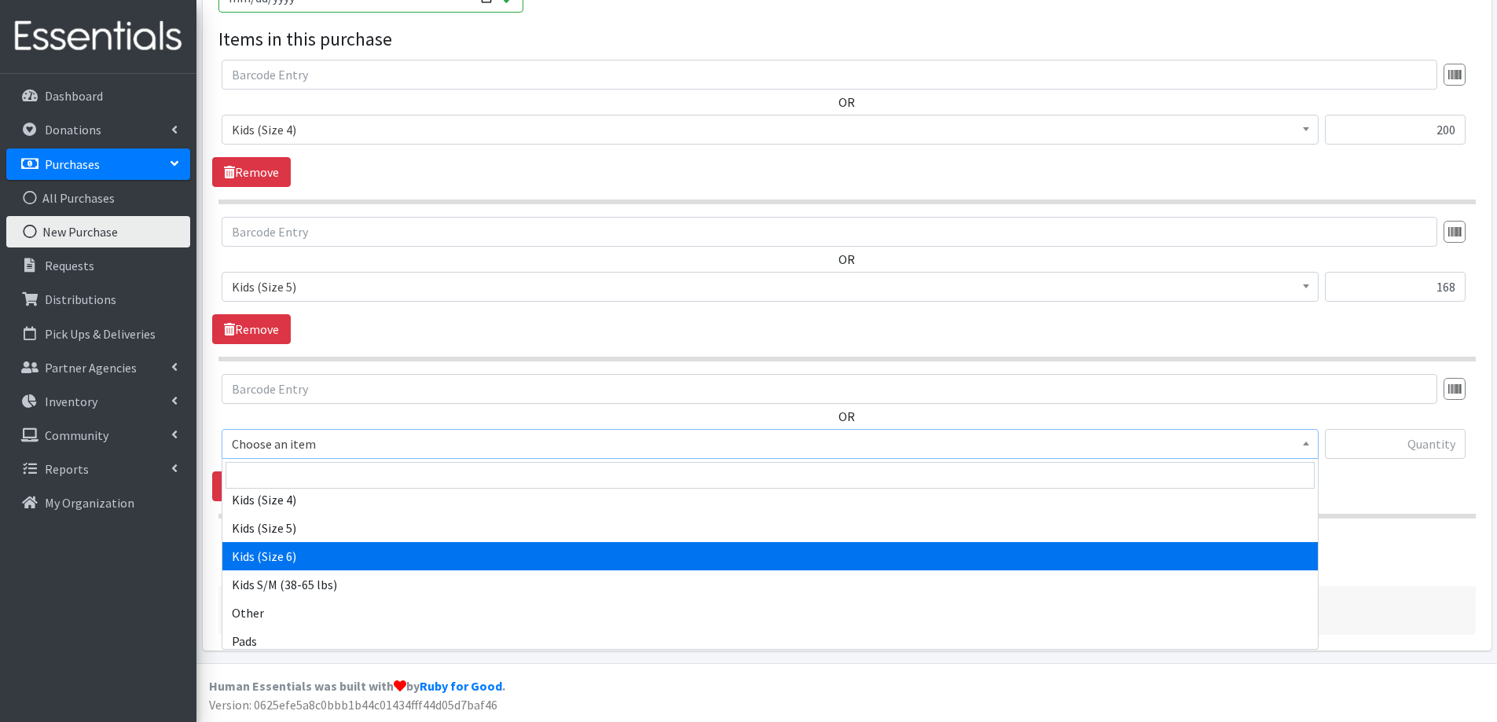
select select "2355"
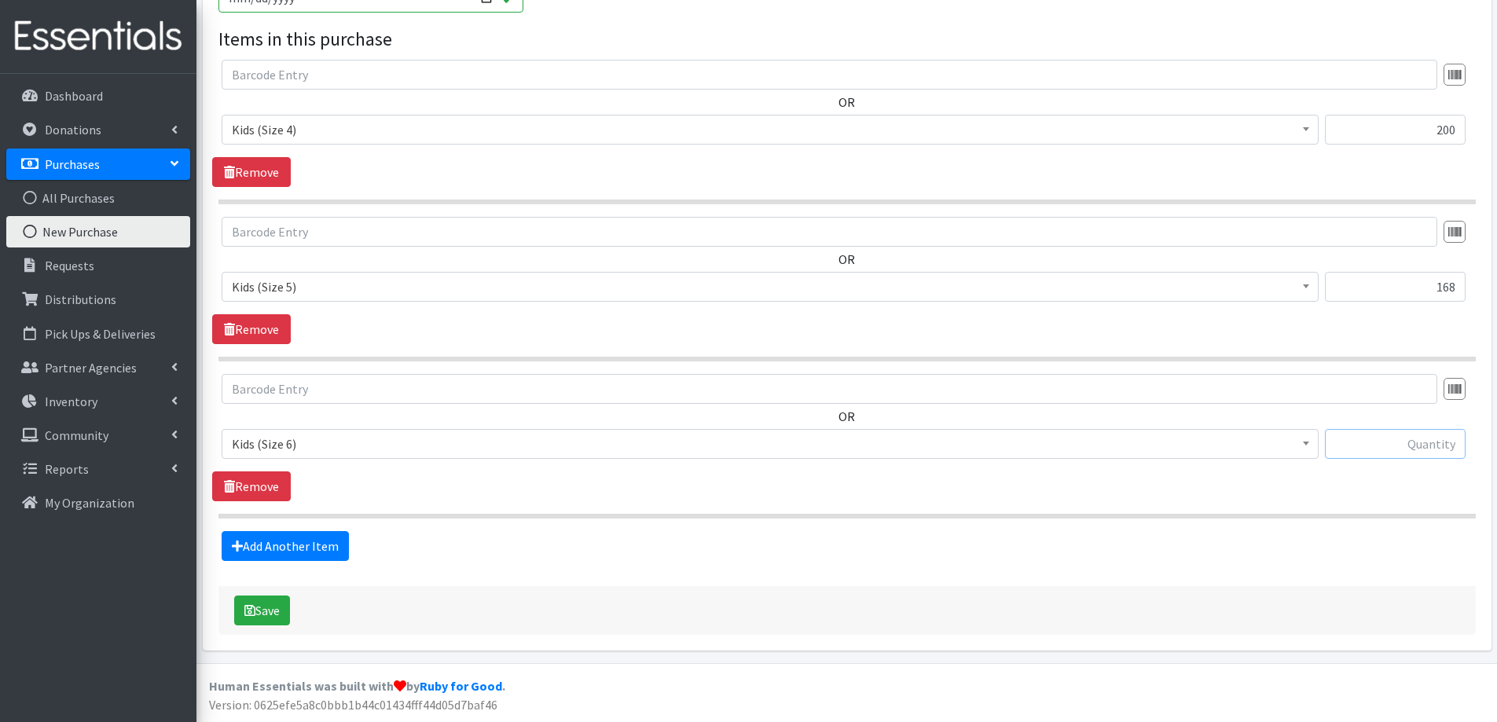
click at [1398, 450] on input "text" at bounding box center [1395, 444] width 141 height 30
type input "1"
type input "288"
click at [274, 609] on button "Save" at bounding box center [262, 611] width 56 height 30
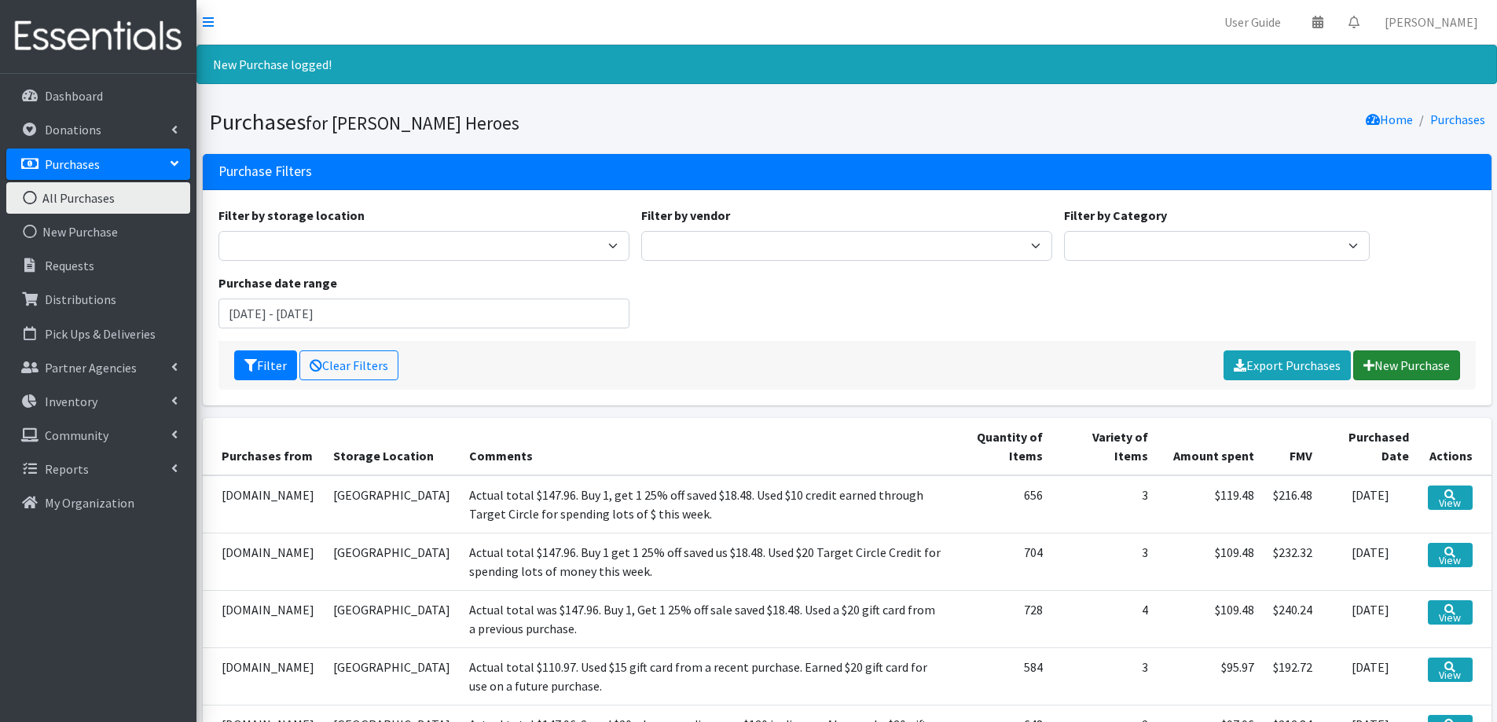
click at [1398, 357] on link "New Purchase" at bounding box center [1407, 366] width 107 height 30
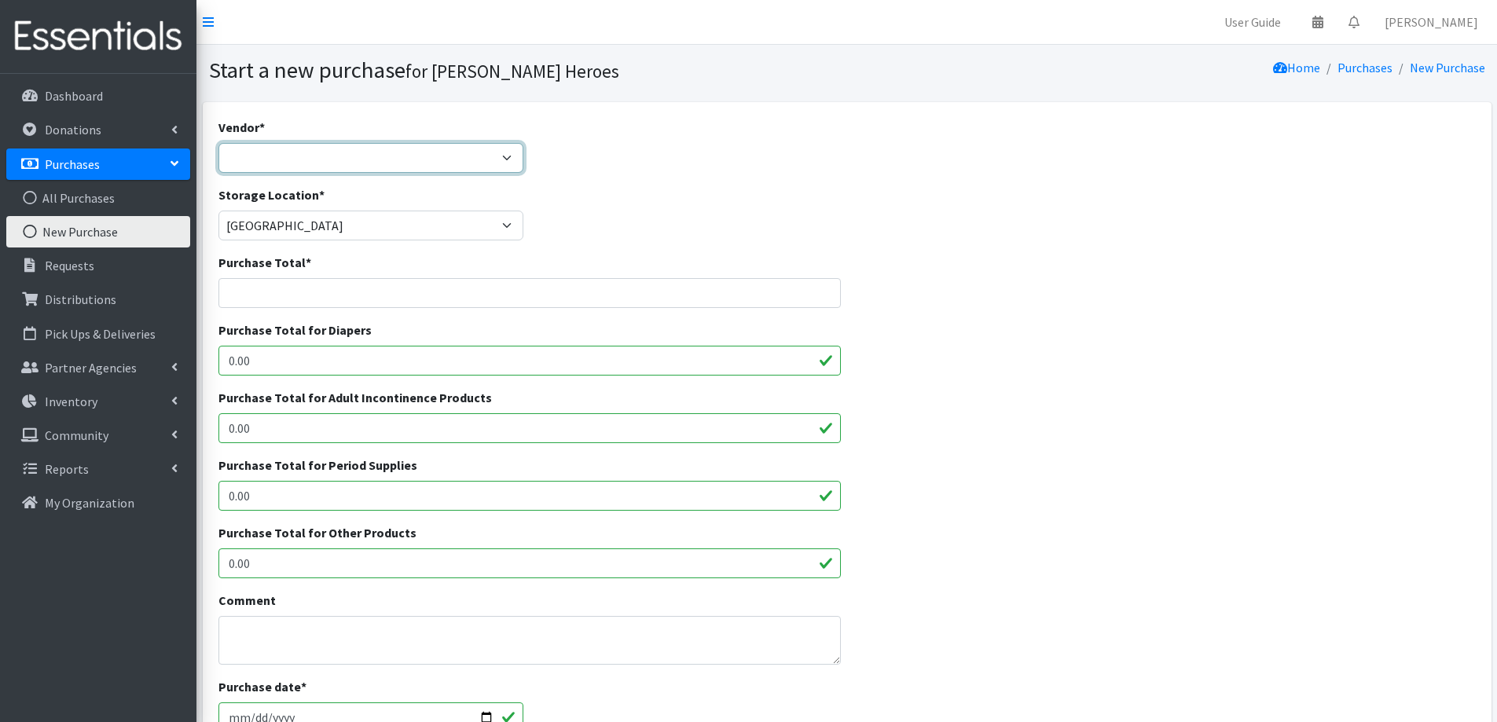
click at [286, 162] on select "[DOMAIN_NAME] Costco [DOMAIN_NAME] JSL Partners Studio K [DOMAIN_NAME] Walgreen…" at bounding box center [372, 158] width 306 height 30
select select "174"
click at [219, 143] on select "[DOMAIN_NAME] Costco [DOMAIN_NAME] JSL Partners Studio K [DOMAIN_NAME] Walgreen…" at bounding box center [372, 158] width 306 height 30
click at [249, 289] on input "Purchase Total *" at bounding box center [530, 293] width 623 height 30
type input "119.48"
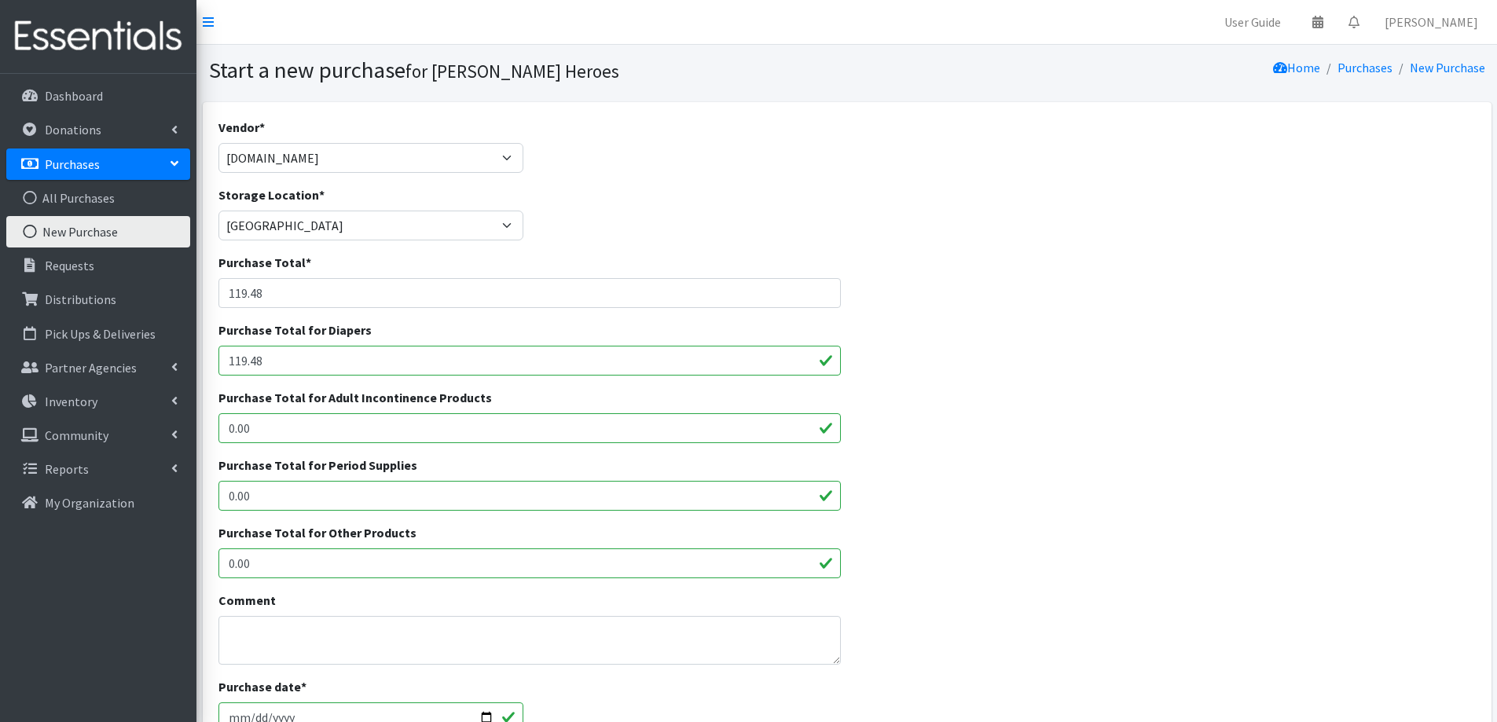
type input "119.48"
click at [277, 638] on textarea "Comment" at bounding box center [530, 640] width 623 height 49
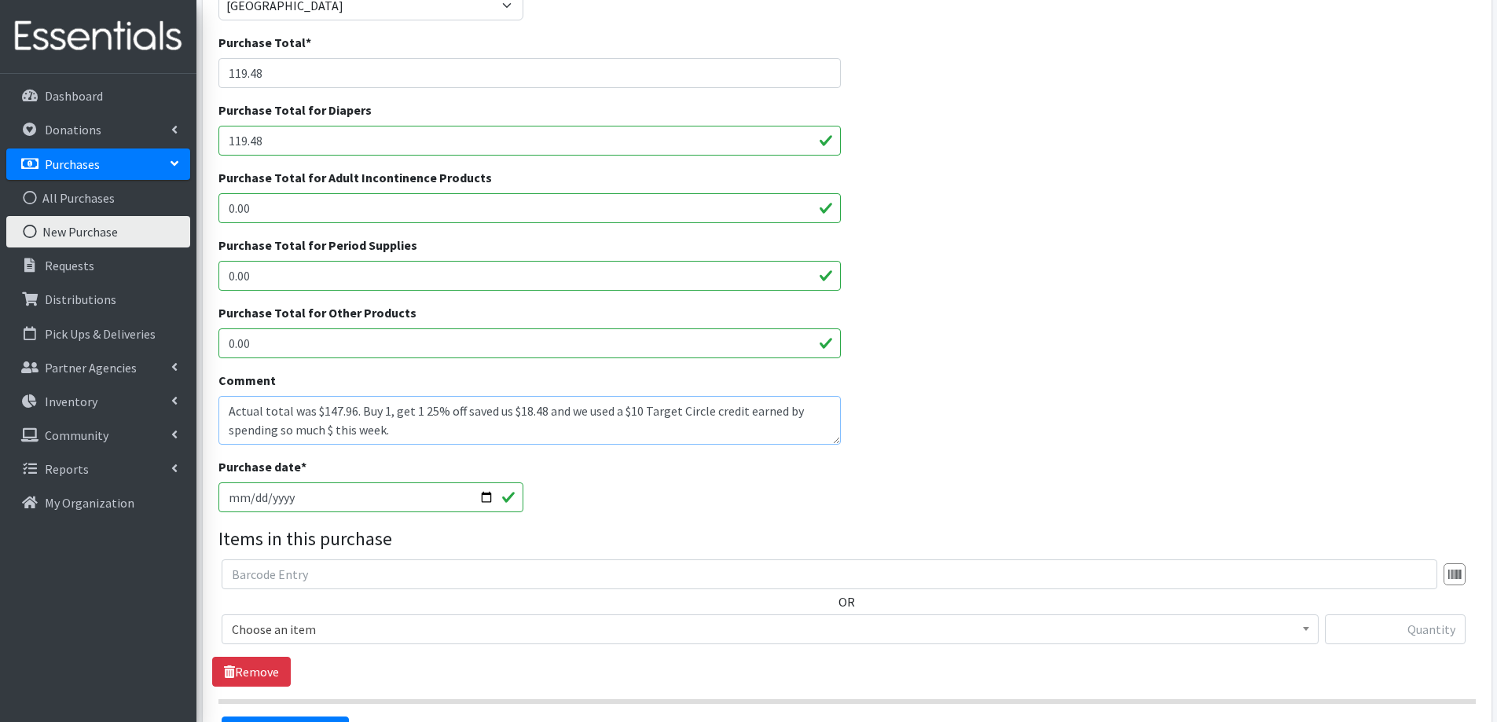
scroll to position [236, 0]
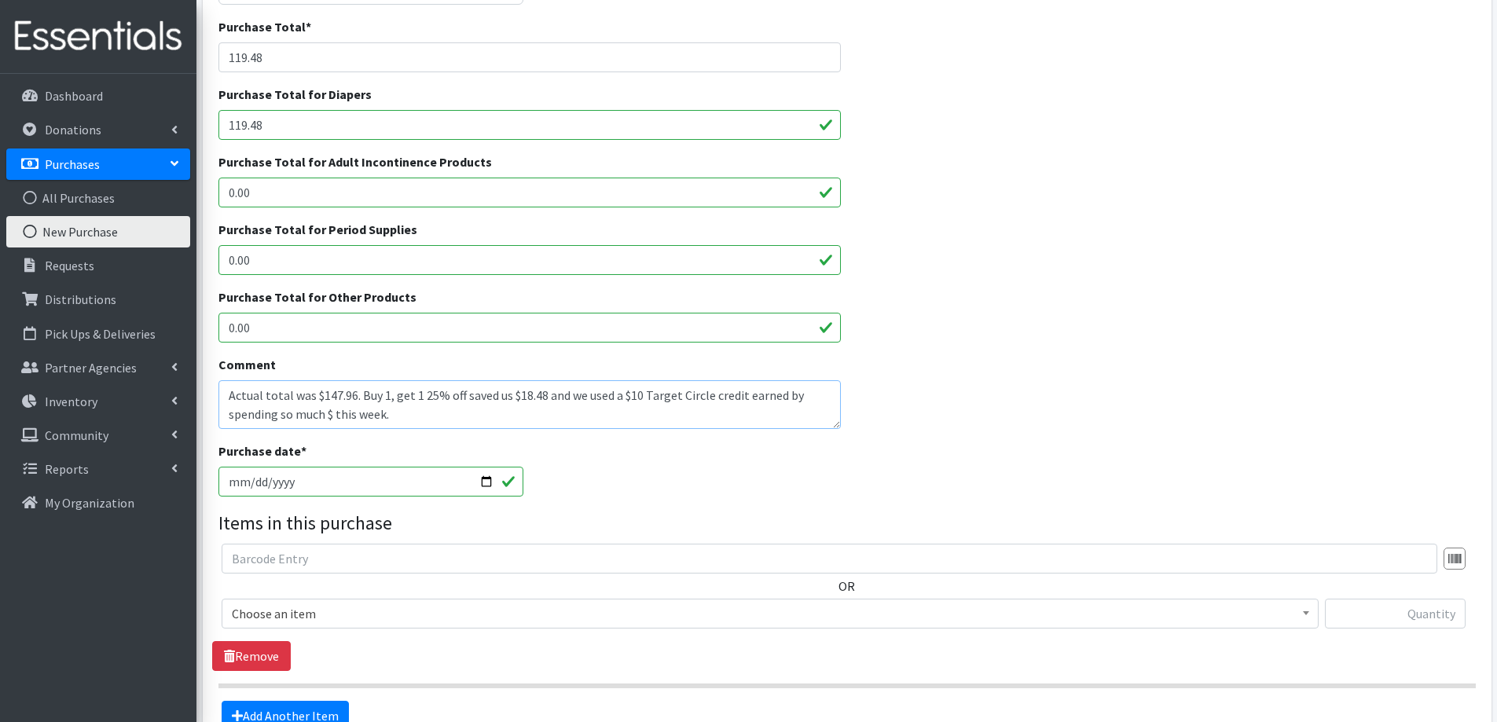
type textarea "Actual total was $147.96. Buy 1, get 1 25% off saved us $18.48 and we used a $1…"
click at [252, 485] on input "[DATE]" at bounding box center [372, 482] width 306 height 30
type input "[DATE]"
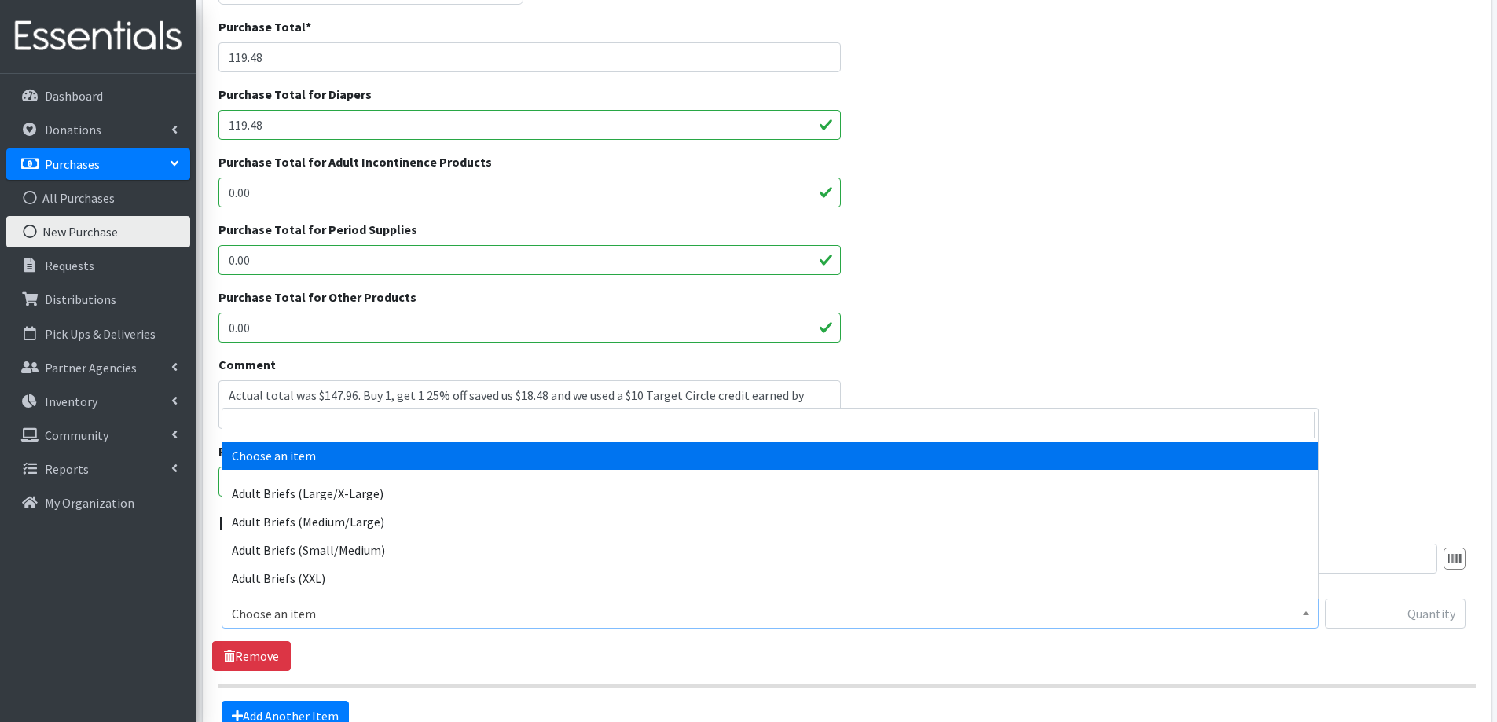
click at [312, 613] on span "Choose an item" at bounding box center [770, 614] width 1077 height 22
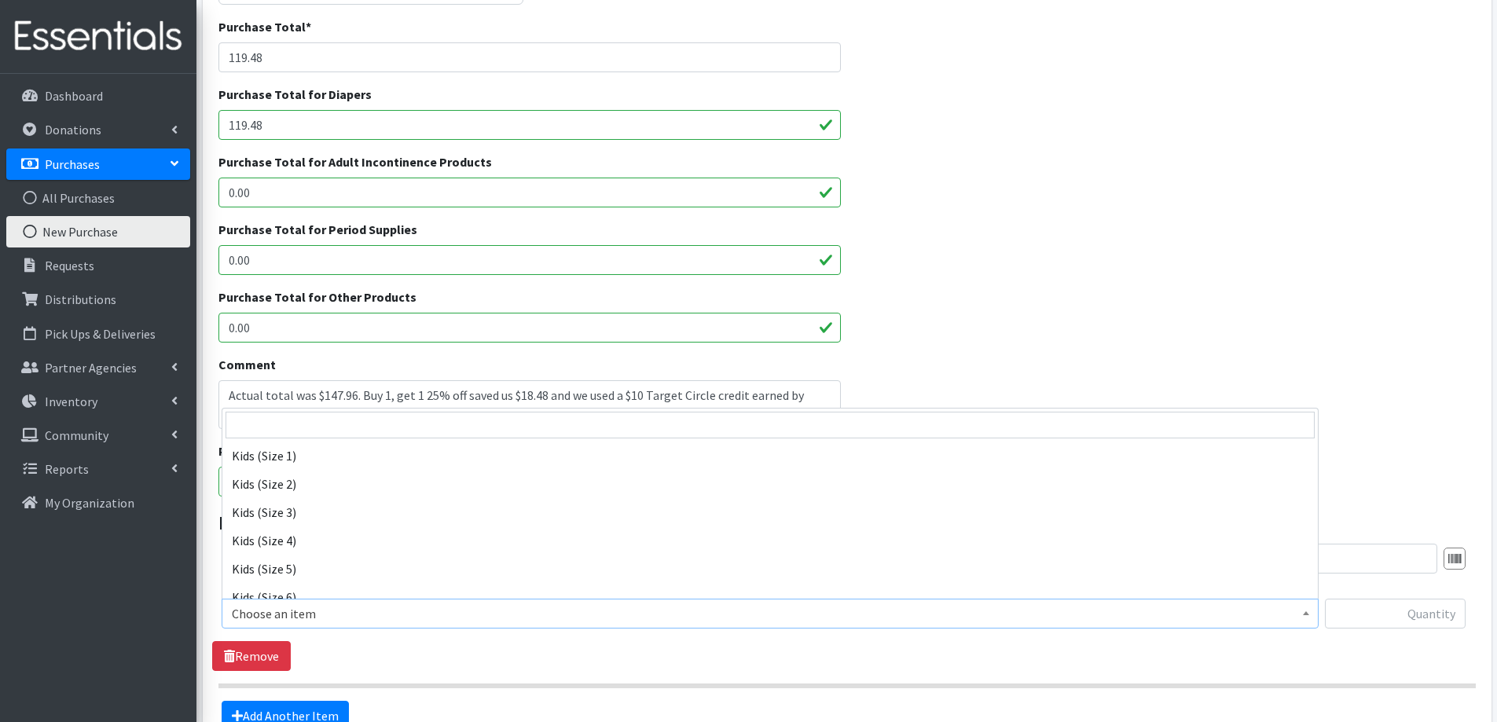
scroll to position [786, 0]
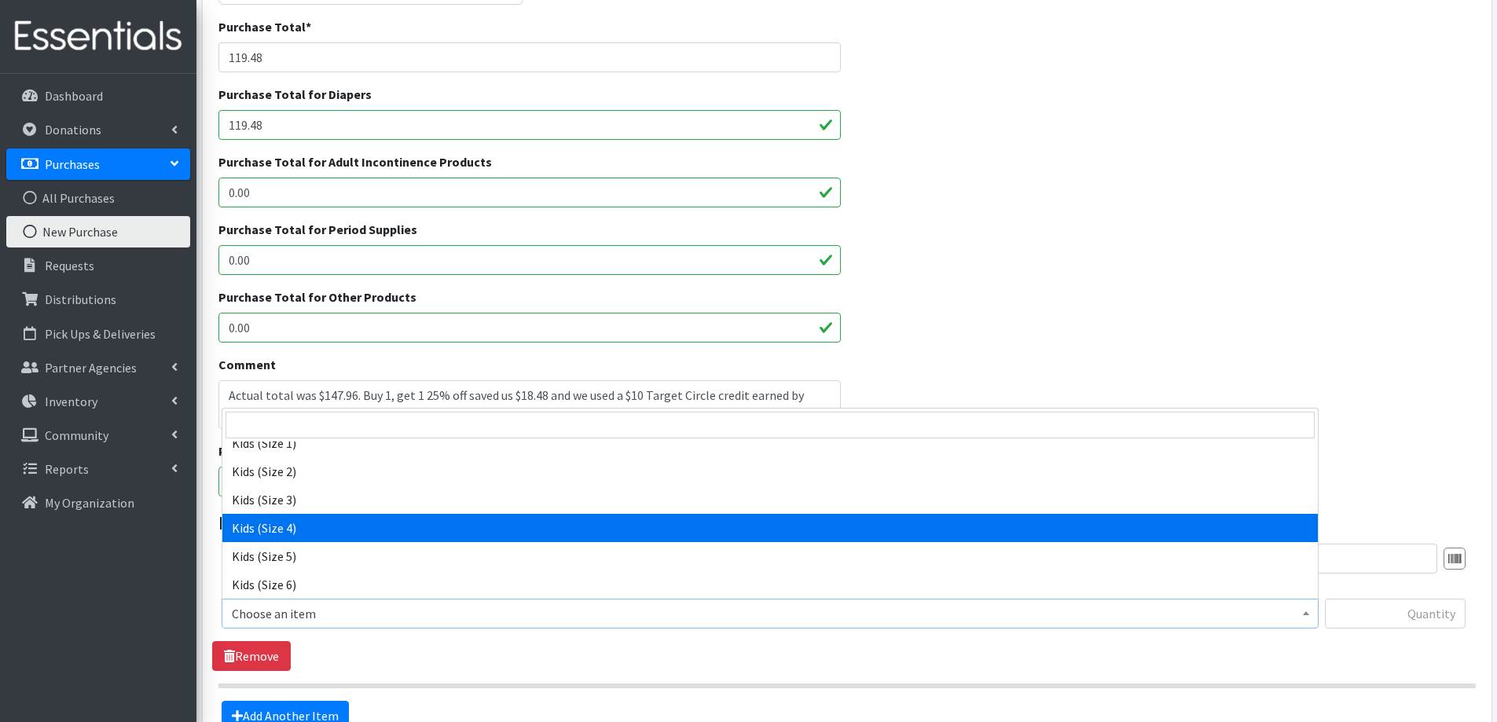
select select "2330"
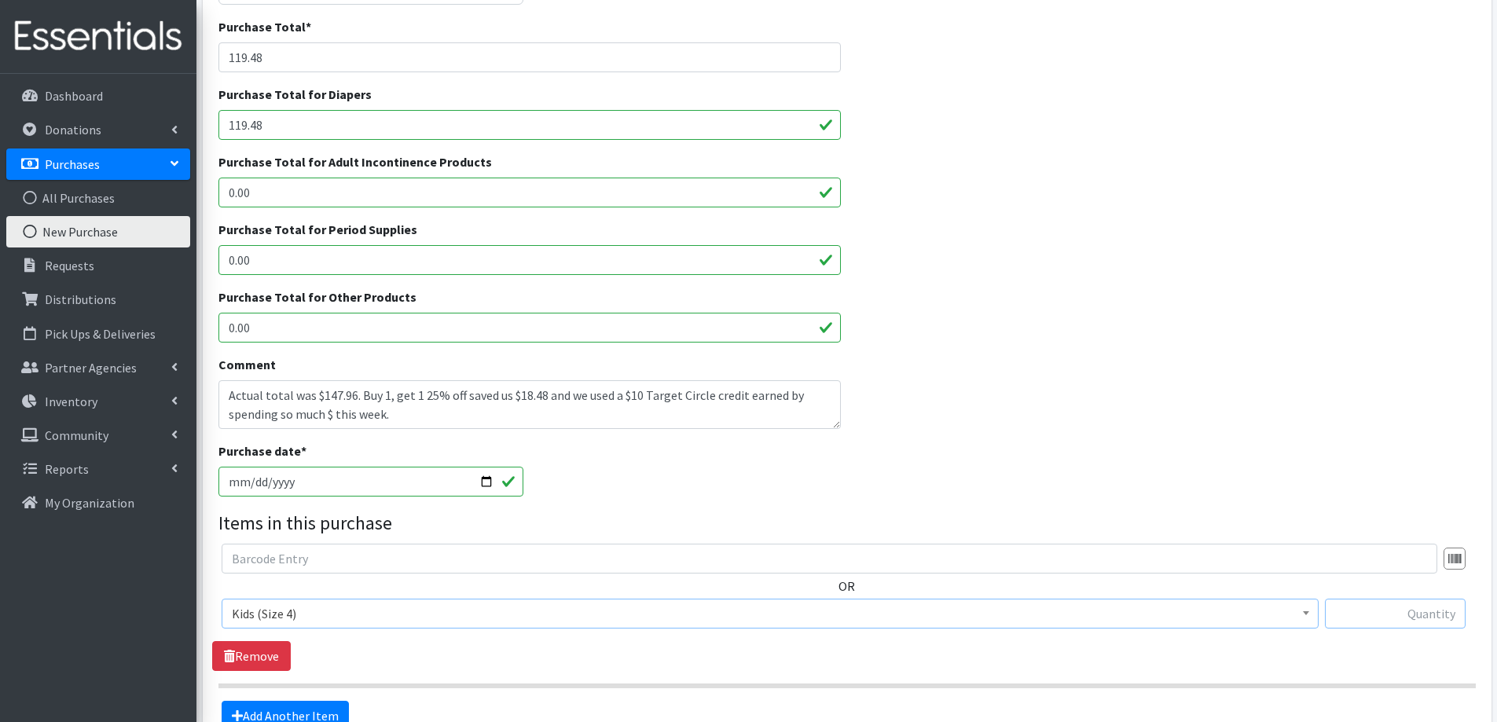
click at [1415, 616] on input "text" at bounding box center [1395, 614] width 141 height 30
drag, startPoint x: 1417, startPoint y: 611, endPoint x: 1508, endPoint y: 627, distance: 92.7
click at [1497, 627] on html "User Guide 0 Pick-ups remaining this week View Calendar 0 Requests 0 Partner Ag…" at bounding box center [748, 328] width 1497 height 1128
type input "400"
click at [306, 715] on link "Add Another Item" at bounding box center [285, 716] width 127 height 30
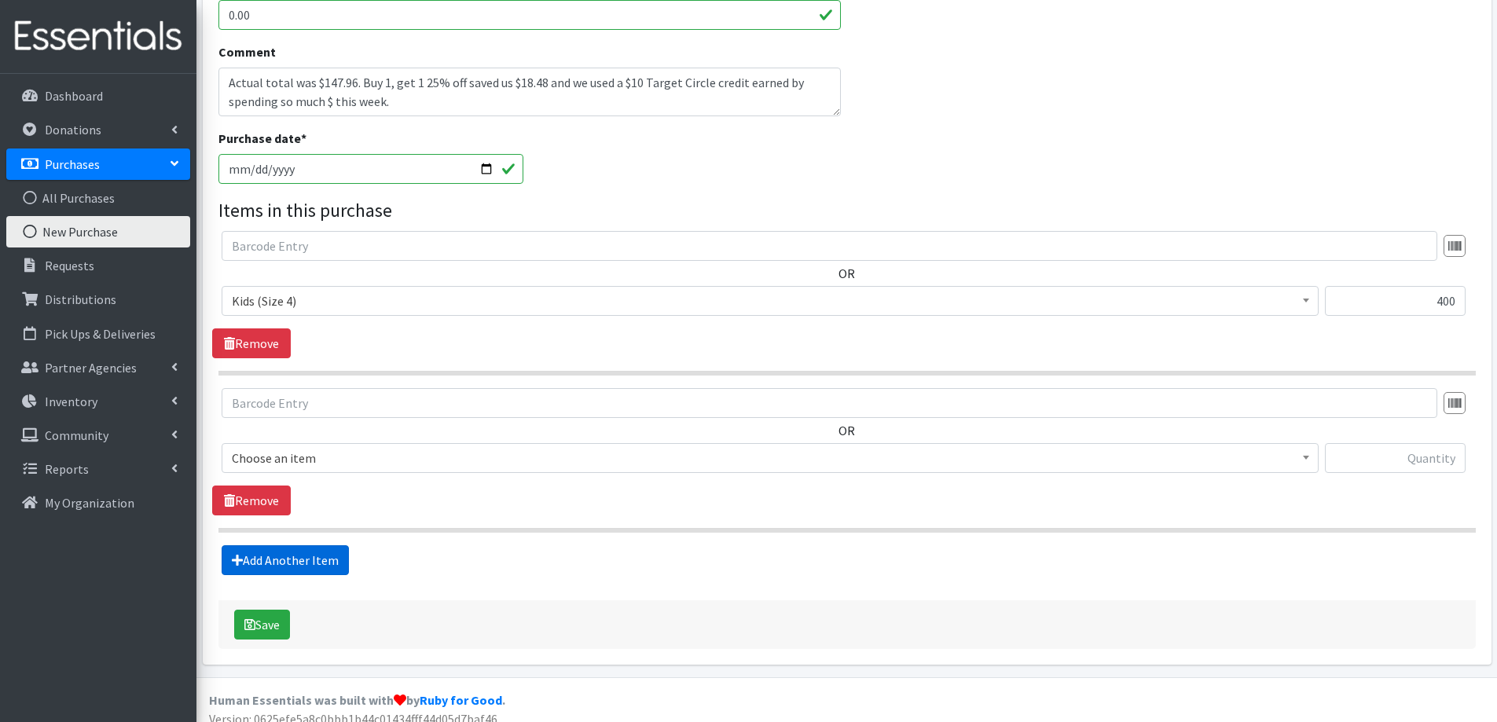
scroll to position [563, 0]
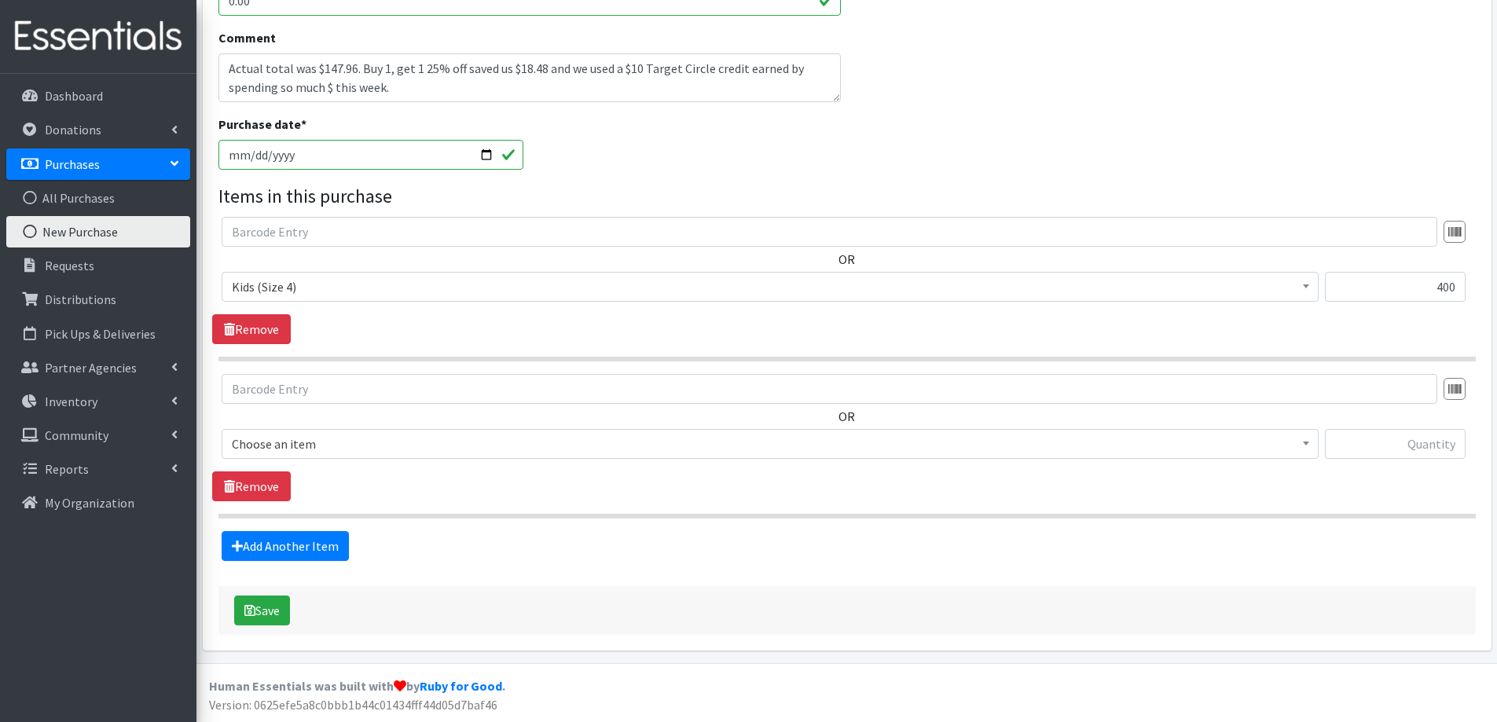
click at [338, 438] on span "Choose an item" at bounding box center [770, 444] width 1077 height 22
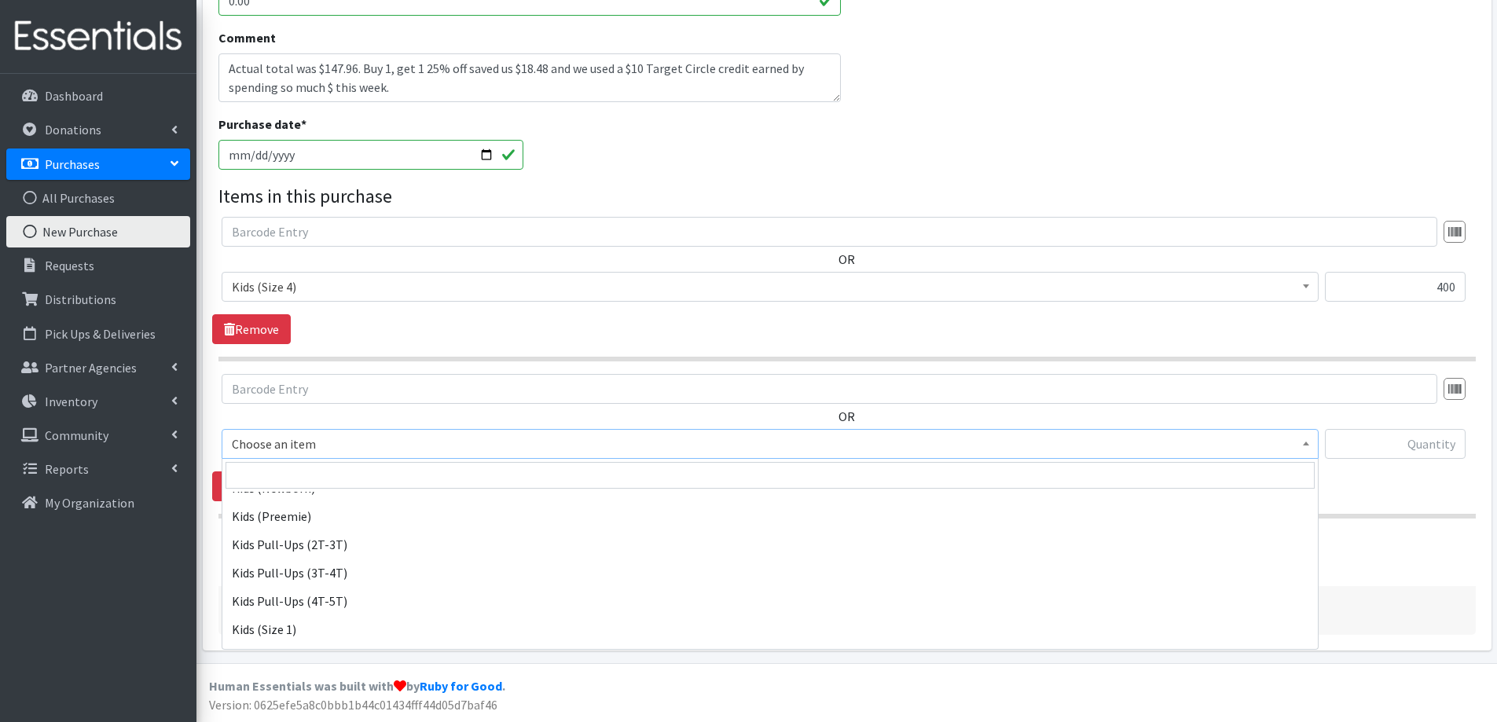
scroll to position [786, 0]
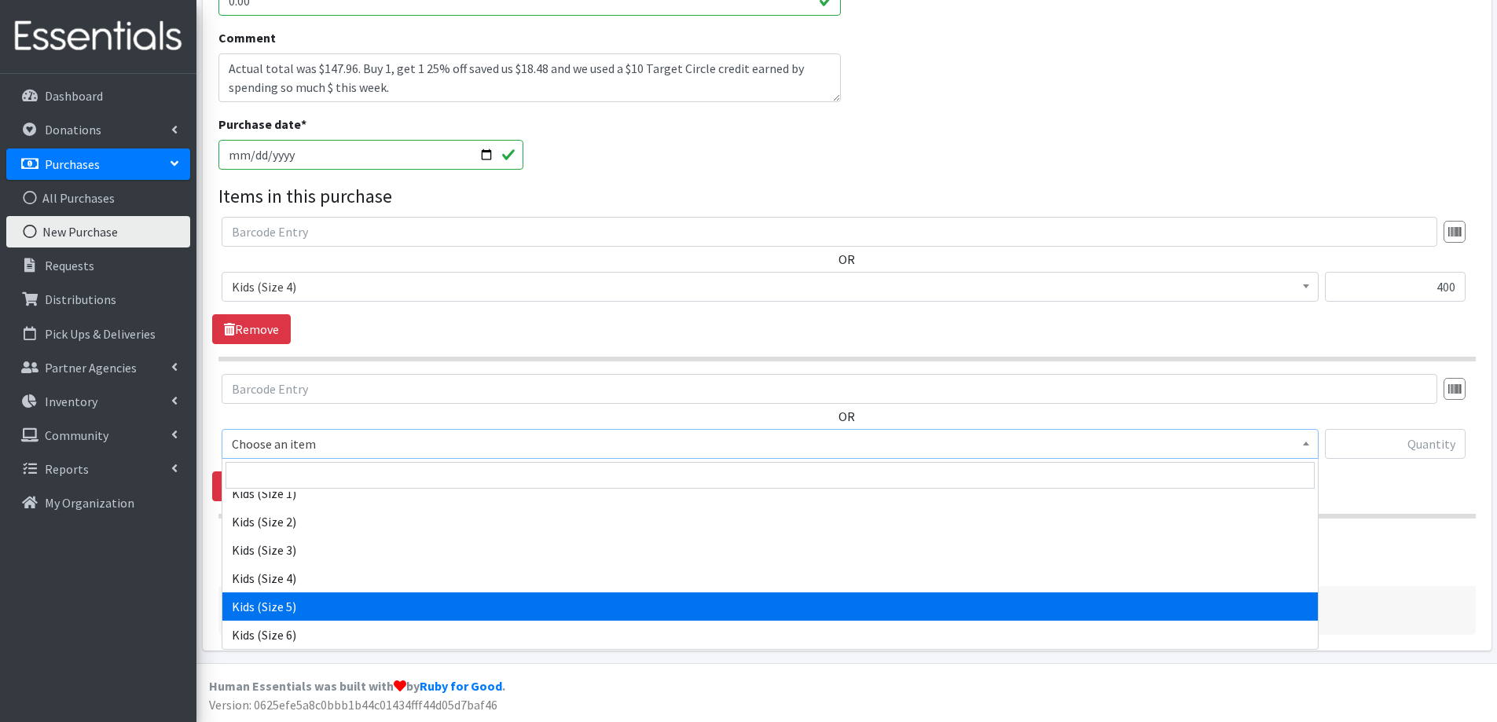
select select "2351"
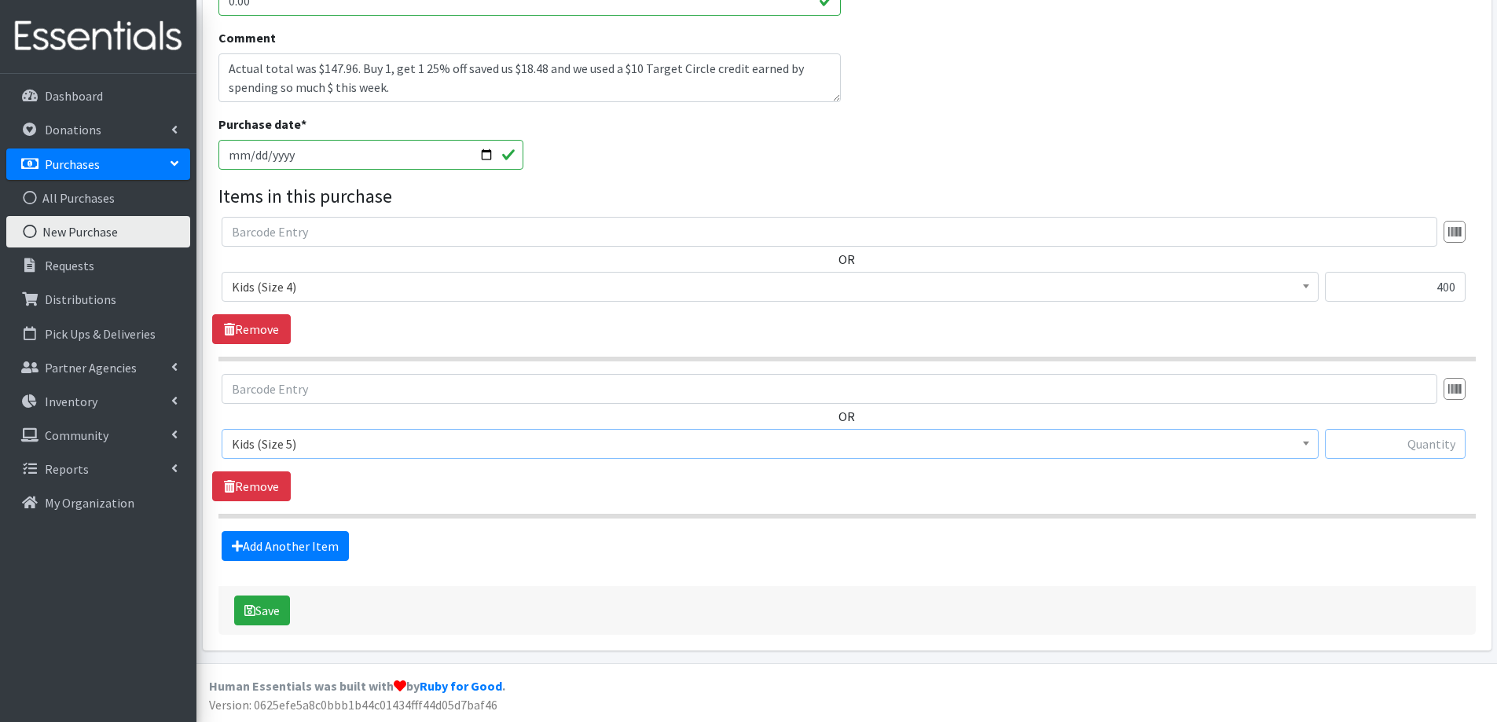
click at [1389, 450] on input "text" at bounding box center [1395, 444] width 141 height 30
click at [1435, 450] on input "text" at bounding box center [1395, 444] width 141 height 30
type input "336"
click at [274, 604] on button "Save" at bounding box center [262, 611] width 56 height 30
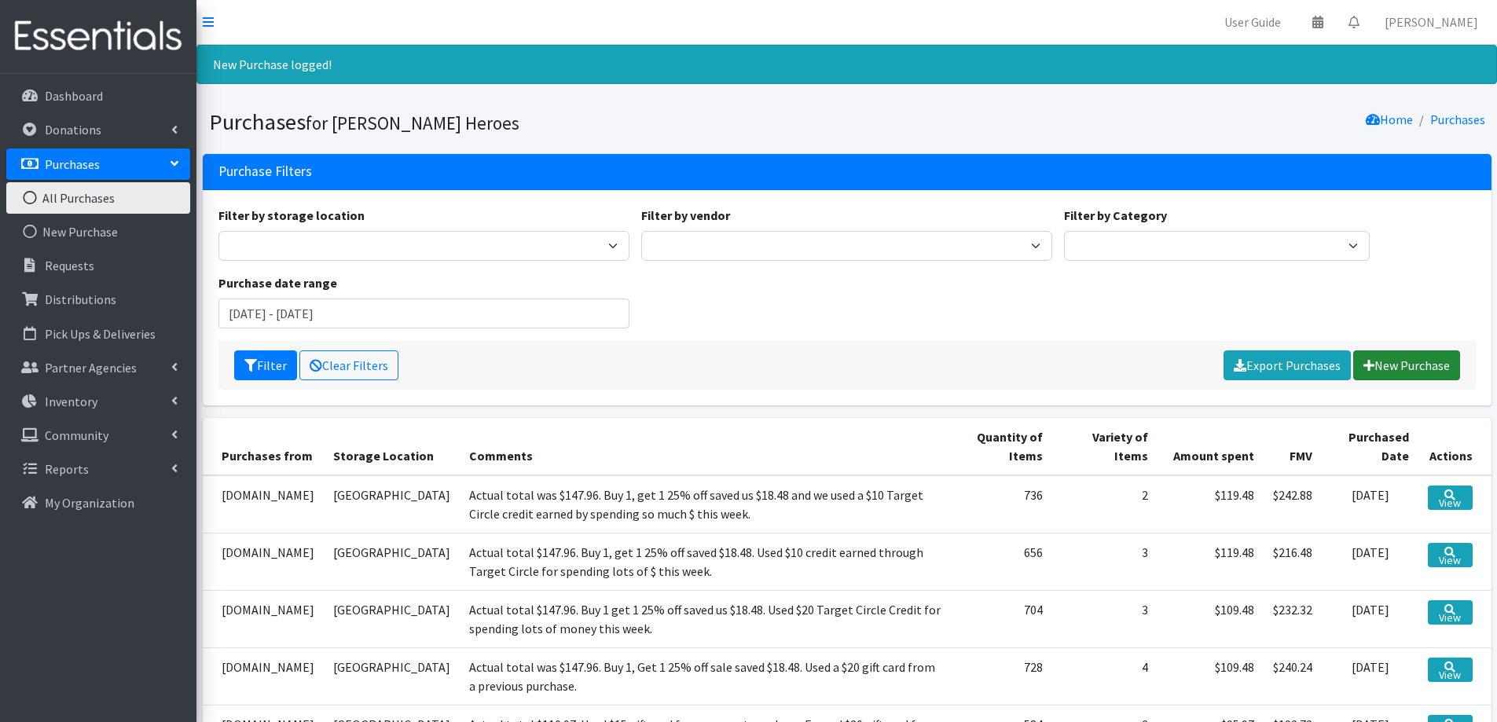
click at [1409, 359] on link "New Purchase" at bounding box center [1407, 366] width 107 height 30
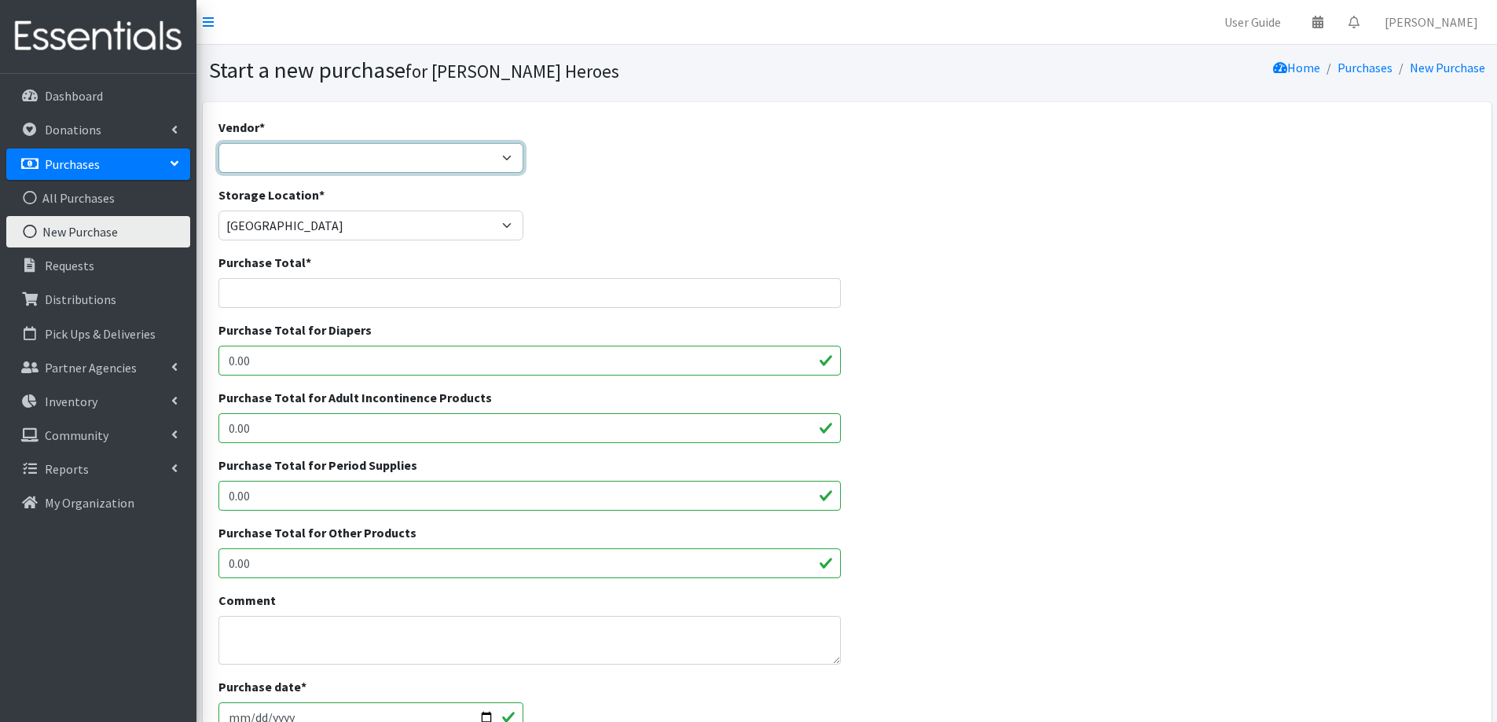
click at [292, 158] on select "Amazon.com Costco Jet.com JSL Partners Studio K Target.com Walgreens Walmart --…" at bounding box center [372, 158] width 306 height 30
select select "174"
click at [219, 143] on select "Amazon.com Costco Jet.com JSL Partners Studio K Target.com Walgreens Walmart --…" at bounding box center [372, 158] width 306 height 30
click at [247, 292] on input "Purchase Total *" at bounding box center [530, 293] width 623 height 30
type input "100.97"
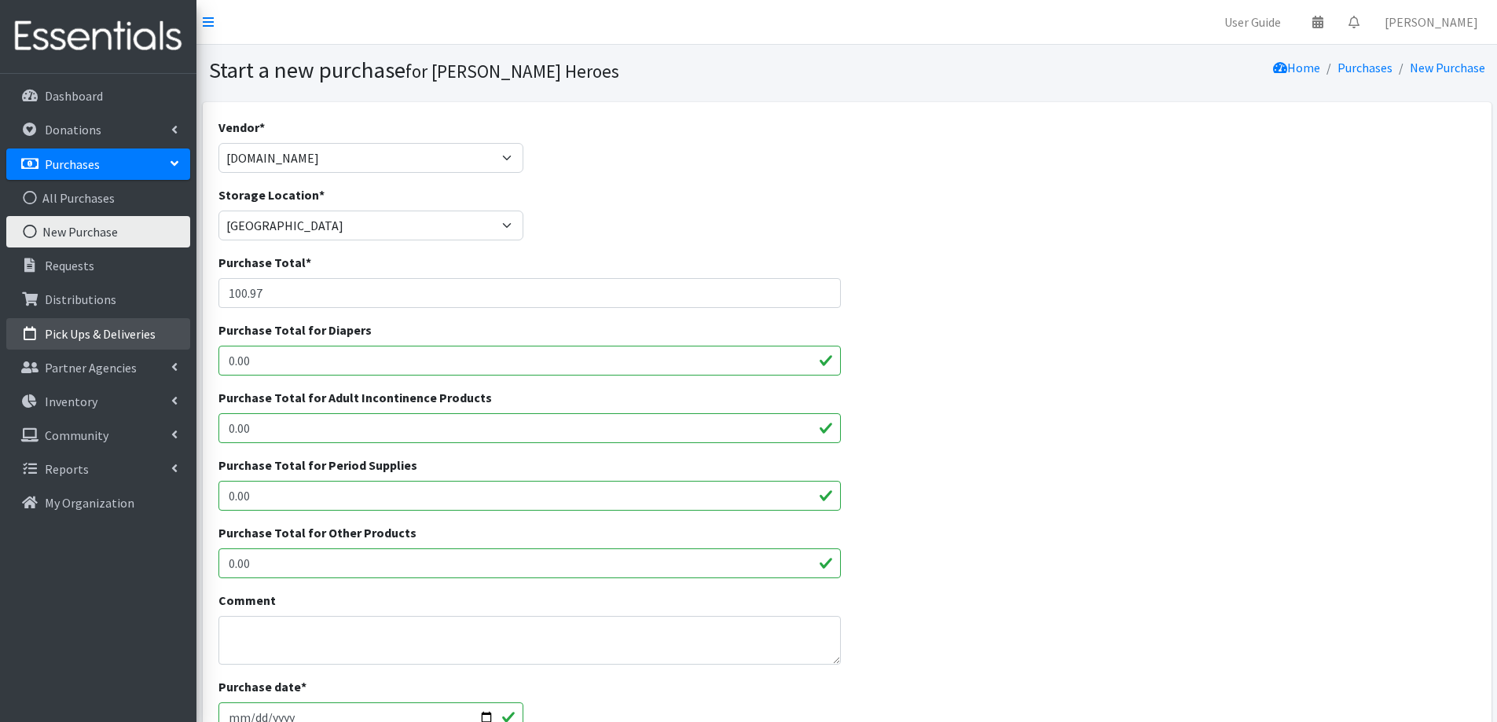
drag, startPoint x: 293, startPoint y: 360, endPoint x: 137, endPoint y: 344, distance: 157.2
click at [137, 344] on div "User Guide 0 Pick-ups remaining this week View Calendar 0 Requests 0 Partner Ag…" at bounding box center [748, 564] width 1497 height 1128
type input "100.97"
click at [276, 618] on textarea "Comment" at bounding box center [530, 640] width 623 height 49
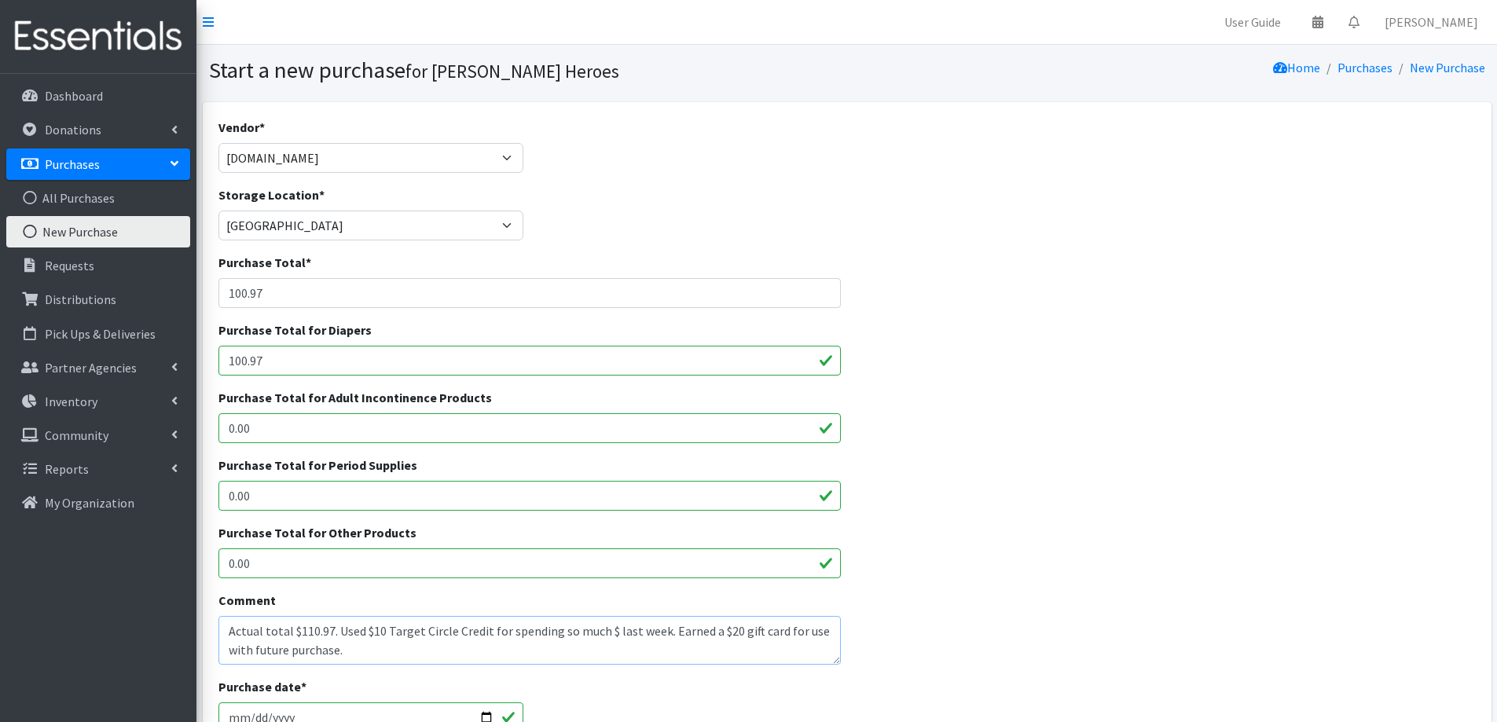
click at [248, 650] on textarea "Actual total $110.97. Used $10 Target Circle Credit for spending so much $ last…" at bounding box center [530, 640] width 623 height 49
click at [377, 663] on textarea "Actual total $110.97. Used $10 Target Circle Credit for spending so much $ last…" at bounding box center [530, 640] width 623 height 49
click at [384, 652] on textarea "Actual total $110.97. Used $10 Target Circle Credit for spending so much $ last…" at bounding box center [530, 640] width 623 height 49
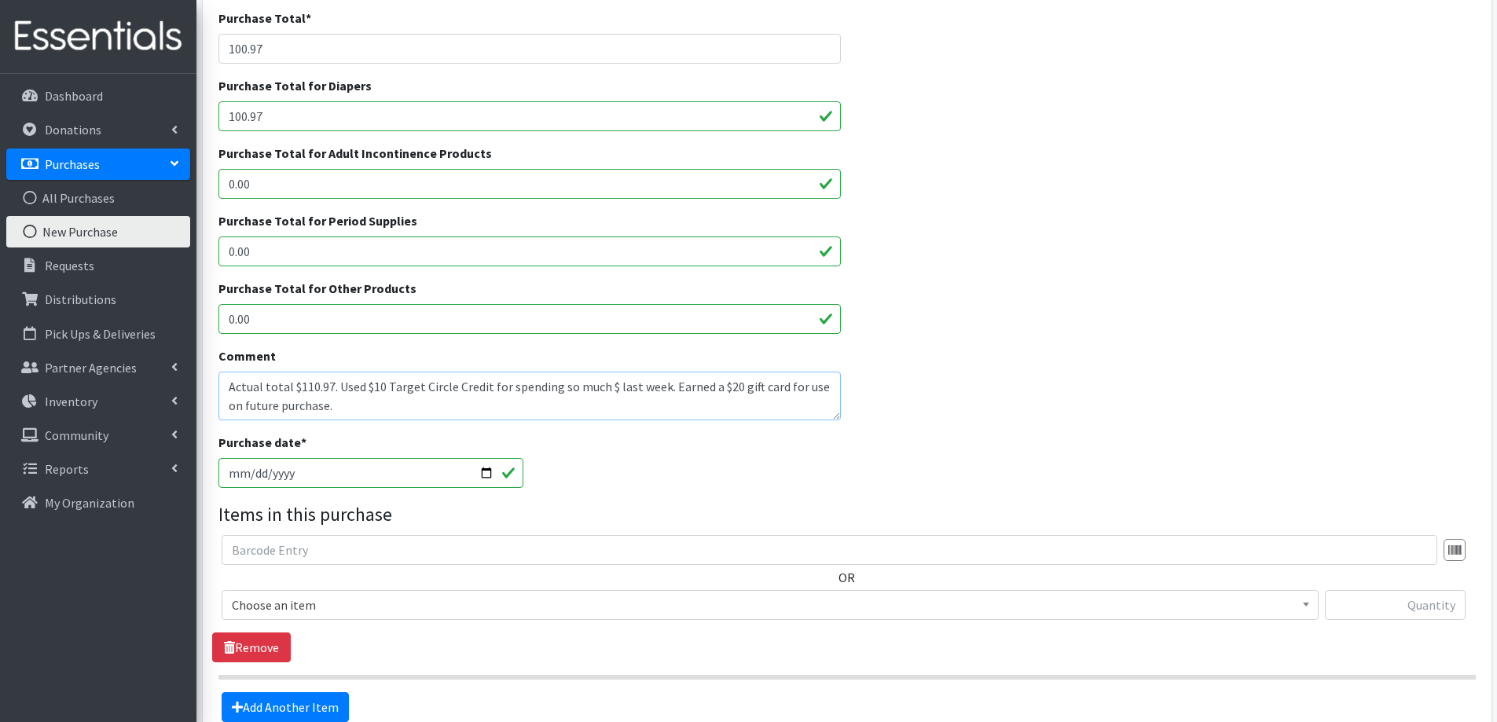
scroll to position [314, 0]
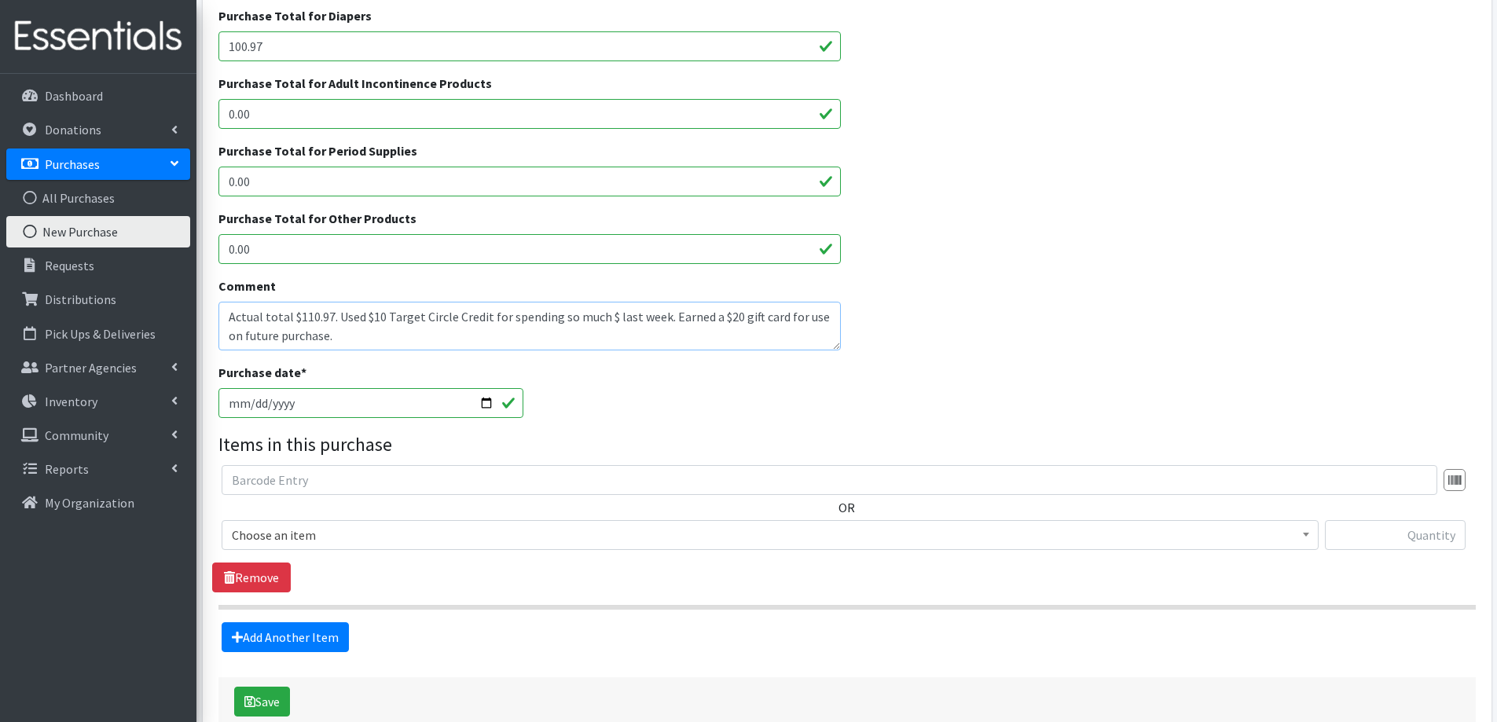
type textarea "Actual total $110.97. Used $10 Target Circle Credit for spending so much $ last…"
click at [359, 540] on span "Choose an item" at bounding box center [770, 535] width 1077 height 22
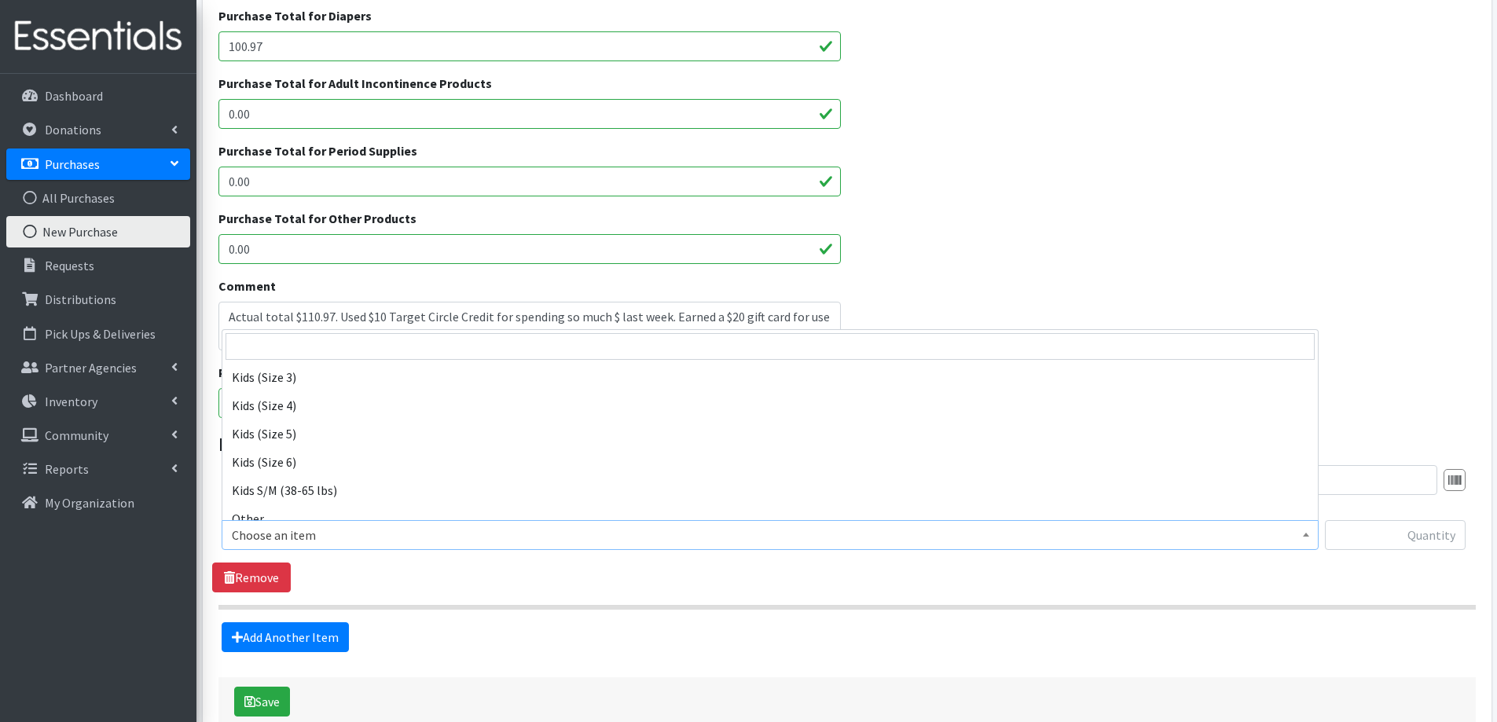
scroll to position [865, 0]
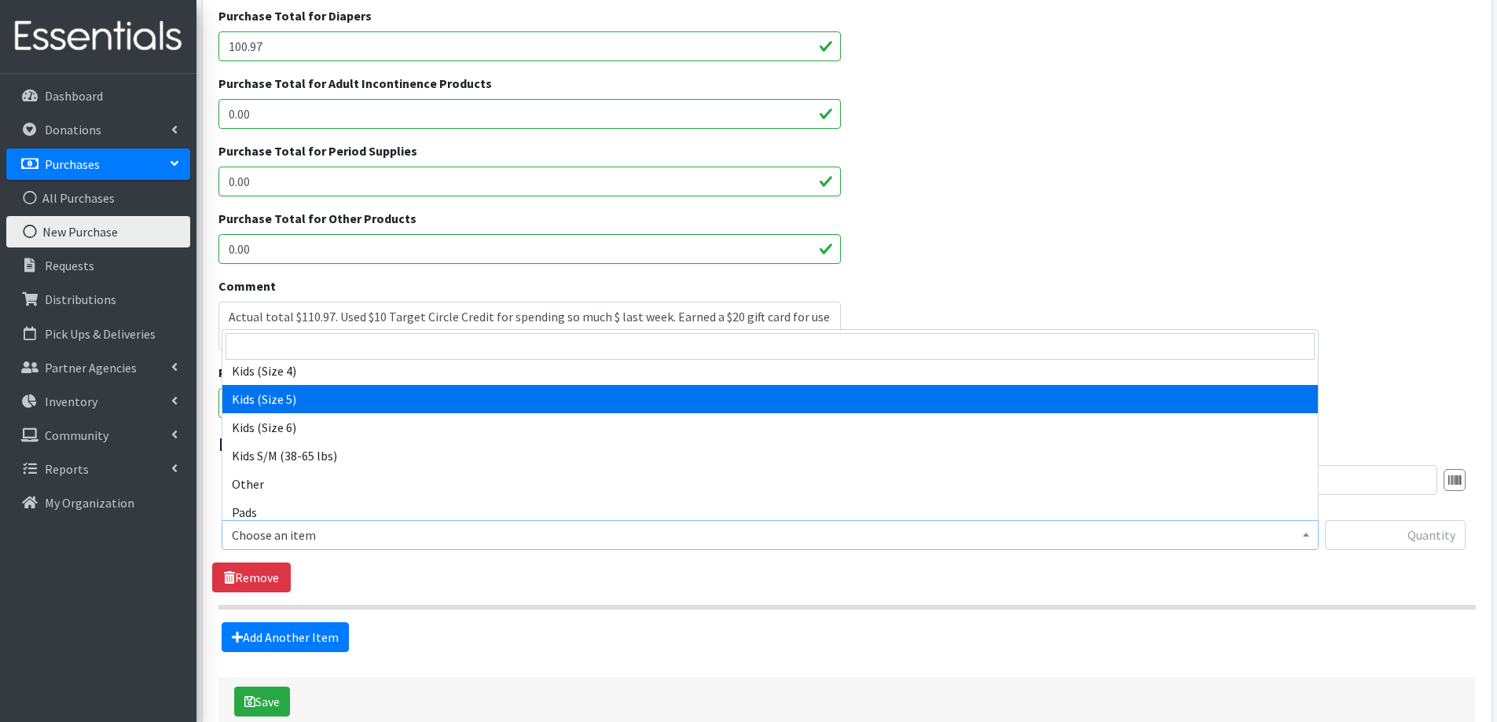
select select "2351"
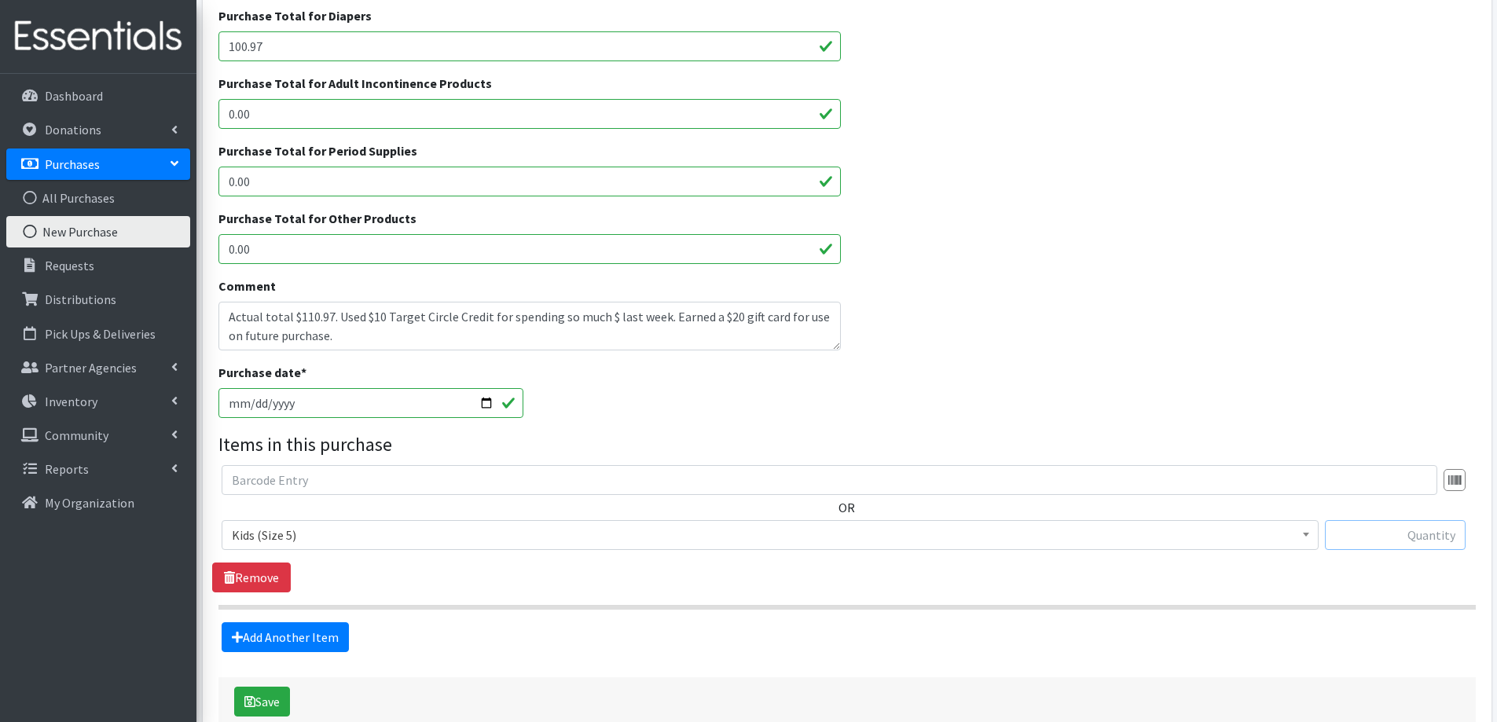
click at [1379, 530] on input "text" at bounding box center [1395, 535] width 141 height 30
type input "336"
click at [312, 635] on link "Add Another Item" at bounding box center [285, 638] width 127 height 30
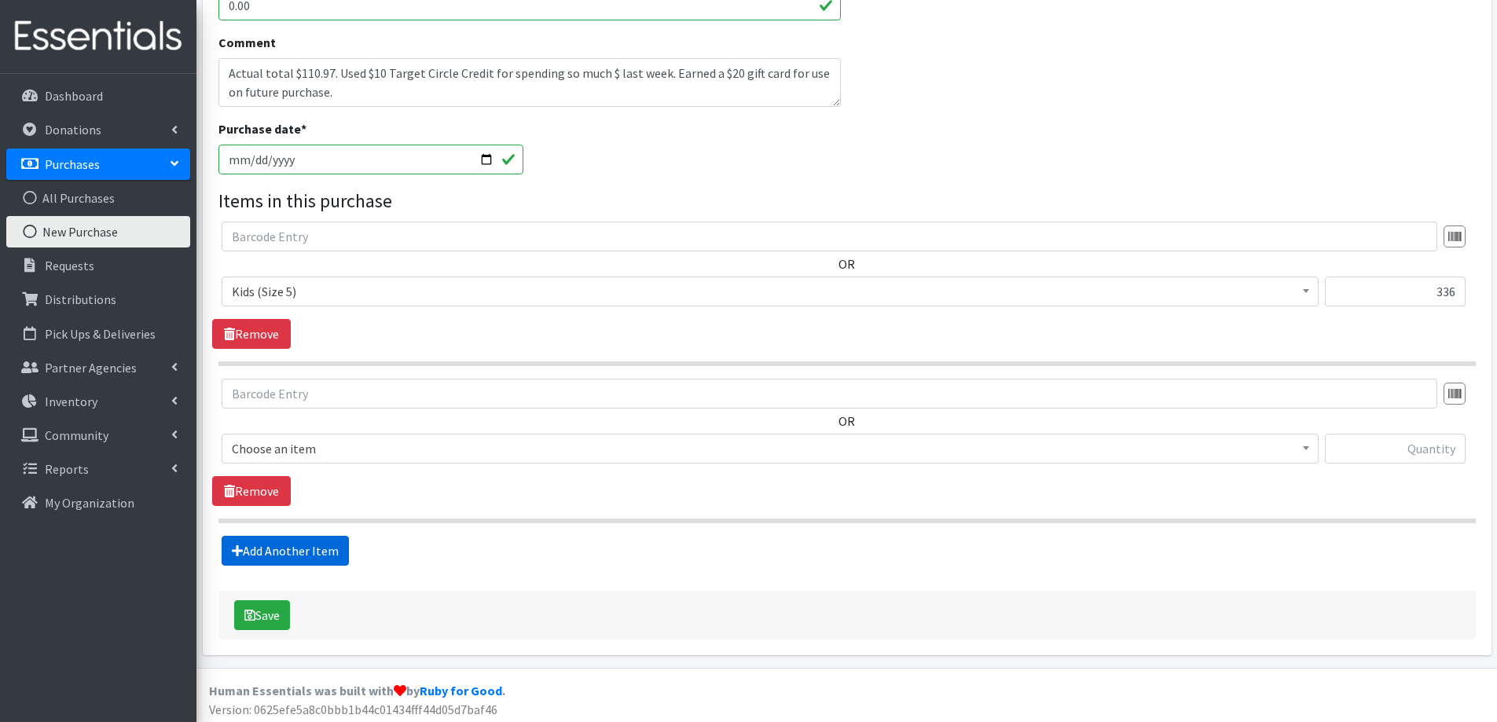
scroll to position [563, 0]
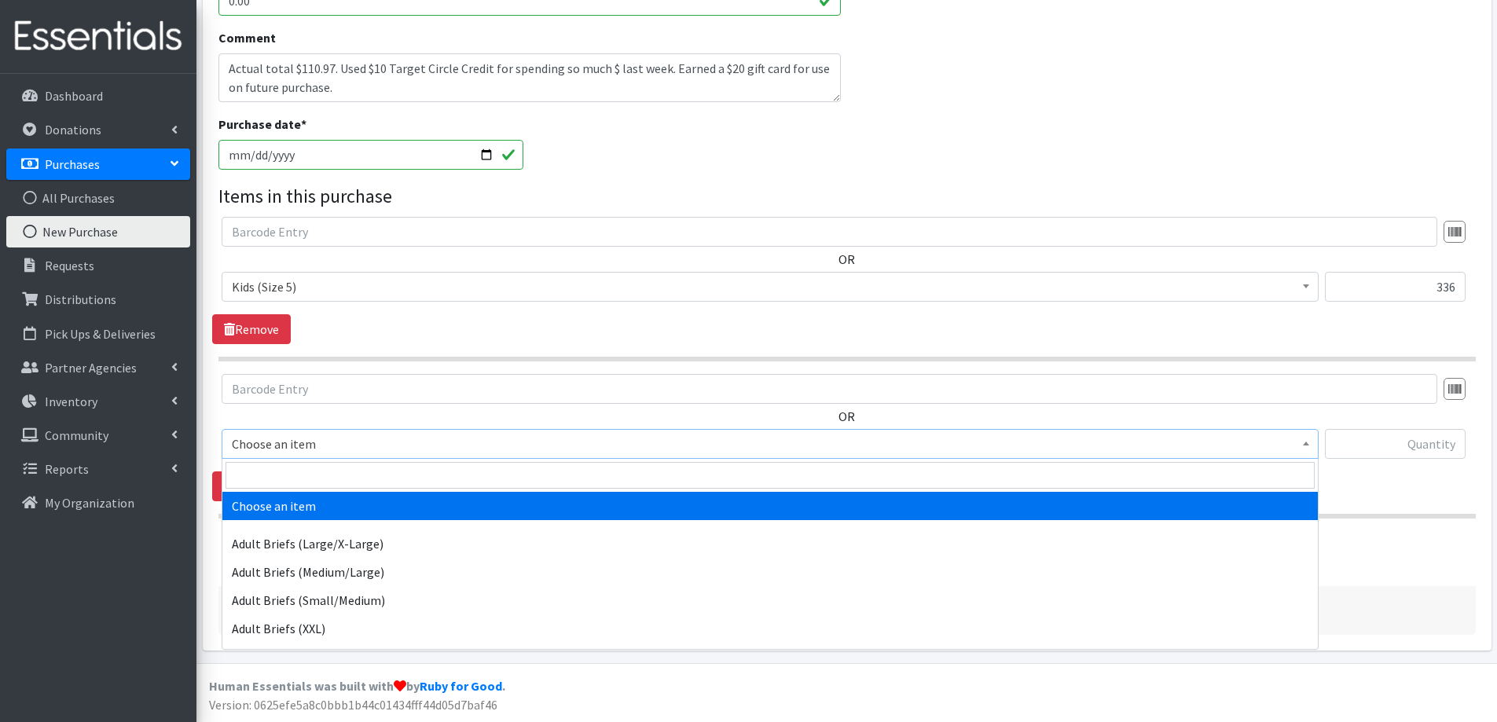
click at [311, 448] on span "Choose an item" at bounding box center [770, 444] width 1077 height 22
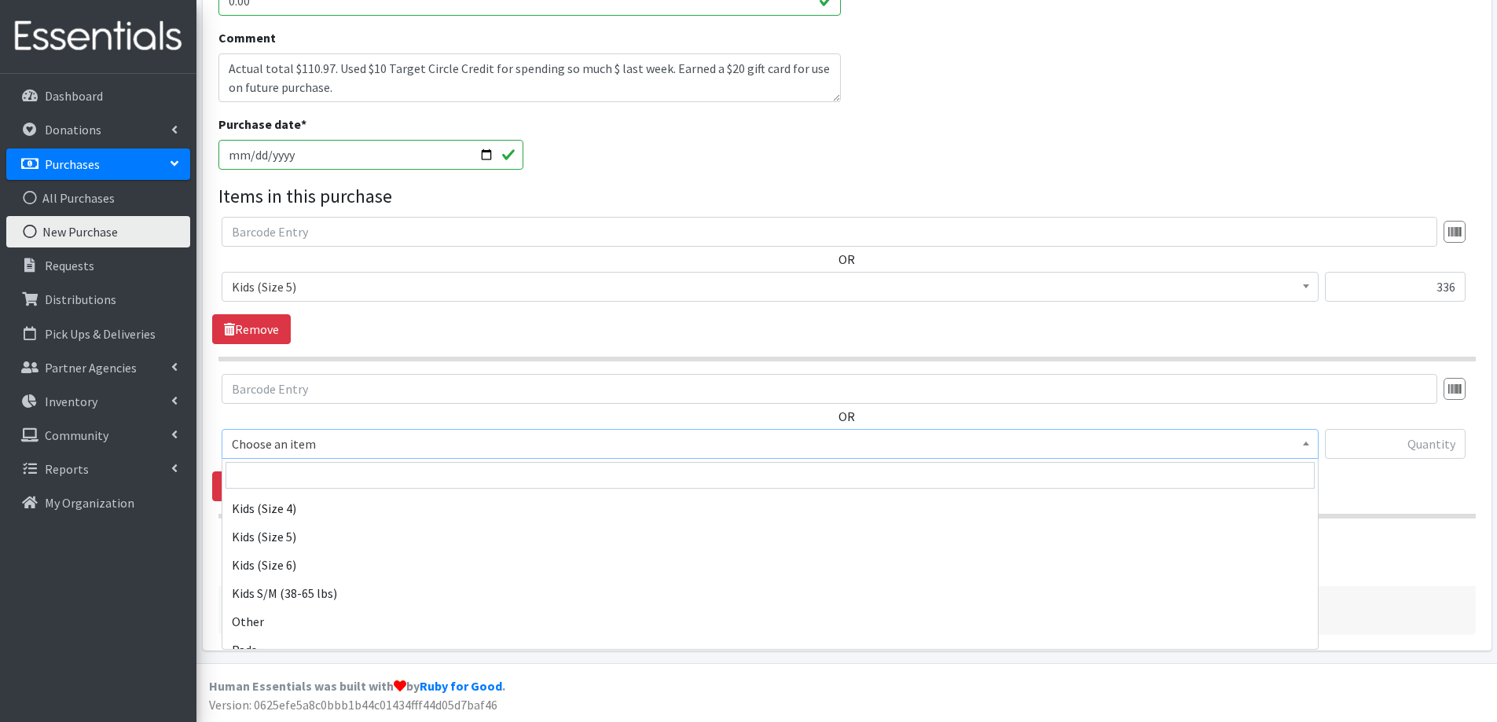
scroll to position [865, 0]
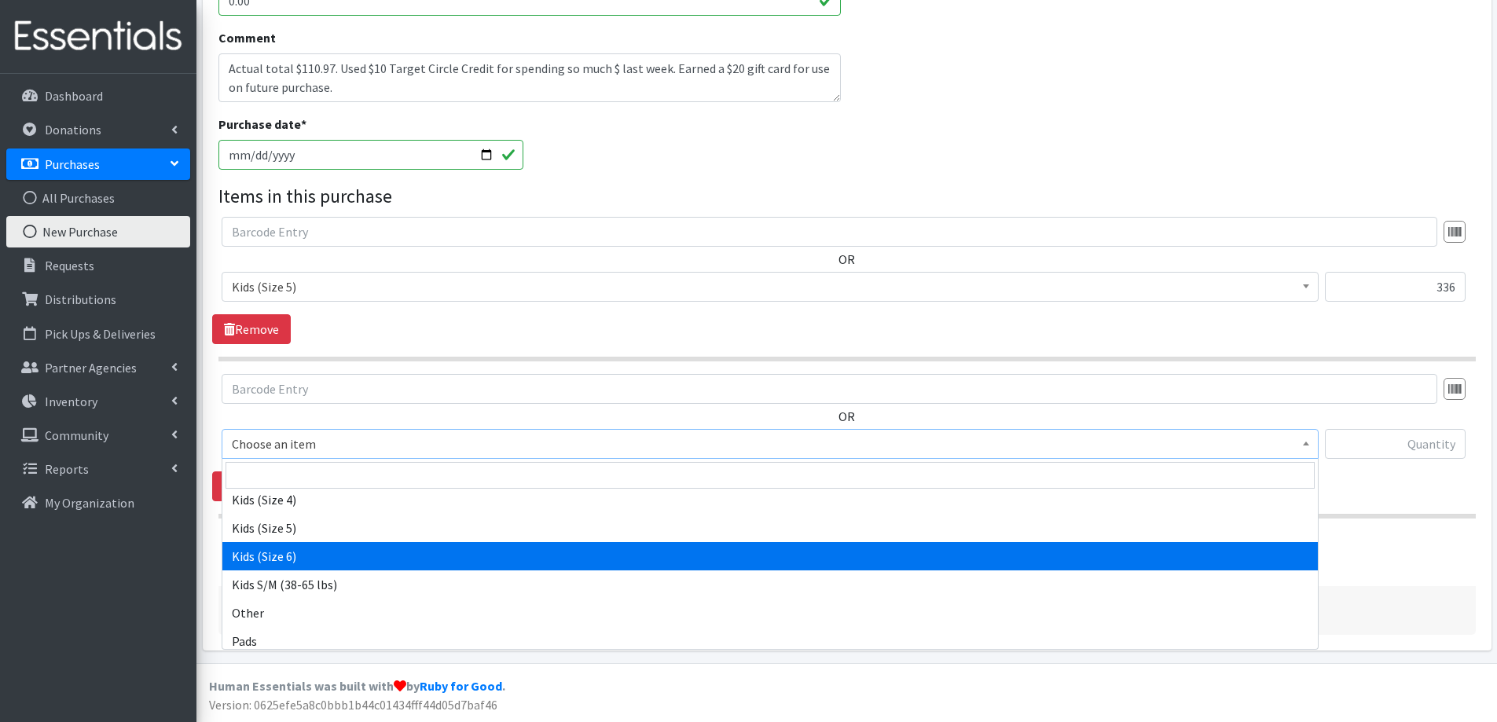
select select "2355"
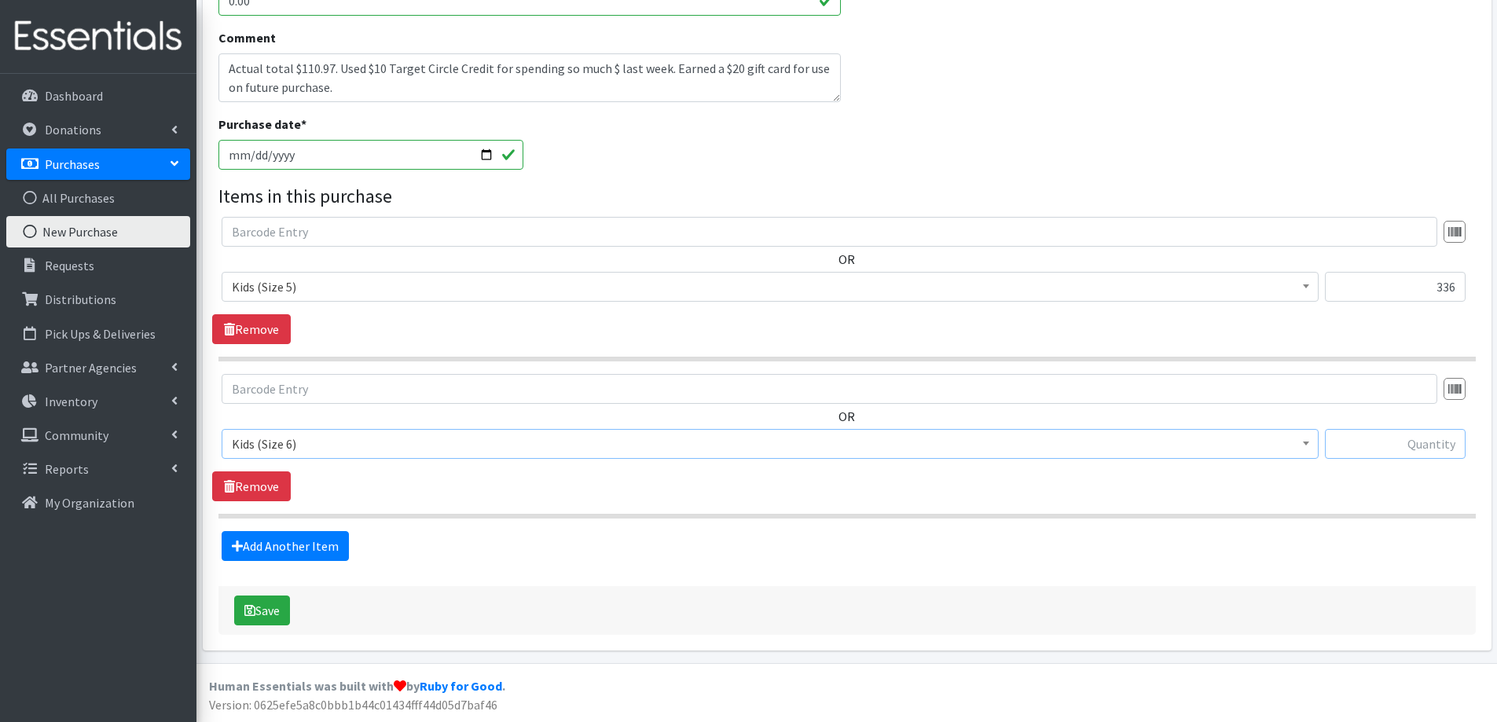
click at [1394, 447] on input "text" at bounding box center [1395, 444] width 141 height 30
type input "144"
click at [259, 609] on button "Save" at bounding box center [262, 611] width 56 height 30
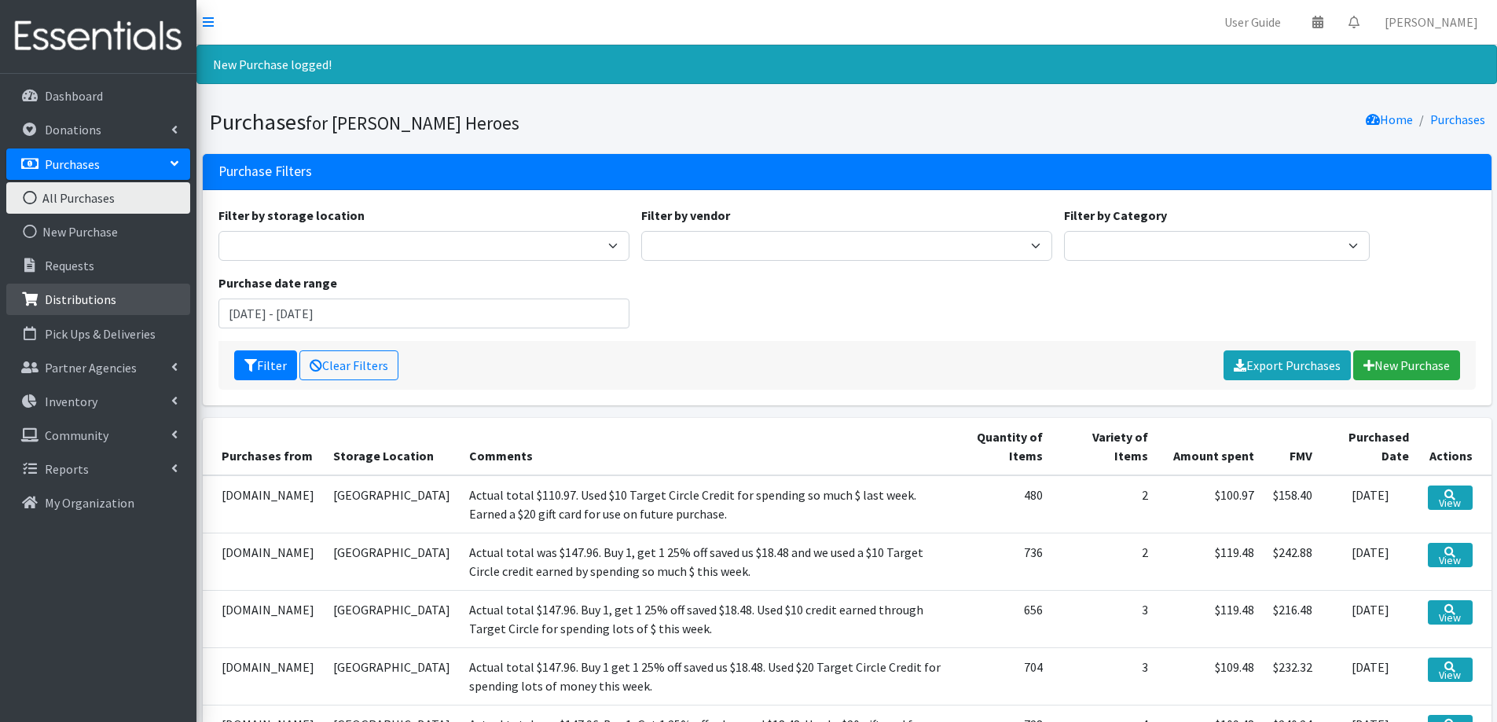
click at [72, 310] on link "Distributions" at bounding box center [98, 299] width 184 height 31
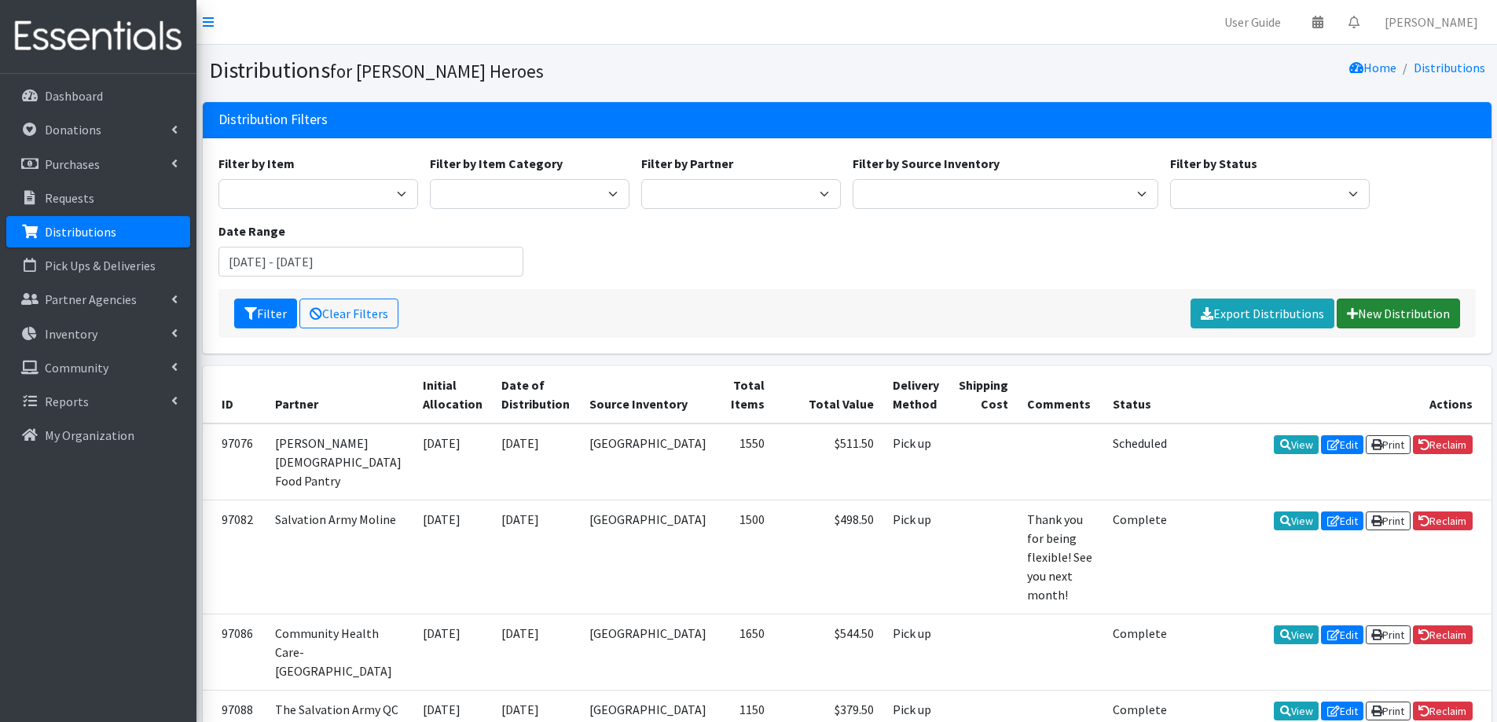
click at [1398, 307] on link "New Distribution" at bounding box center [1398, 314] width 123 height 30
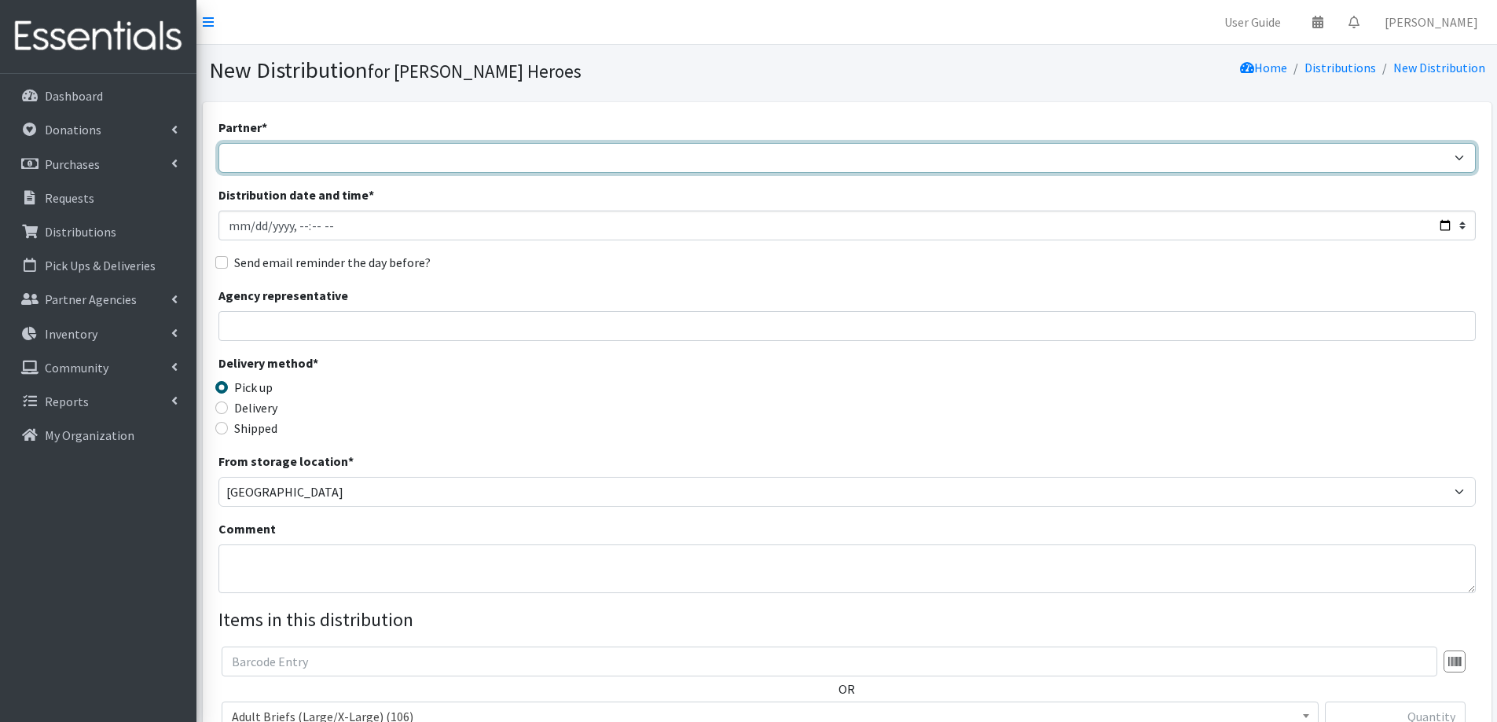
click at [316, 163] on select "CASI Community Health Care-[GEOGRAPHIC_DATA] Community Health Care - Refugee As…" at bounding box center [848, 158] width 1258 height 30
select select "3197"
click at [219, 143] on select "CASI Community Health Care-[GEOGRAPHIC_DATA] Community Health Care - Refugee As…" at bounding box center [848, 158] width 1258 height 30
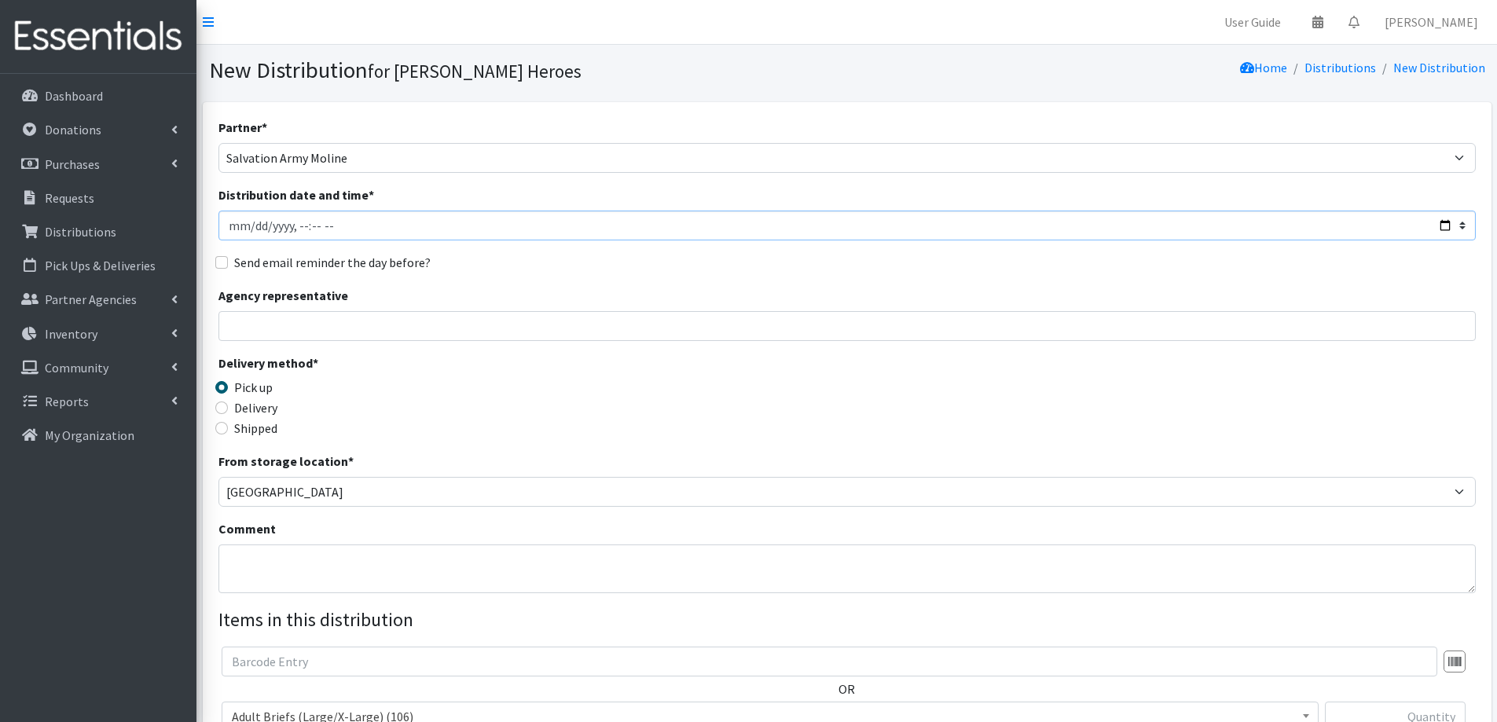
click at [297, 227] on input "Distribution date and time *" at bounding box center [848, 226] width 1258 height 30
type input "[DATE]T10:30"
click at [269, 325] on input "Agency representative" at bounding box center [848, 326] width 1258 height 30
type input "L"
type input "Major [PERSON_NAME]"
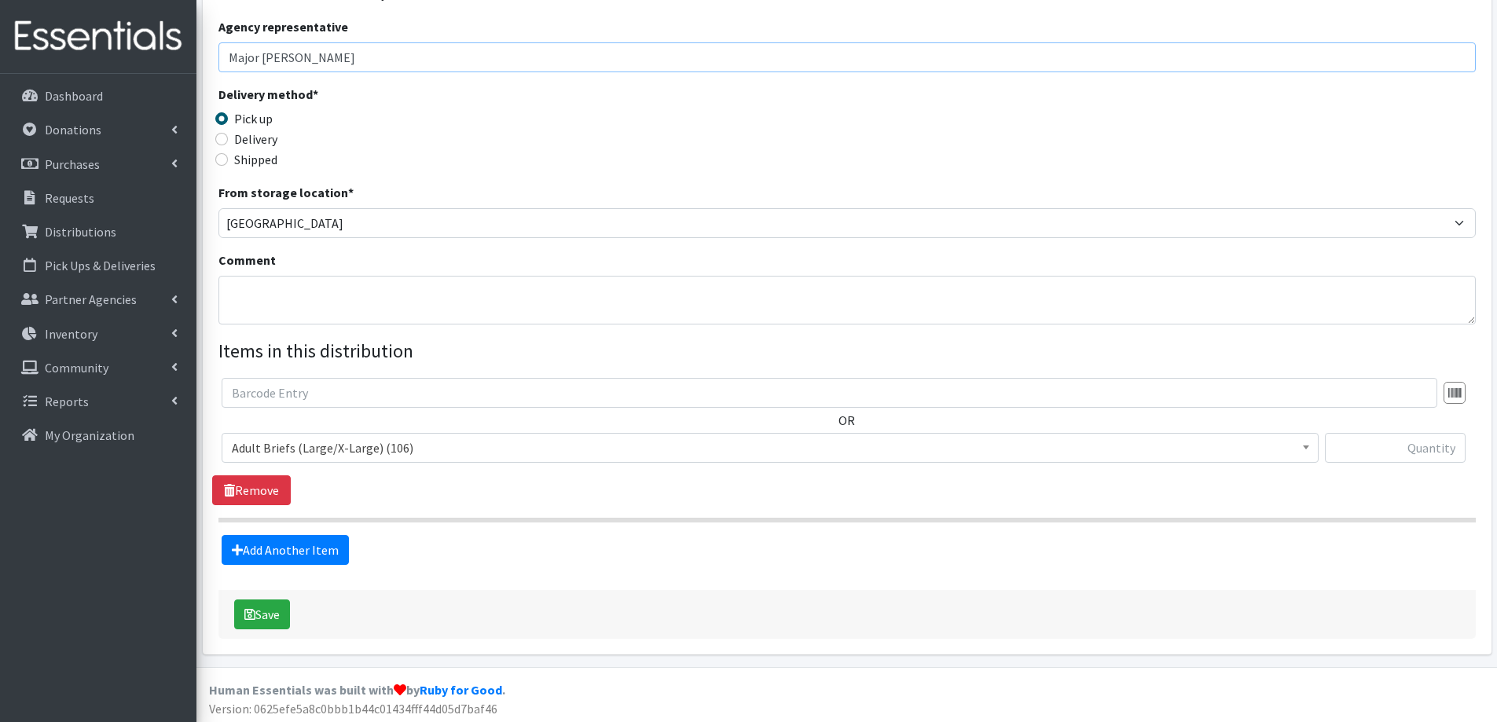
scroll to position [273, 0]
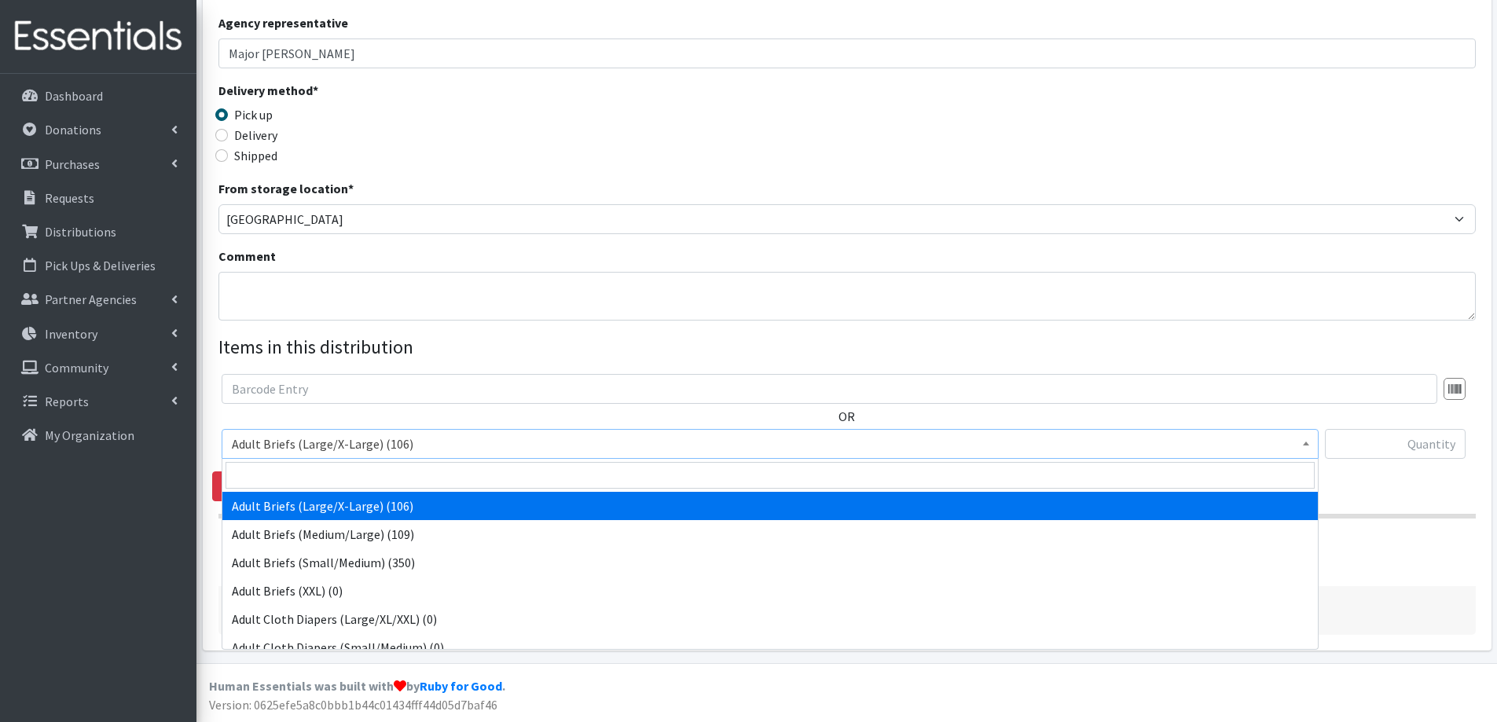
click at [349, 443] on span "Adult Briefs (Large/X-Large) (106)" at bounding box center [770, 444] width 1077 height 22
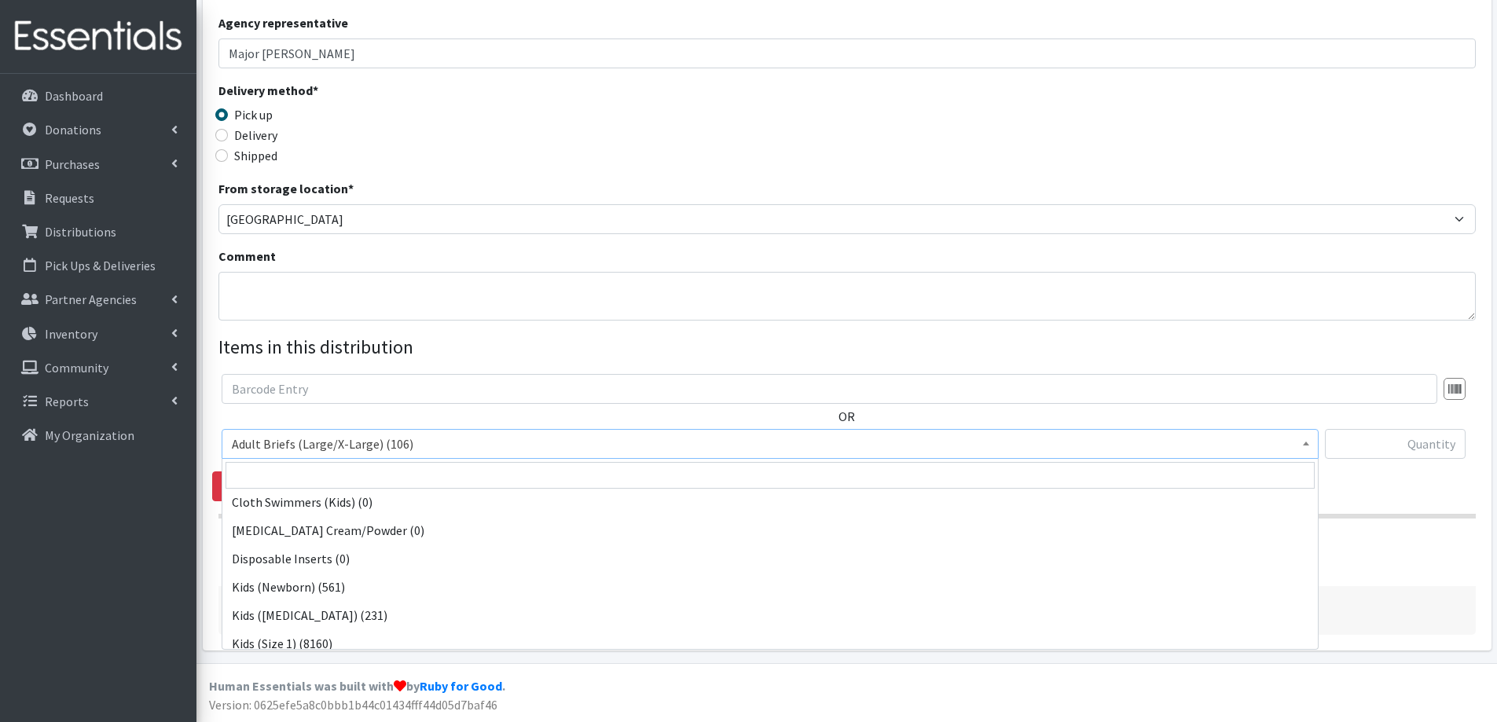
scroll to position [472, 0]
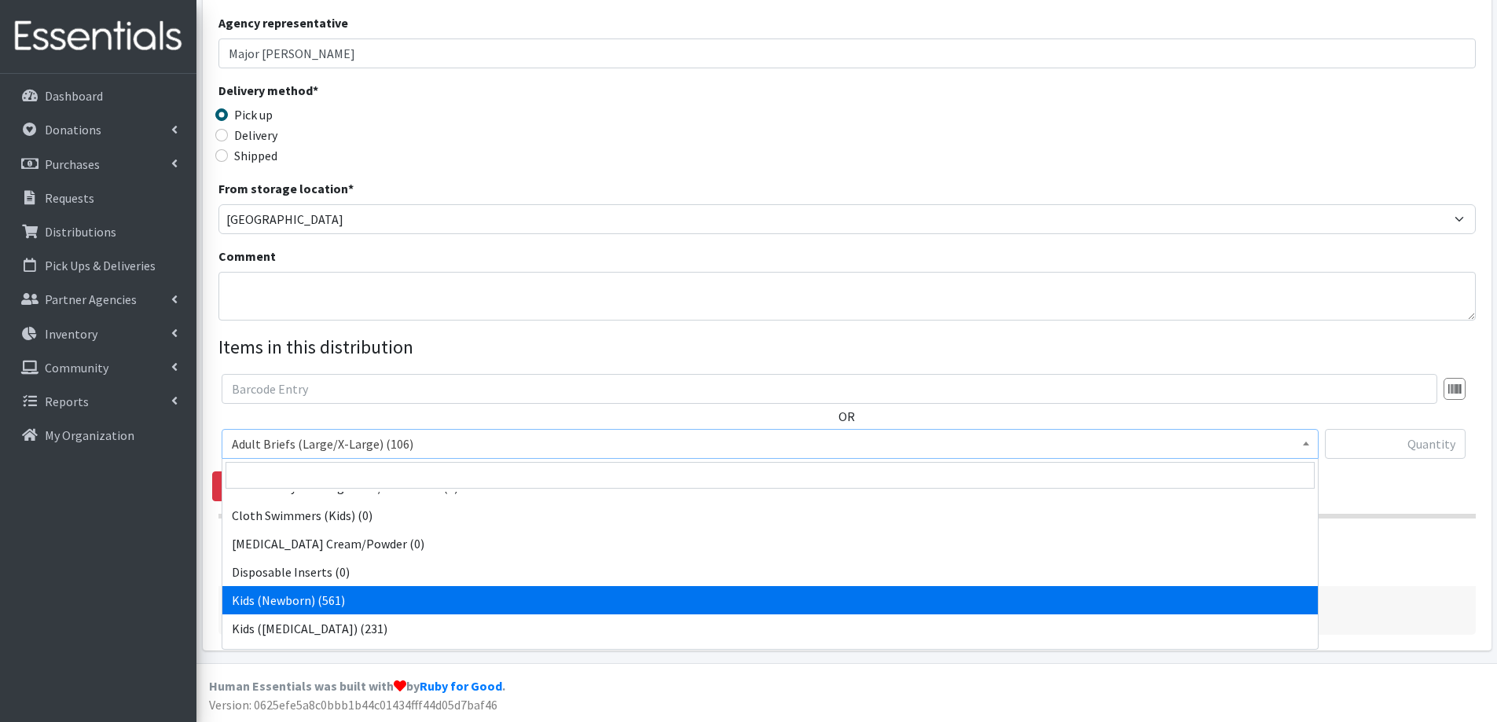
select select "2352"
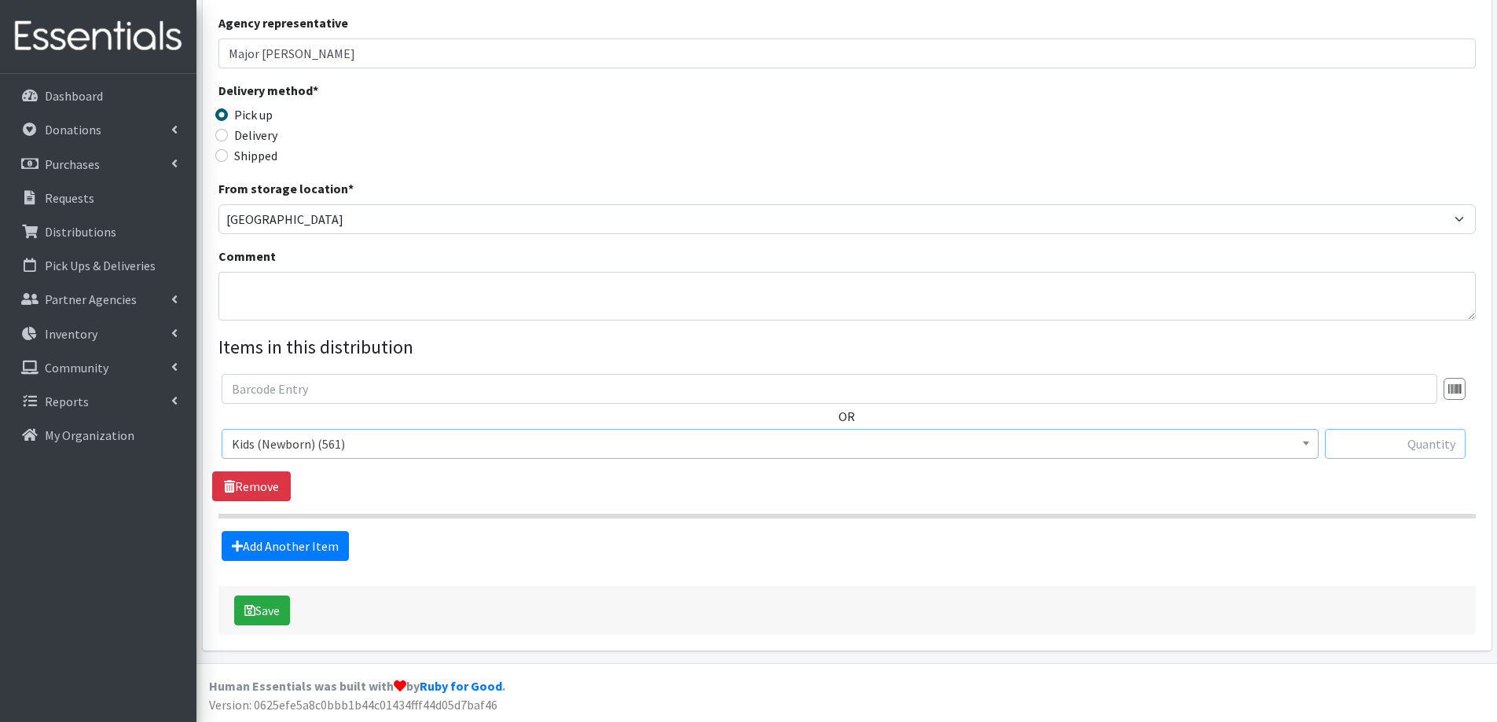
click at [1359, 434] on input "text" at bounding box center [1395, 444] width 141 height 30
type input "125"
click at [264, 548] on link "Add Another Item" at bounding box center [285, 546] width 127 height 30
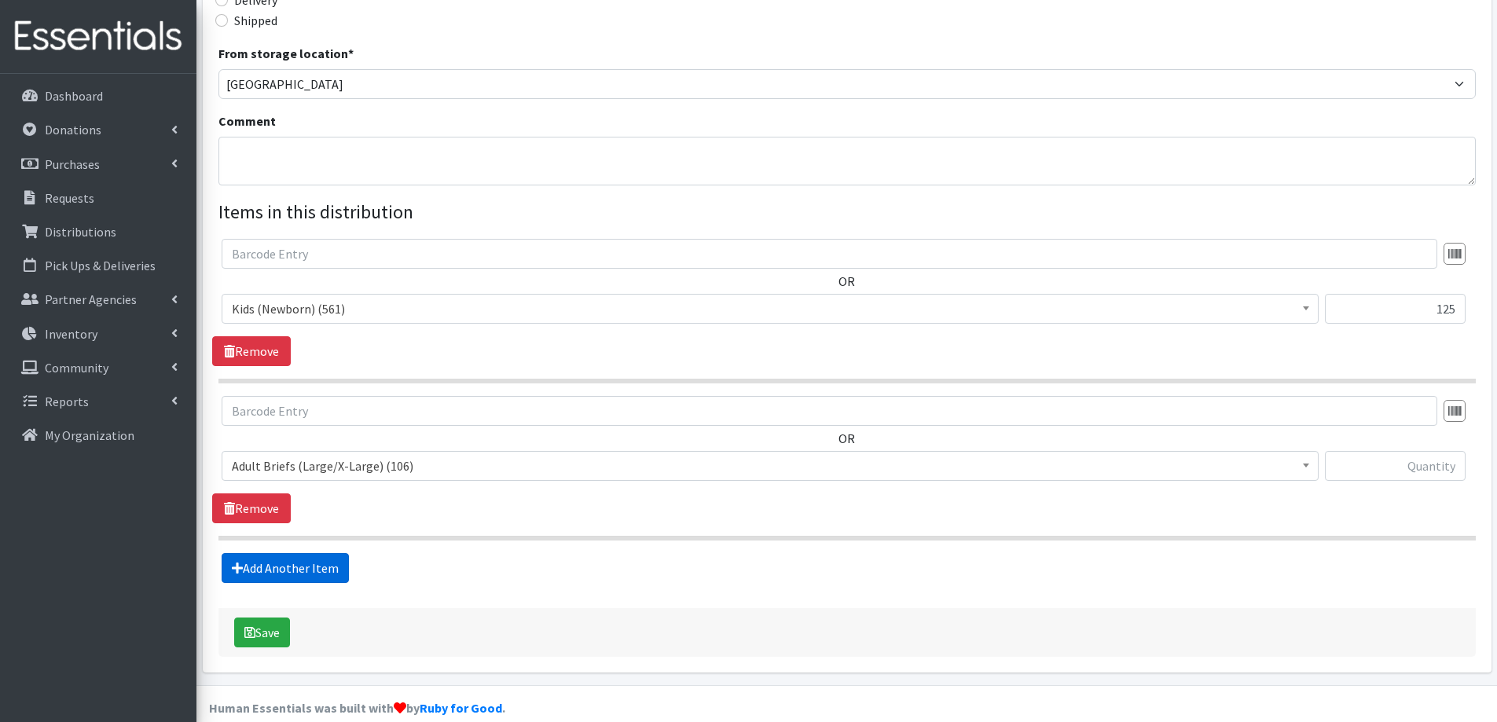
scroll to position [430, 0]
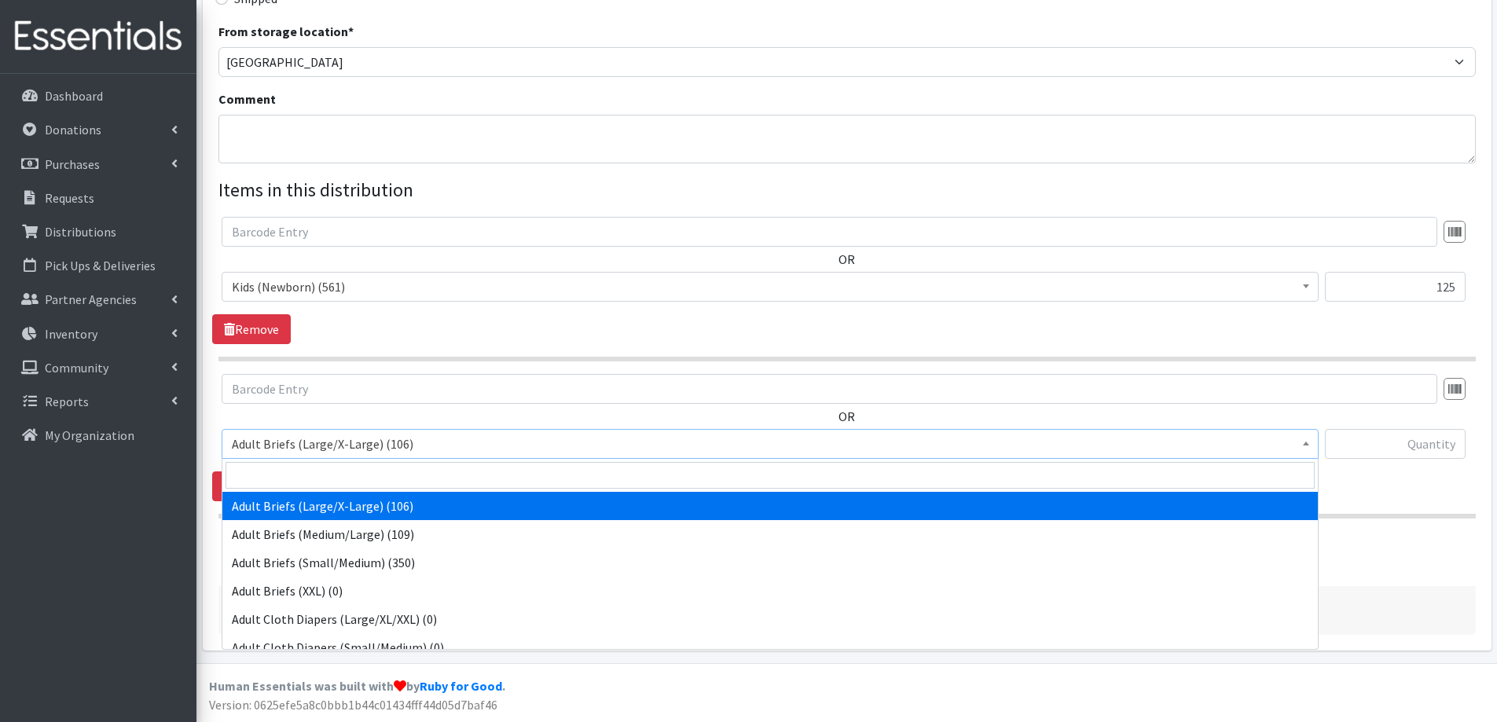
click at [321, 445] on span "Adult Briefs (Large/X-Large) (106)" at bounding box center [770, 444] width 1077 height 22
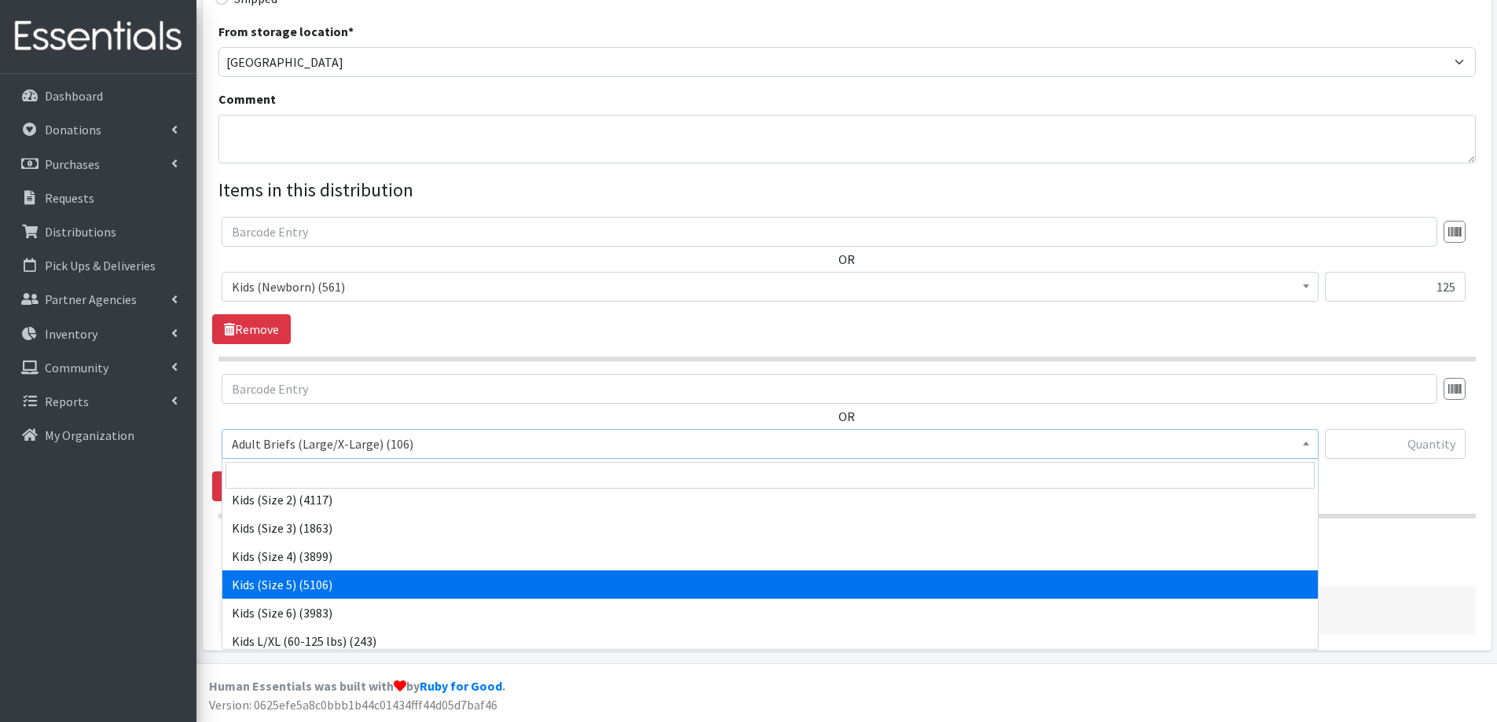
scroll to position [629, 0]
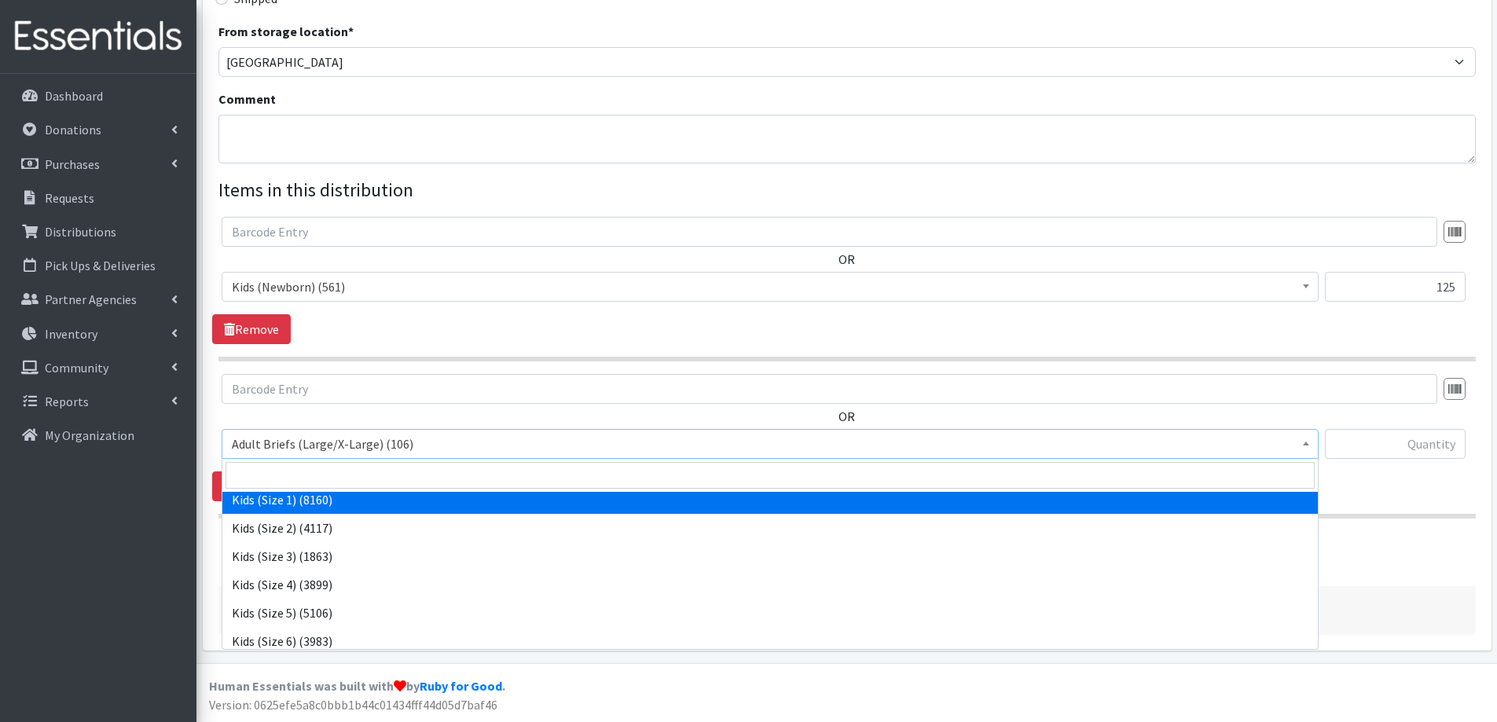
select select "2324"
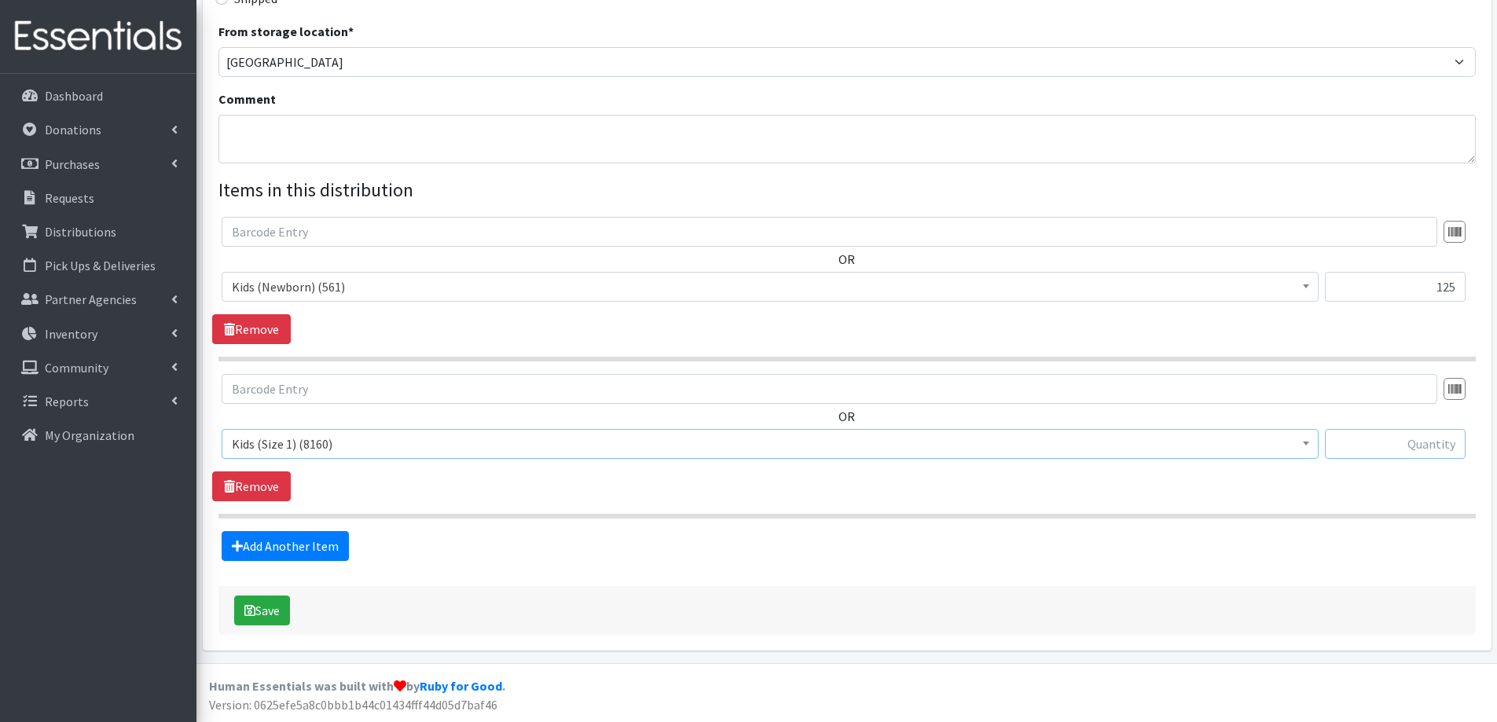
click at [1426, 444] on input "text" at bounding box center [1395, 444] width 141 height 30
type input "50"
click at [309, 551] on link "Add Another Item" at bounding box center [285, 546] width 127 height 30
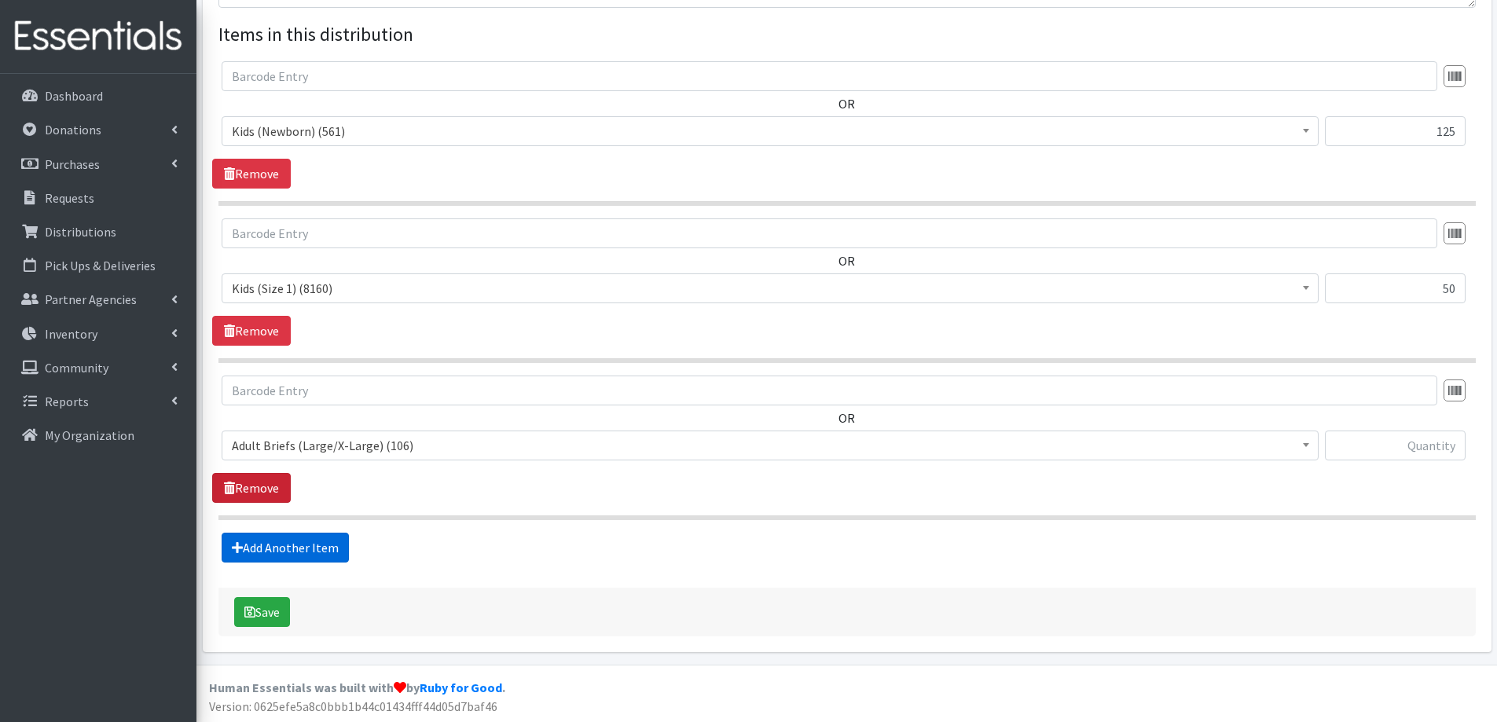
scroll to position [587, 0]
click at [314, 446] on span "Adult Briefs (Large/X-Large) (106)" at bounding box center [770, 444] width 1077 height 22
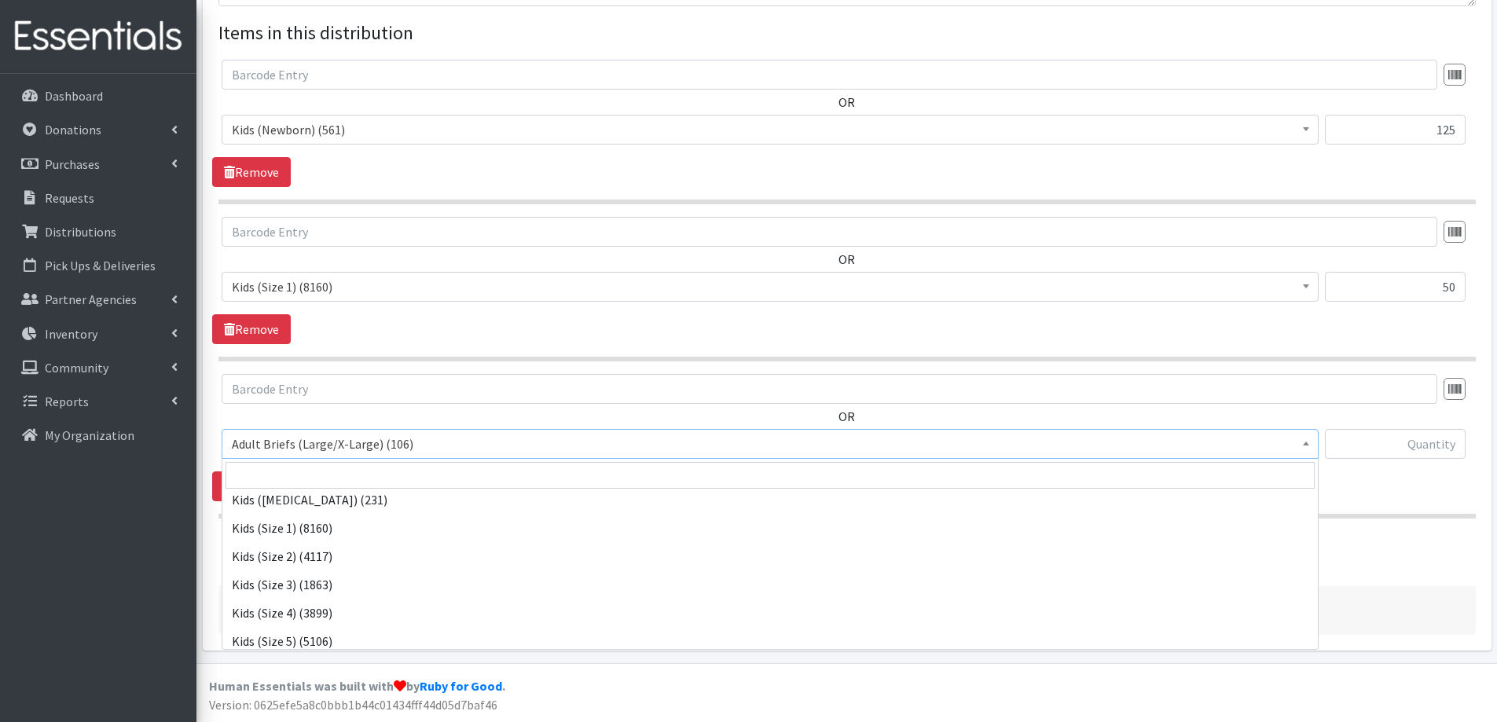
scroll to position [629, 0]
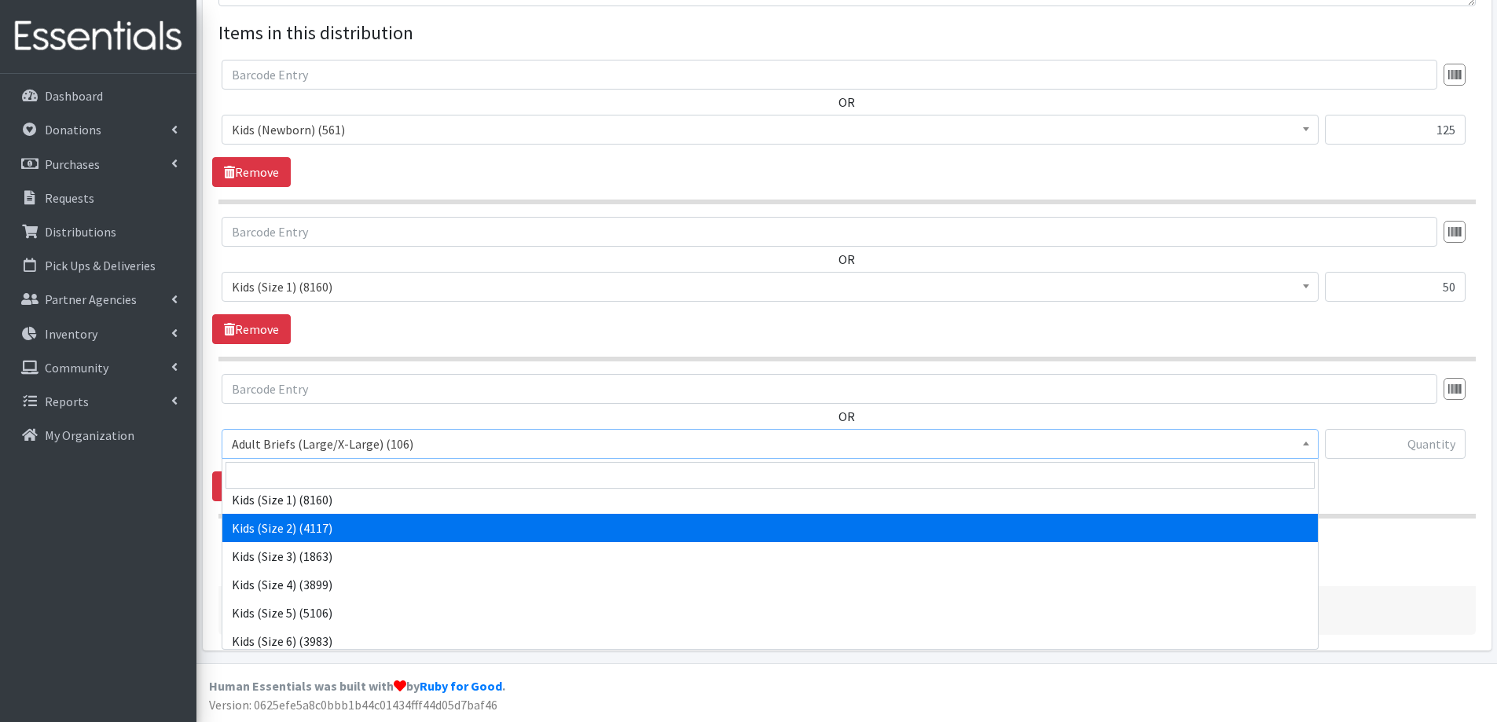
select select "2325"
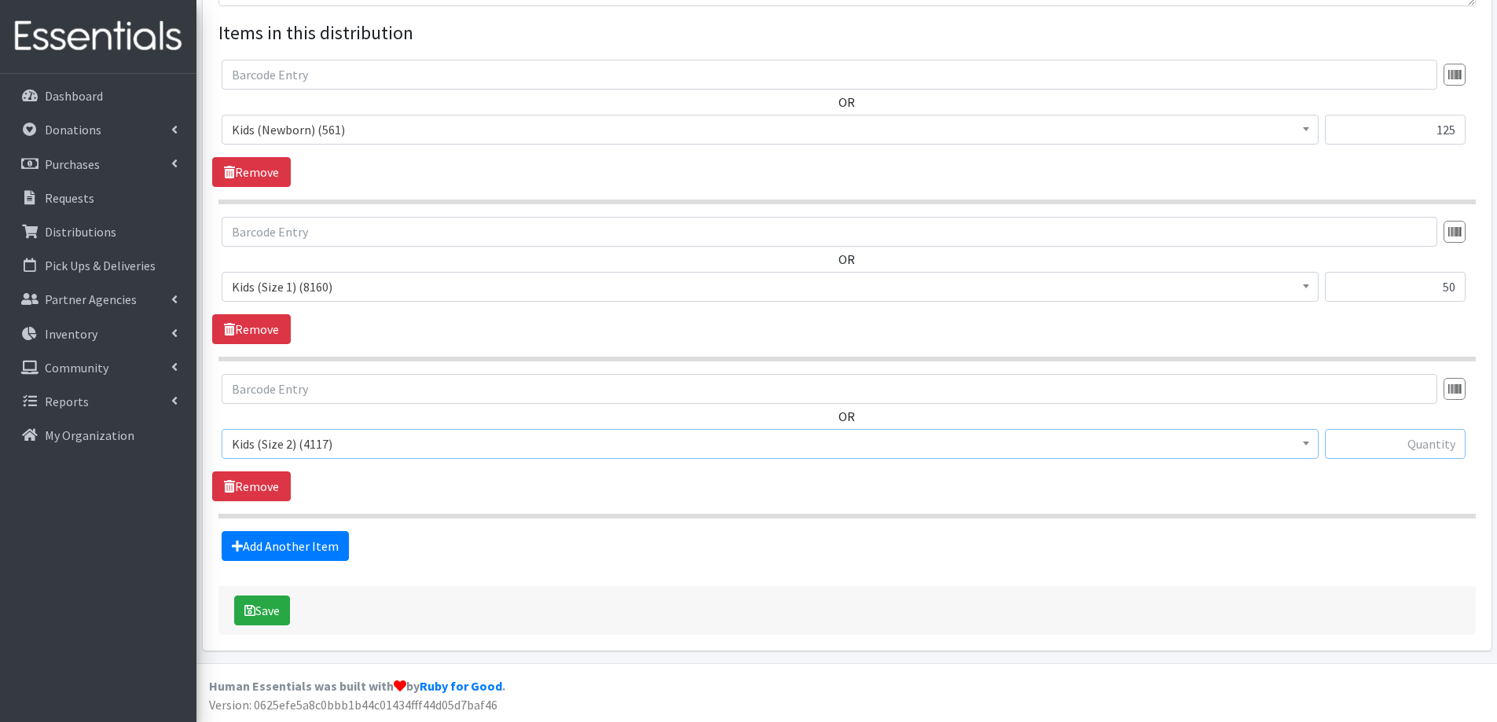
click at [1423, 448] on input "text" at bounding box center [1395, 444] width 141 height 30
type input "175"
click at [292, 557] on link "Add Another Item" at bounding box center [285, 546] width 127 height 30
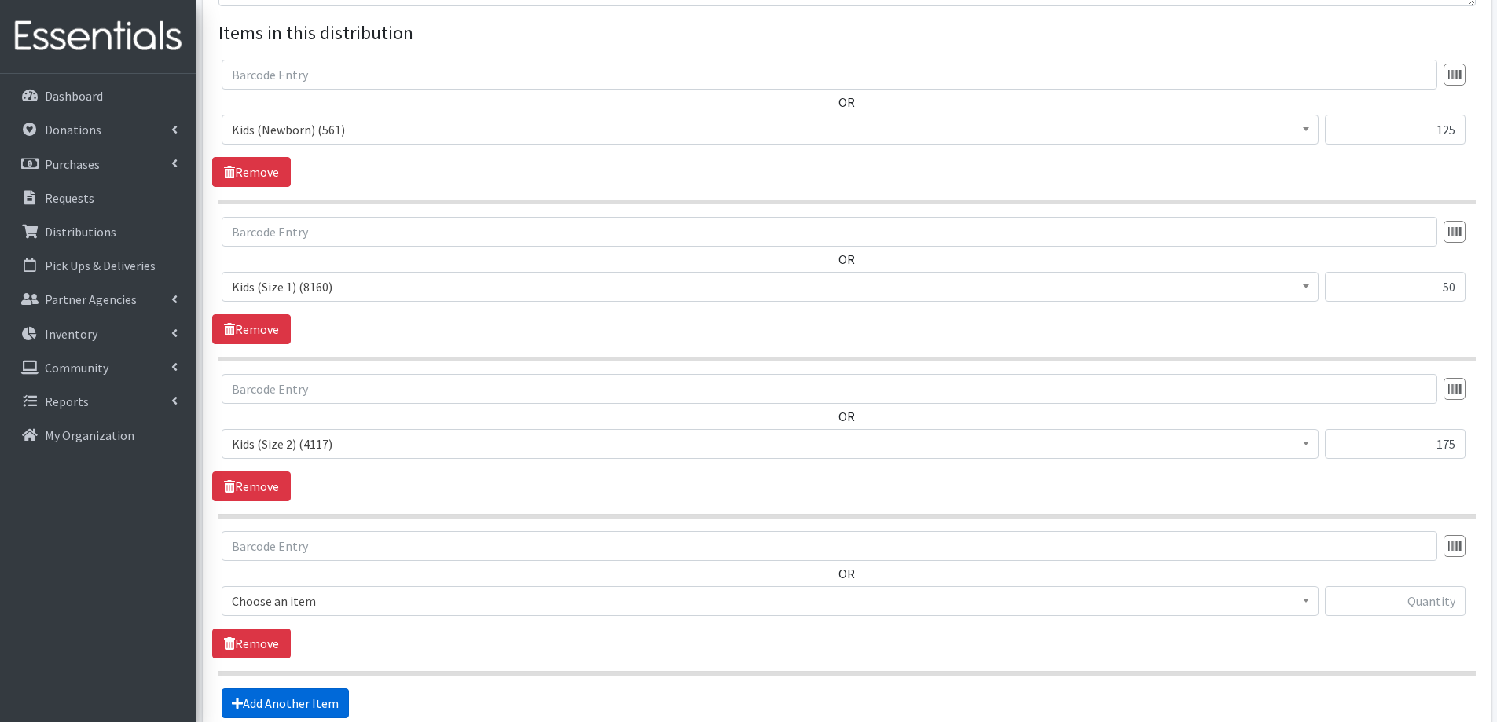
scroll to position [744, 0]
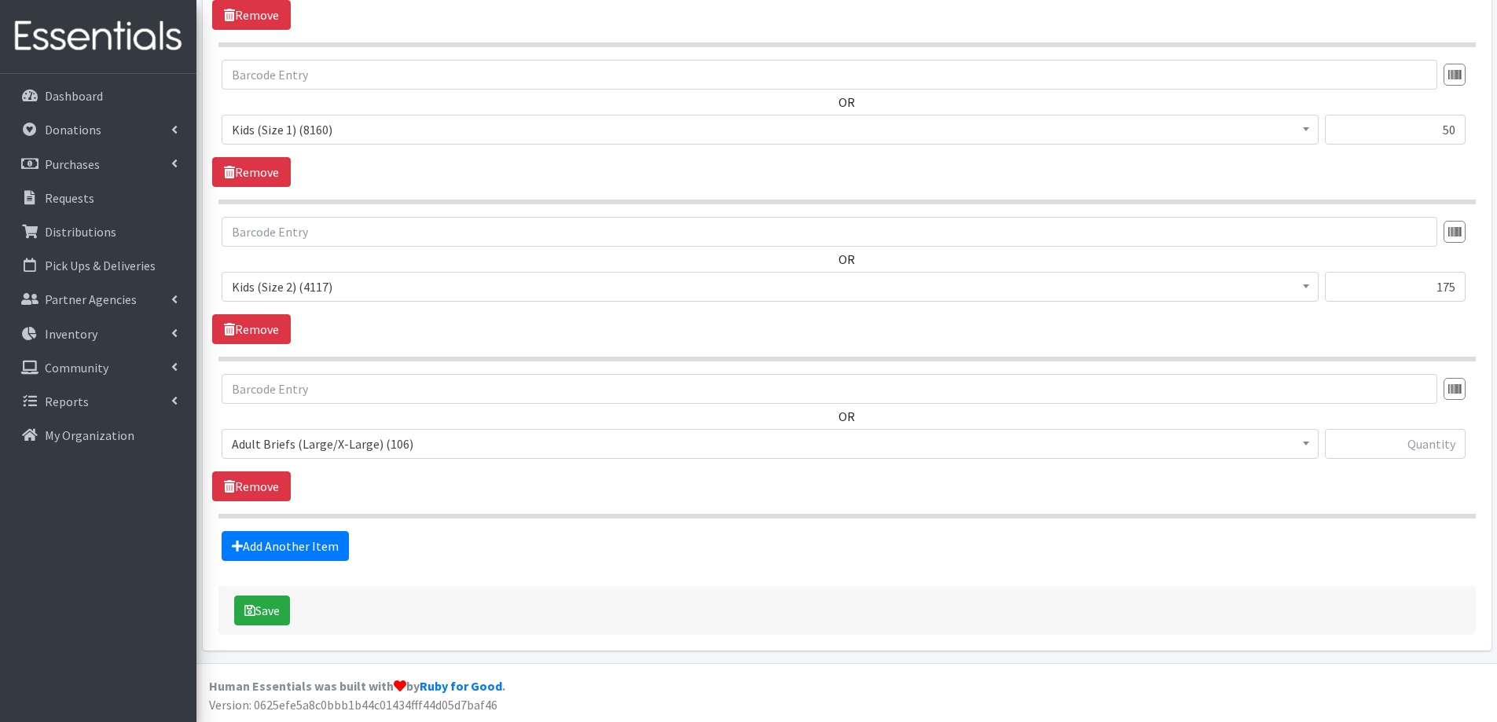
click at [292, 439] on span "Adult Briefs (Large/X-Large) (106)" at bounding box center [770, 444] width 1077 height 22
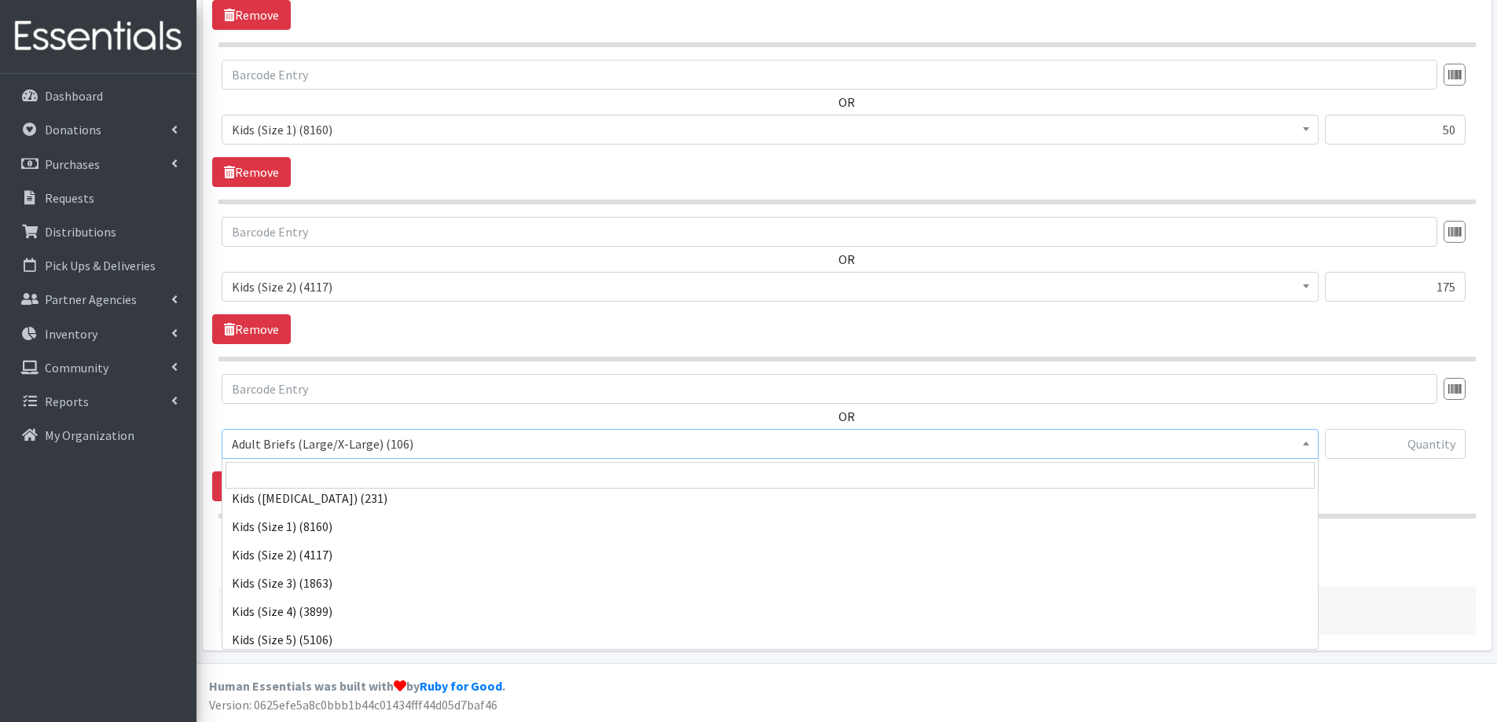
scroll to position [629, 0]
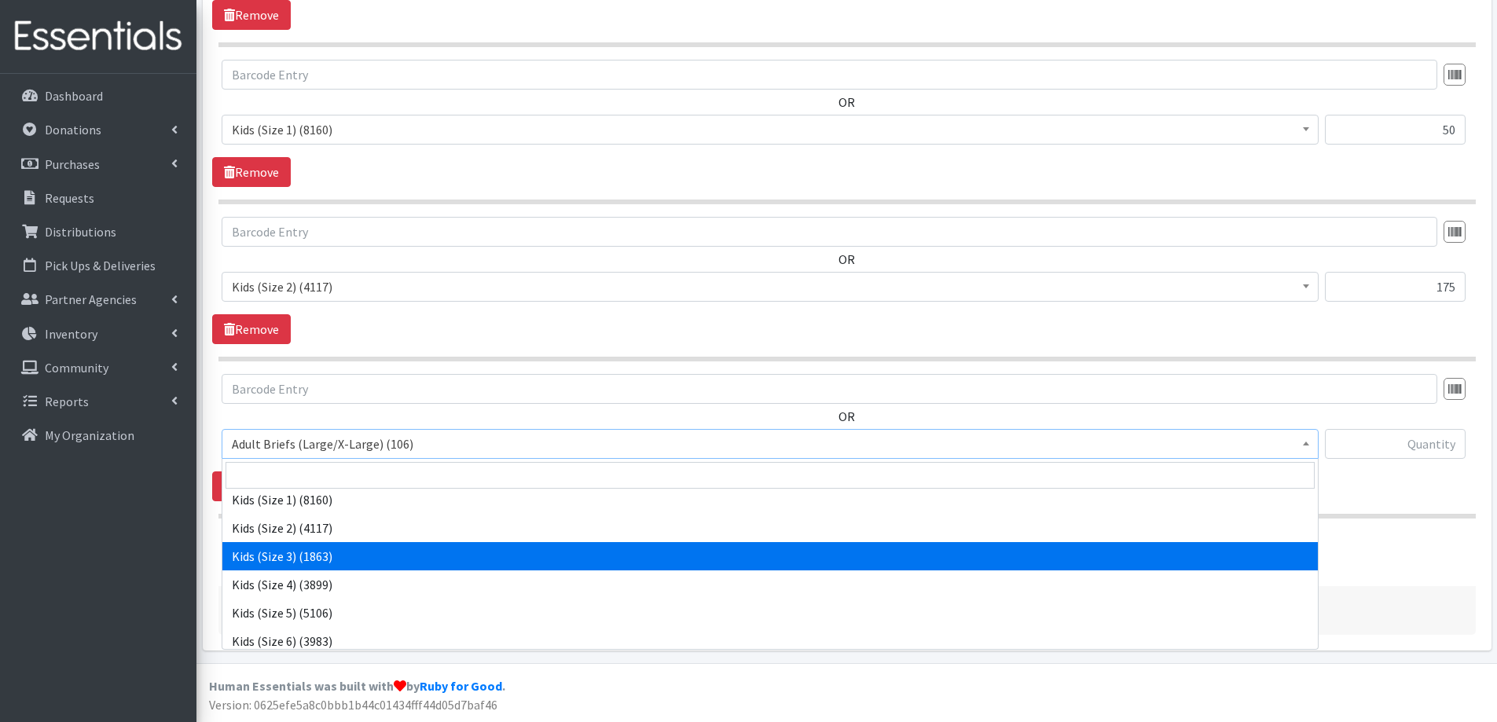
select select "2342"
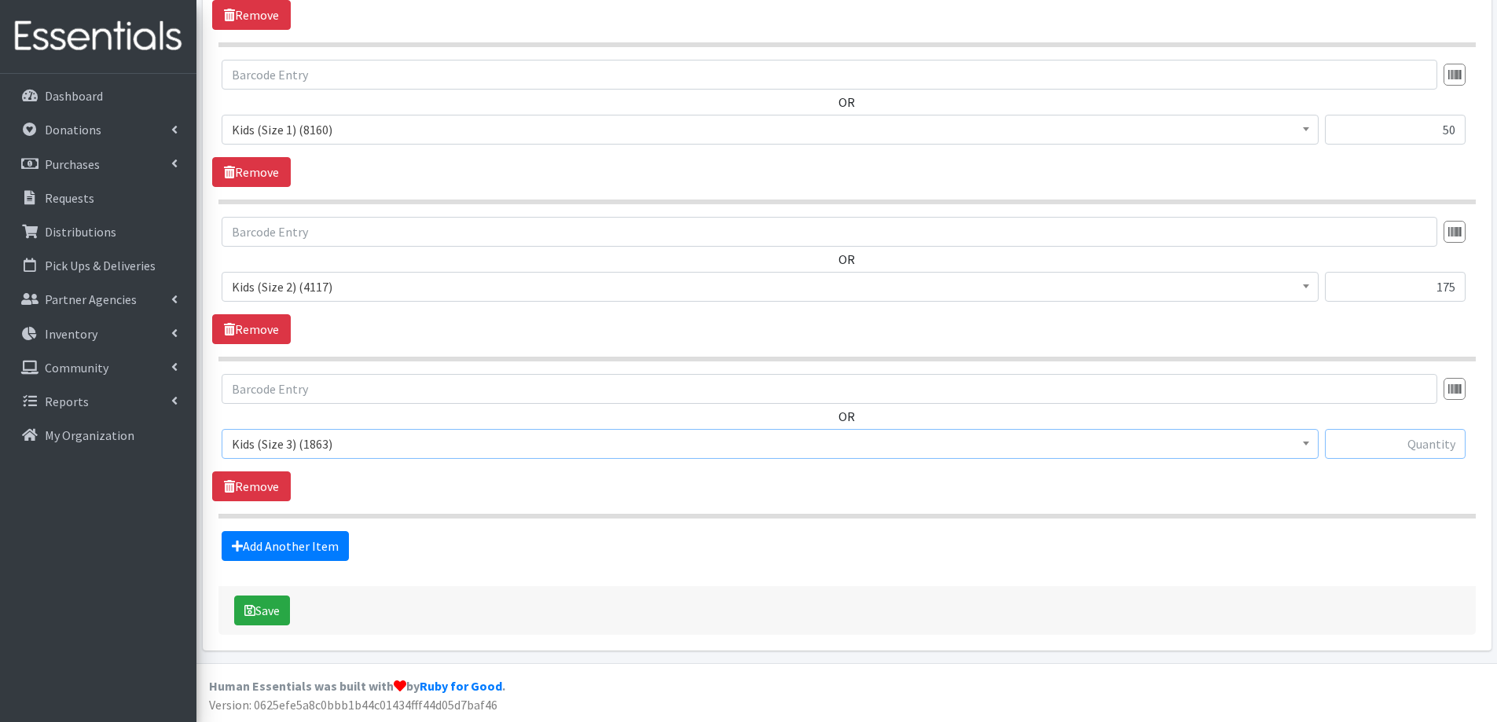
click at [1387, 440] on input "text" at bounding box center [1395, 444] width 141 height 30
type input "175"
click at [297, 541] on link "Add Another Item" at bounding box center [285, 546] width 127 height 30
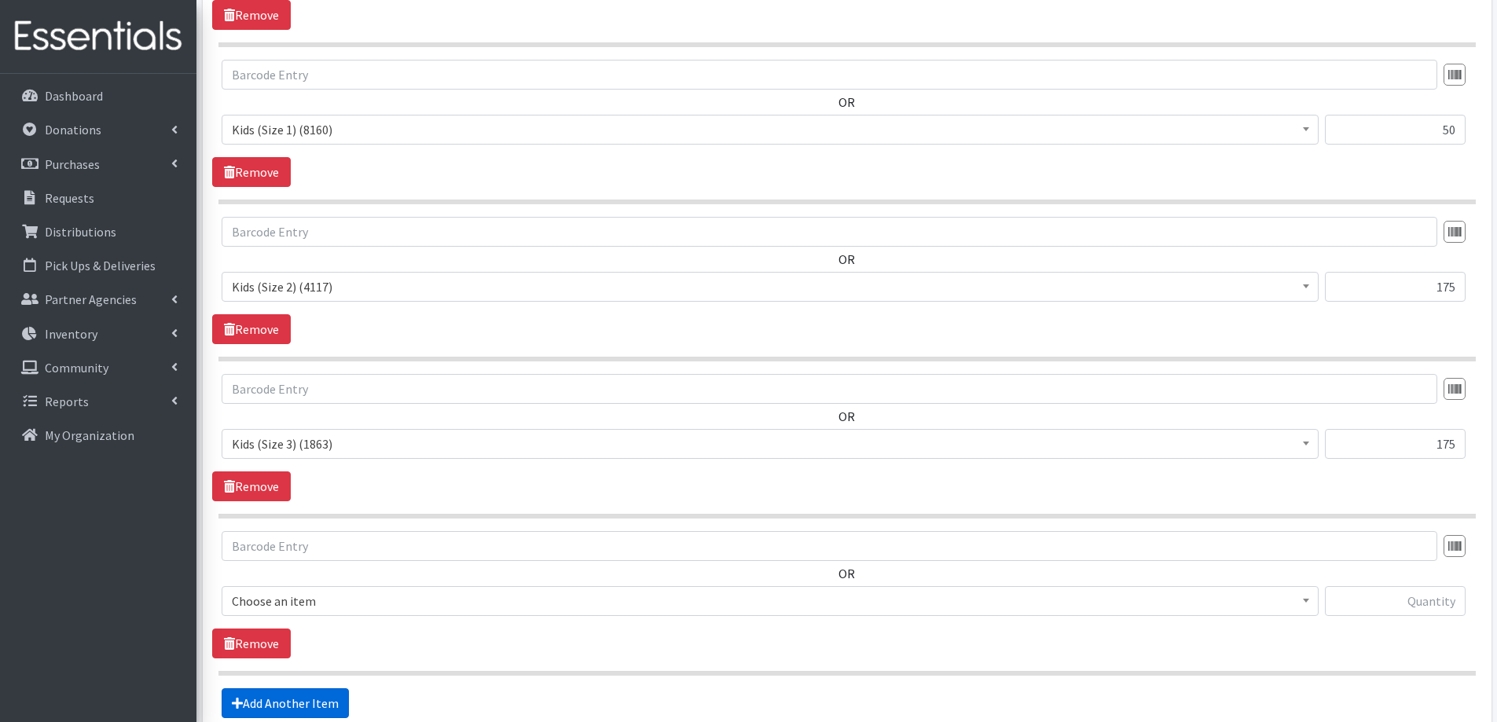
scroll to position [902, 0]
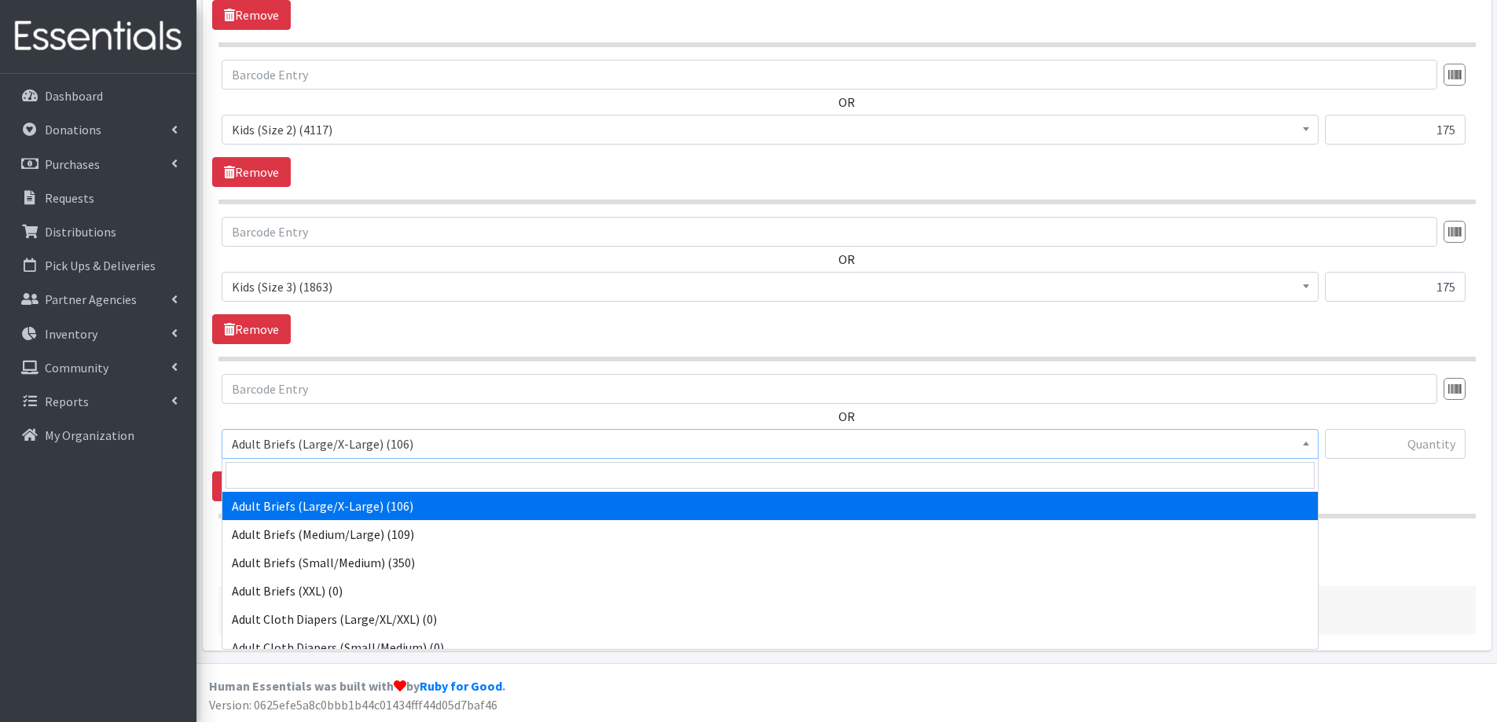
click at [350, 450] on span "Adult Briefs (Large/X-Large) (106)" at bounding box center [770, 444] width 1077 height 22
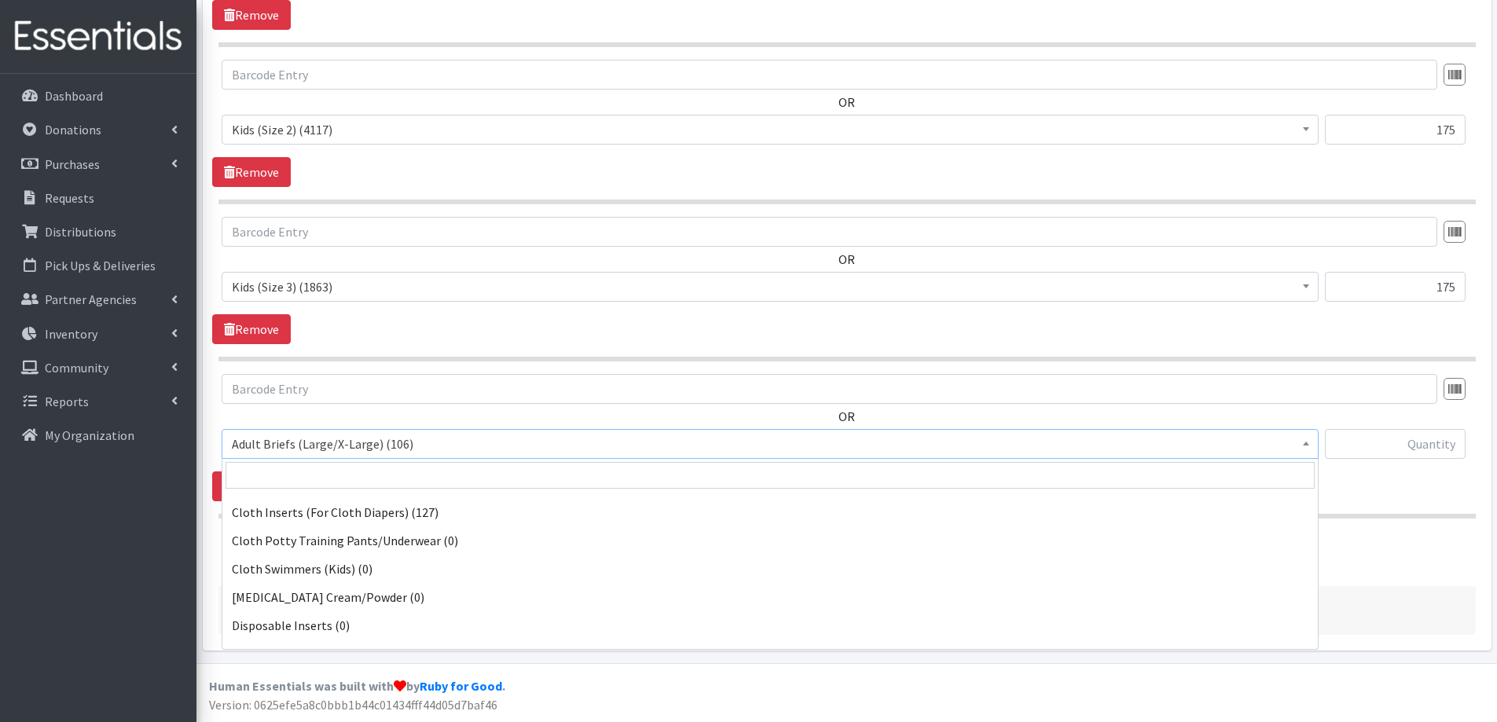
scroll to position [629, 0]
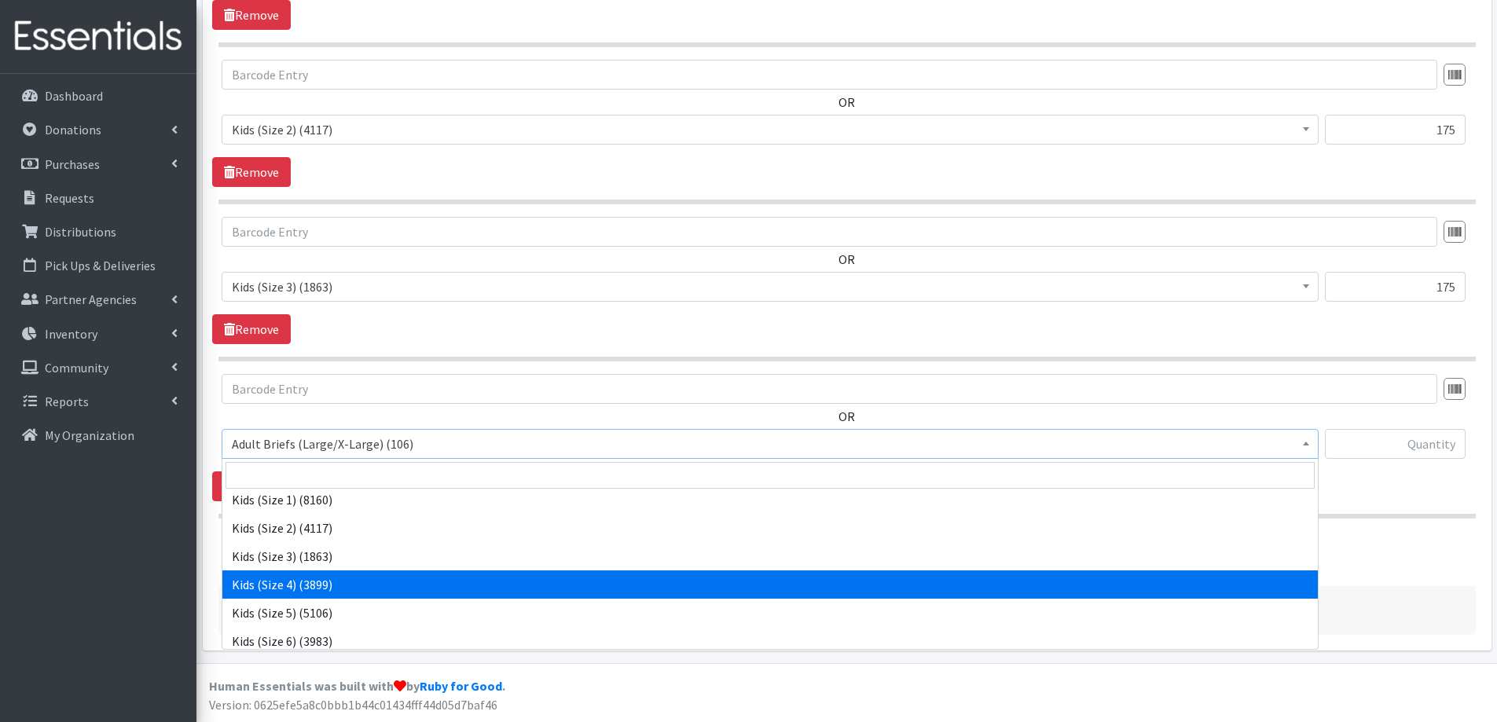
select select "2330"
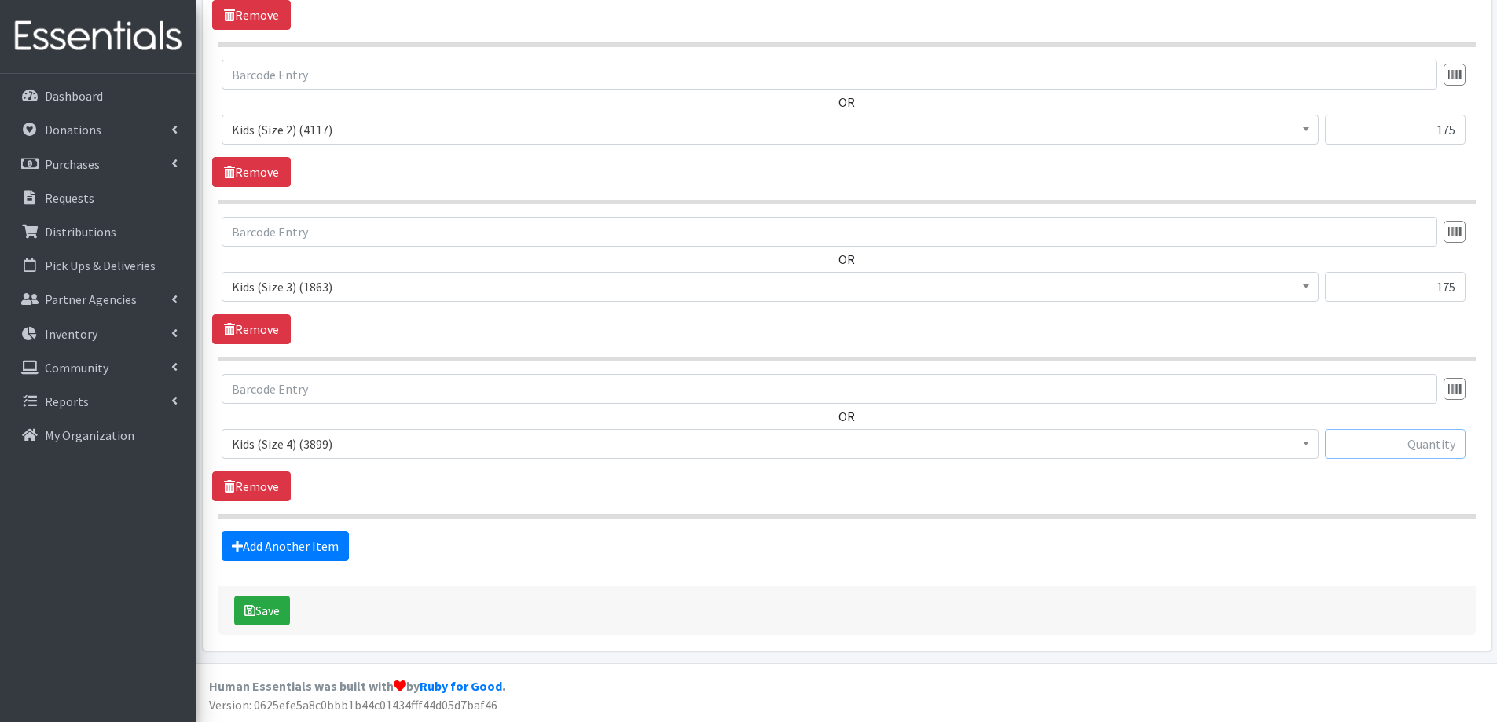
click at [1394, 443] on input "text" at bounding box center [1395, 444] width 141 height 30
type input "475"
click at [297, 537] on link "Add Another Item" at bounding box center [285, 546] width 127 height 30
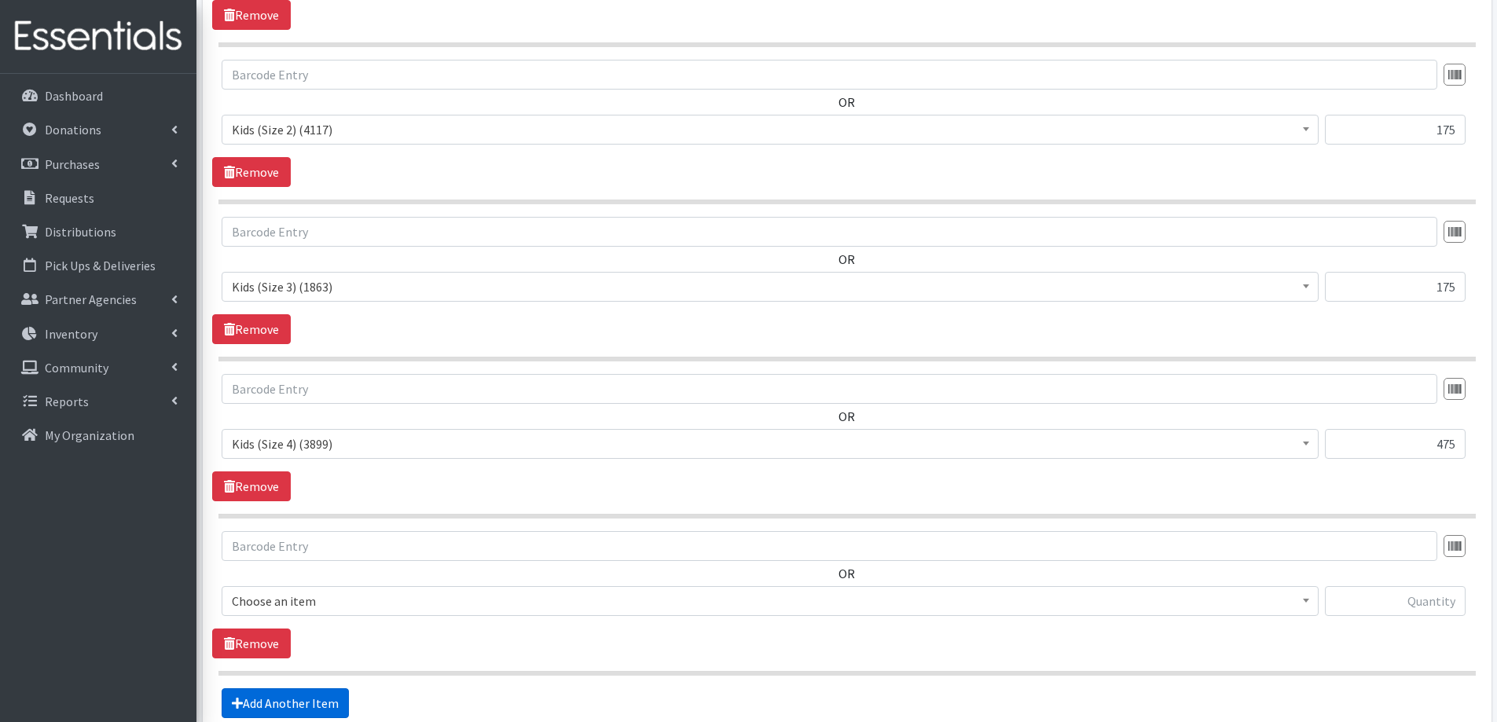
scroll to position [1059, 0]
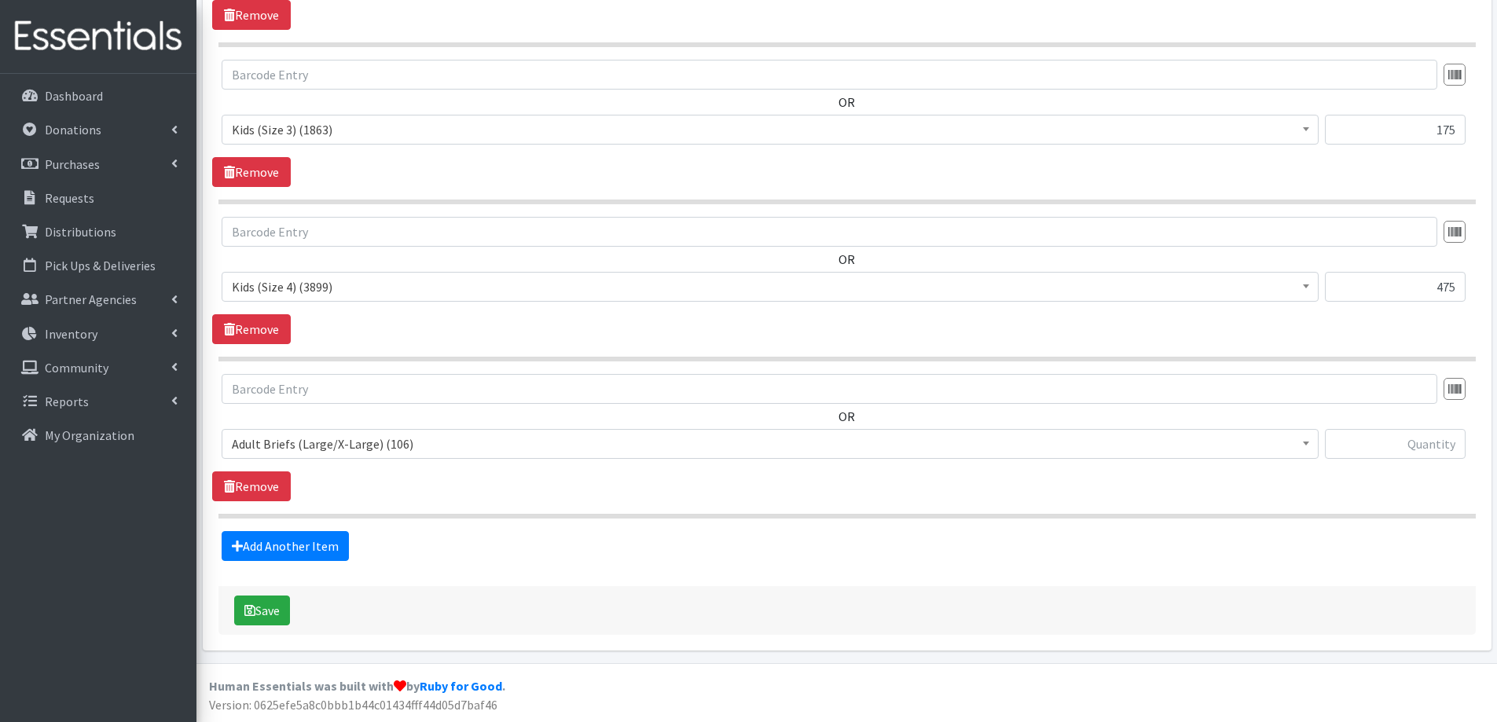
click at [288, 443] on span "Adult Briefs (Large/X-Large) (106)" at bounding box center [770, 444] width 1077 height 22
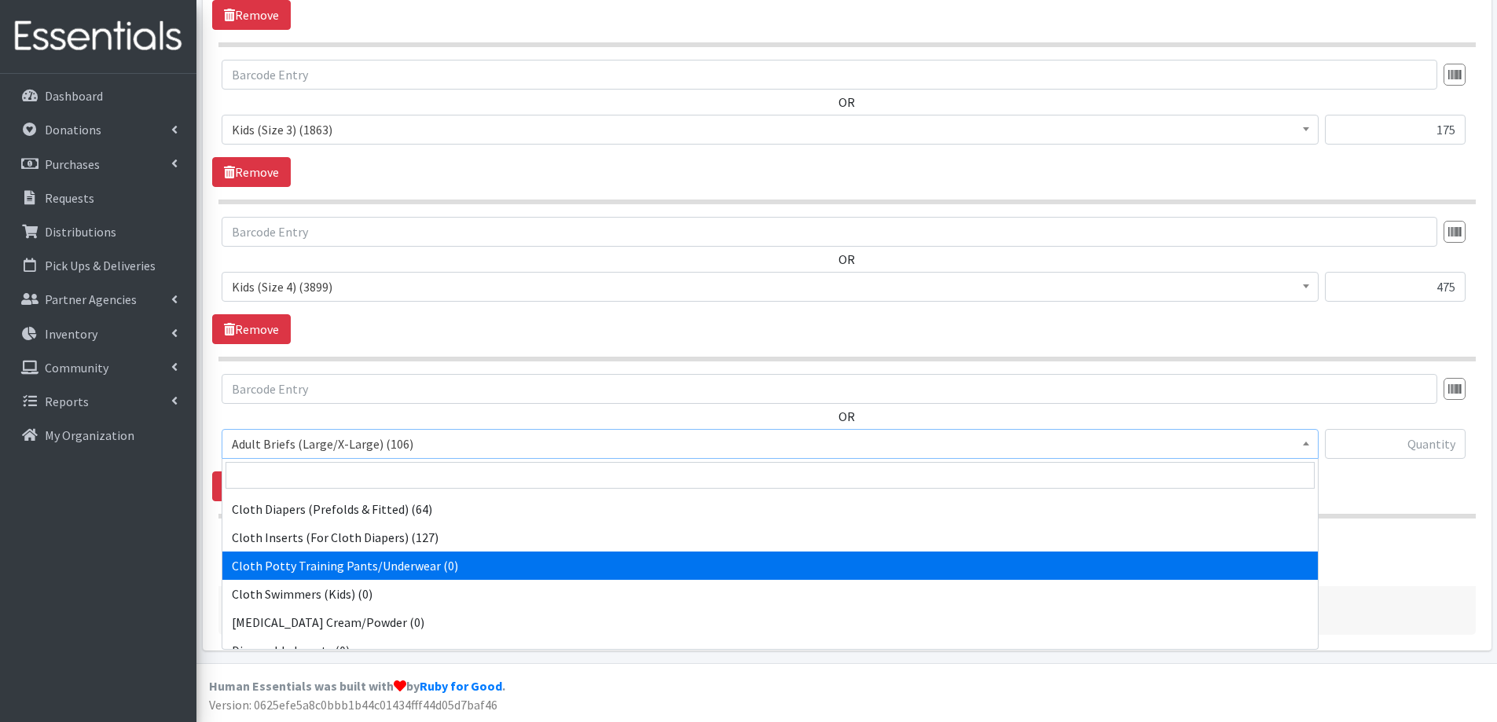
scroll to position [707, 0]
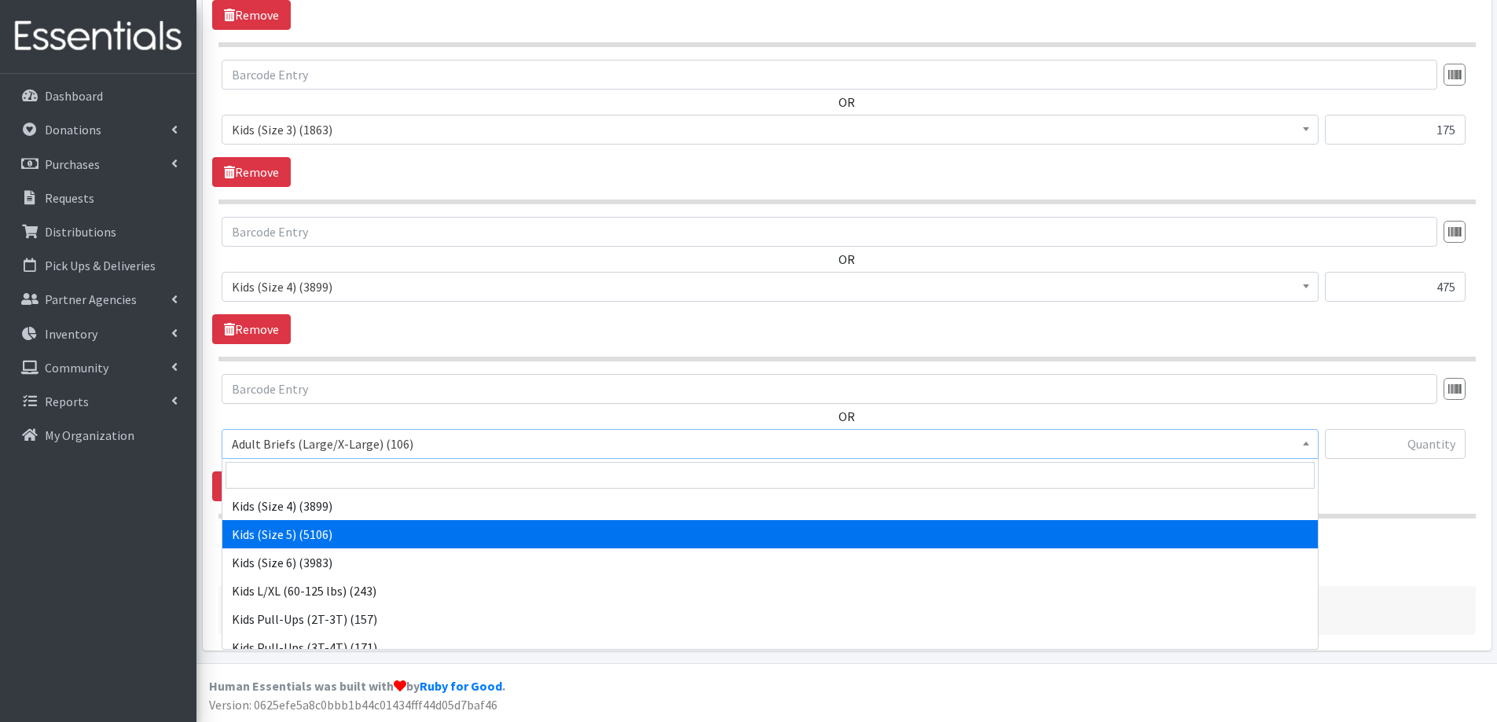
select select "2351"
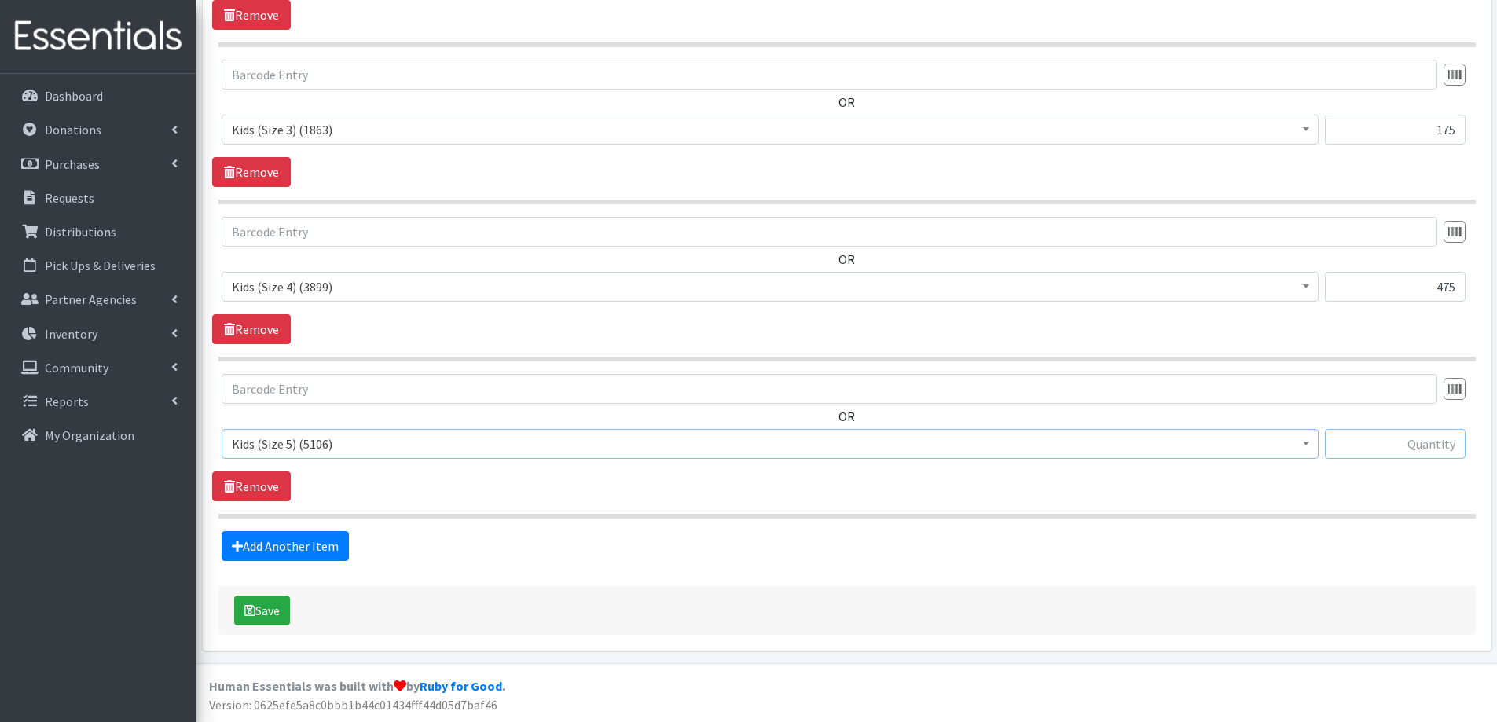
click at [1420, 442] on input "text" at bounding box center [1395, 444] width 141 height 30
type input "500"
click at [276, 549] on link "Add Another Item" at bounding box center [285, 546] width 127 height 30
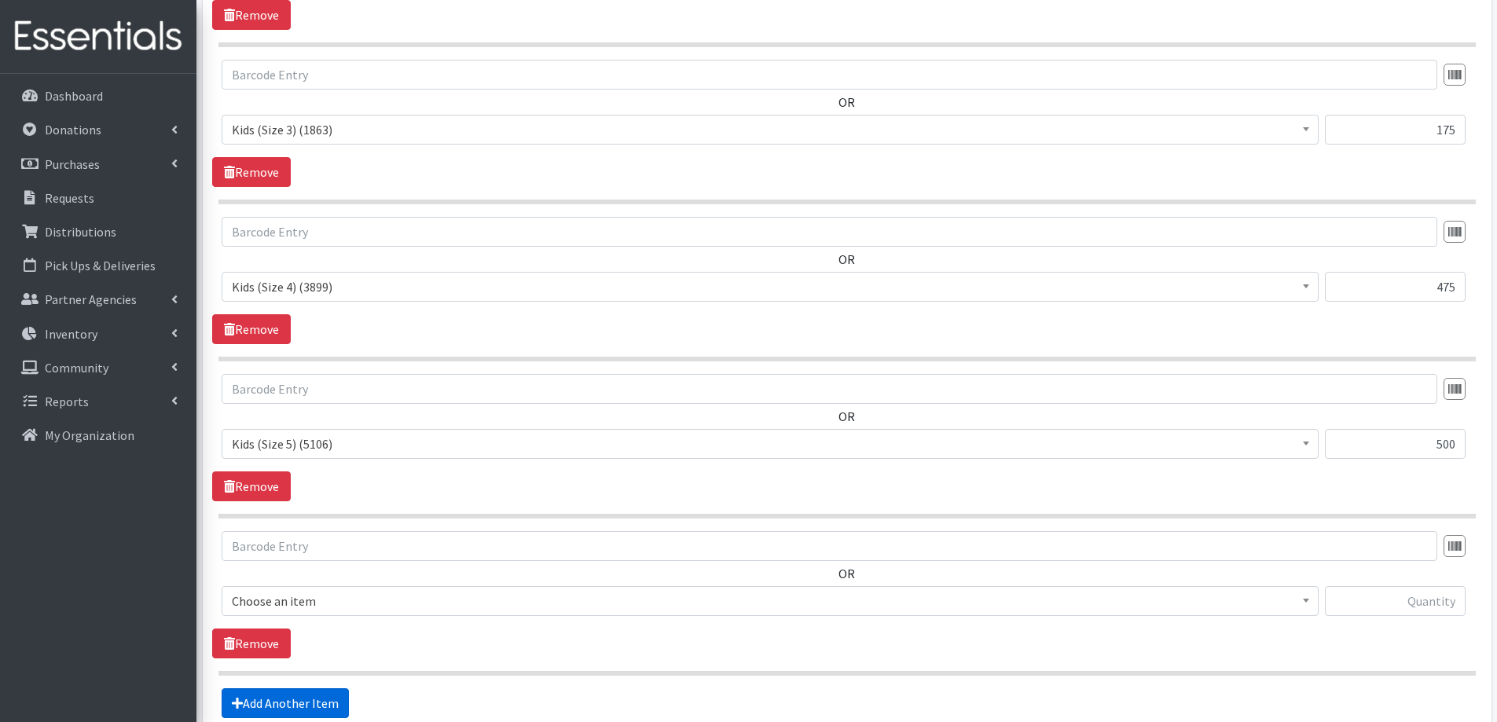
scroll to position [1216, 0]
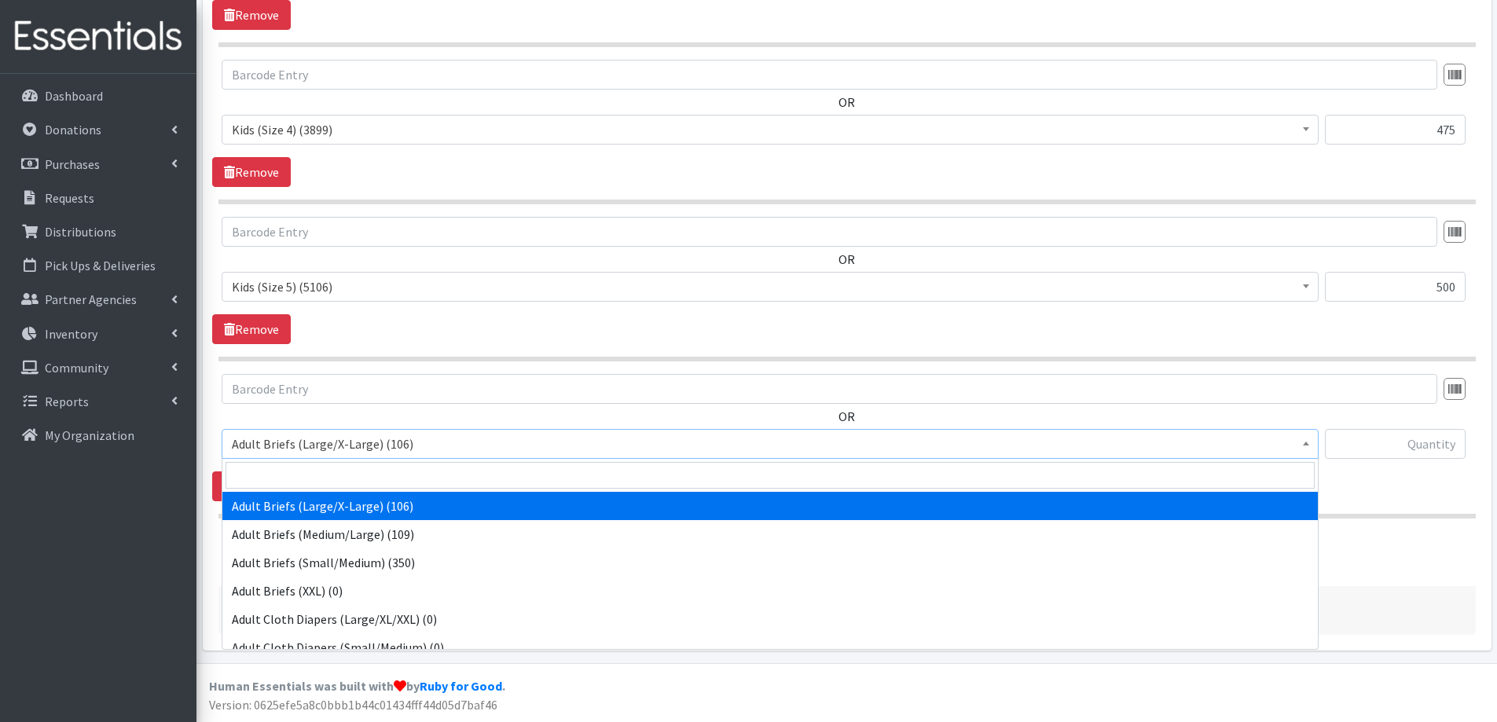
click at [281, 446] on span "Adult Briefs (Large/X-Large) (106)" at bounding box center [770, 444] width 1077 height 22
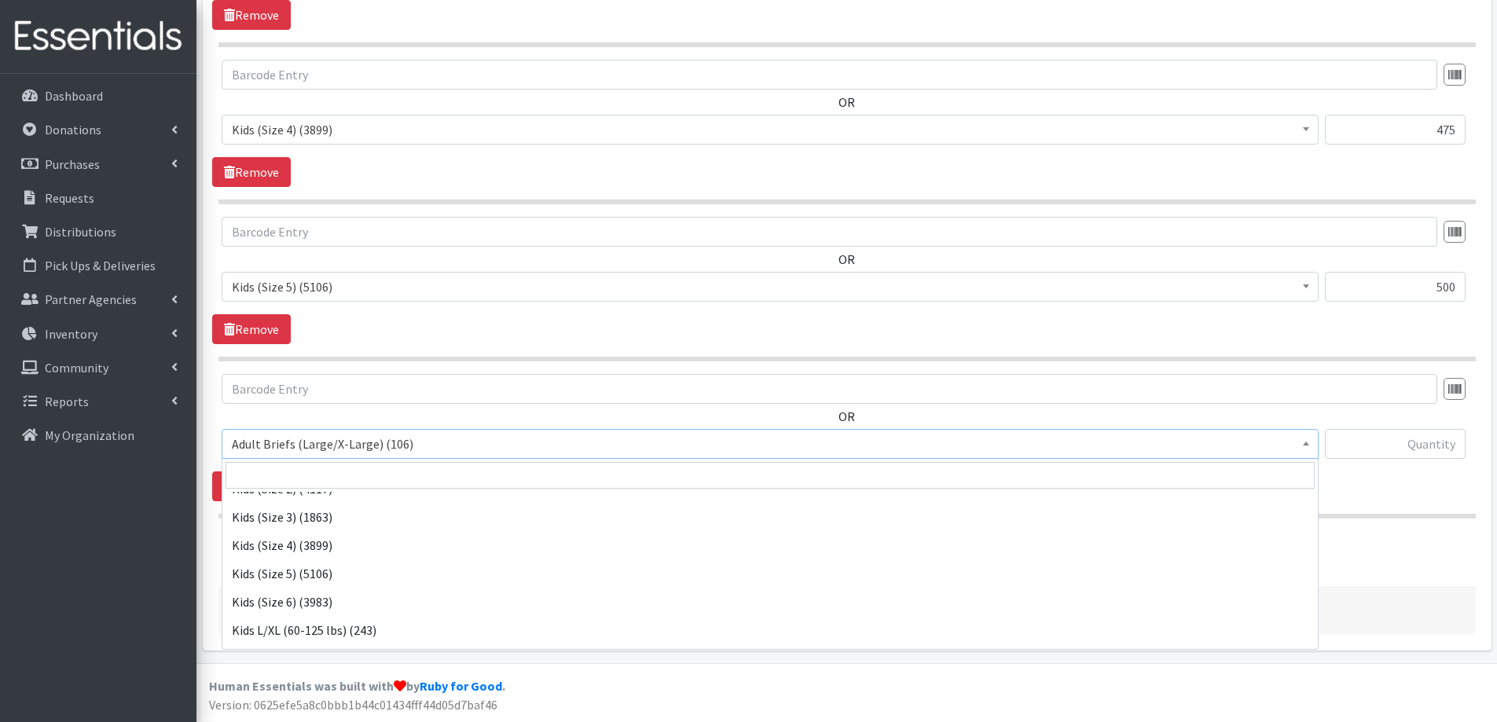
scroll to position [667, 0]
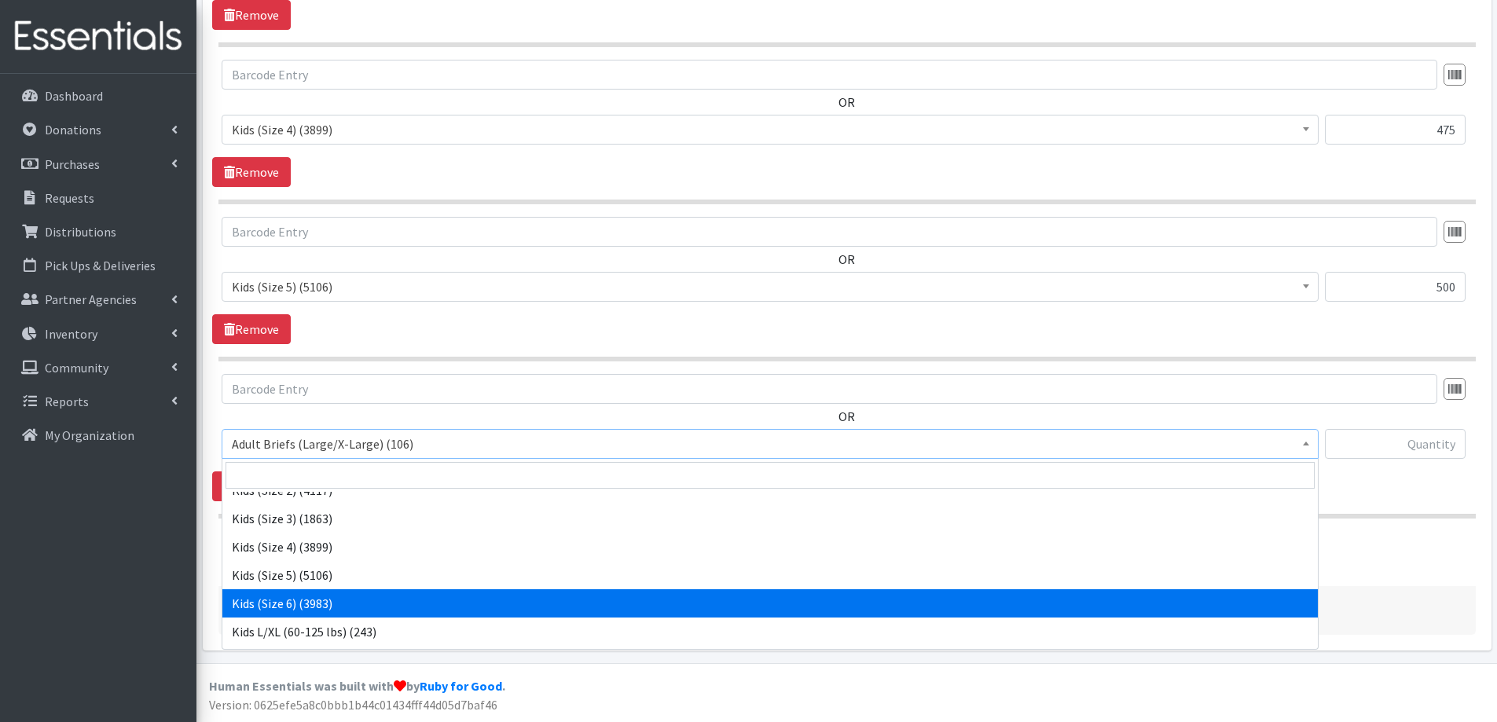
select select "2355"
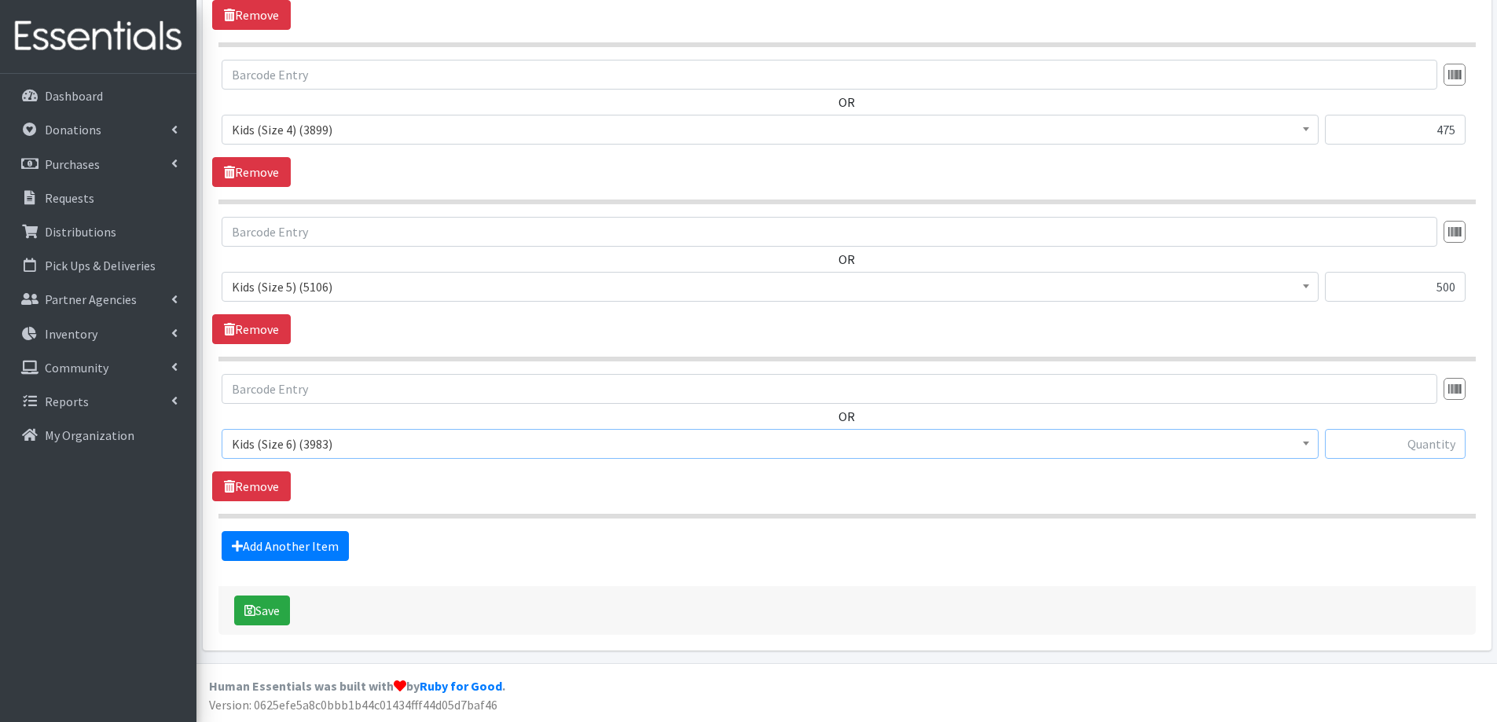
click at [1419, 450] on input "text" at bounding box center [1395, 444] width 141 height 30
type input "575"
click at [259, 606] on button "Save" at bounding box center [262, 611] width 56 height 30
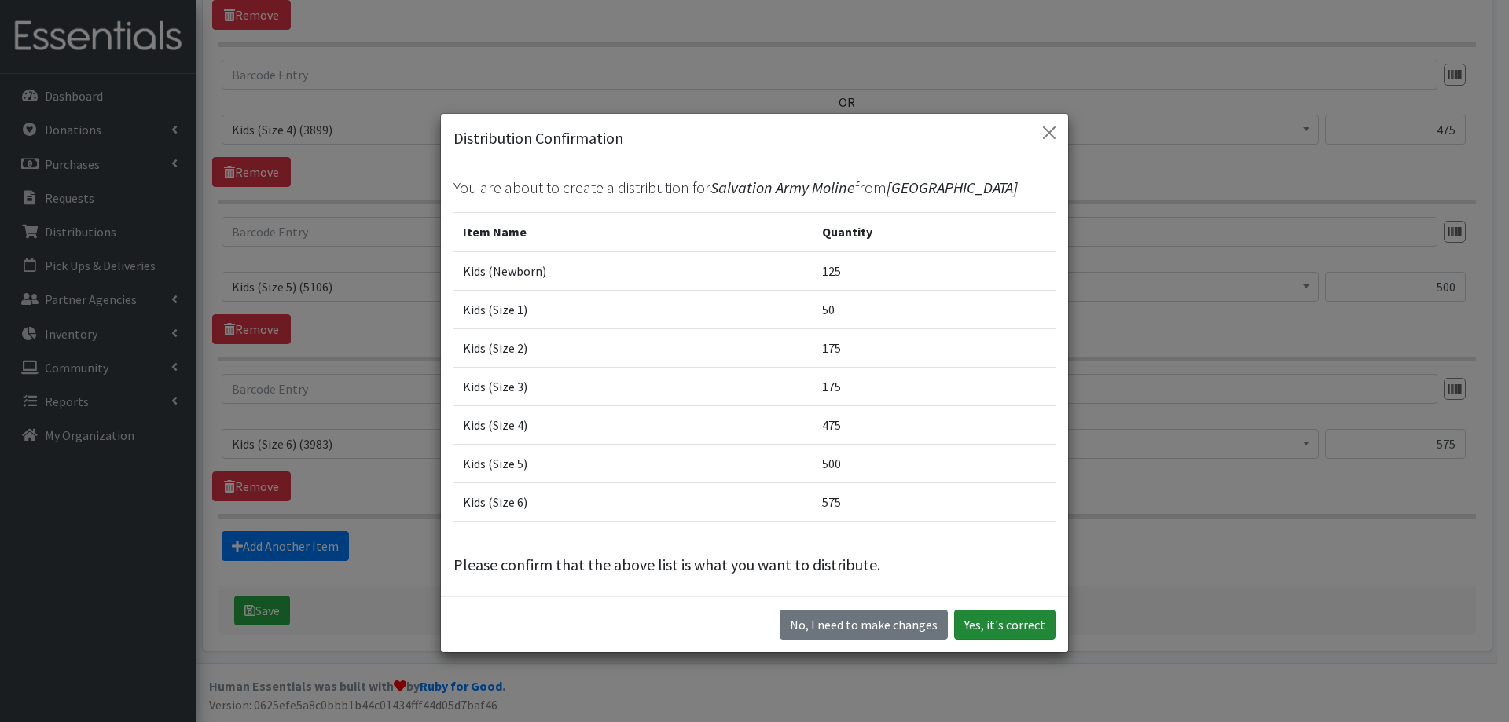
click at [1012, 619] on button "Yes, it's correct" at bounding box center [1004, 625] width 101 height 30
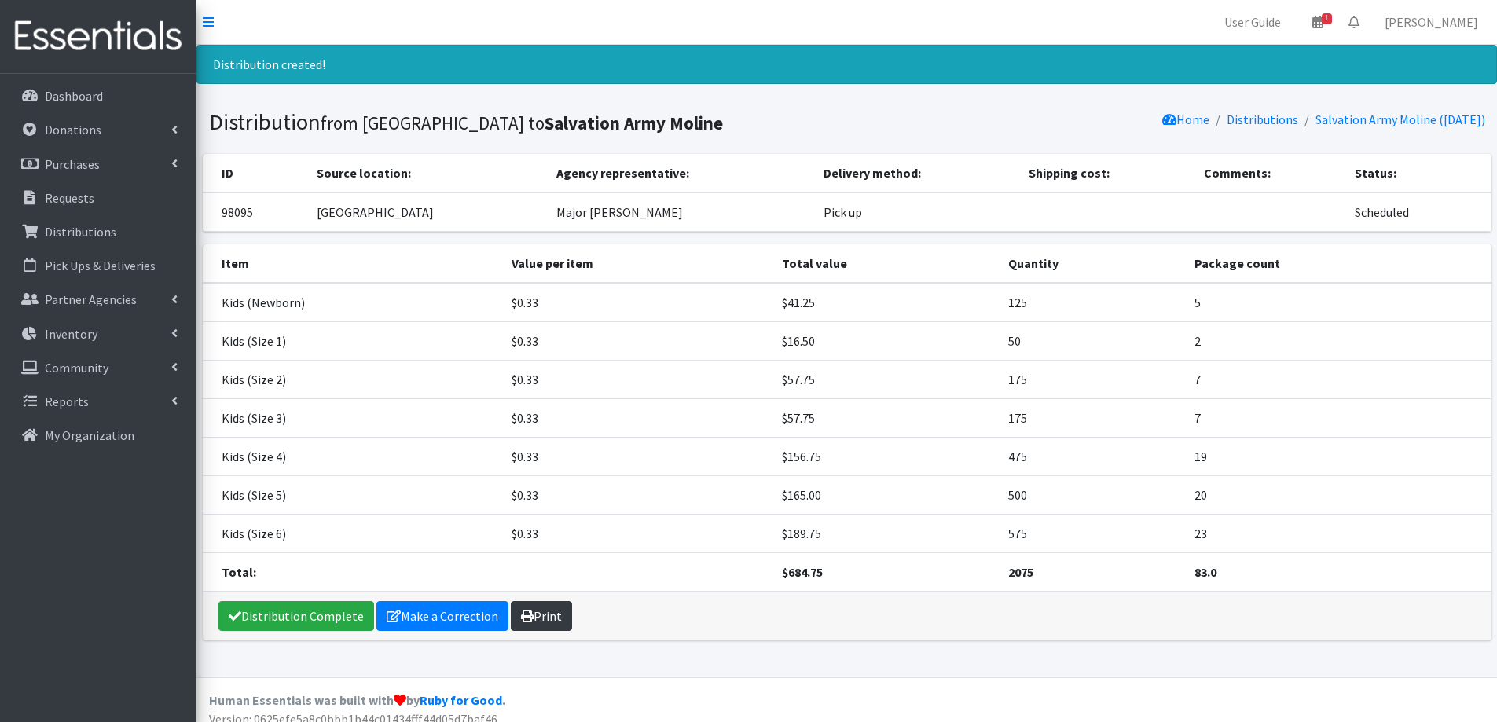
click at [546, 611] on link "Print" at bounding box center [541, 616] width 61 height 30
